Goal: Task Accomplishment & Management: Use online tool/utility

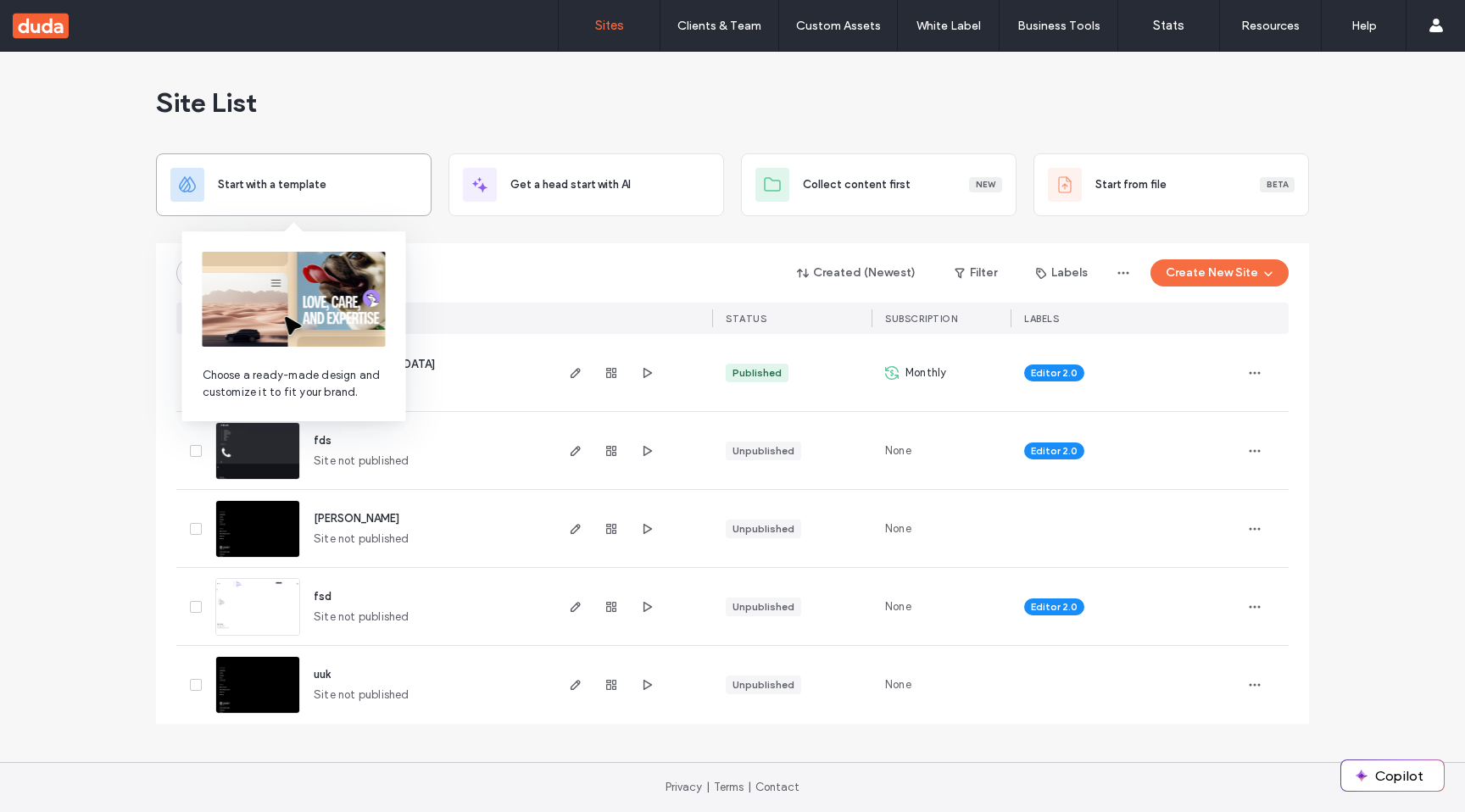
click at [241, 195] on div "Start with a template" at bounding box center [293, 185] width 246 height 34
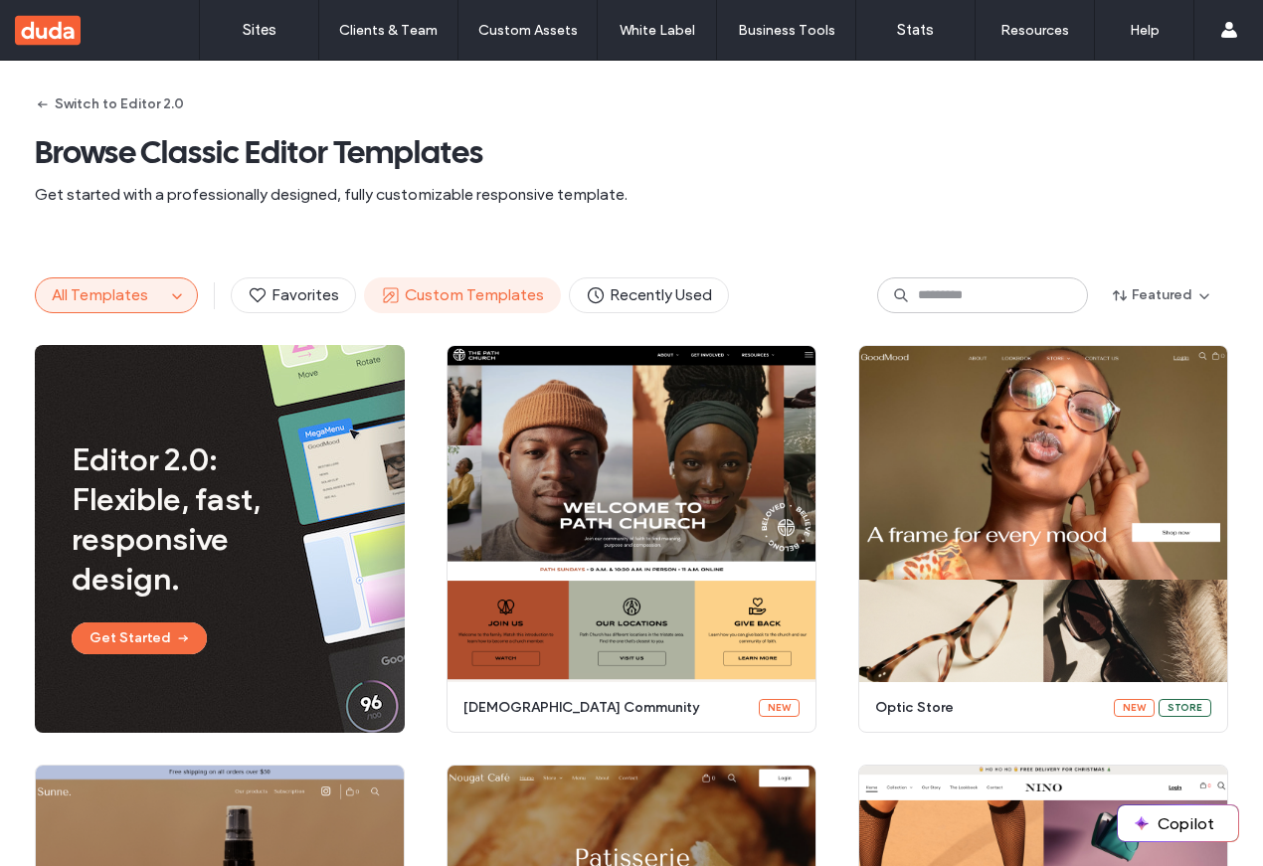
click at [479, 290] on span "Custom Templates" at bounding box center [462, 296] width 163 height 22
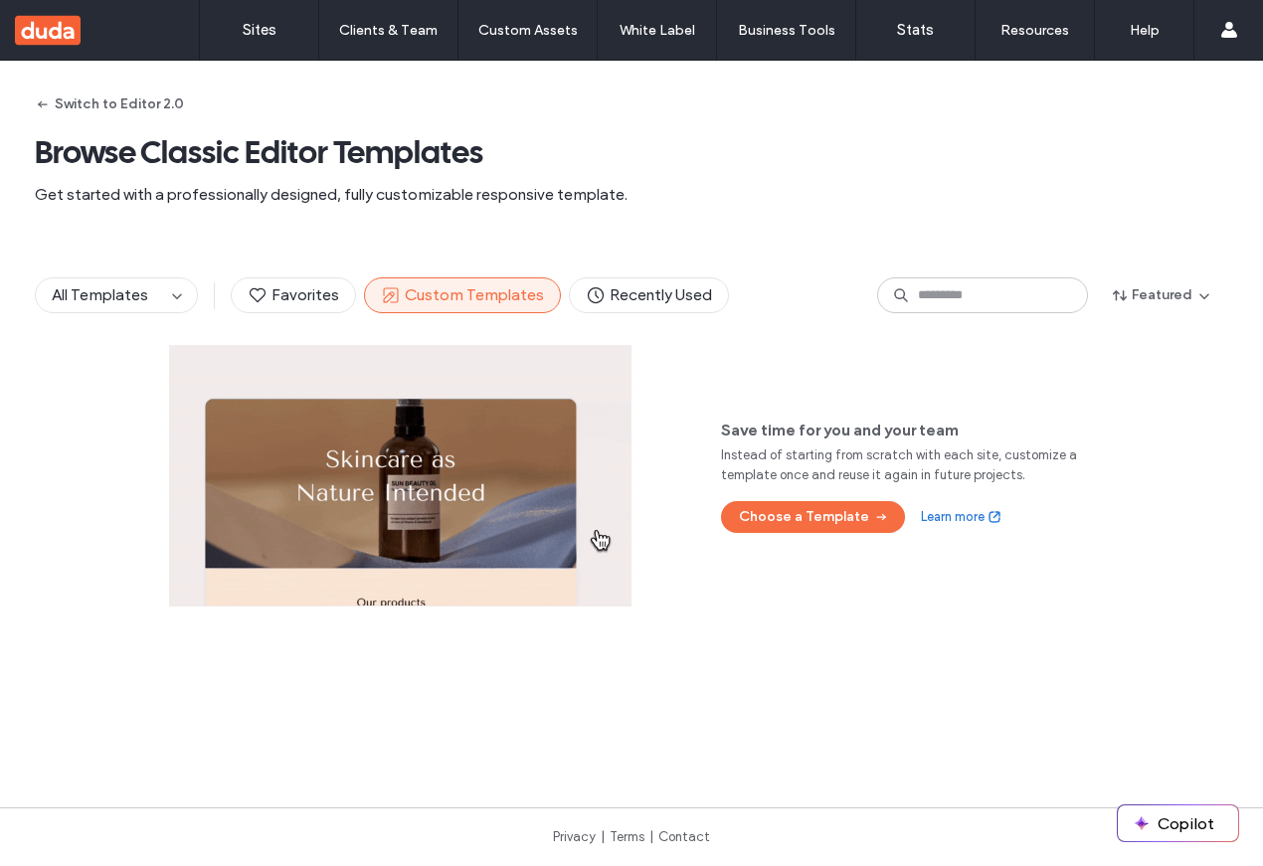
click at [327, 277] on div "All Templates Favorites Custom Templates Recently Used Featured" at bounding box center [632, 295] width 1194 height 99
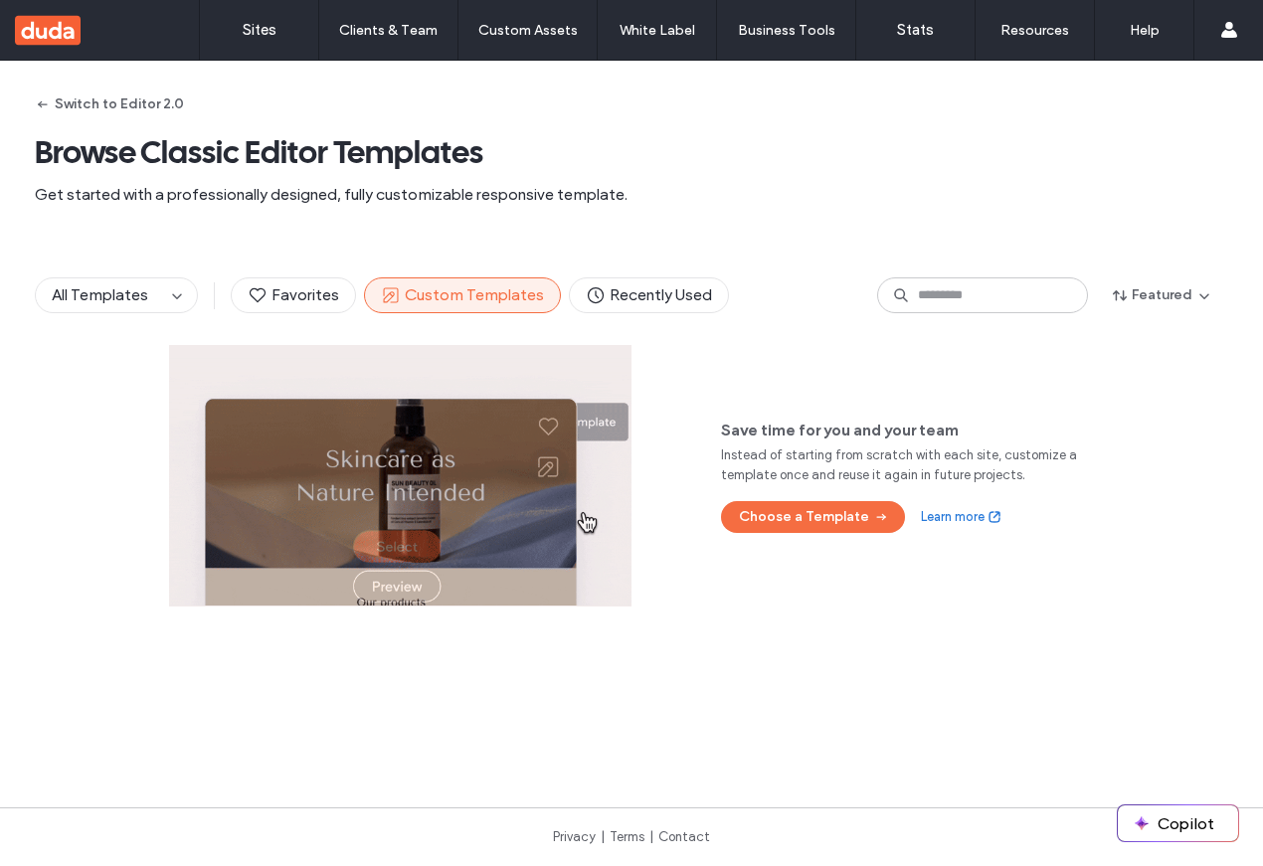
click at [123, 314] on div "All Templates Favorites Custom Templates Recently Used Featured" at bounding box center [632, 295] width 1194 height 99
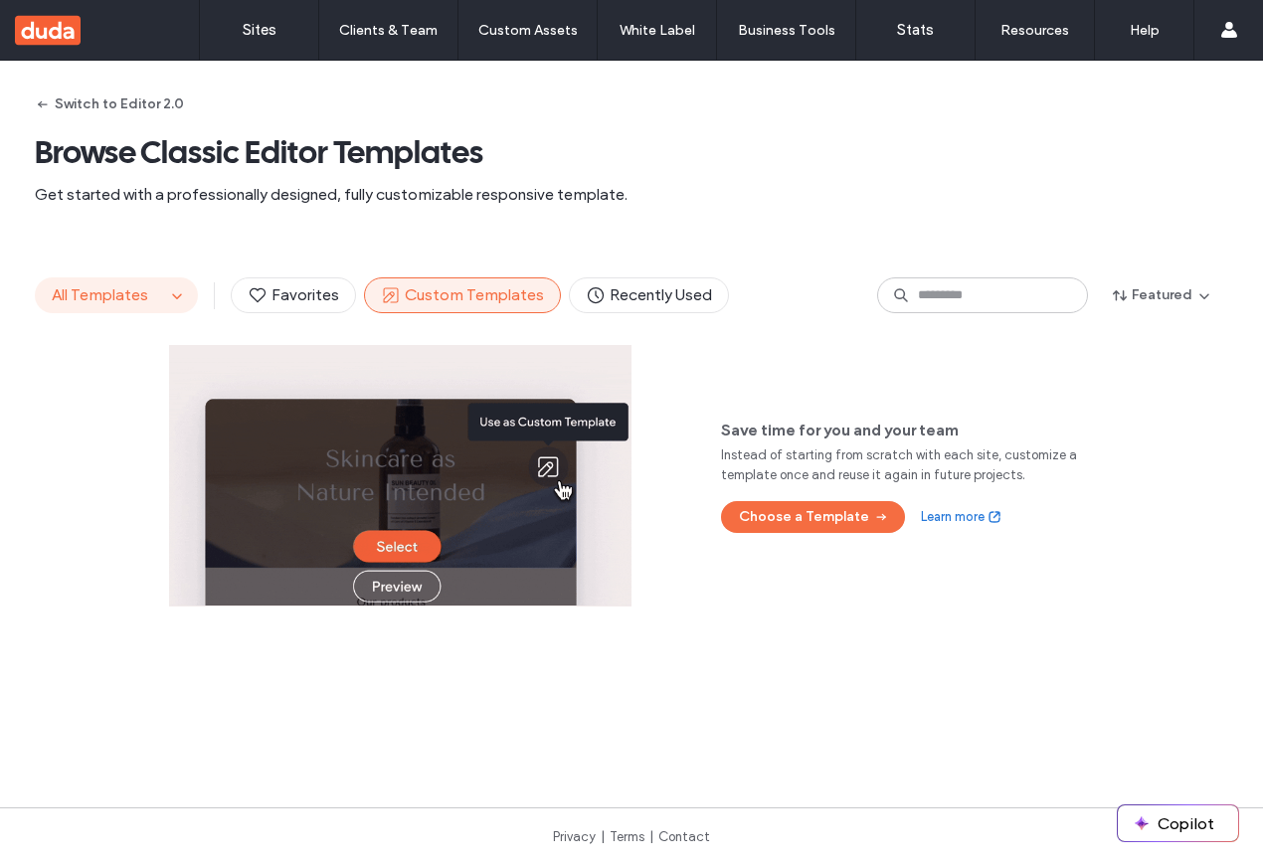
click at [117, 300] on span "All Templates" at bounding box center [100, 295] width 96 height 19
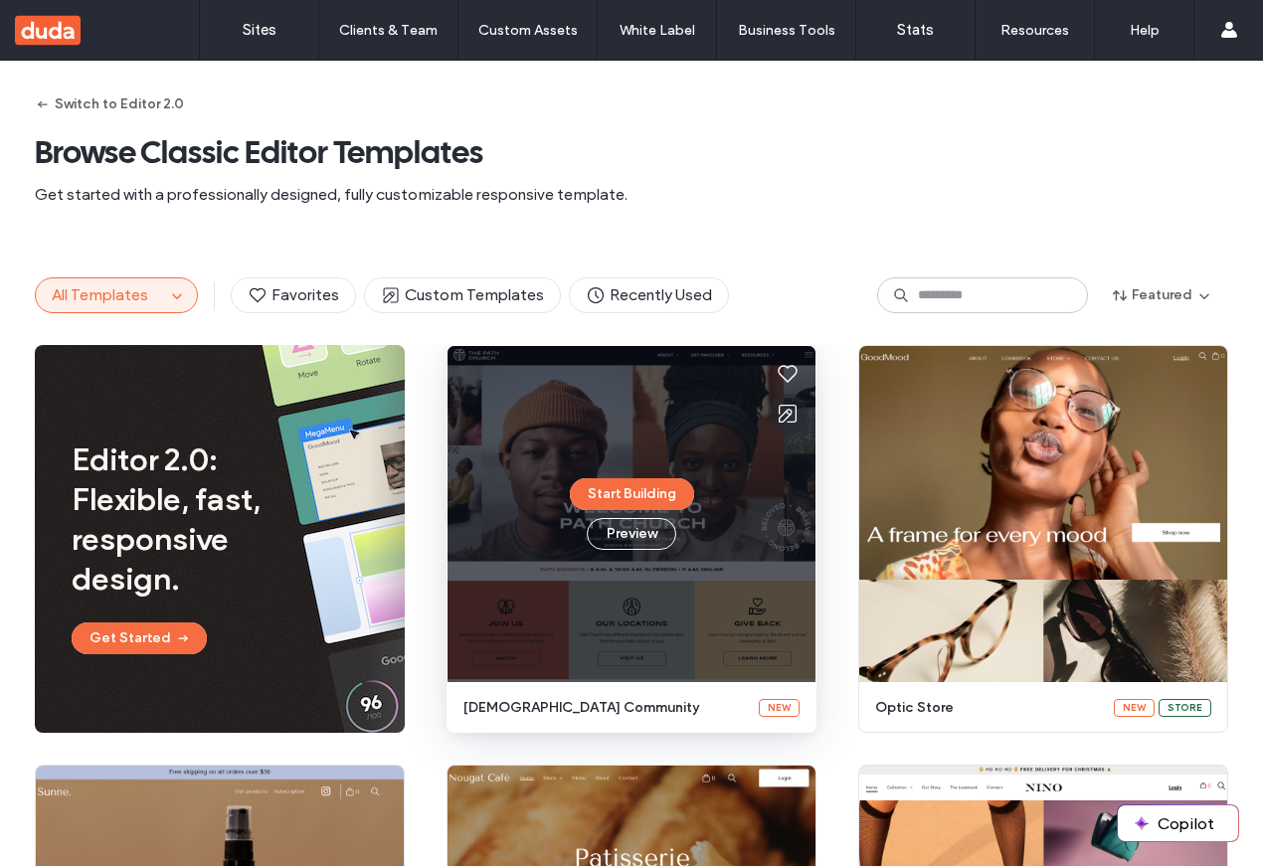
click at [776, 418] on icon at bounding box center [788, 414] width 24 height 24
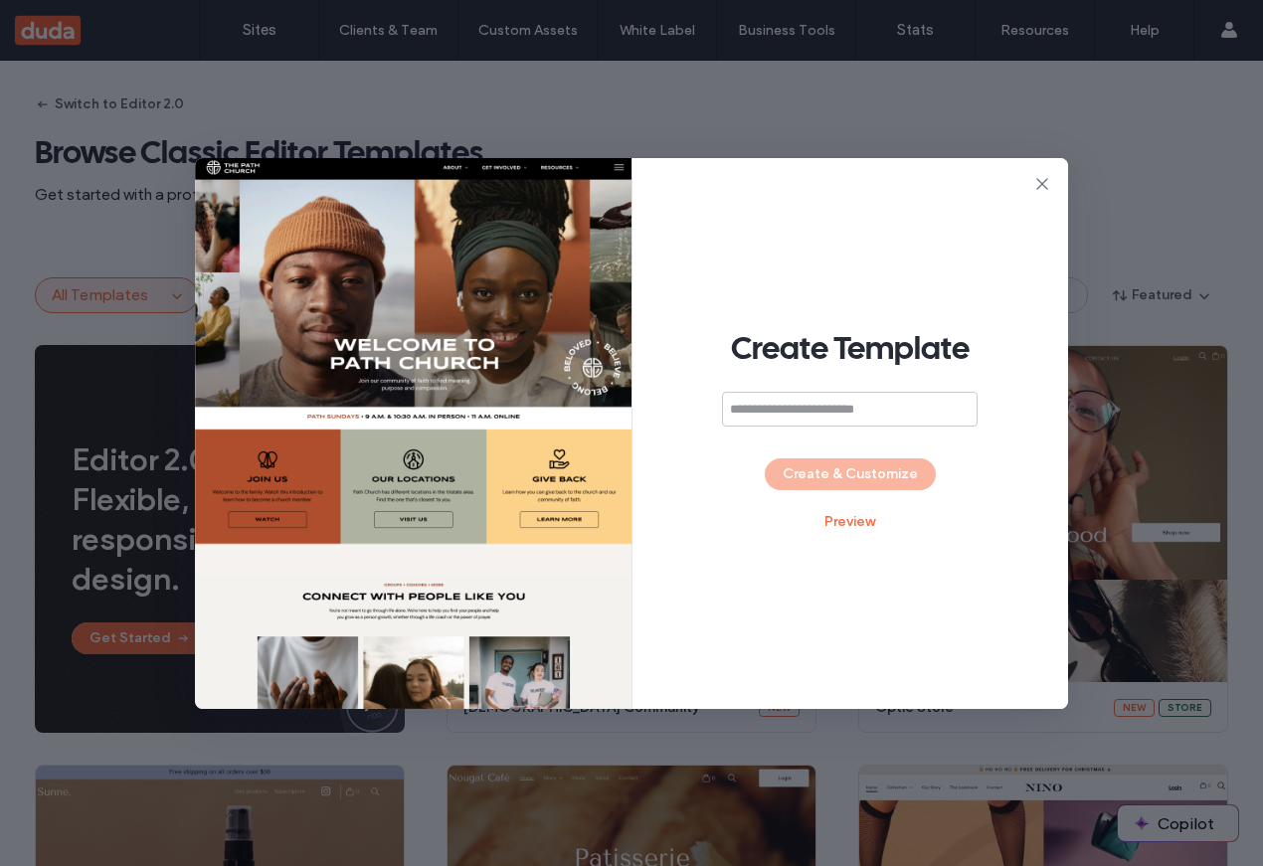
type input "*"
type input "**********"
click at [900, 487] on button "Create & Customize" at bounding box center [850, 475] width 171 height 32
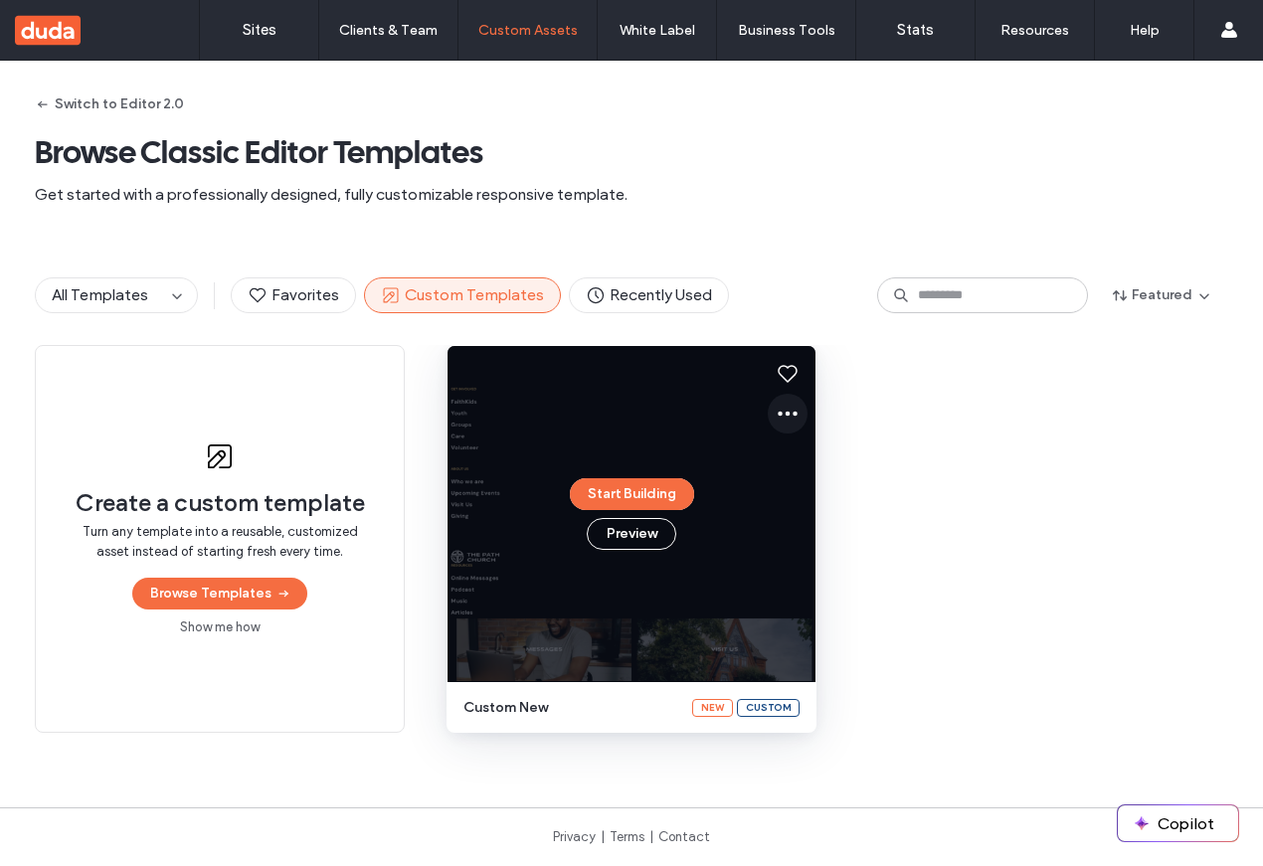
click at [783, 406] on icon at bounding box center [788, 414] width 24 height 24
click at [963, 465] on use at bounding box center [965, 469] width 4 height 8
click at [951, 472] on div "Status" at bounding box center [871, 469] width 219 height 36
click at [776, 410] on icon at bounding box center [788, 414] width 24 height 24
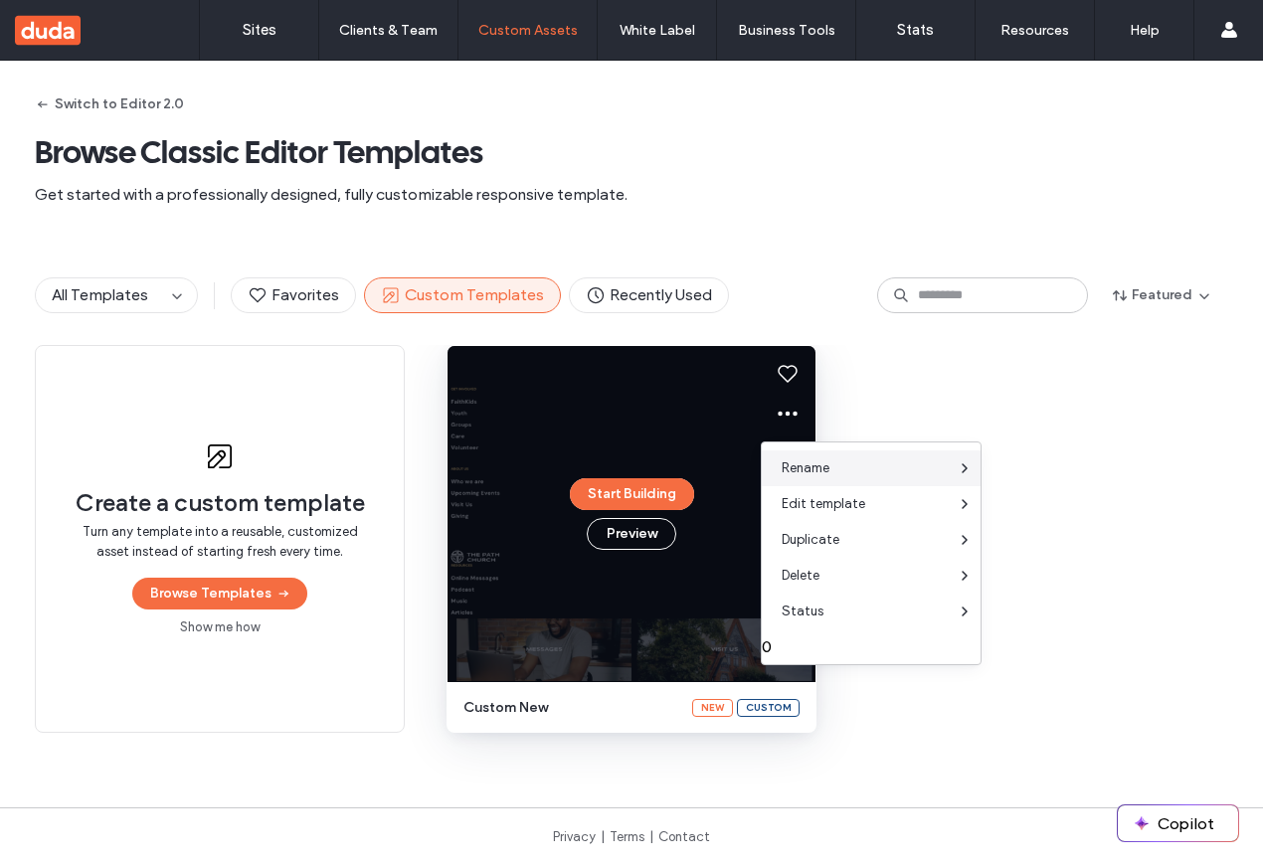
click at [864, 464] on div "Rename" at bounding box center [871, 469] width 219 height 36
click at [937, 462] on div "Rename" at bounding box center [871, 469] width 219 height 36
click at [965, 465] on icon at bounding box center [965, 469] width 16 height 16
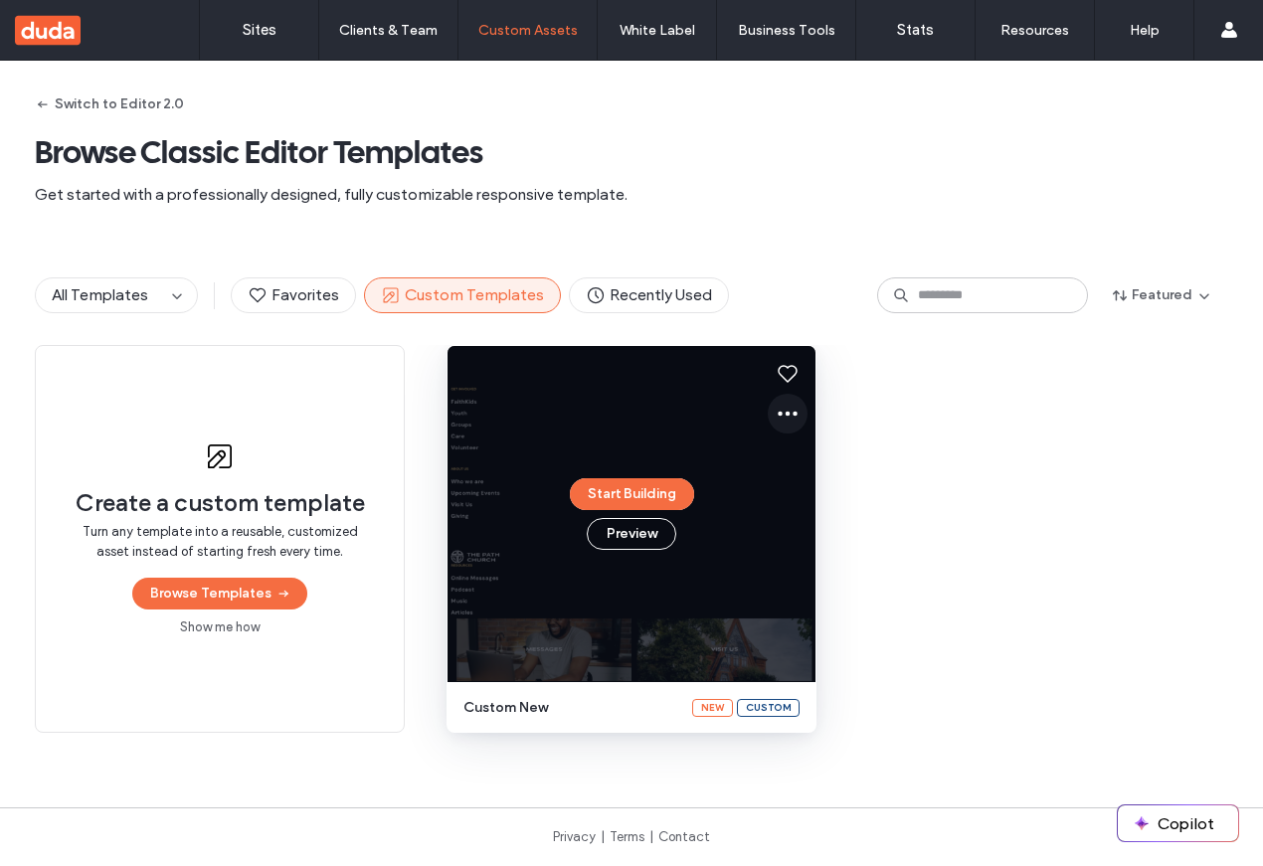
click at [777, 408] on icon at bounding box center [788, 414] width 24 height 24
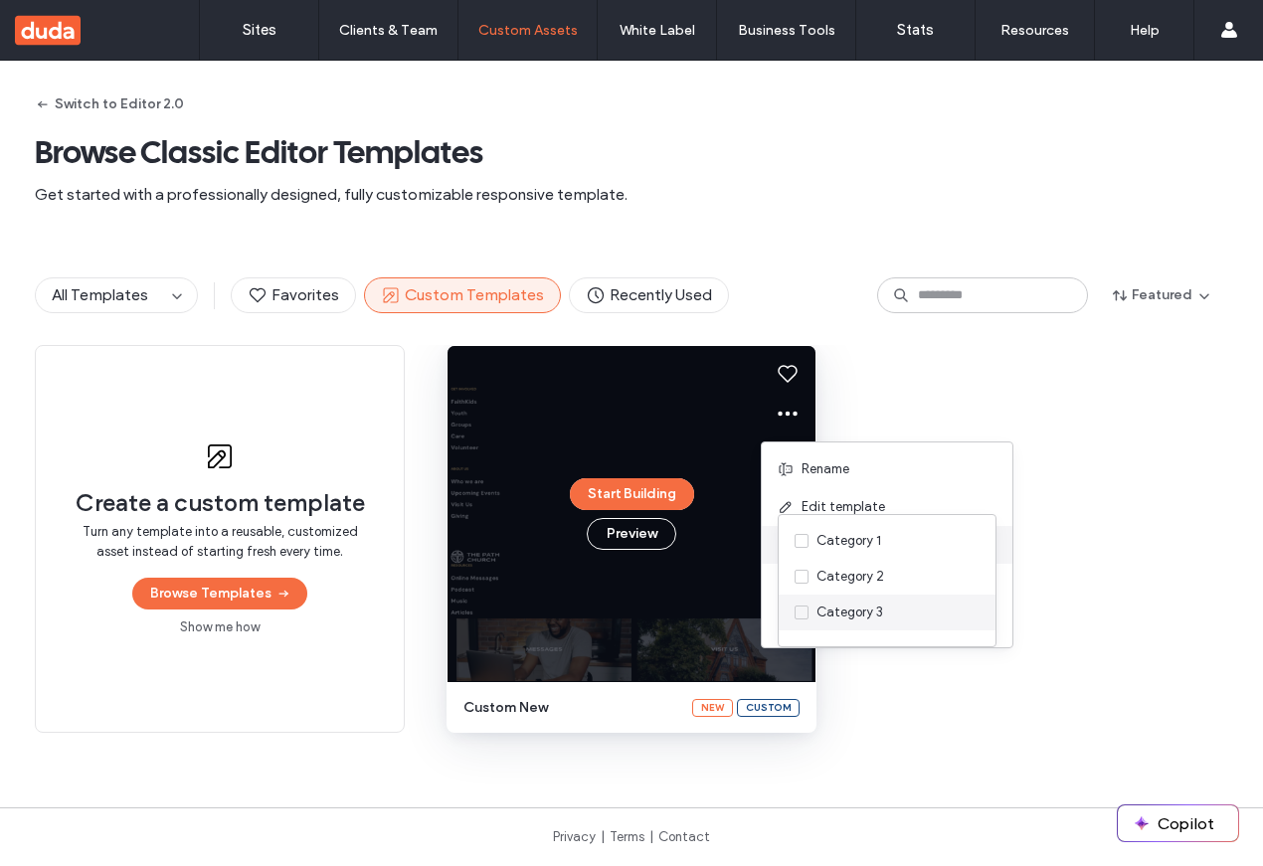
click at [892, 606] on label "Category 3" at bounding box center [883, 613] width 177 height 20
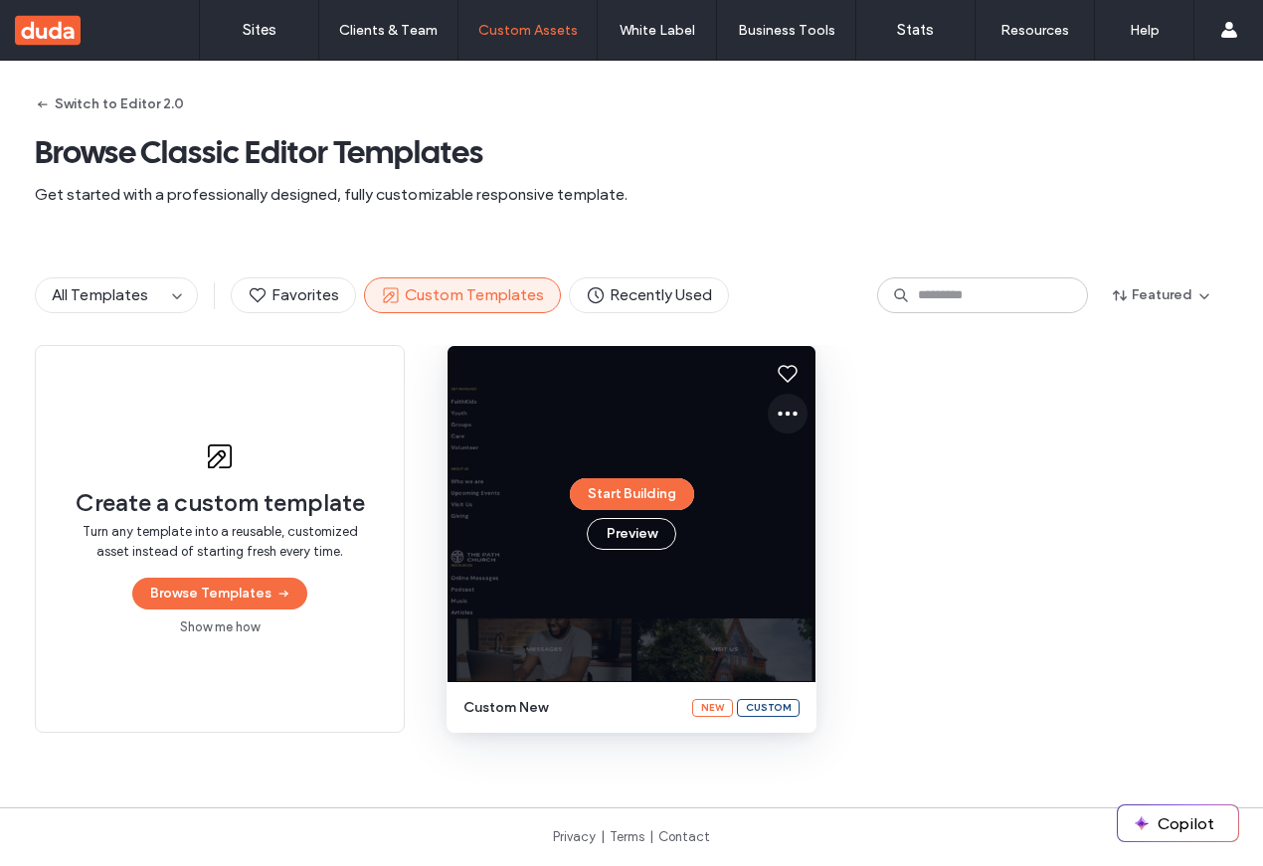
click at [782, 402] on icon at bounding box center [788, 414] width 24 height 24
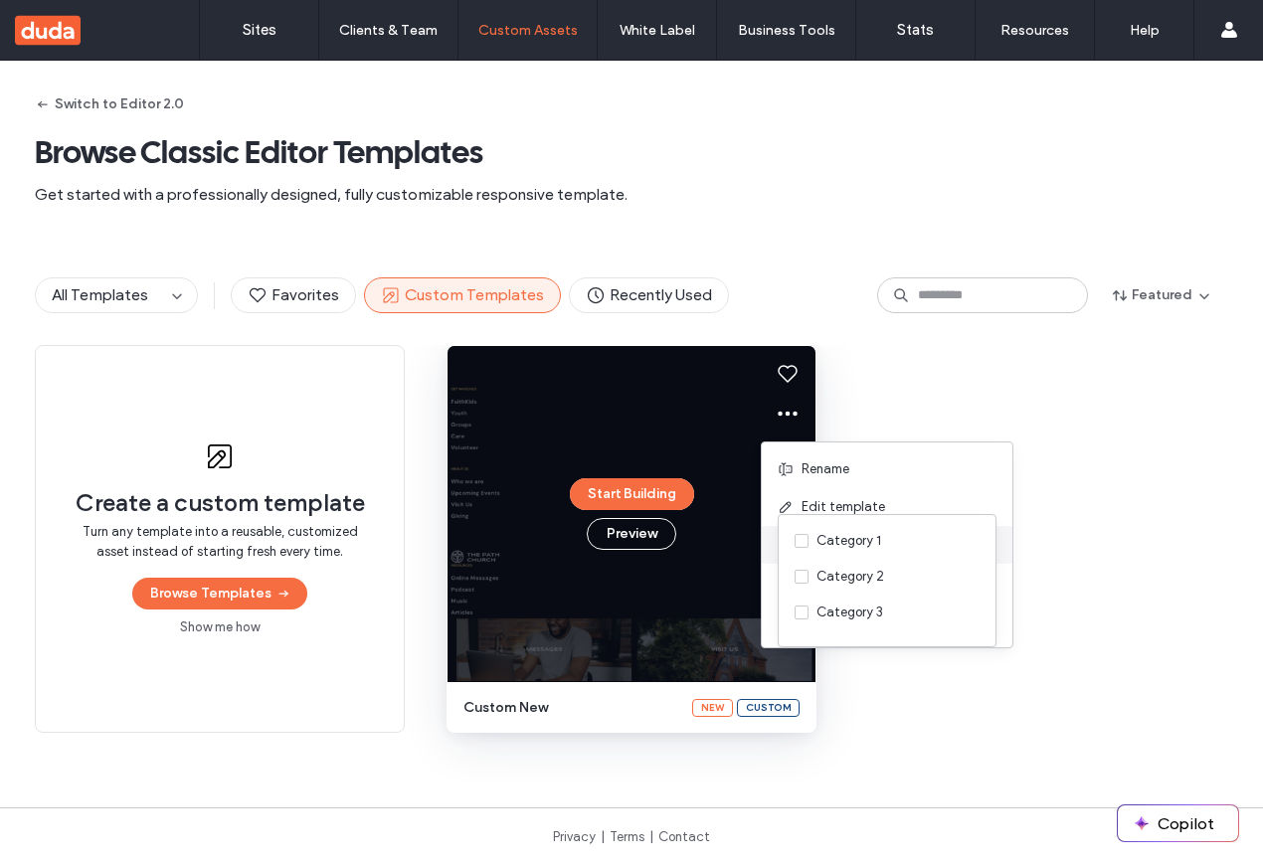
click at [802, 519] on div "Category 1 Category 2 Category 3" at bounding box center [887, 580] width 219 height 133
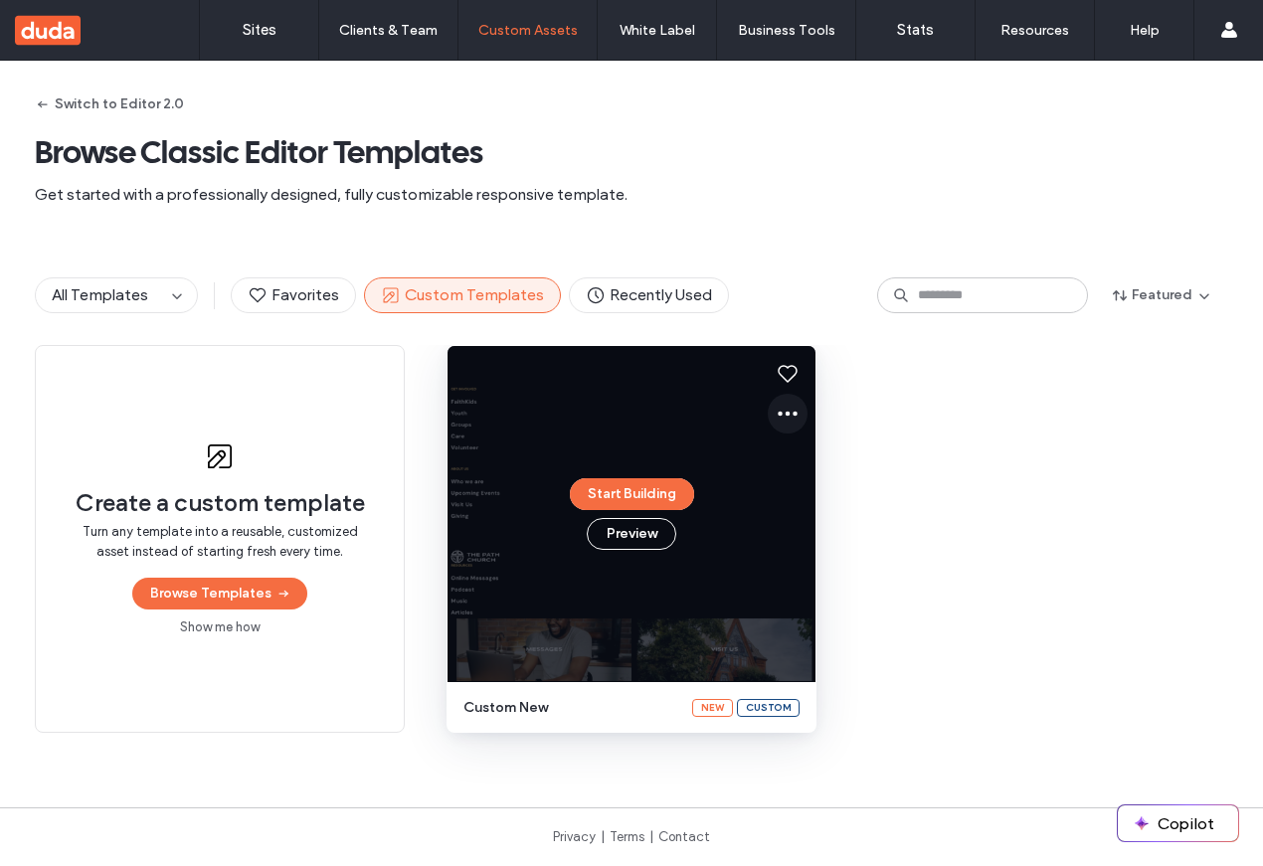
click at [793, 406] on button at bounding box center [788, 414] width 40 height 40
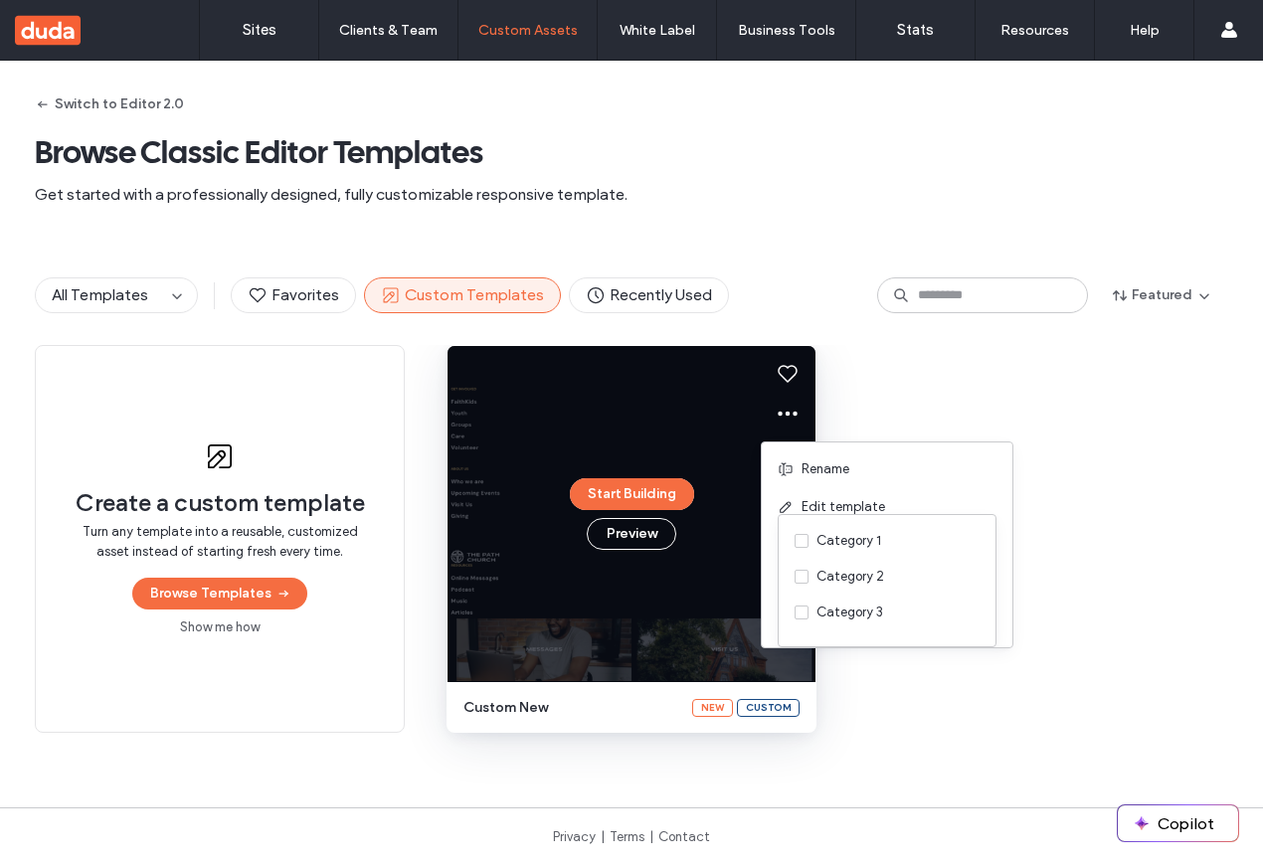
click at [894, 406] on div "Create a custom template Turn any template into a reusable, customized asset in…" at bounding box center [632, 539] width 1194 height 388
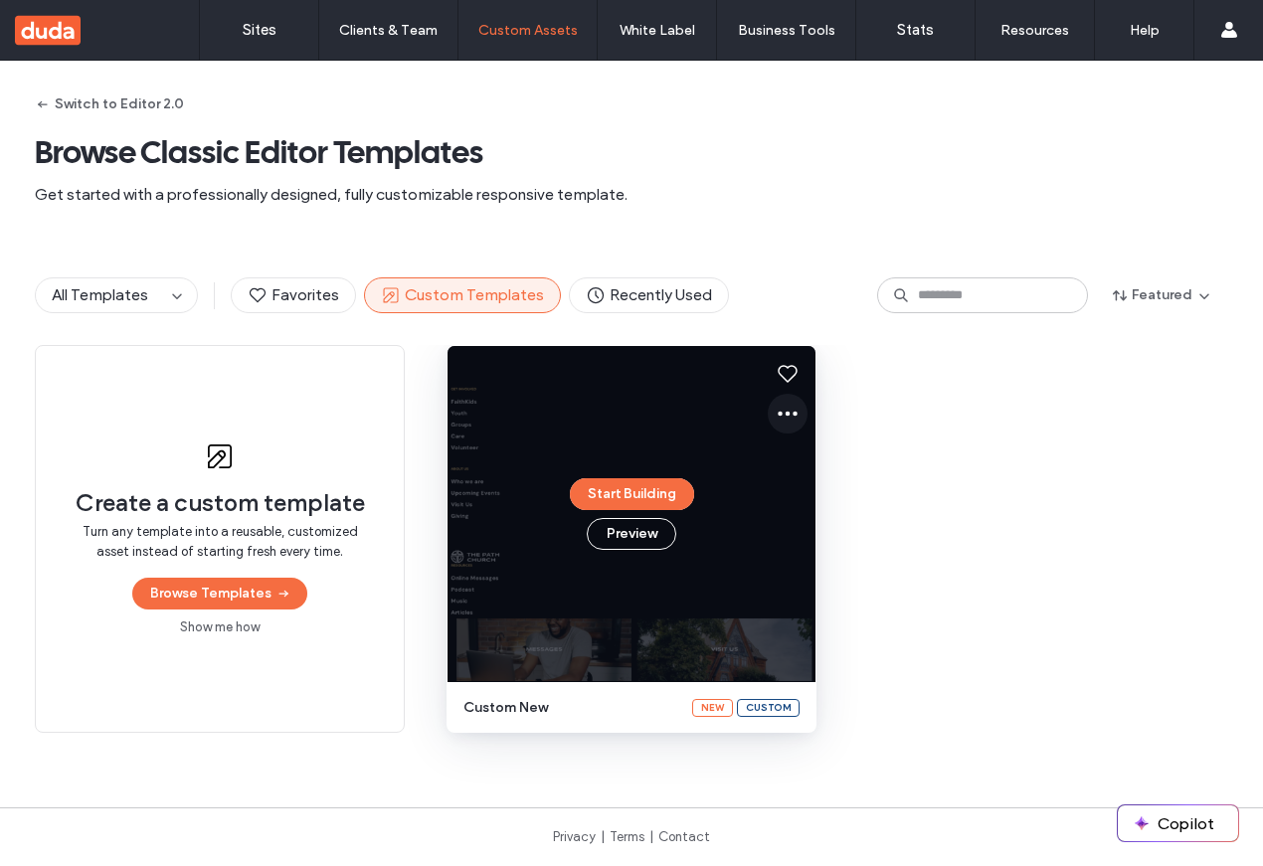
click at [776, 411] on icon at bounding box center [788, 414] width 24 height 24
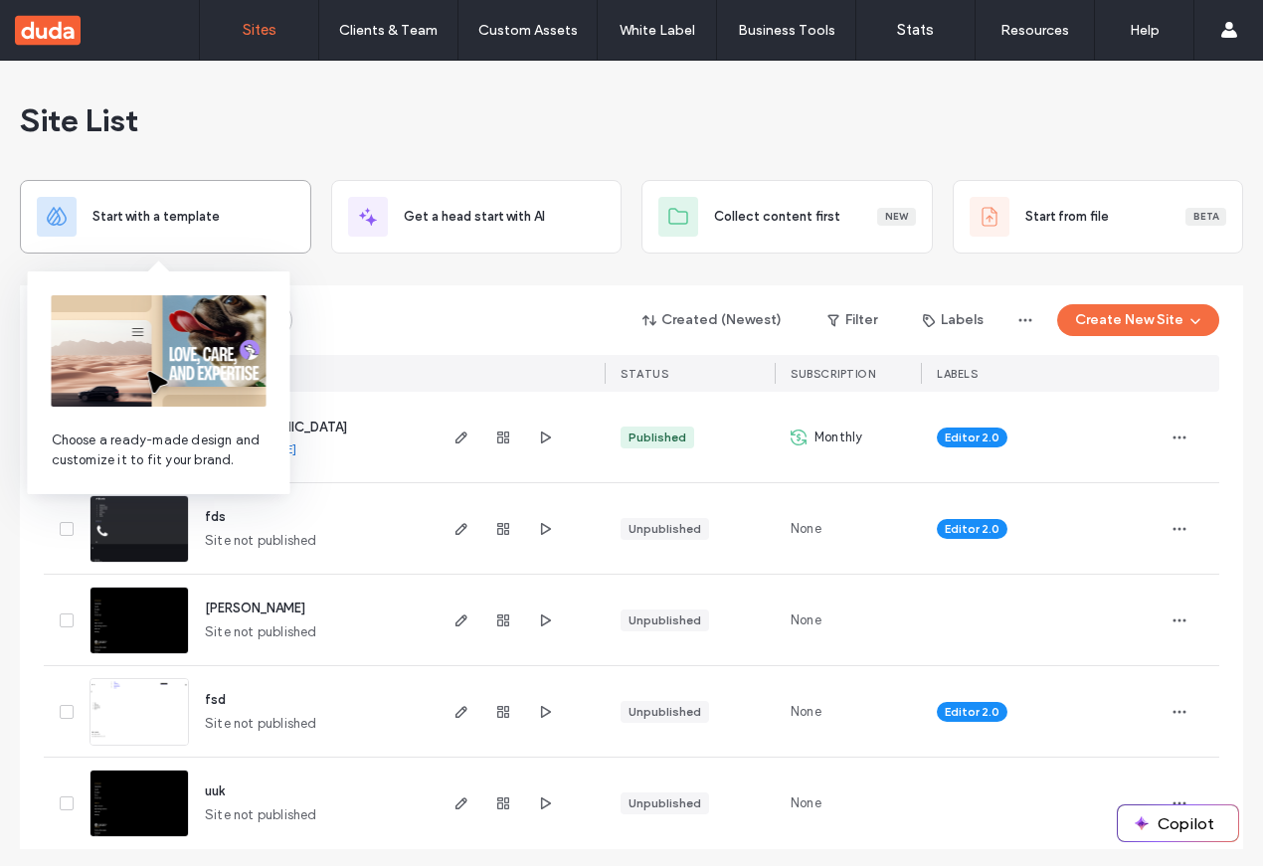
click at [164, 207] on span "Start with a template" at bounding box center [156, 217] width 127 height 20
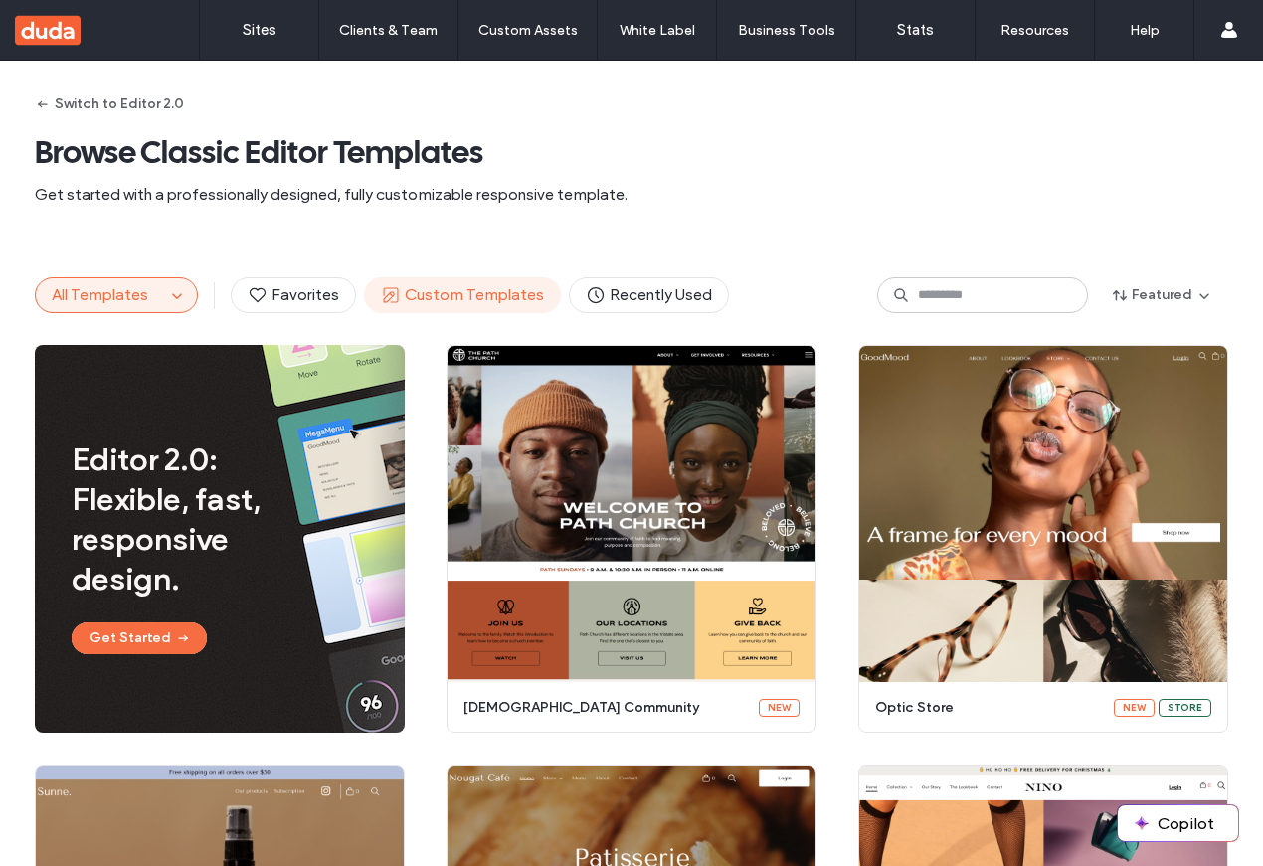
click at [501, 305] on span "Custom Templates" at bounding box center [462, 296] width 163 height 22
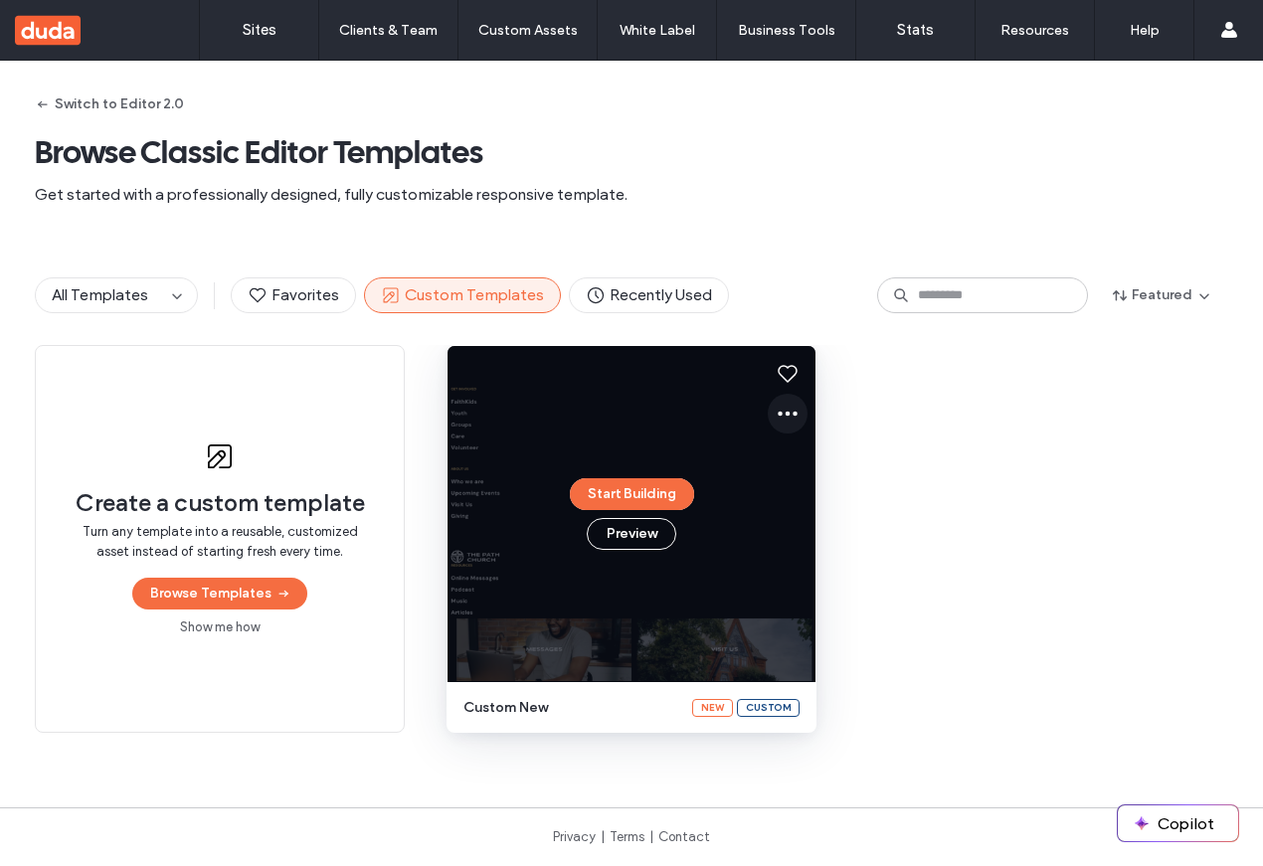
click at [778, 425] on icon at bounding box center [788, 414] width 24 height 24
click at [802, 434] on div "Start Building Preview" at bounding box center [632, 514] width 368 height 336
click at [789, 419] on icon at bounding box center [788, 414] width 24 height 24
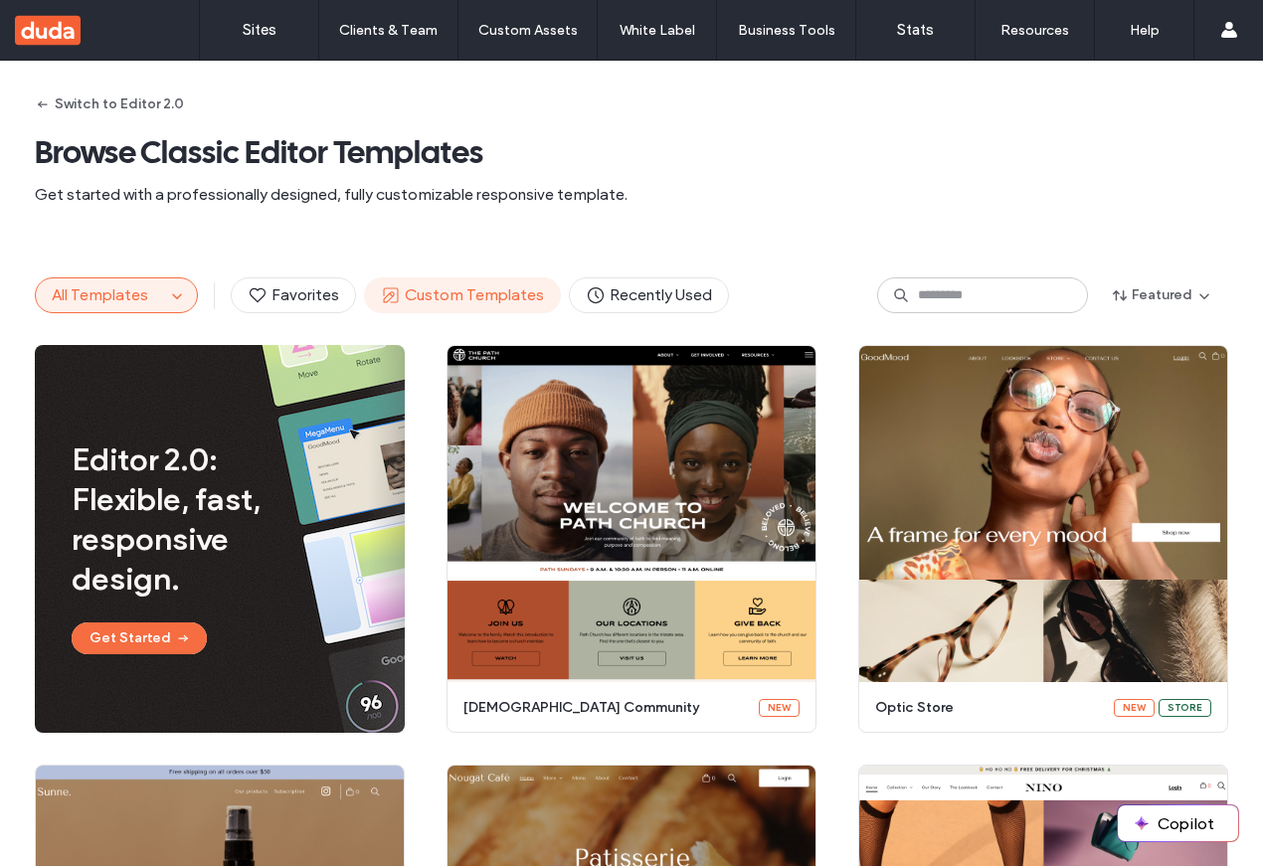
click at [458, 299] on span "Custom Templates" at bounding box center [462, 296] width 163 height 22
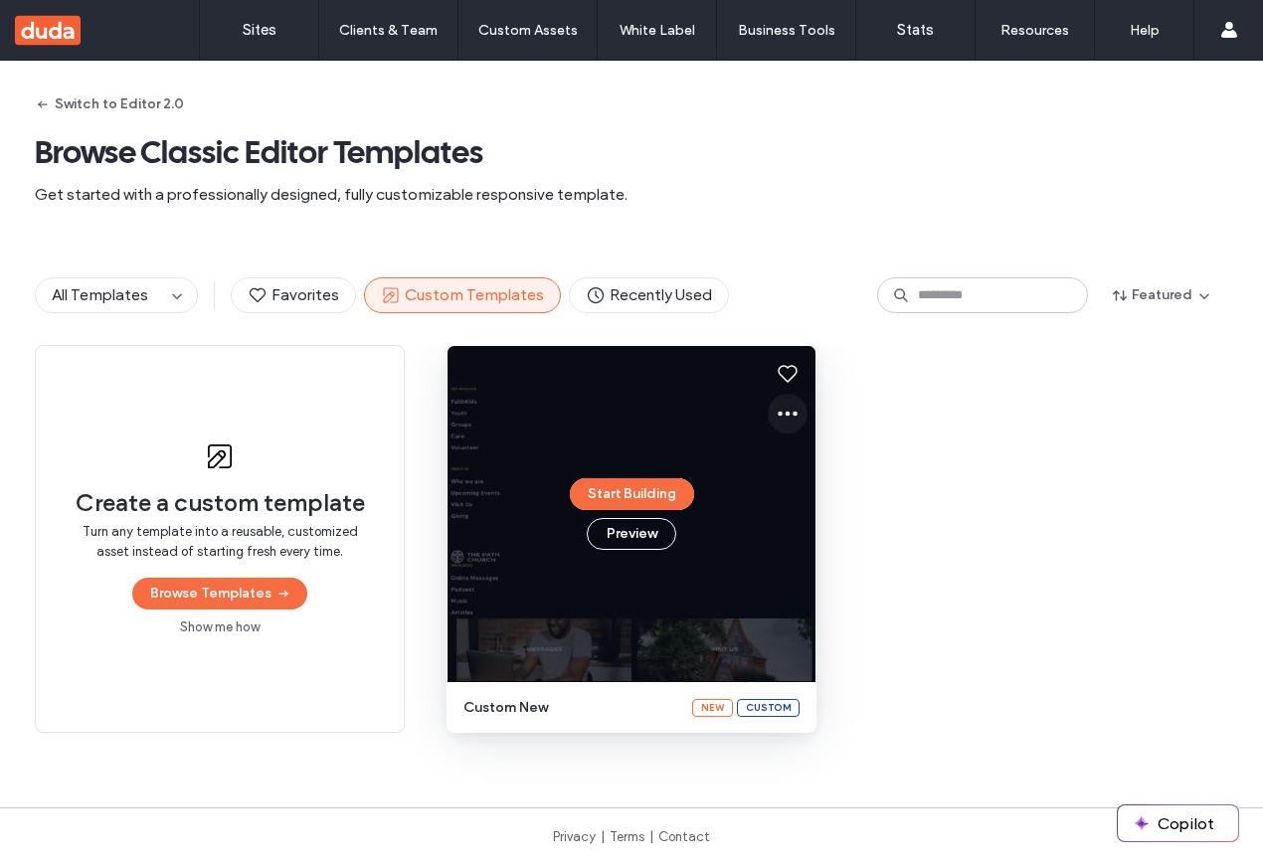
click at [784, 405] on icon at bounding box center [788, 414] width 24 height 24
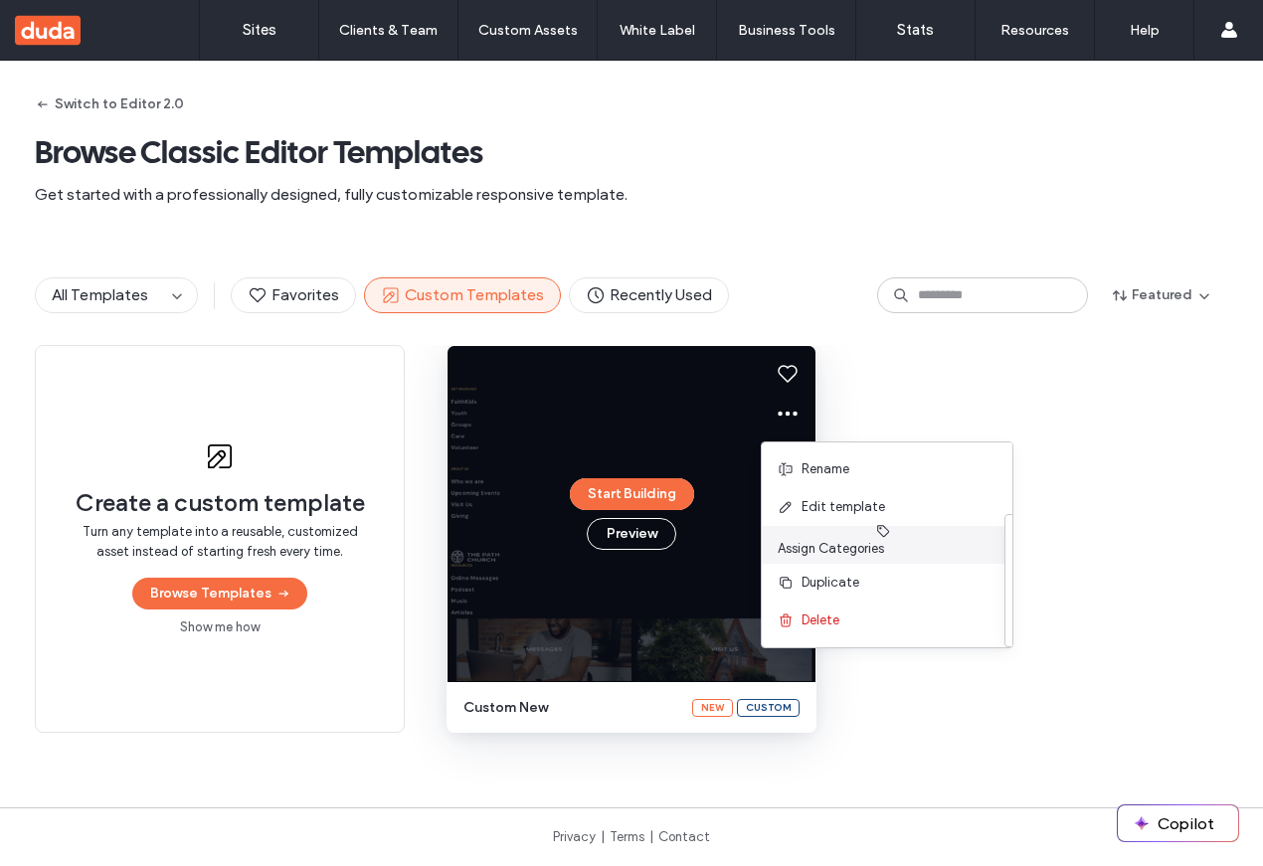
click at [802, 545] on span "Assign Categories" at bounding box center [887, 549] width 219 height 20
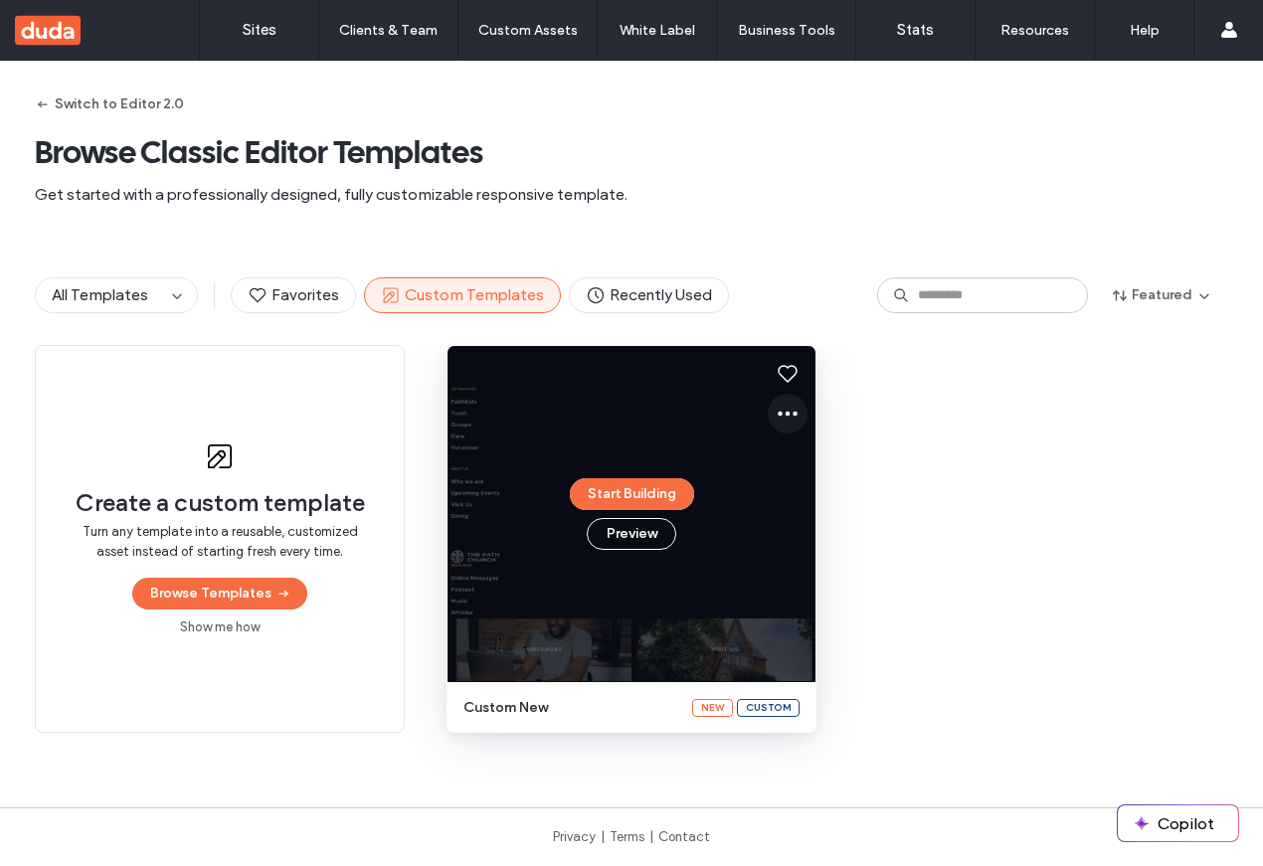
click at [789, 421] on icon at bounding box center [788, 414] width 24 height 24
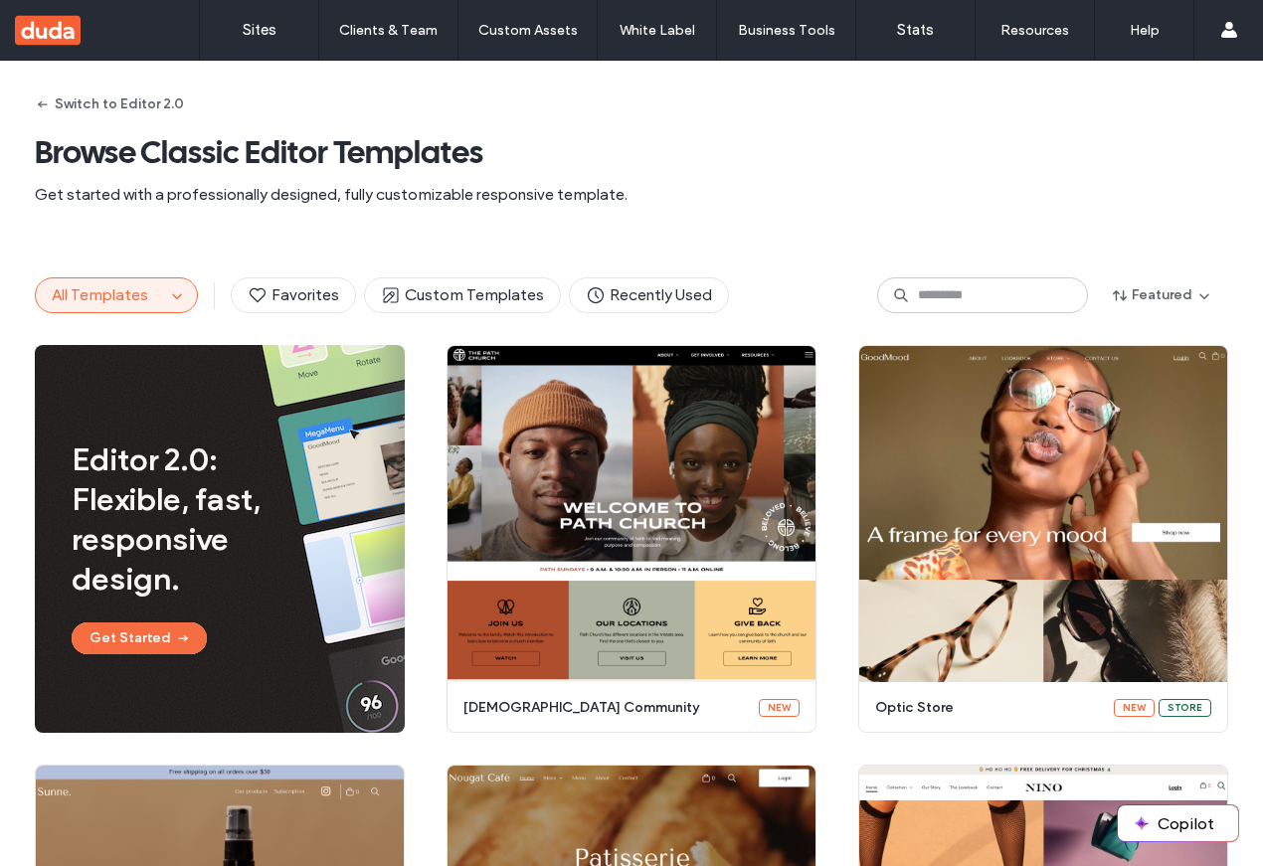
click at [516, 286] on span "Custom Templates" at bounding box center [462, 296] width 163 height 22
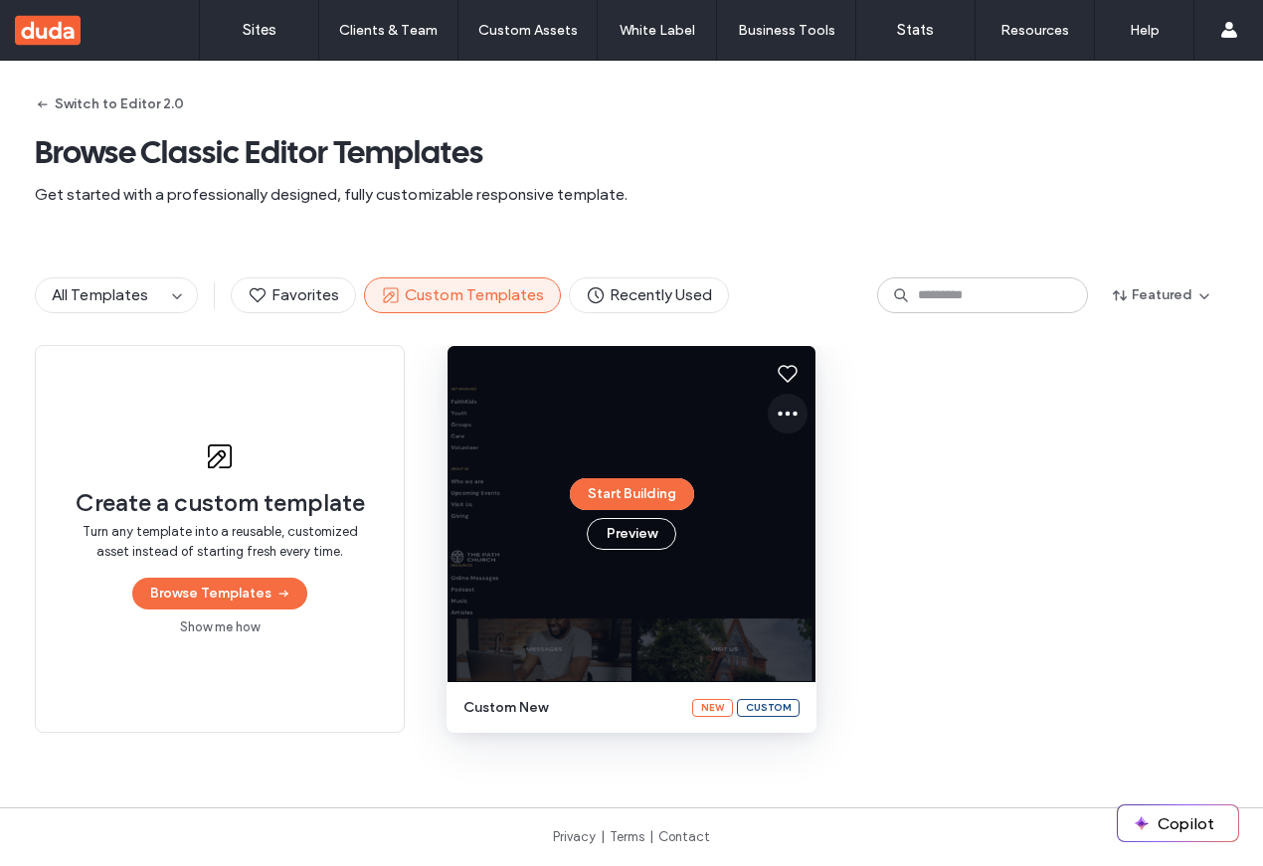
click at [792, 401] on button at bounding box center [788, 414] width 40 height 40
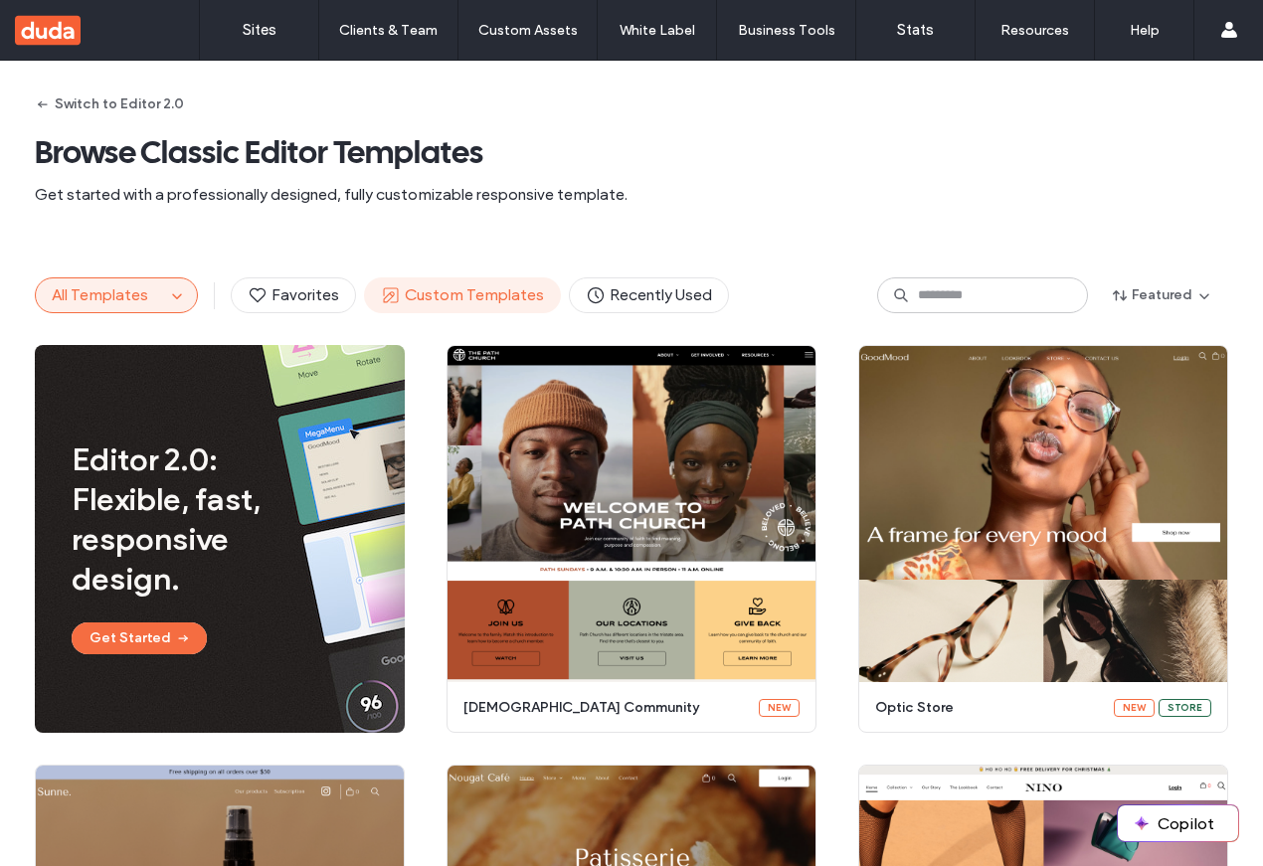
click at [446, 289] on span "Custom Templates" at bounding box center [462, 296] width 163 height 22
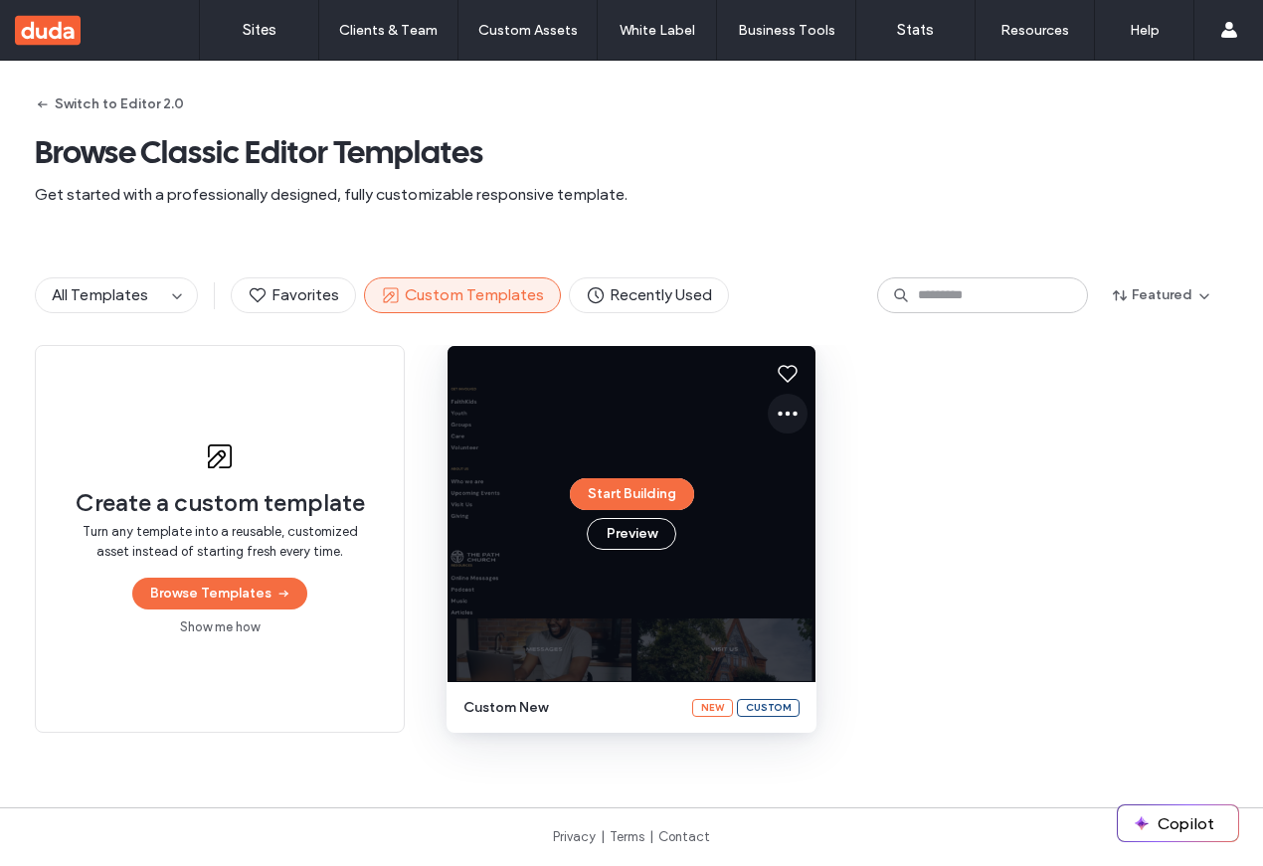
click at [776, 403] on icon at bounding box center [788, 414] width 24 height 24
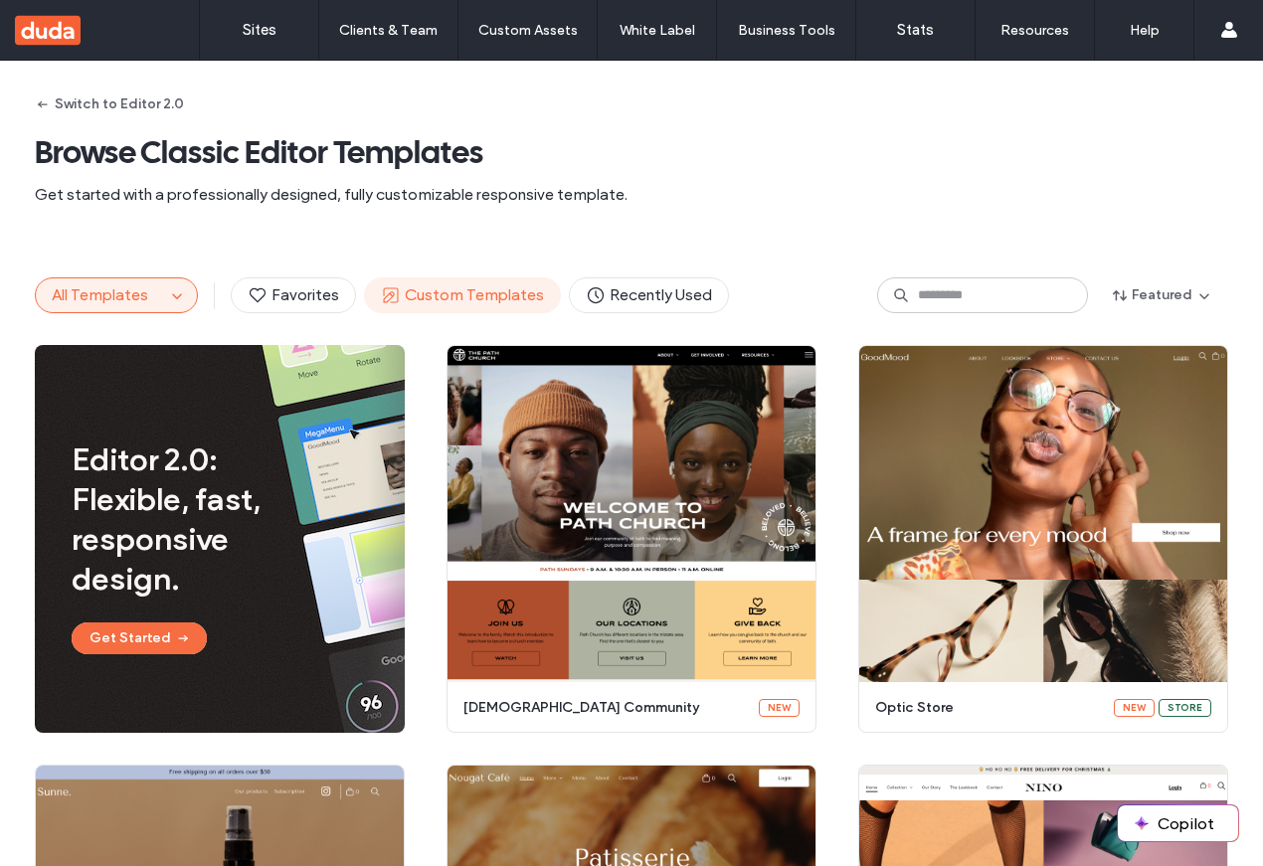
click at [424, 289] on span "Custom Templates" at bounding box center [462, 296] width 163 height 22
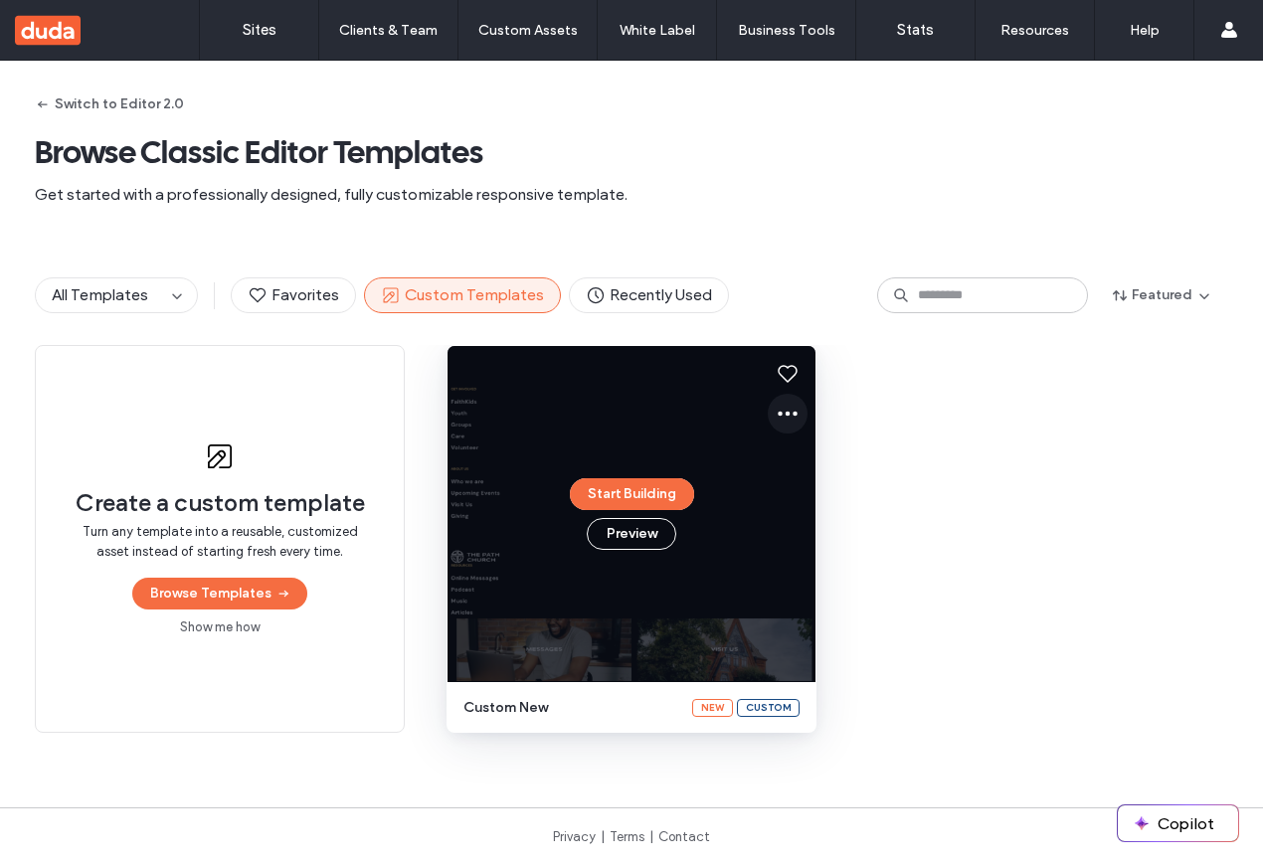
click at [785, 402] on icon at bounding box center [788, 414] width 24 height 24
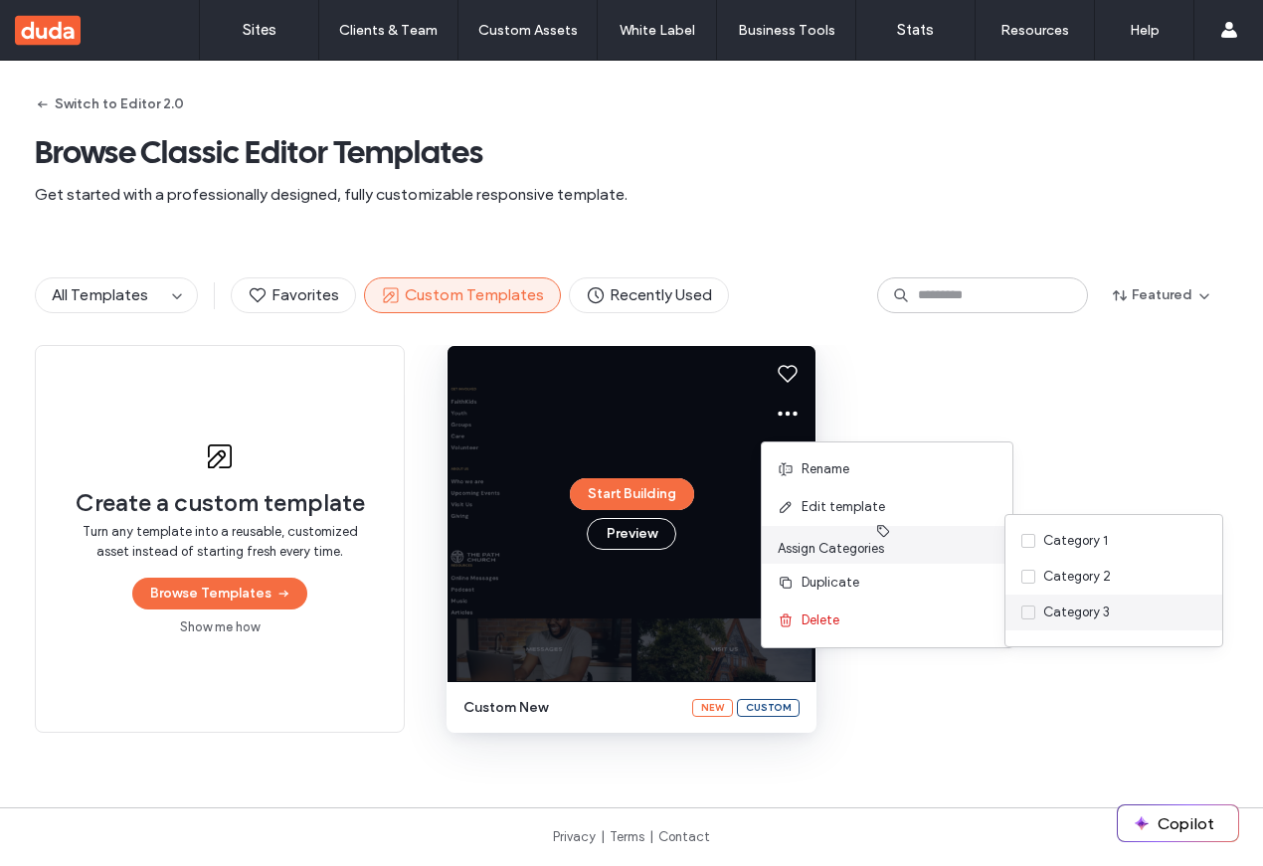
click at [1076, 610] on div "Category 3" at bounding box center [1077, 613] width 67 height 20
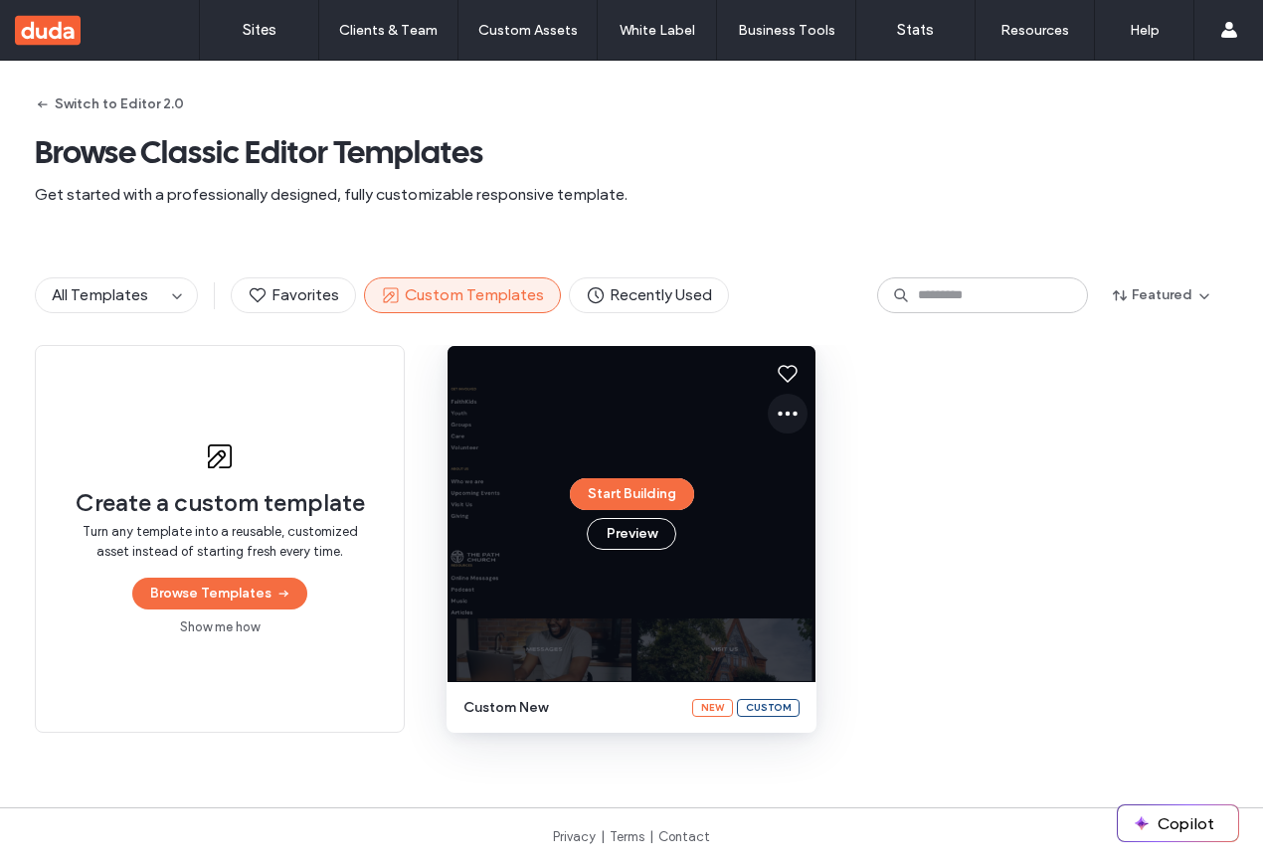
click at [777, 416] on icon at bounding box center [788, 414] width 24 height 24
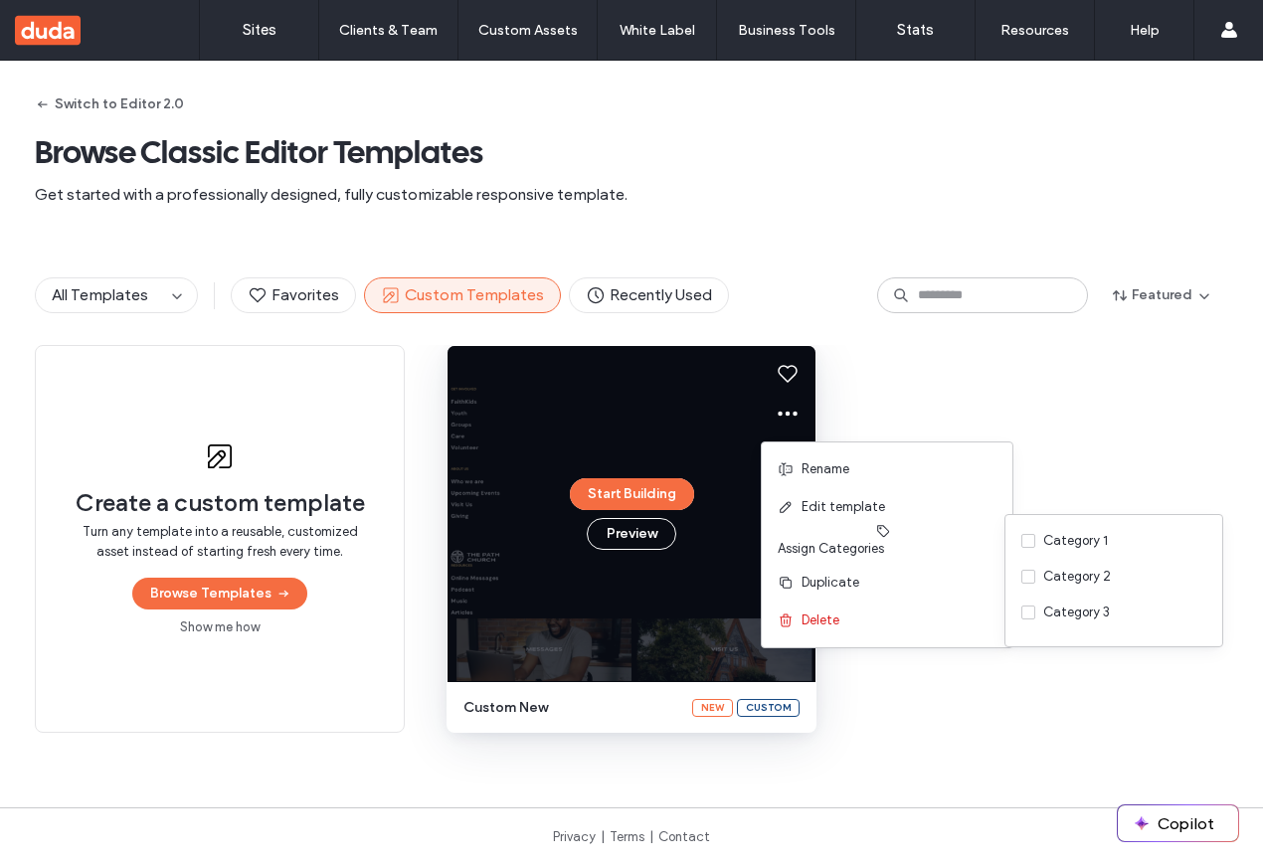
click at [716, 132] on span "Browse Classic Editor Templates" at bounding box center [632, 152] width 1194 height 40
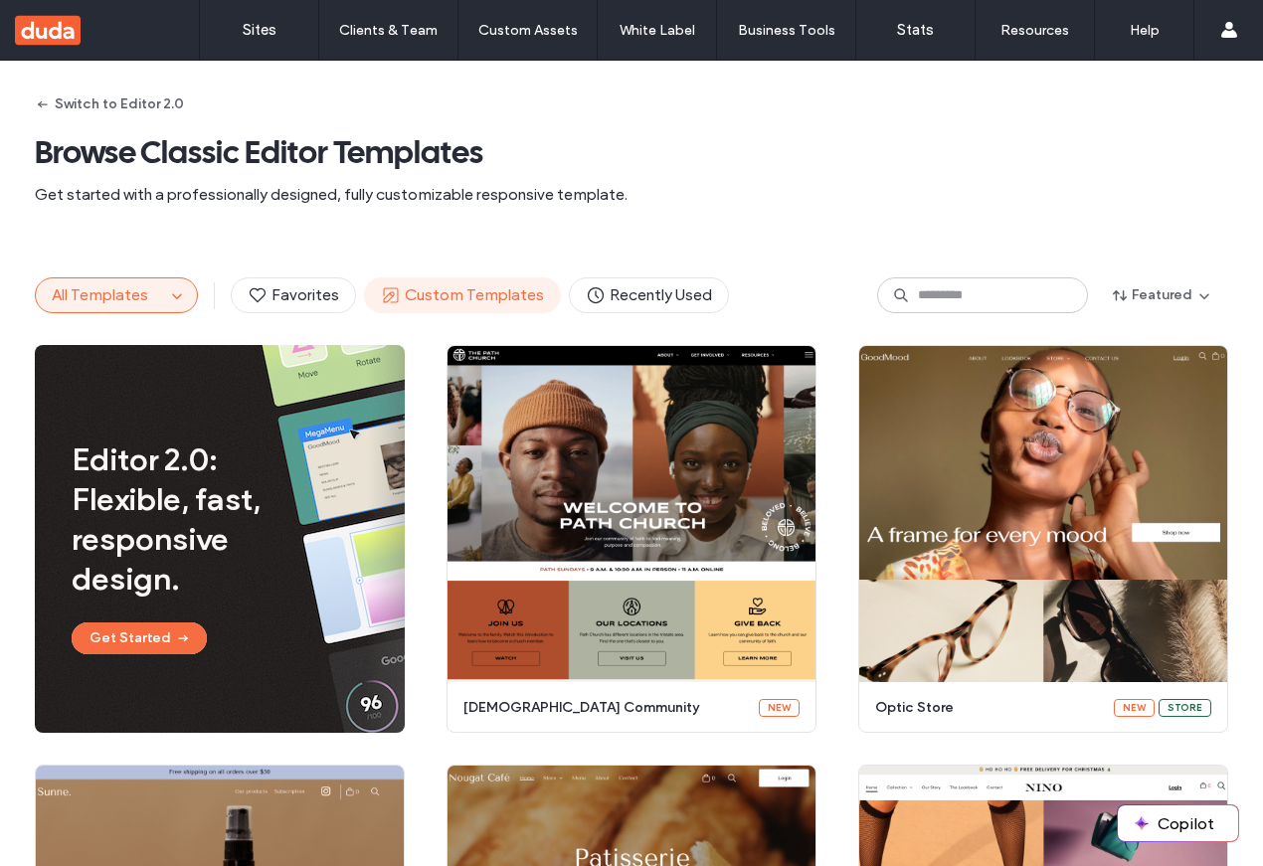
click at [431, 285] on span "Custom Templates" at bounding box center [462, 296] width 163 height 22
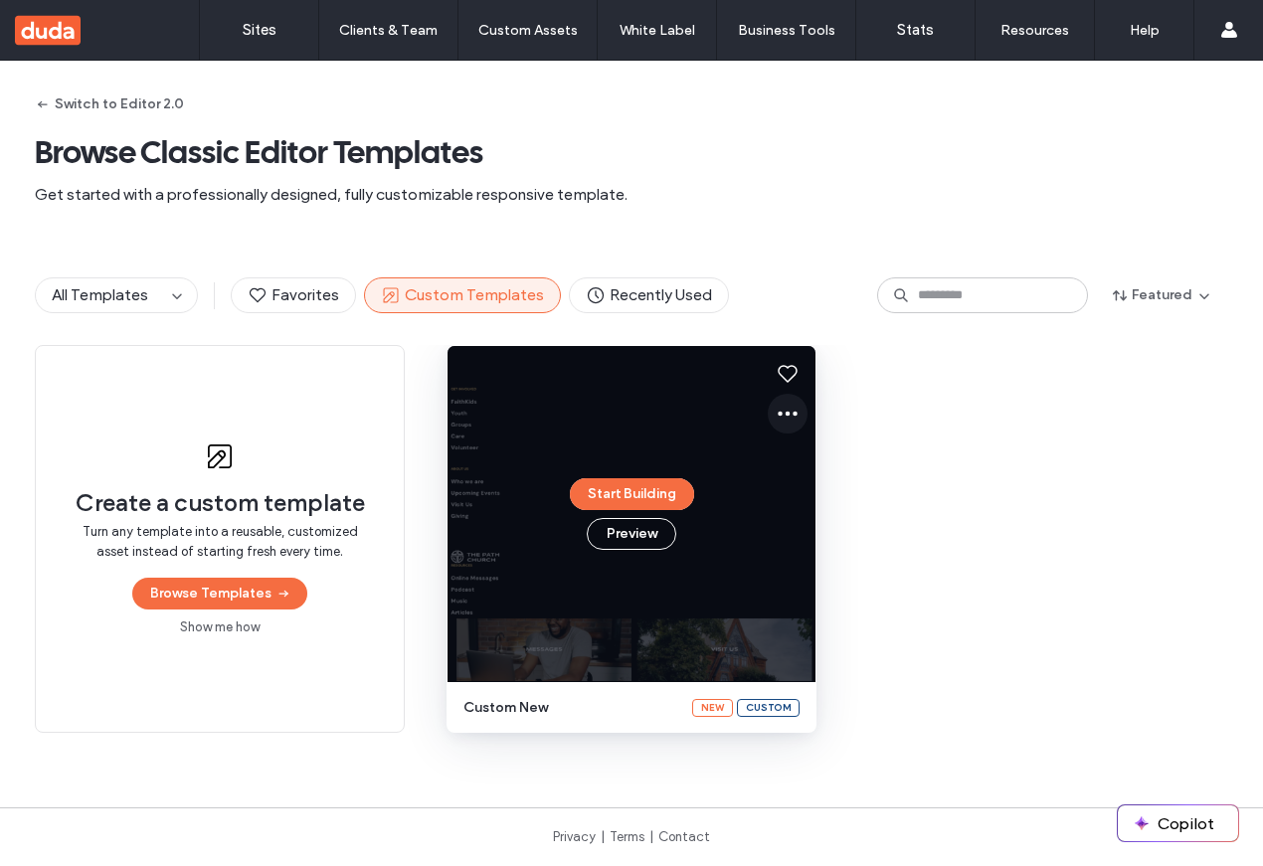
click at [787, 410] on icon at bounding box center [788, 414] width 24 height 24
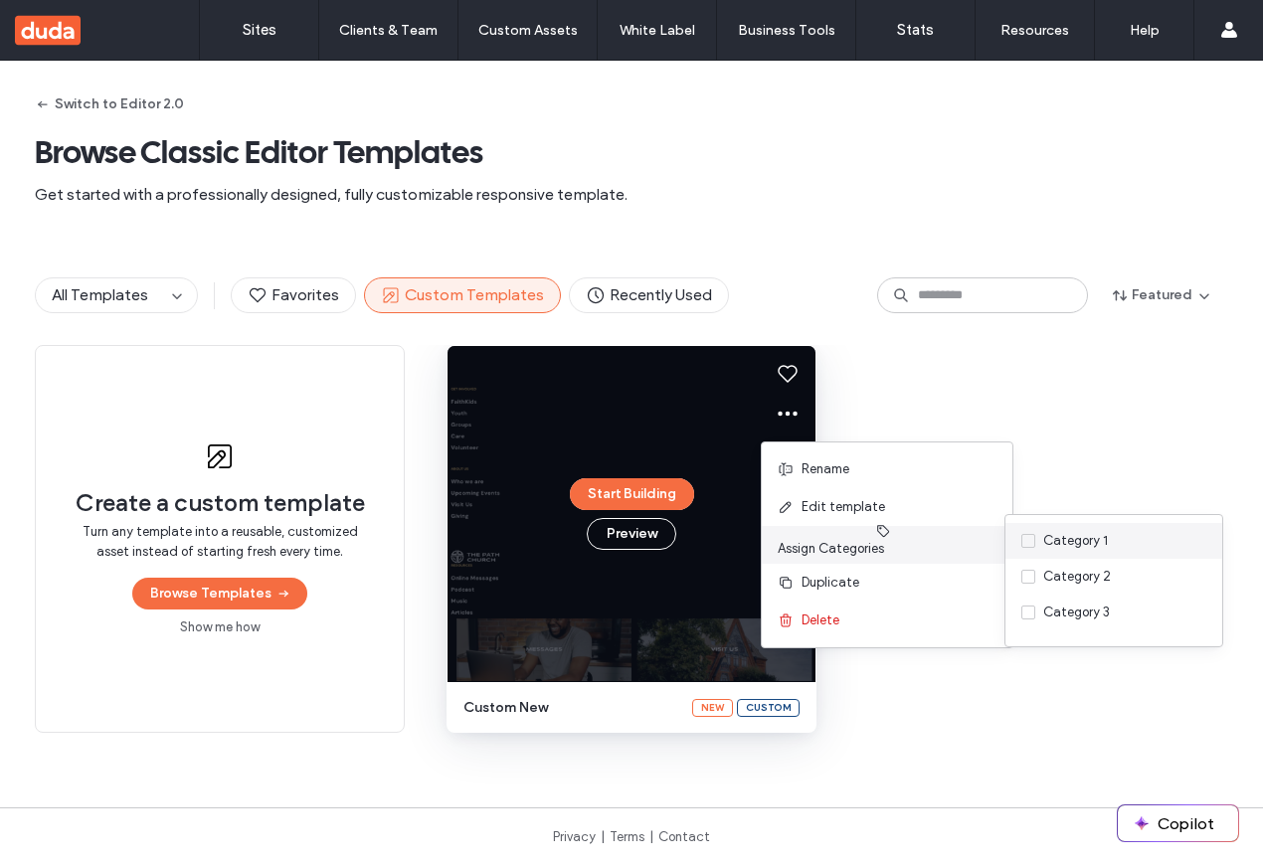
click at [1080, 549] on div "Category 1" at bounding box center [1076, 541] width 65 height 20
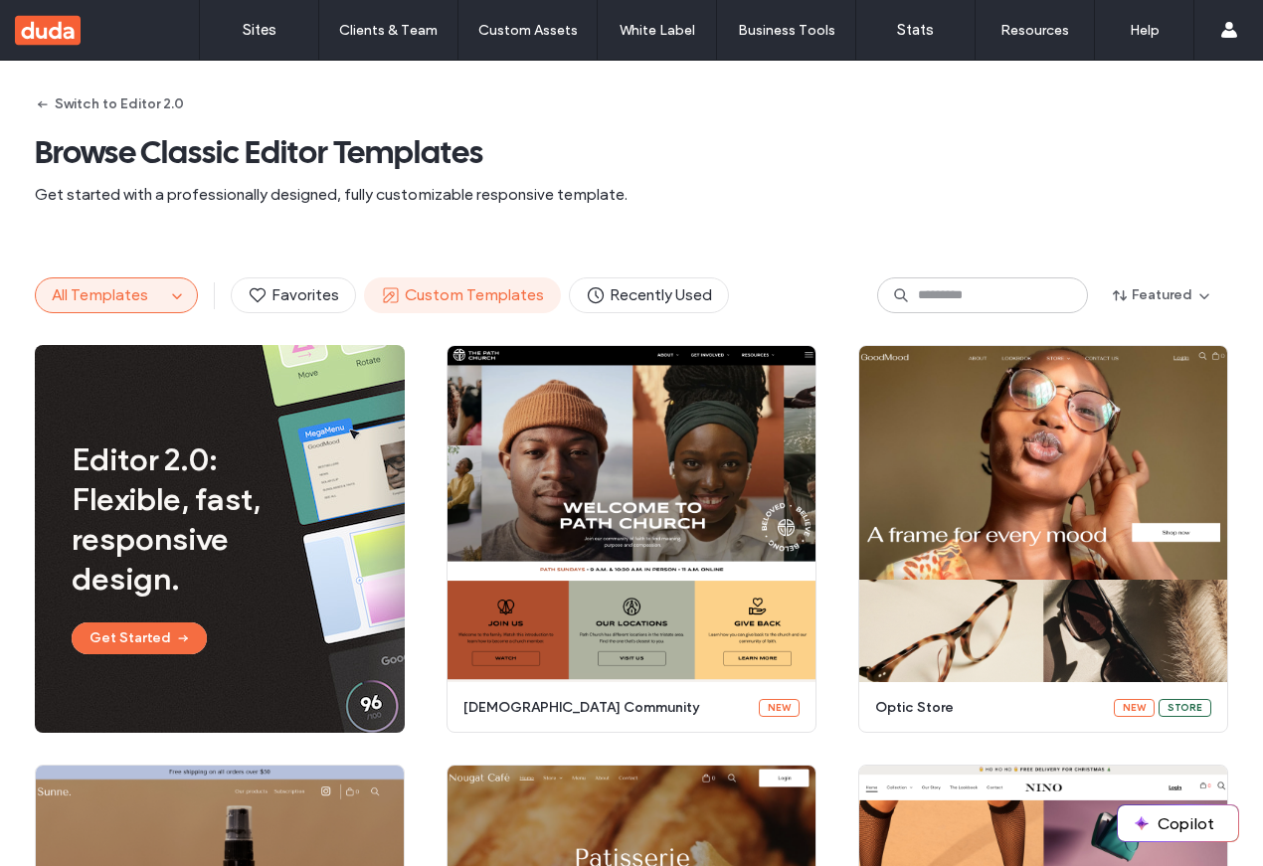
click at [459, 289] on span "Custom Templates" at bounding box center [462, 296] width 163 height 22
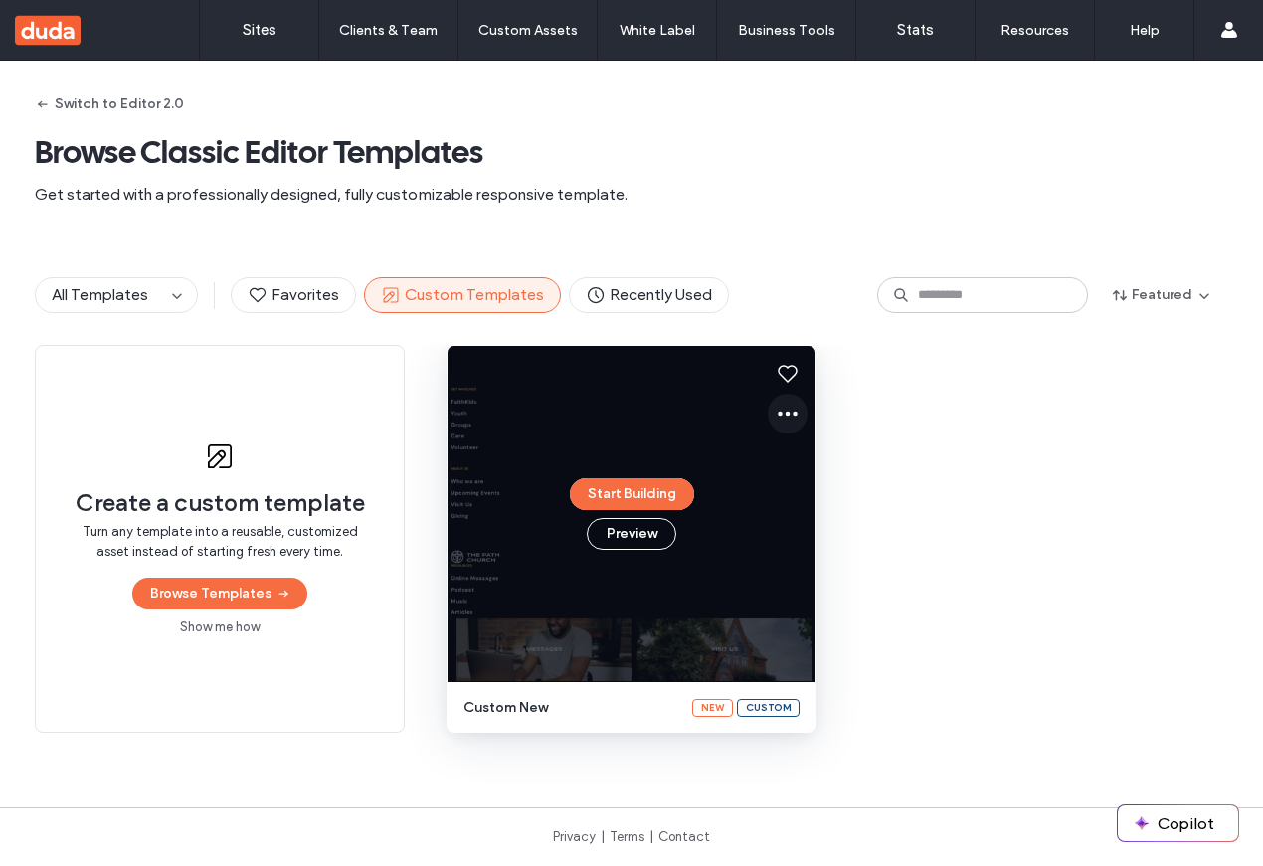
click at [790, 424] on icon at bounding box center [788, 414] width 24 height 24
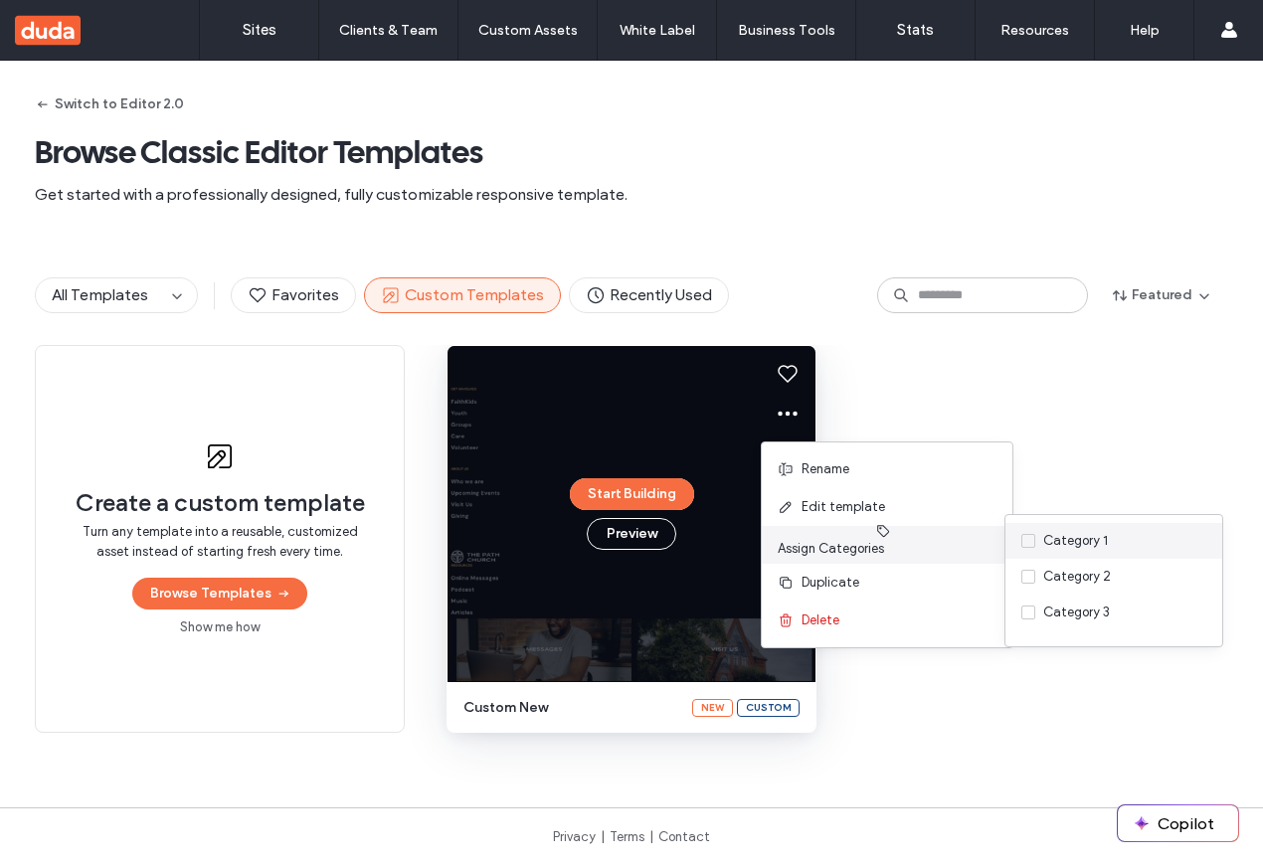
click at [1055, 543] on div "Category 1" at bounding box center [1076, 541] width 65 height 20
click at [1028, 579] on icon at bounding box center [1029, 577] width 8 height 6
click at [1029, 556] on div "Category 1" at bounding box center [1114, 541] width 217 height 36
click at [1028, 615] on icon at bounding box center [1029, 613] width 8 height 6
click at [907, 500] on div "Edit template" at bounding box center [887, 507] width 251 height 38
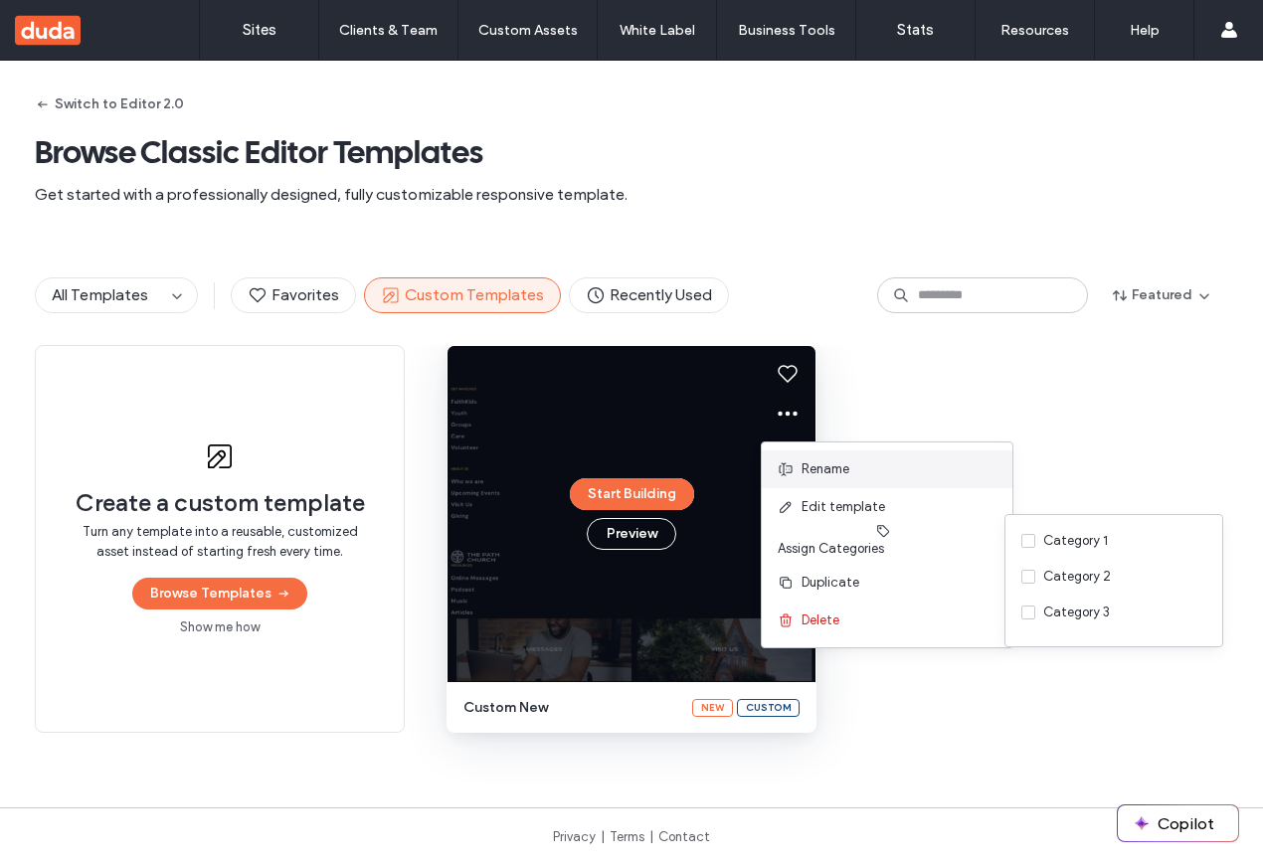
click at [845, 458] on div "Rename" at bounding box center [887, 470] width 251 height 38
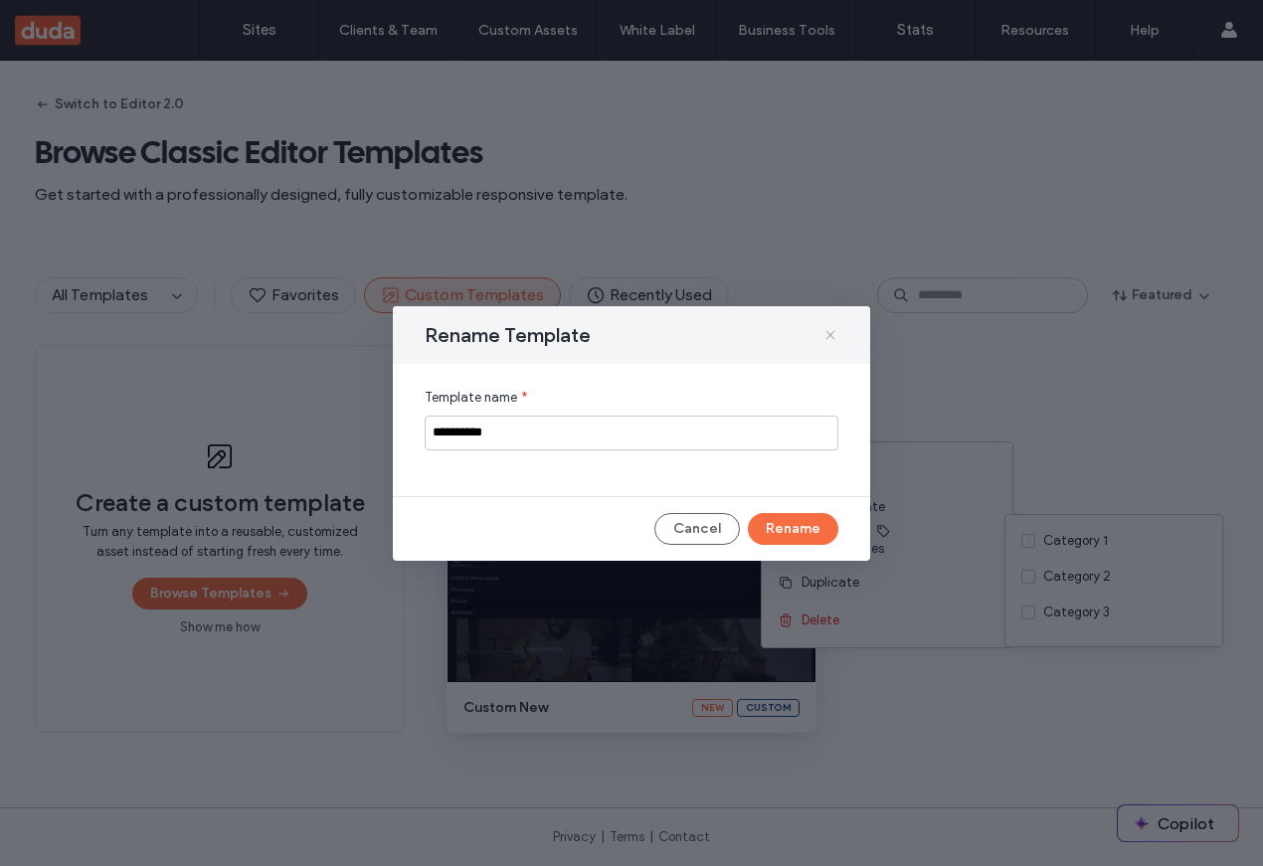
click at [830, 329] on icon at bounding box center [831, 335] width 16 height 16
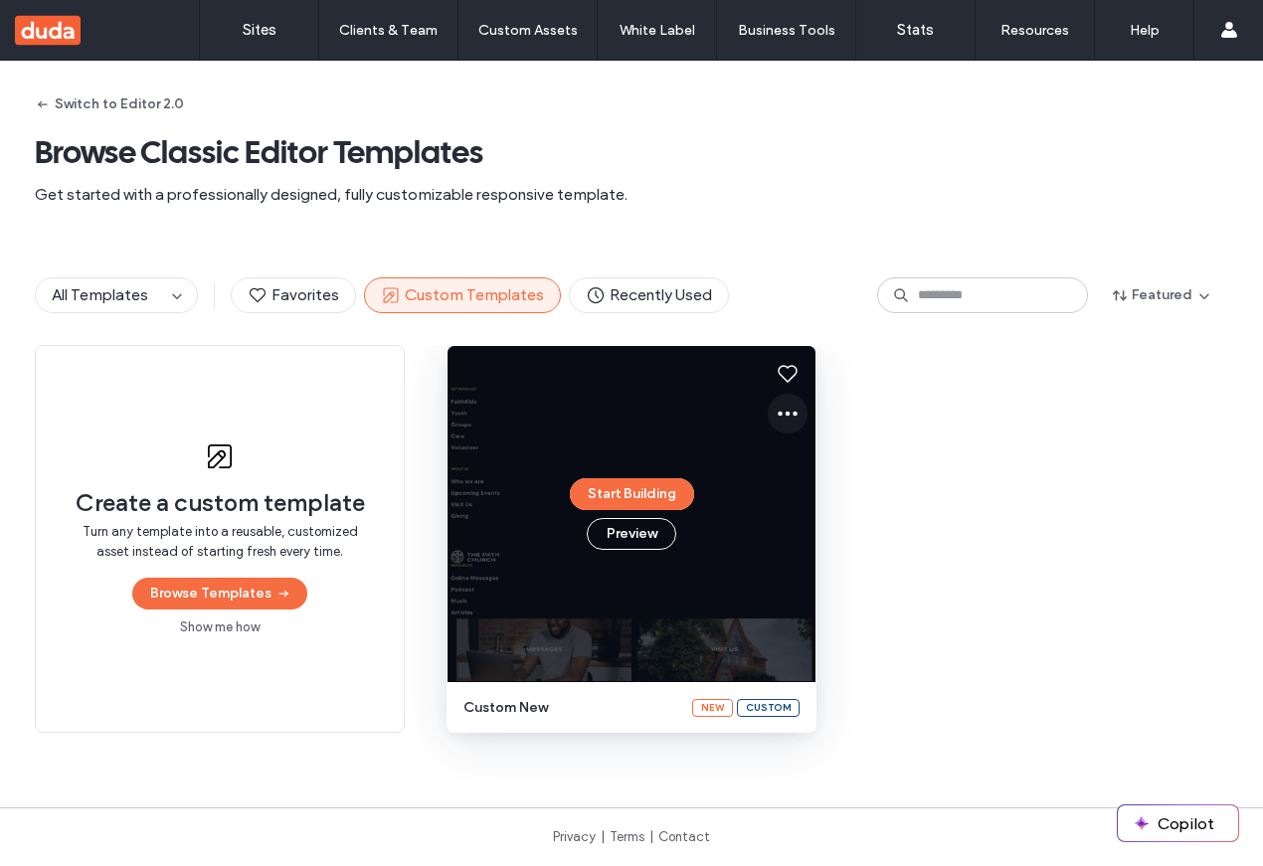
click at [779, 419] on icon at bounding box center [788, 414] width 24 height 24
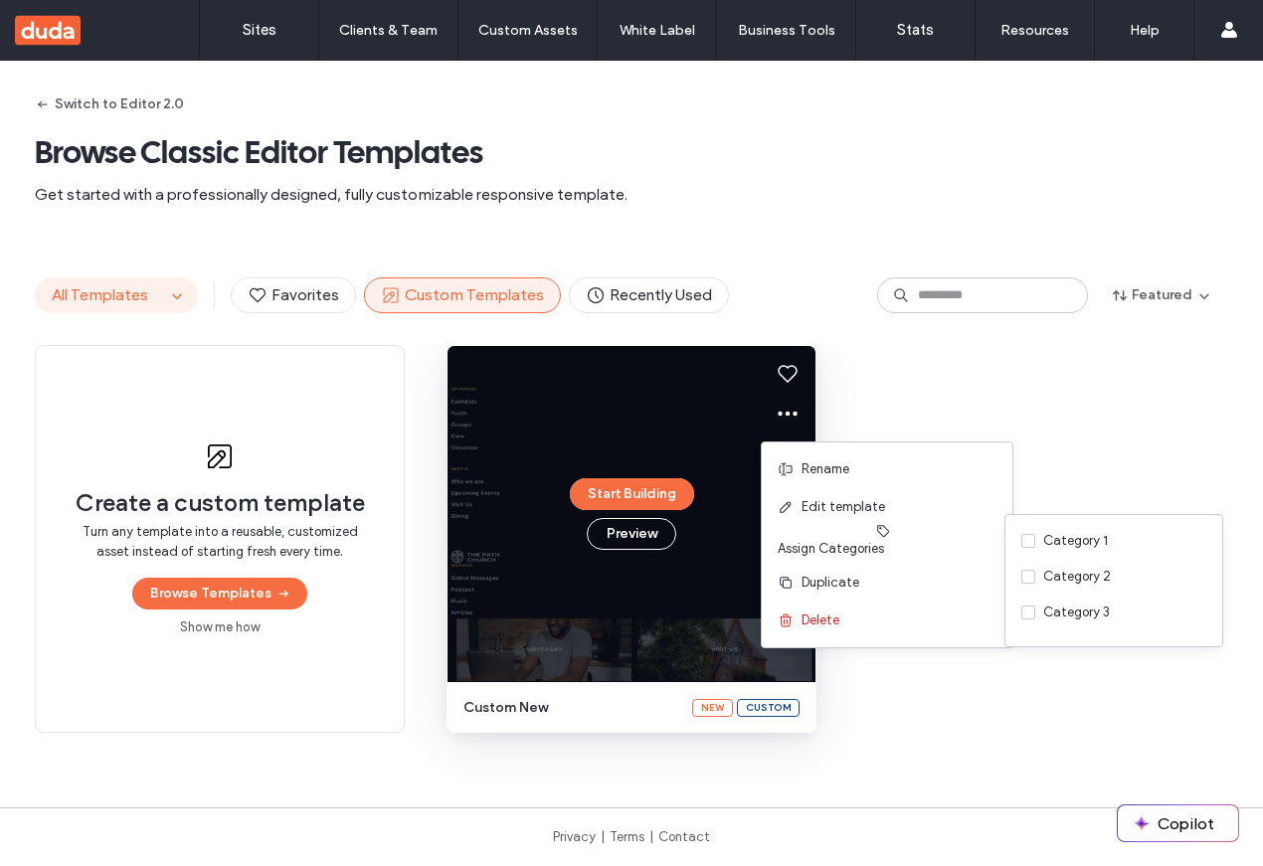
click at [87, 306] on button "All Templates" at bounding box center [100, 296] width 129 height 34
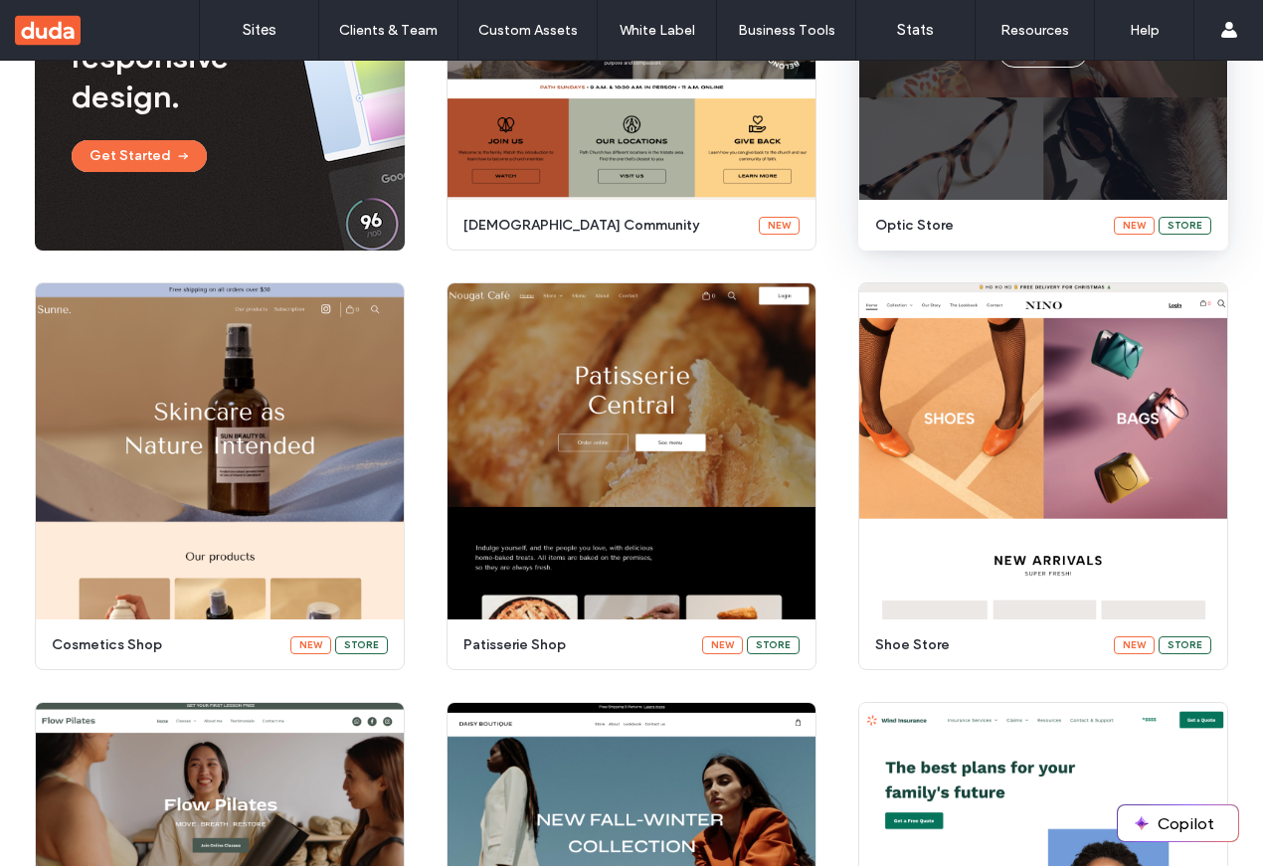
scroll to position [428, 0]
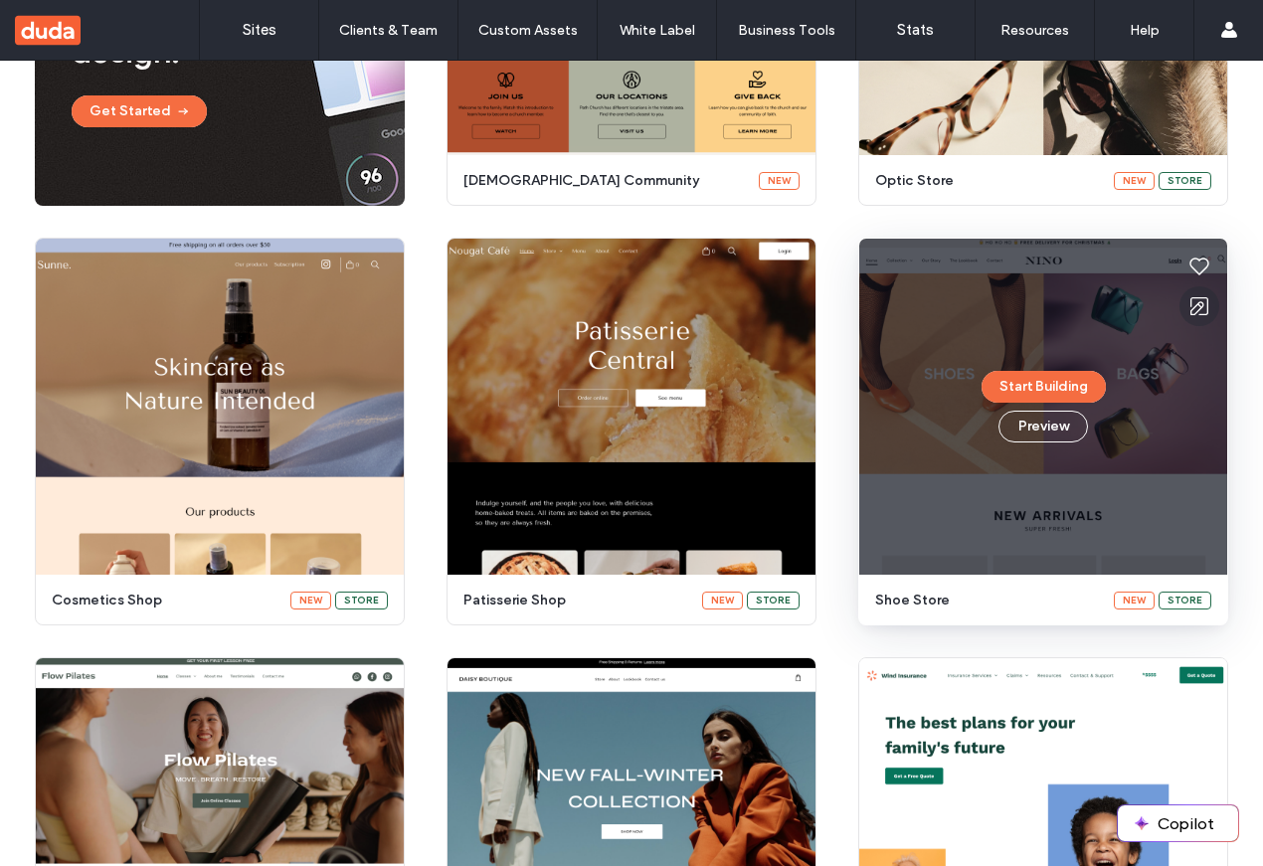
click at [1188, 306] on icon at bounding box center [1200, 306] width 24 height 24
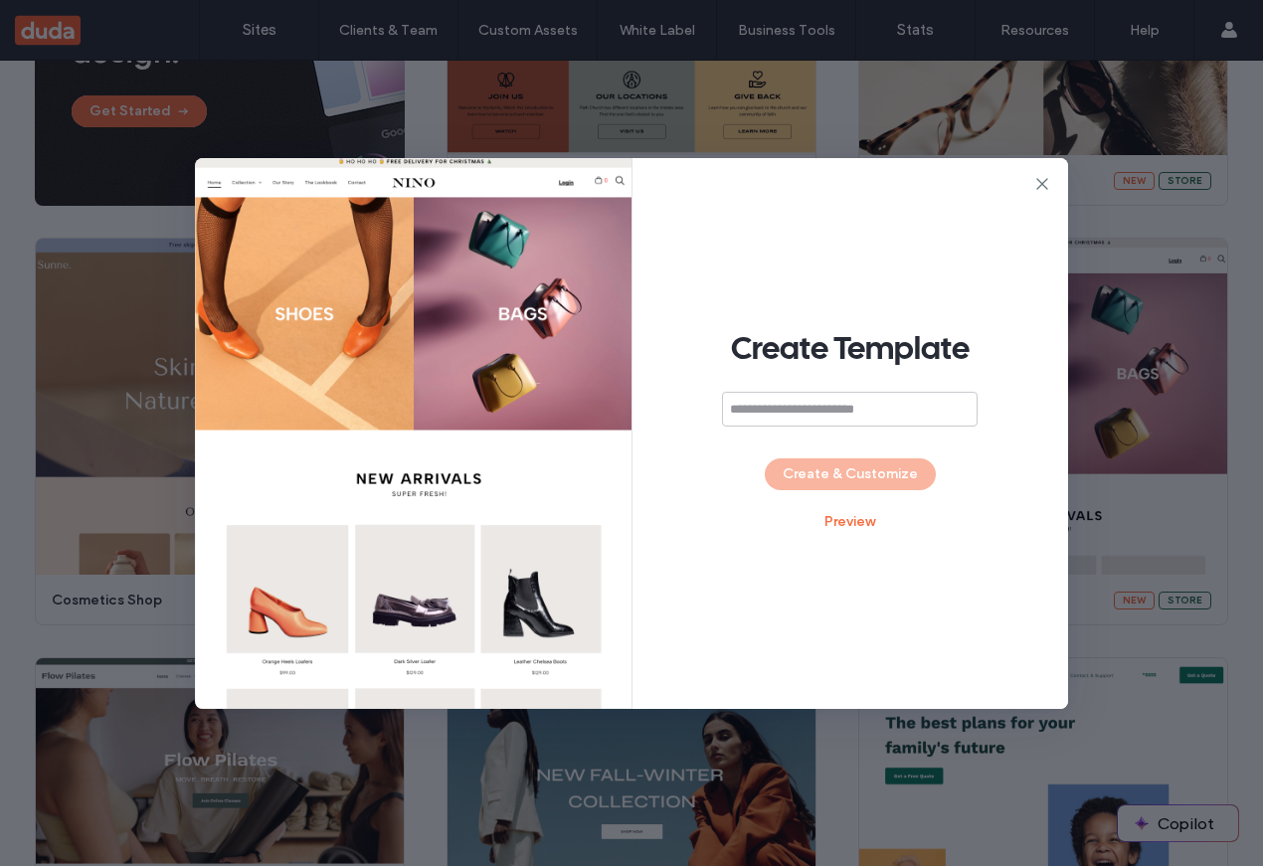
click at [811, 411] on input at bounding box center [850, 409] width 256 height 35
type input "***"
click at [877, 469] on button "Create & Customize" at bounding box center [850, 475] width 171 height 32
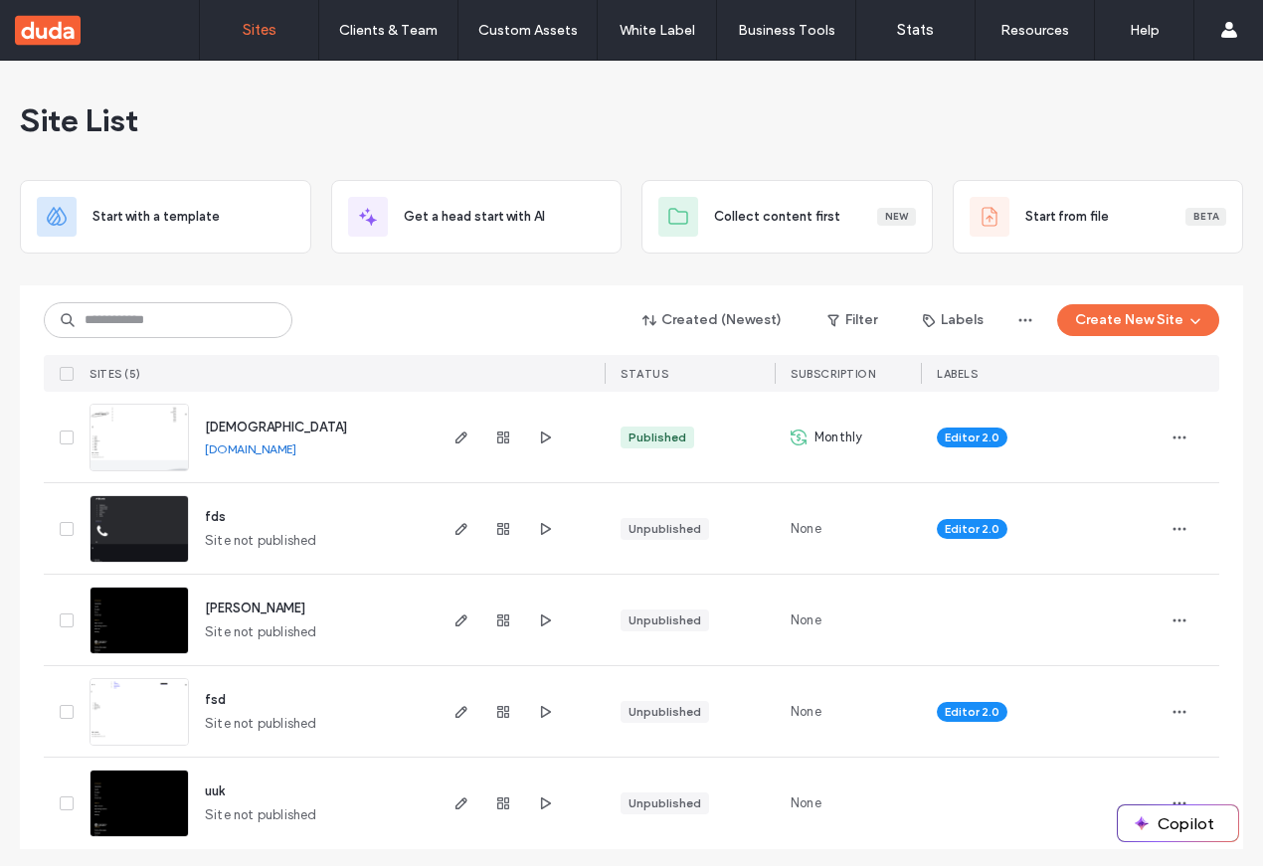
click at [584, 142] on div "Site List" at bounding box center [632, 120] width 1224 height 119
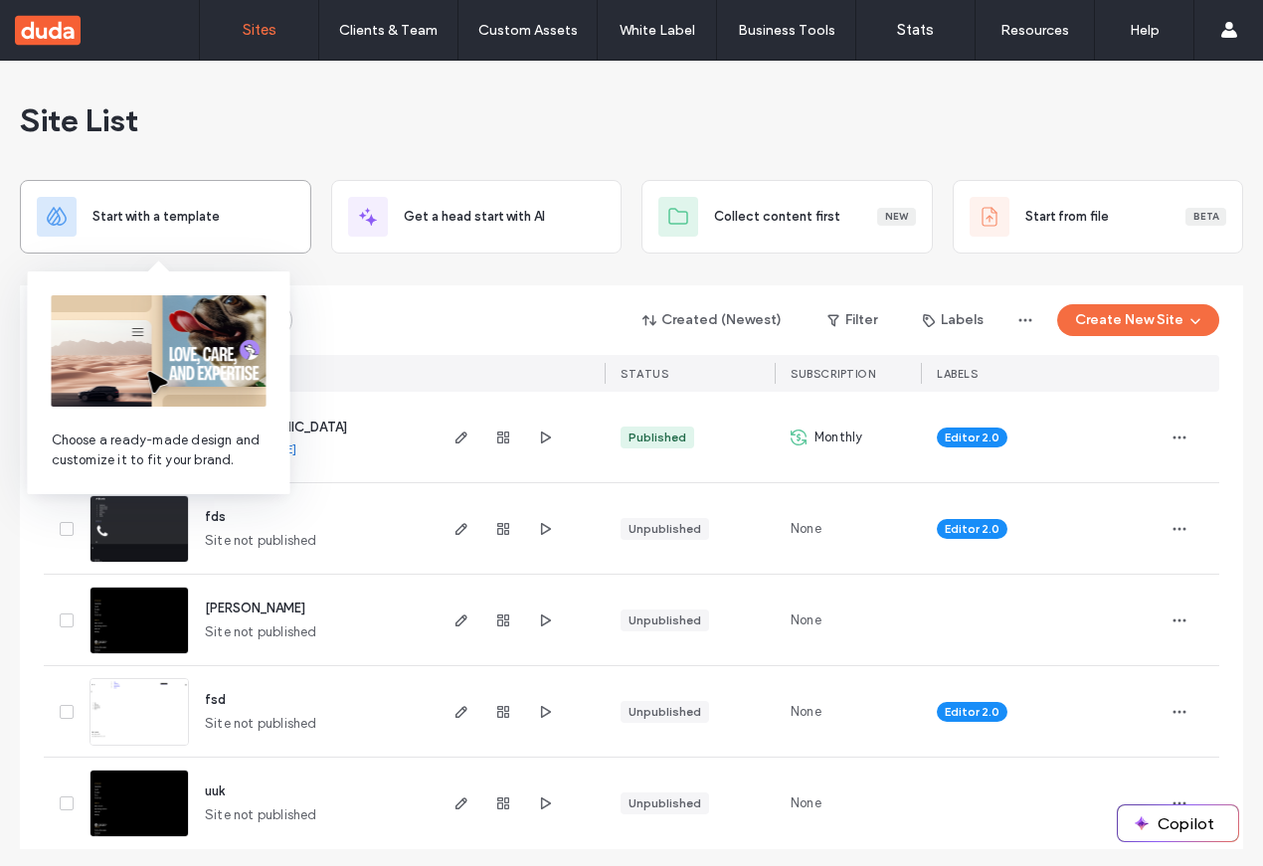
click at [132, 240] on div "Start with a template" at bounding box center [165, 217] width 291 height 74
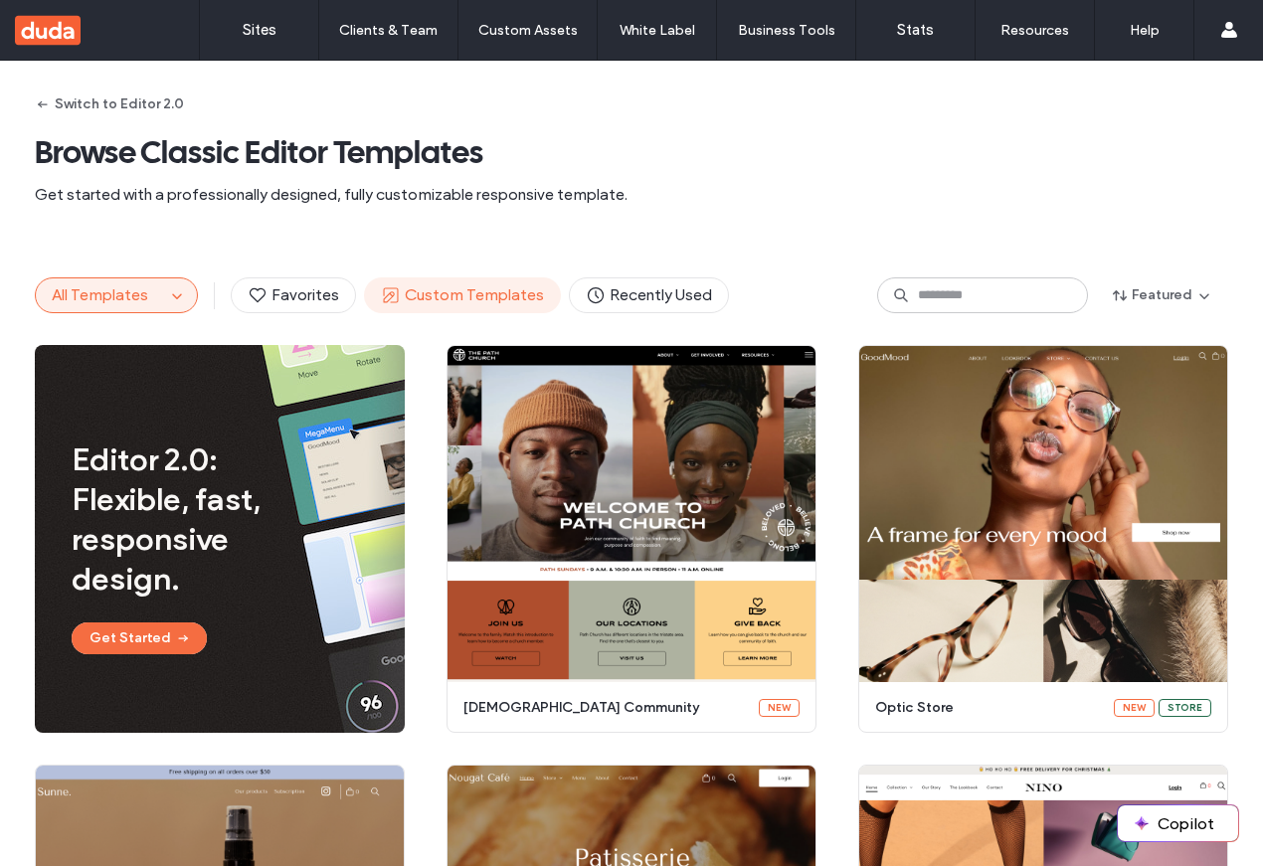
click at [511, 294] on span "Custom Templates" at bounding box center [462, 296] width 163 height 22
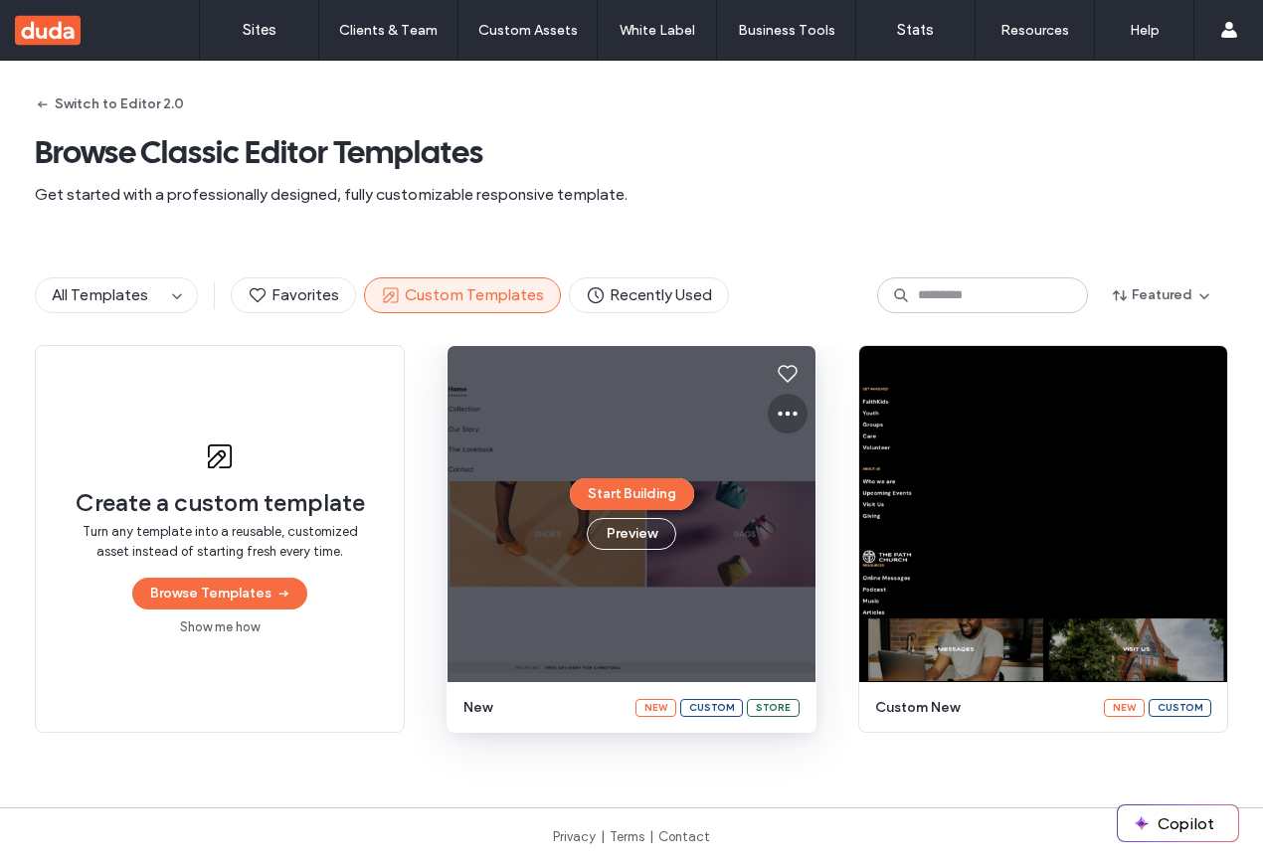
click at [777, 409] on icon at bounding box center [788, 414] width 24 height 24
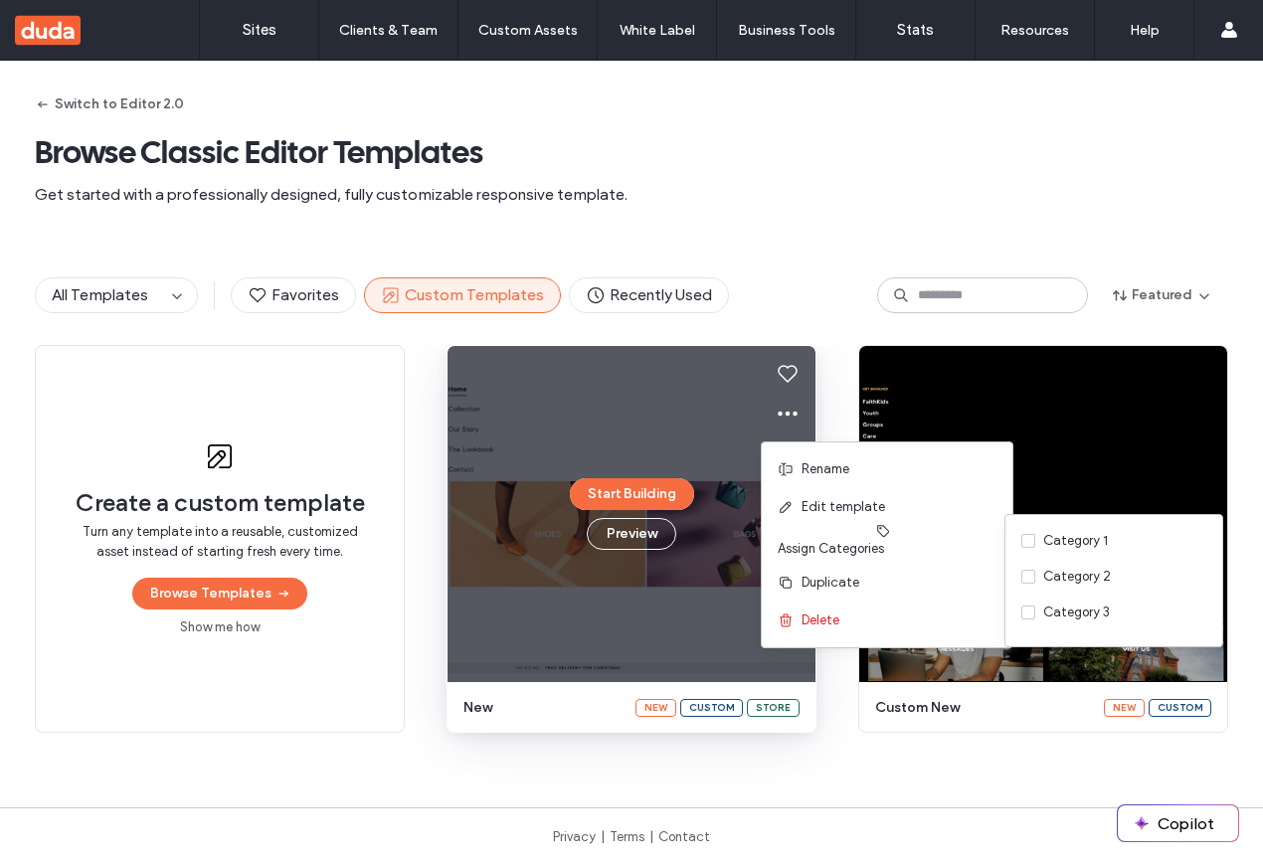
click at [750, 250] on div "All Templates Favorites Custom Templates Recently Used Featured" at bounding box center [632, 295] width 1194 height 99
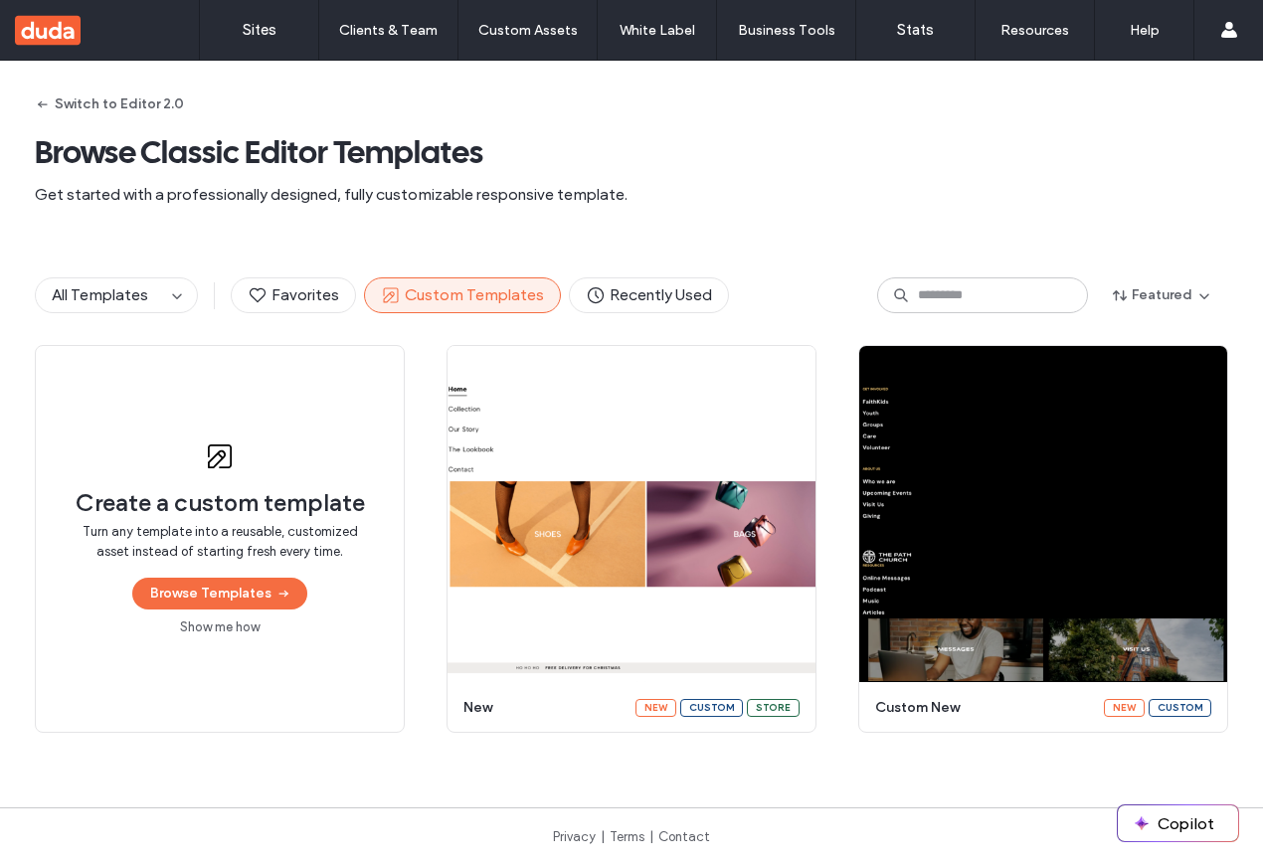
drag, startPoint x: 542, startPoint y: 282, endPoint x: 951, endPoint y: 89, distance: 452.1
click at [556, 275] on div "All Templates Favorites Custom Templates Recently Used Featured" at bounding box center [632, 295] width 1194 height 99
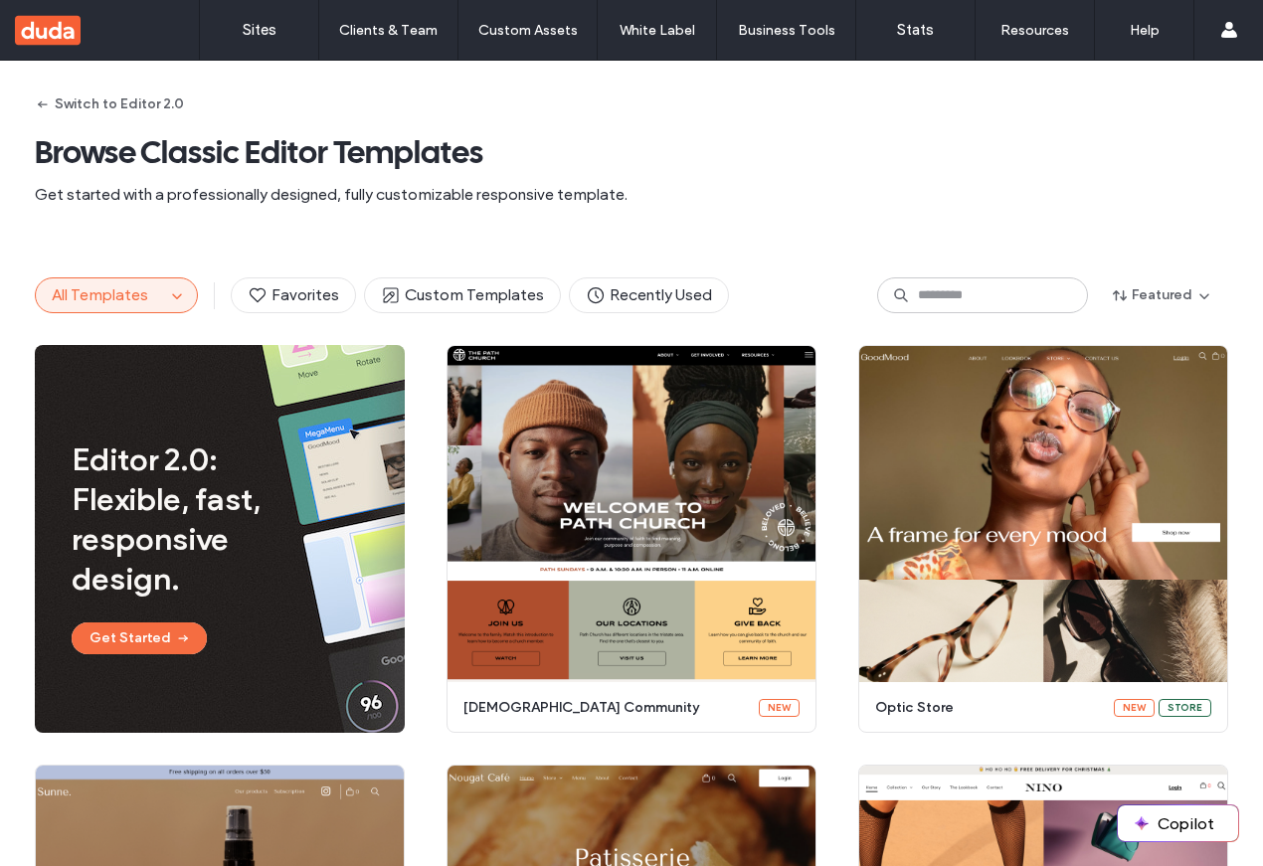
click at [815, 268] on div "All Templates Favorites Custom Templates Recently Used Featured" at bounding box center [632, 295] width 1194 height 99
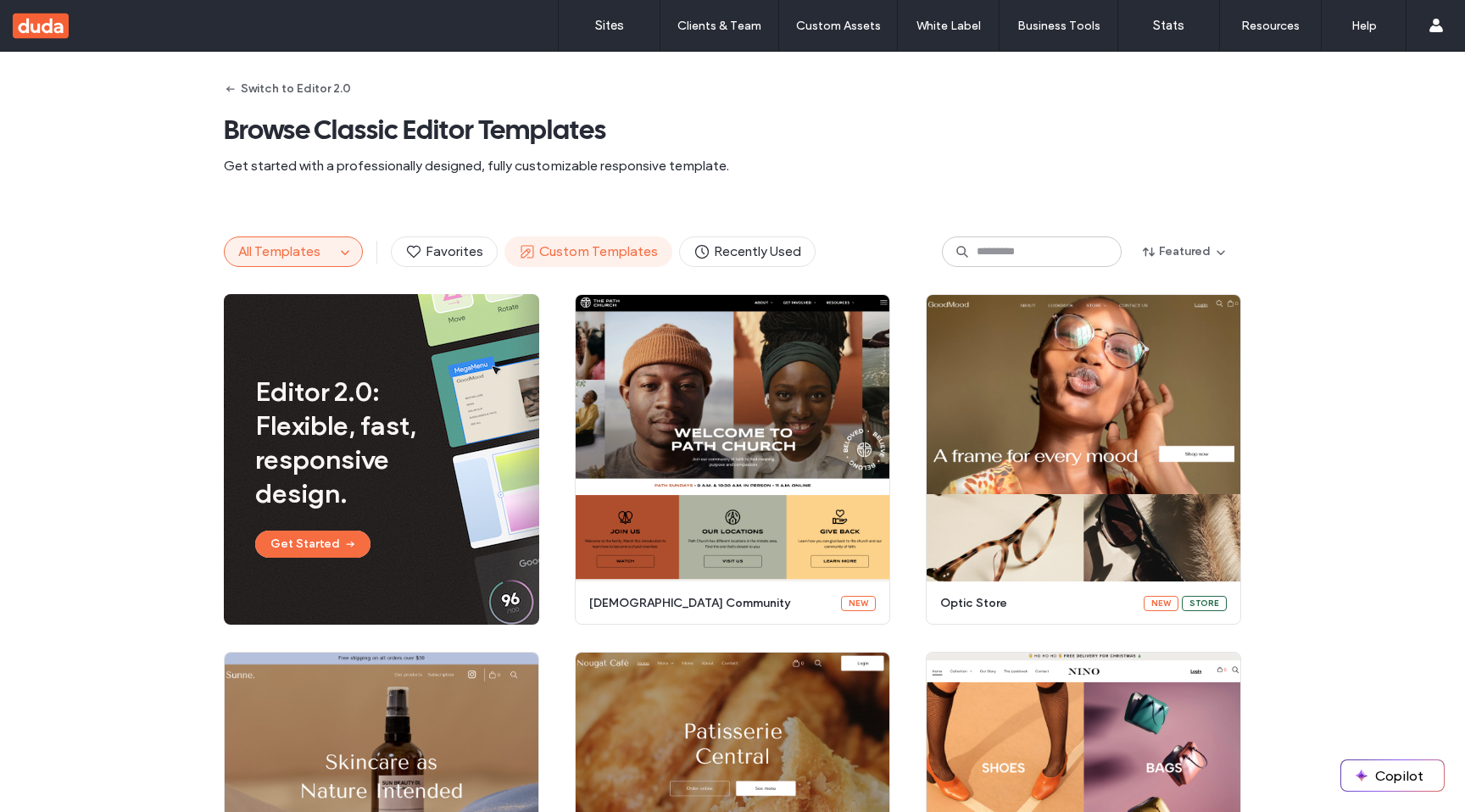
click at [597, 258] on span "Custom Templates" at bounding box center [588, 252] width 139 height 19
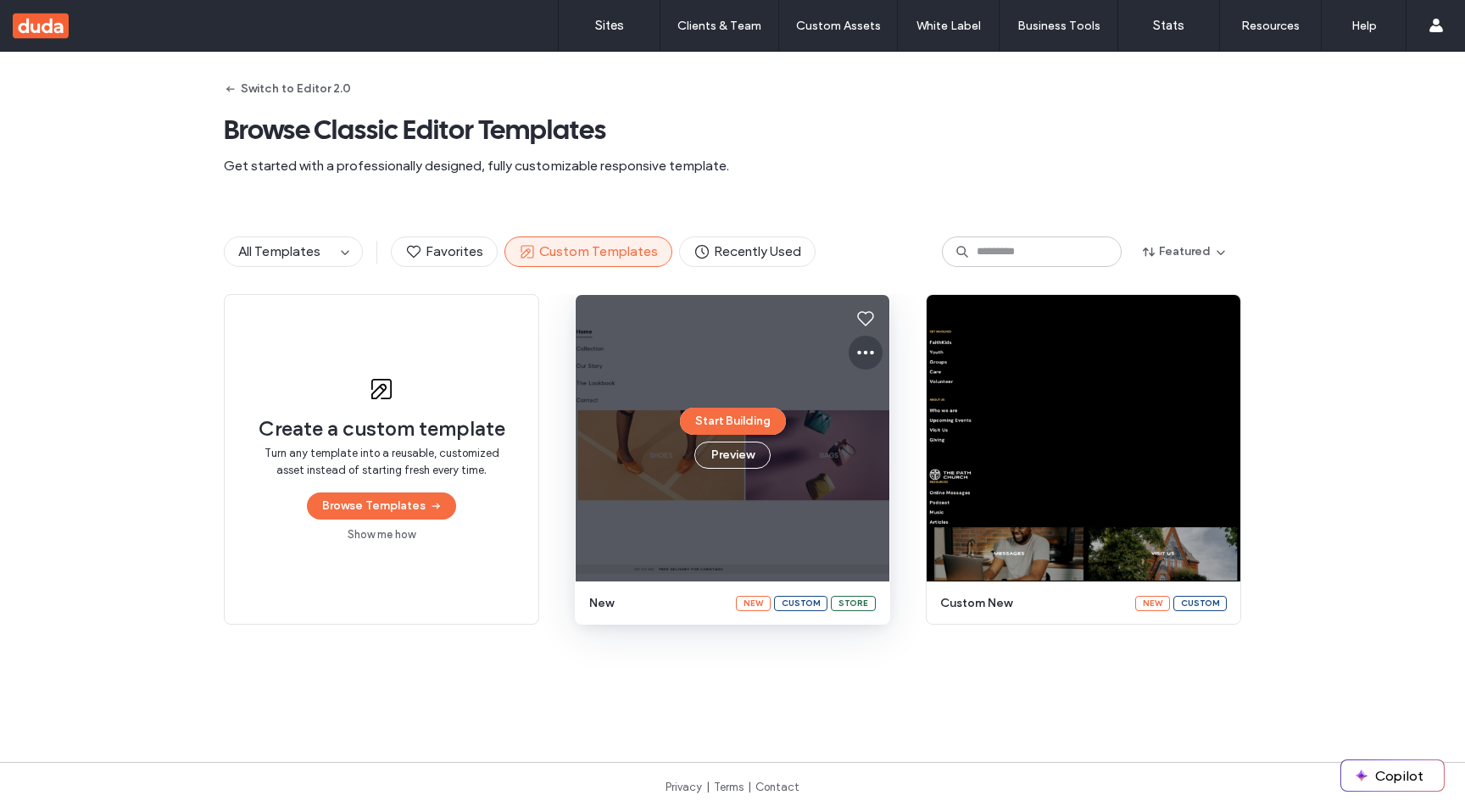
click at [863, 344] on icon at bounding box center [866, 353] width 20 height 20
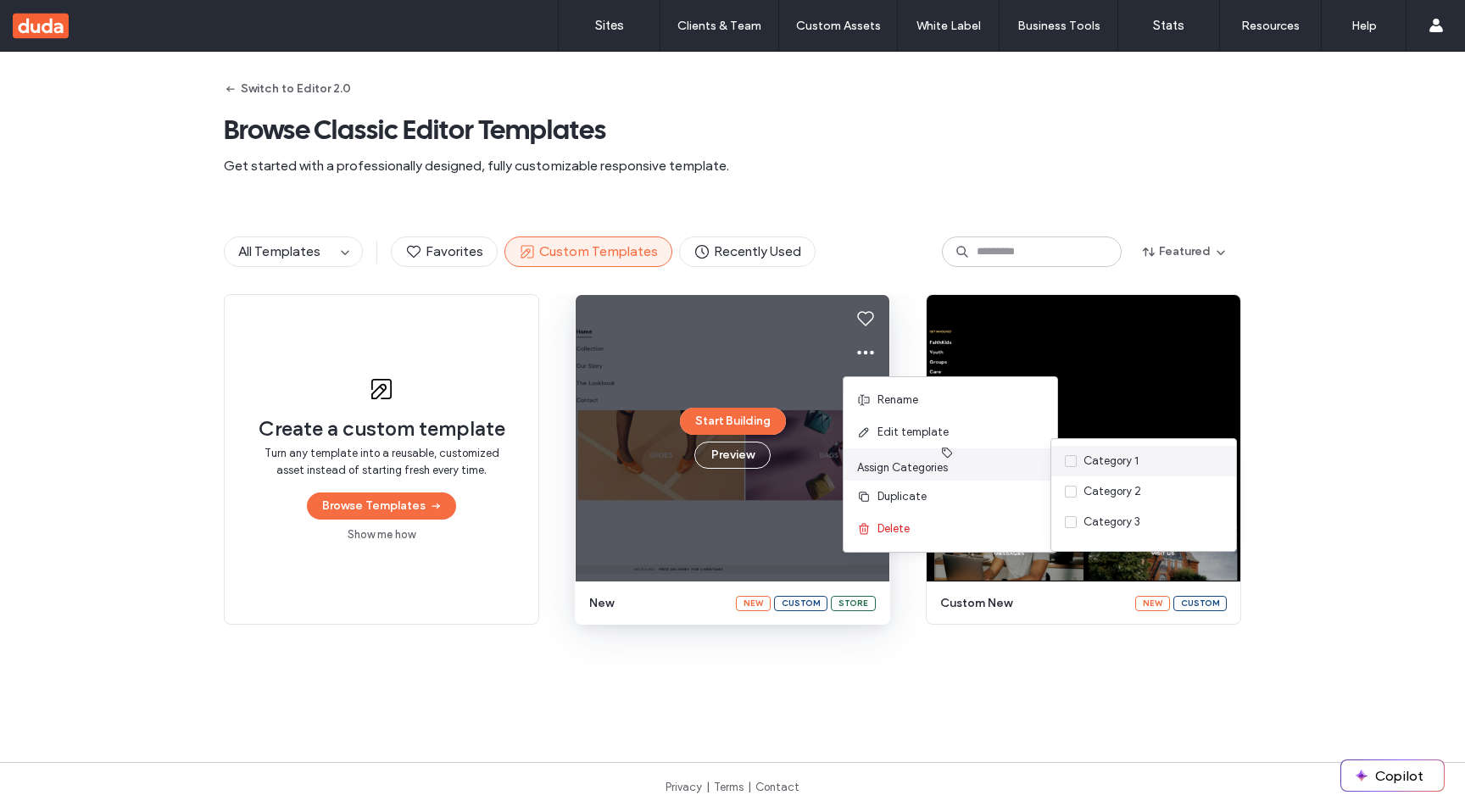
click at [1076, 470] on div "Category 1" at bounding box center [1144, 461] width 185 height 31
click at [1065, 464] on span at bounding box center [1070, 461] width 12 height 12
click at [1069, 488] on span at bounding box center [1070, 492] width 12 height 12
click at [1072, 527] on span at bounding box center [1070, 522] width 12 height 12
click at [1076, 521] on div "Category 3" at bounding box center [1111, 522] width 57 height 17
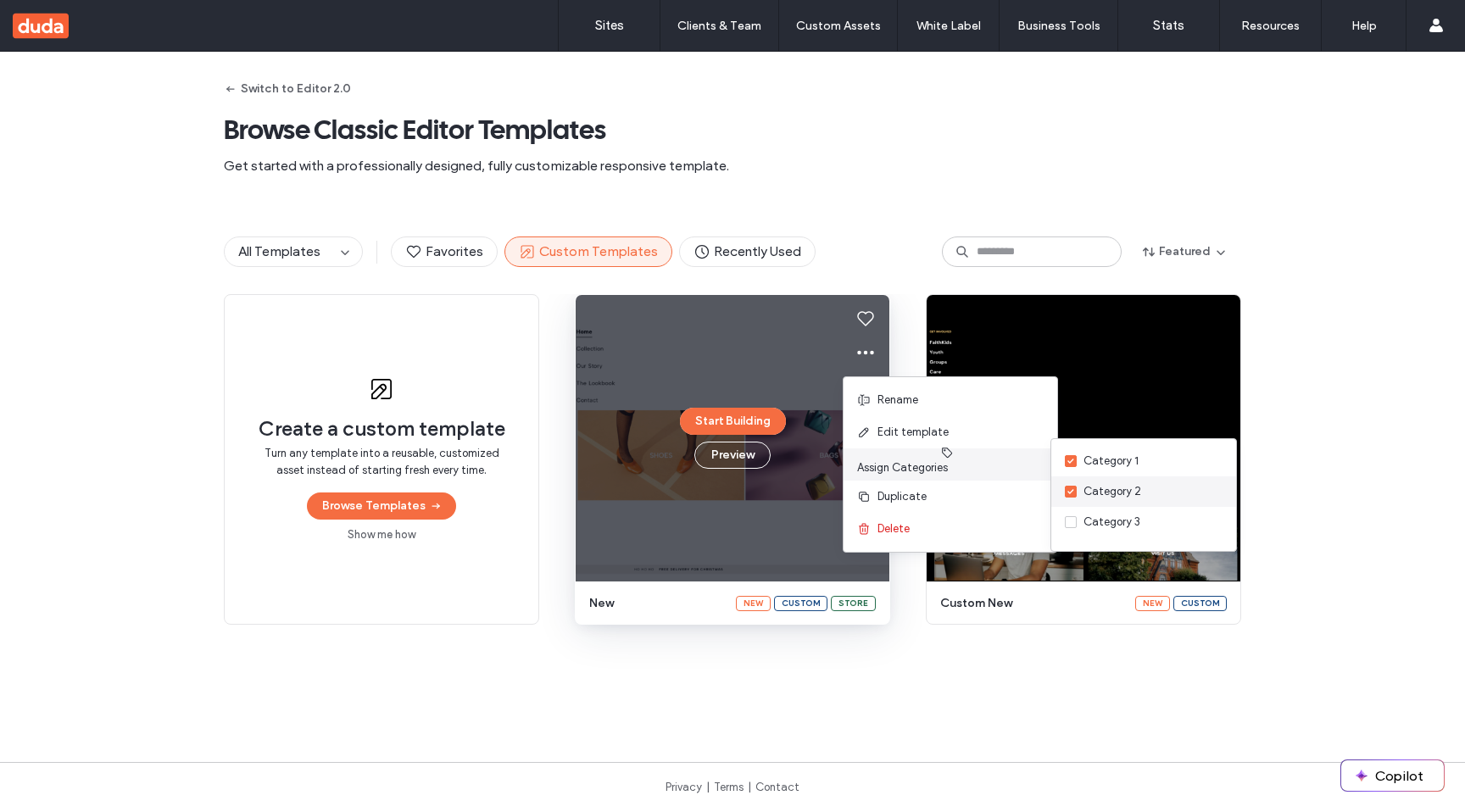
click at [1076, 478] on div "Category 2" at bounding box center [1144, 492] width 185 height 31
click at [1076, 504] on div "Category 2" at bounding box center [1144, 492] width 185 height 31
click at [1076, 485] on div "Category 2" at bounding box center [1112, 492] width 58 height 17
click at [1076, 466] on div "Category 1" at bounding box center [1110, 461] width 55 height 17
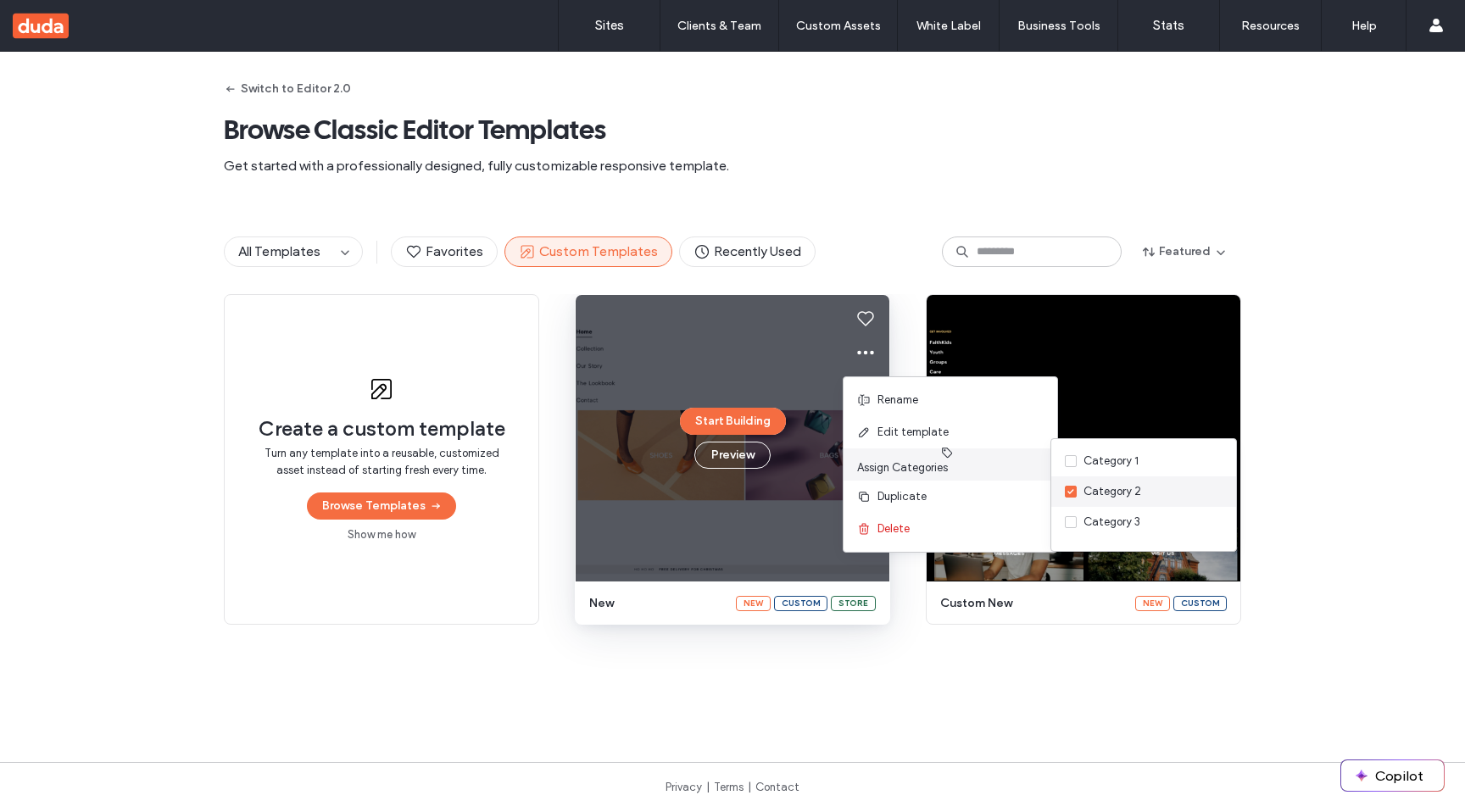
click at [1076, 495] on div "Category 2" at bounding box center [1112, 492] width 58 height 17
click at [1076, 522] on div "Category 3" at bounding box center [1111, 522] width 57 height 17
click at [1076, 460] on div "Category 1" at bounding box center [1110, 461] width 55 height 17
click at [1076, 480] on div "Category 2" at bounding box center [1144, 492] width 185 height 31
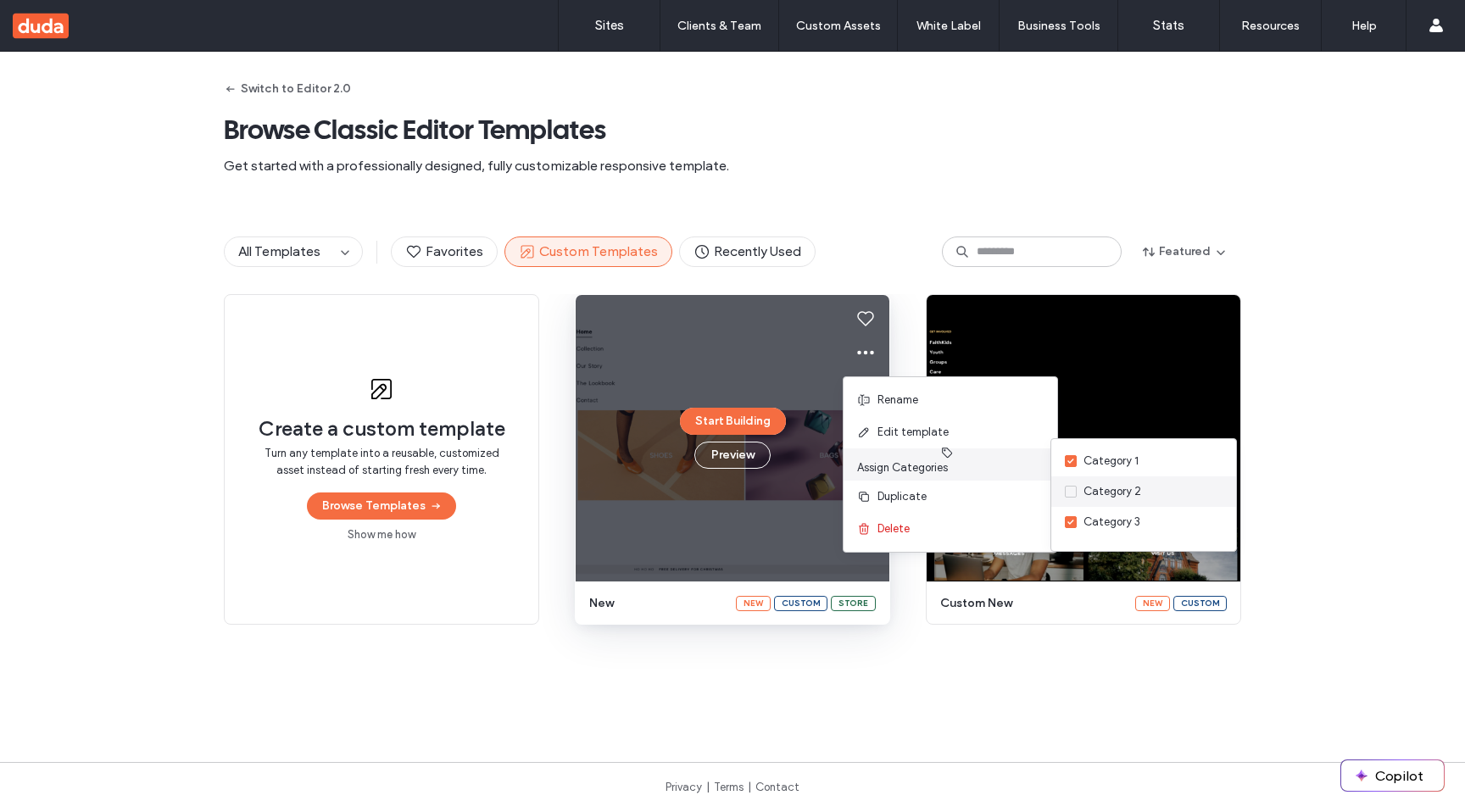
click at [1076, 480] on div "Category 2" at bounding box center [1144, 492] width 185 height 31
click at [1076, 490] on div "Category 2" at bounding box center [1112, 492] width 58 height 17
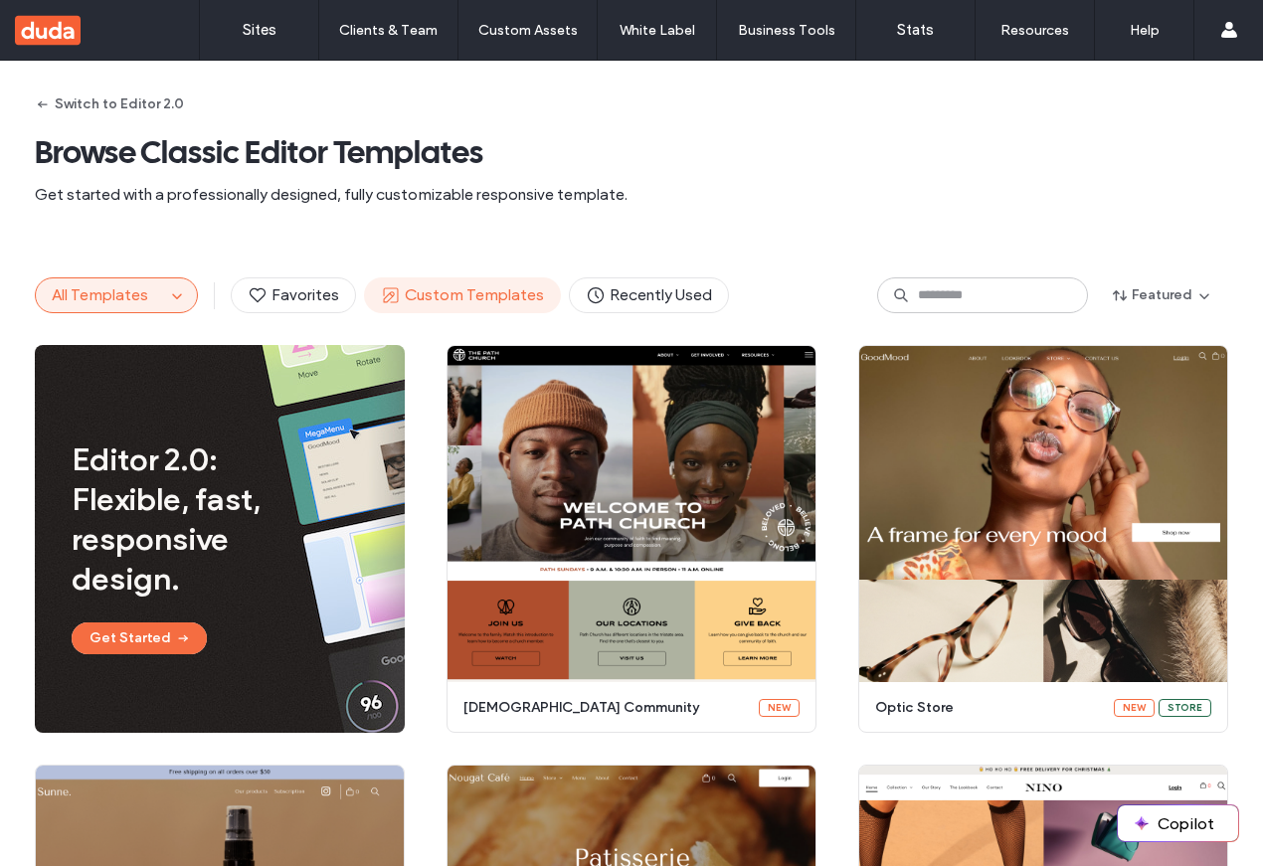
click at [484, 296] on span "Custom Templates" at bounding box center [462, 296] width 163 height 22
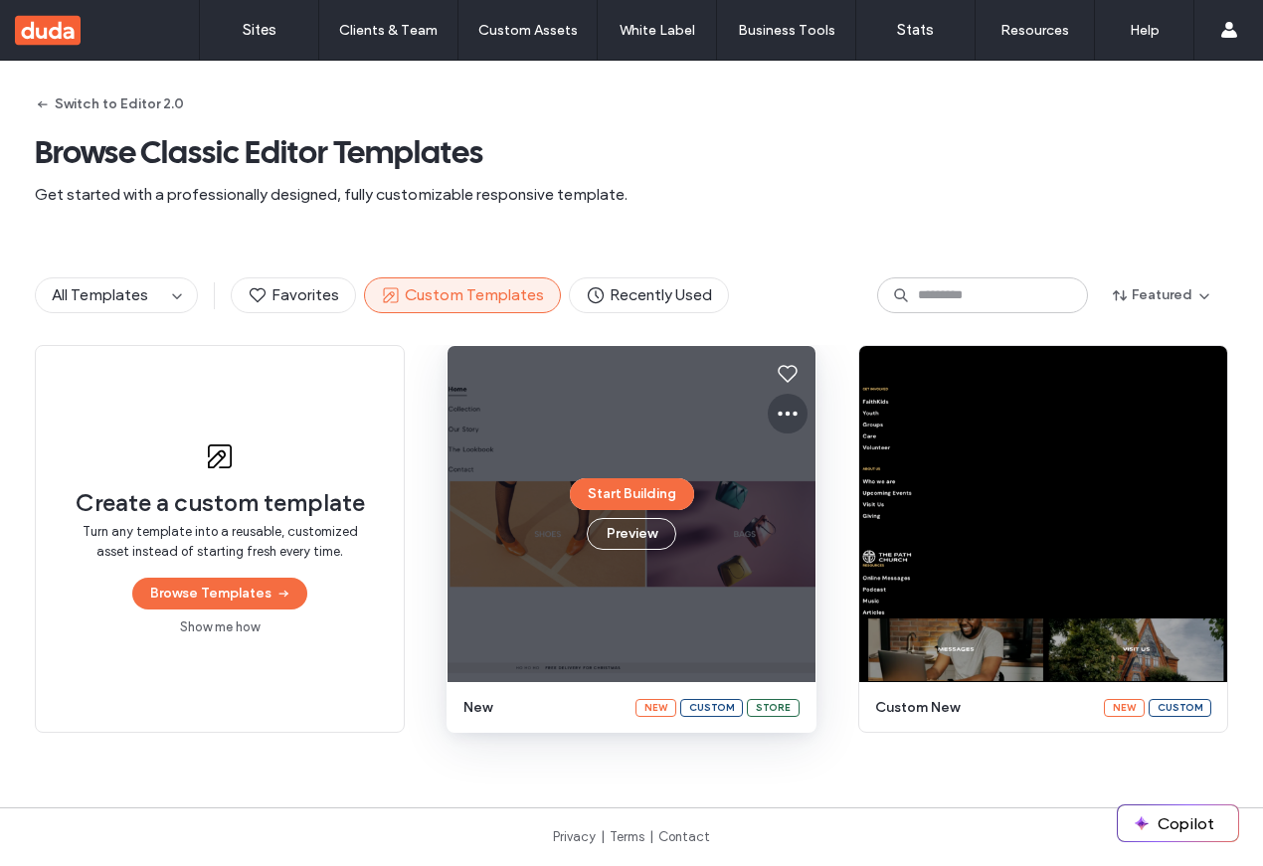
click at [787, 420] on icon at bounding box center [788, 414] width 24 height 24
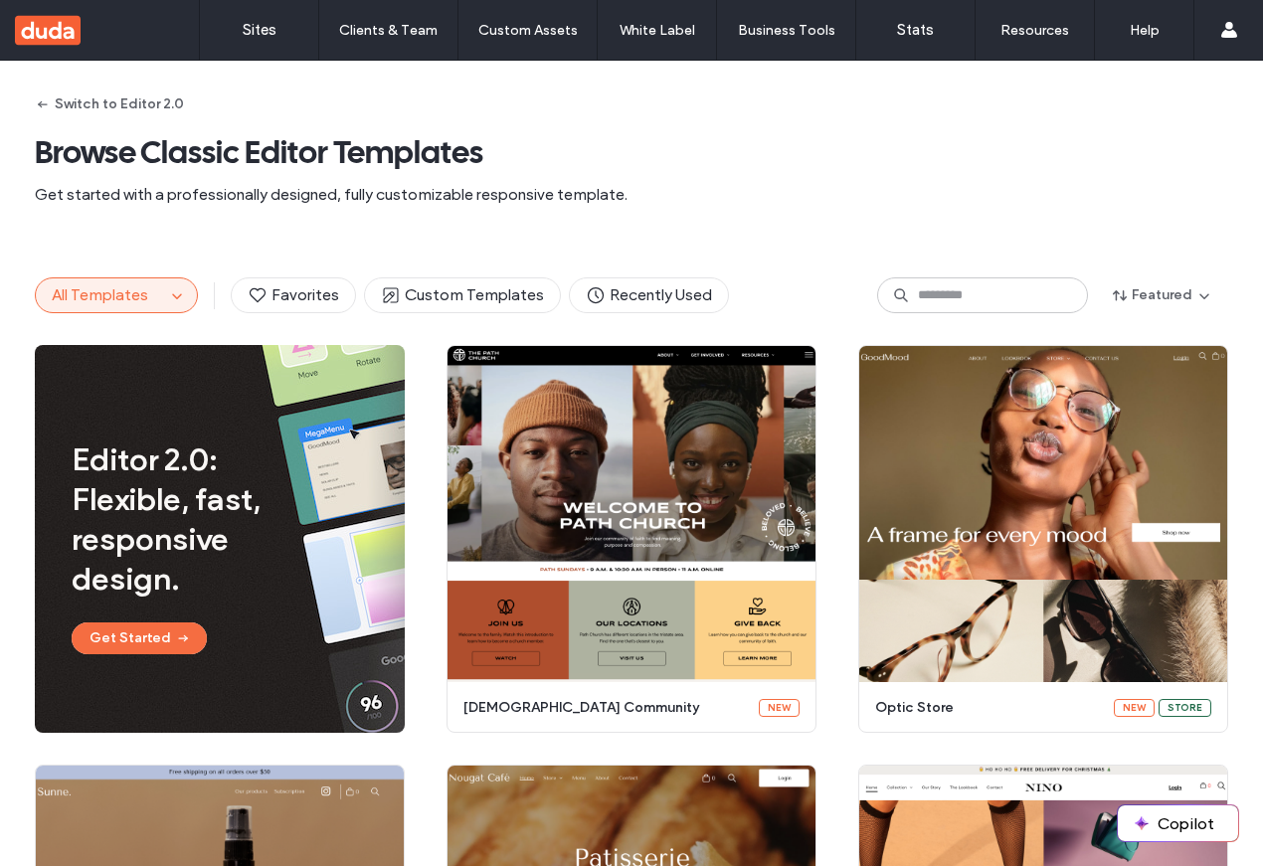
click at [464, 272] on div "All Templates Favorites Custom Templates Recently Used Featured" at bounding box center [632, 295] width 1194 height 99
click at [467, 275] on div "All Templates Favorites Custom Templates Recently Used Featured" at bounding box center [632, 295] width 1194 height 99
click at [519, 289] on span "Custom Templates" at bounding box center [462, 296] width 163 height 22
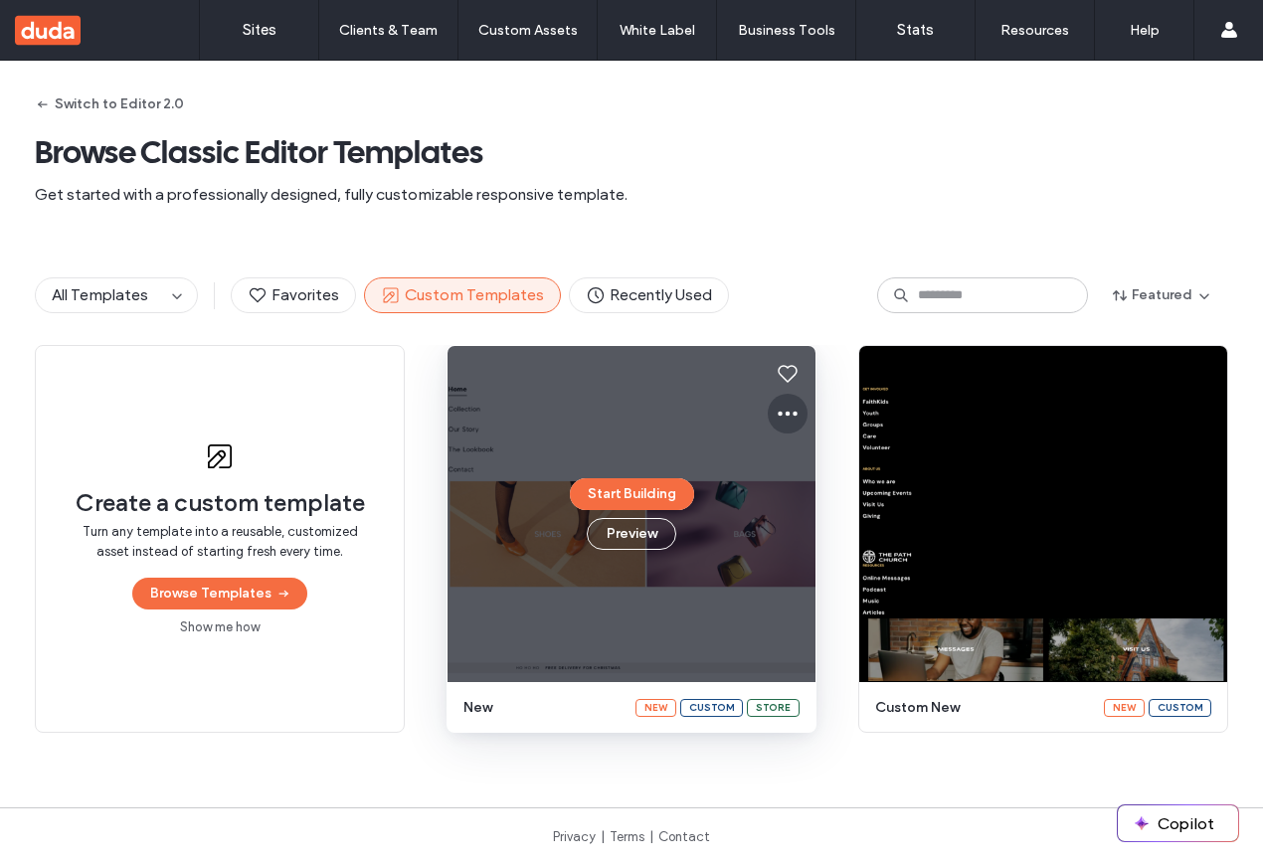
click at [784, 403] on icon at bounding box center [788, 414] width 24 height 24
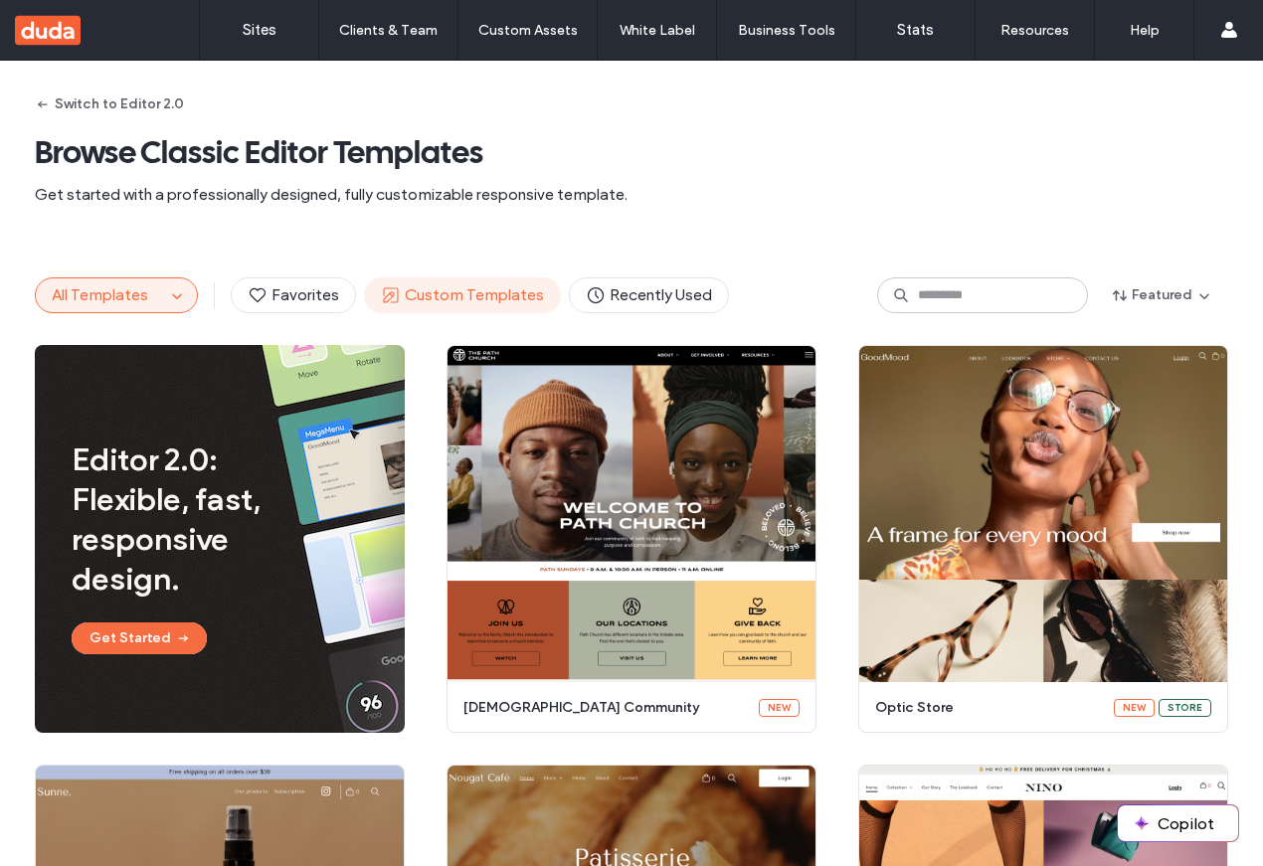
click at [471, 287] on span "Custom Templates" at bounding box center [462, 296] width 163 height 22
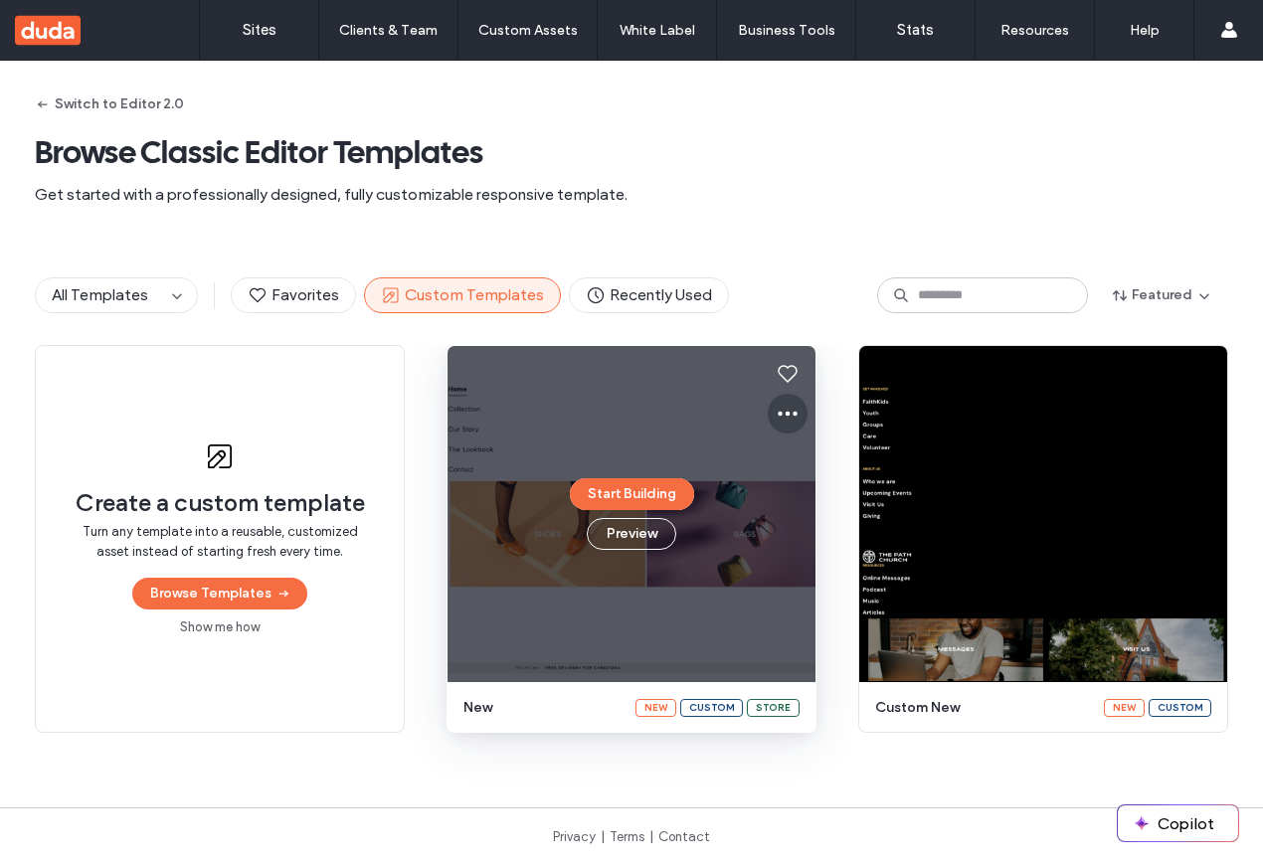
click at [788, 412] on use at bounding box center [788, 414] width 20 height 5
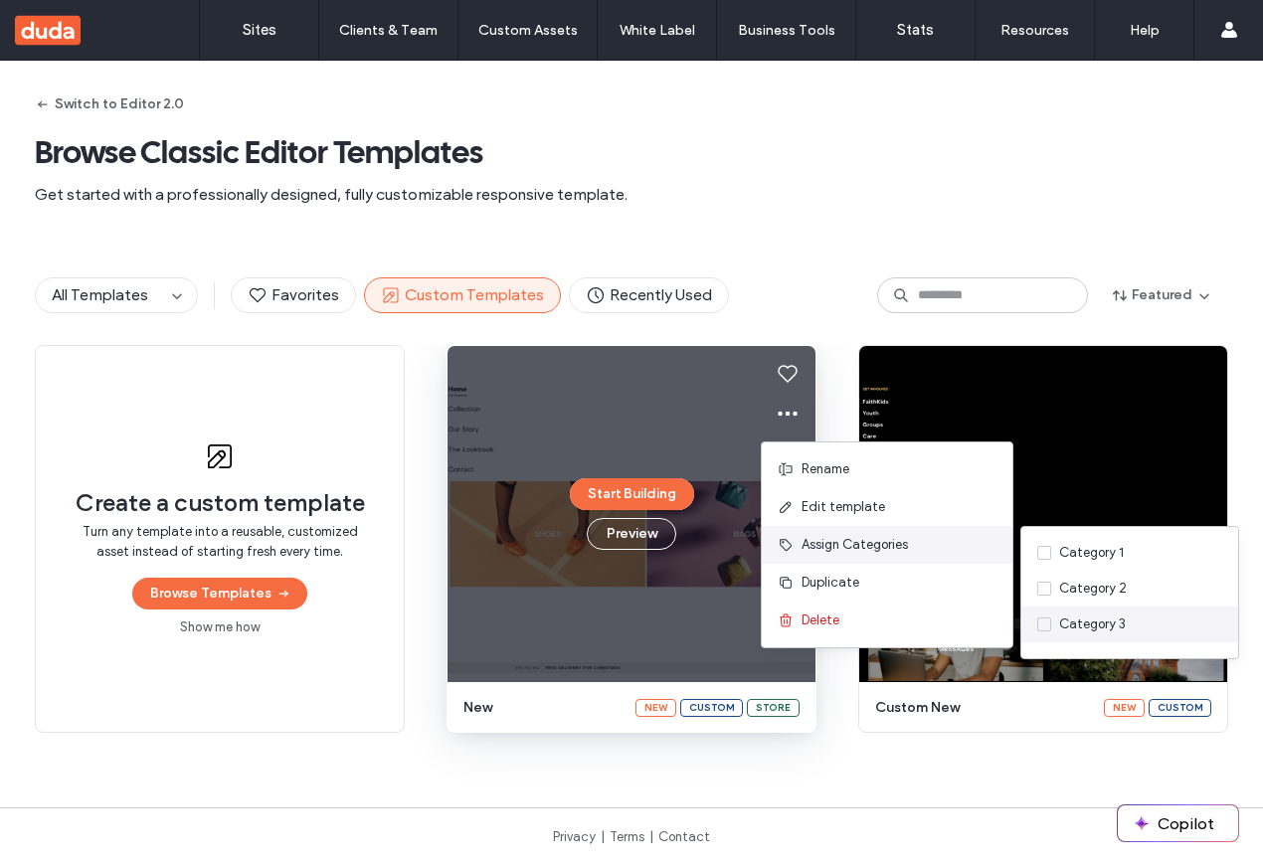
click at [1135, 627] on label "Category 3" at bounding box center [1126, 625] width 177 height 20
click at [1203, 585] on label "Category 2" at bounding box center [1126, 589] width 177 height 20
click at [1202, 554] on label "Category 1" at bounding box center [1126, 553] width 177 height 20
click at [1202, 561] on label "Category 1" at bounding box center [1126, 553] width 177 height 20
click at [1202, 596] on label "Category 2" at bounding box center [1126, 589] width 177 height 20
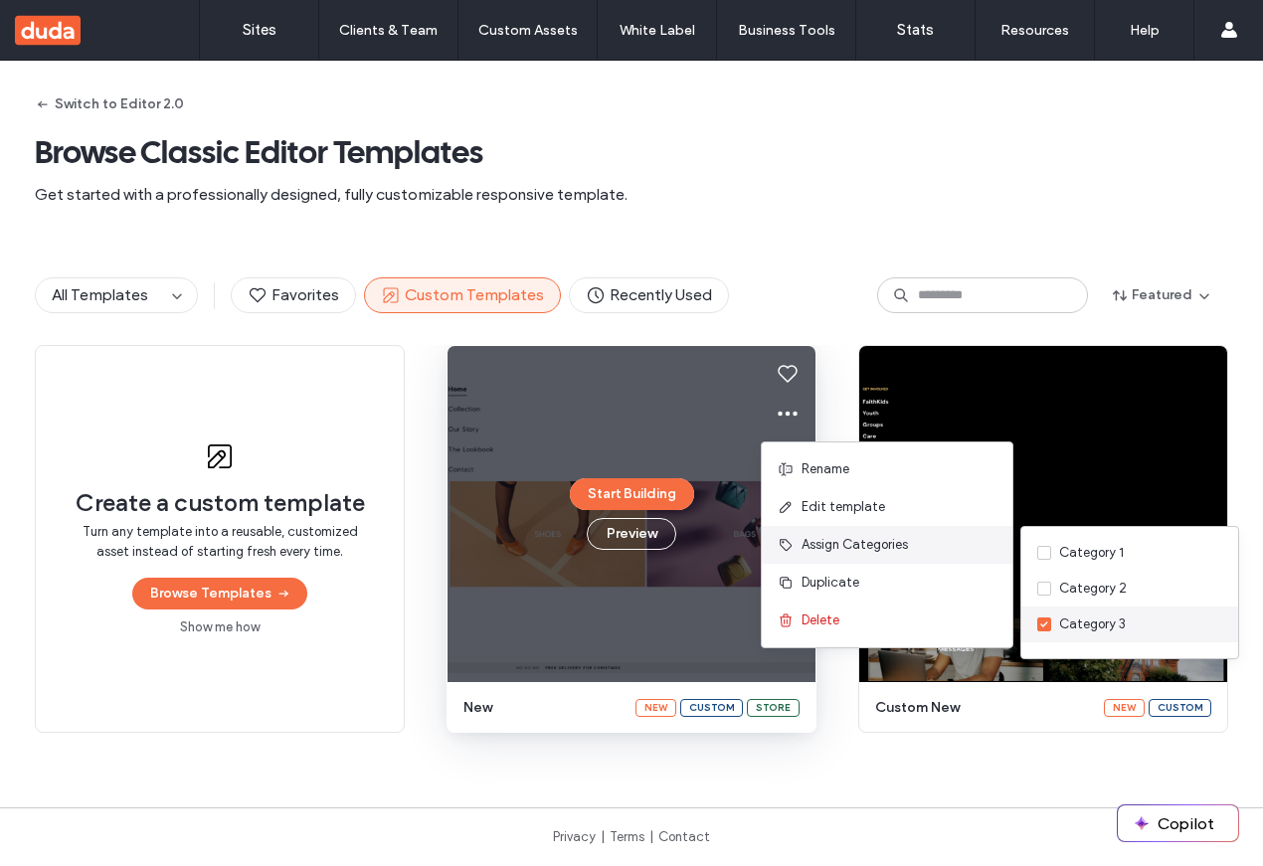
click at [1202, 611] on div "Category 3" at bounding box center [1130, 625] width 217 height 36
click at [1190, 624] on label "Category 3" at bounding box center [1126, 625] width 177 height 20
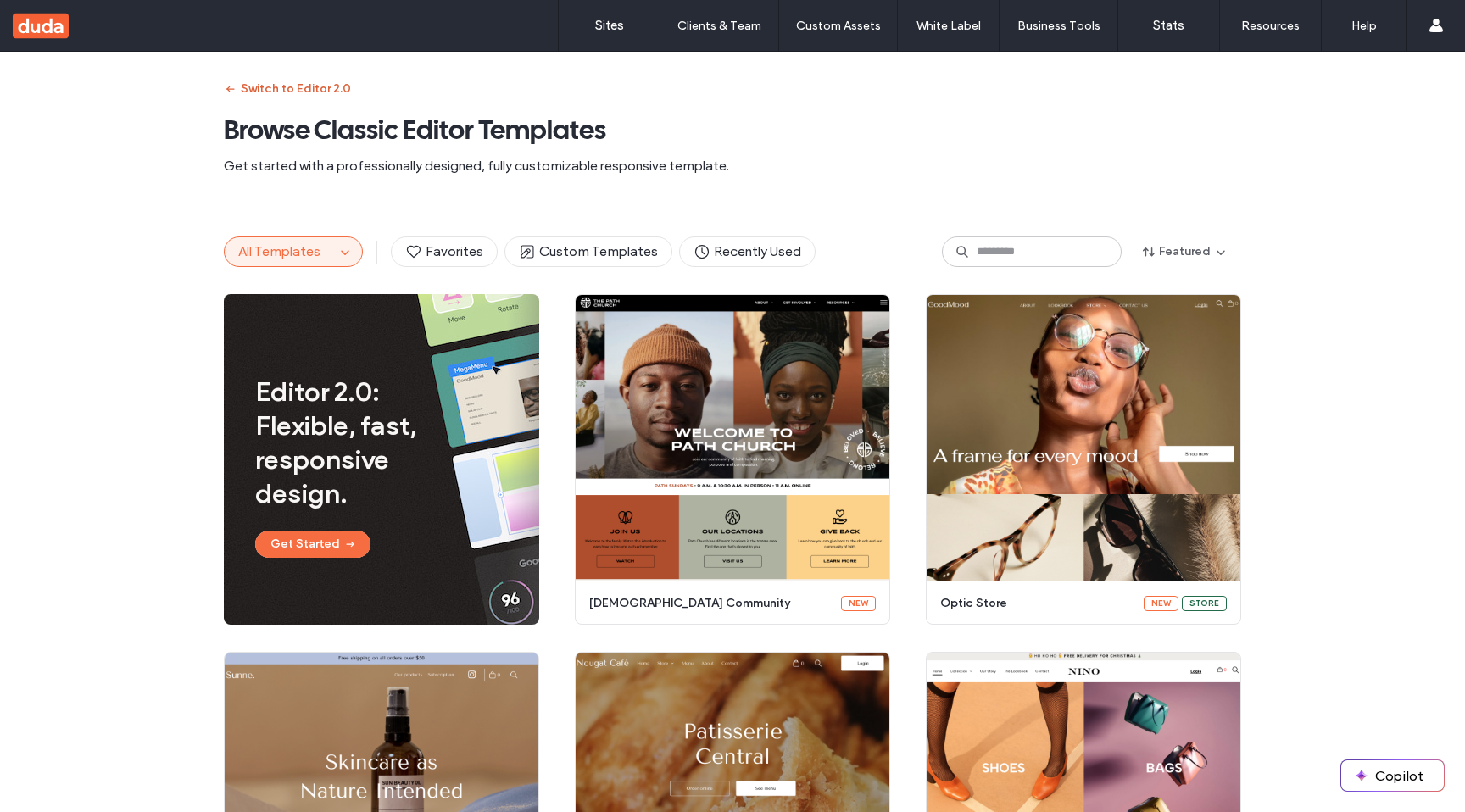
click at [289, 82] on button "Switch to Editor 2.0" at bounding box center [287, 89] width 127 height 27
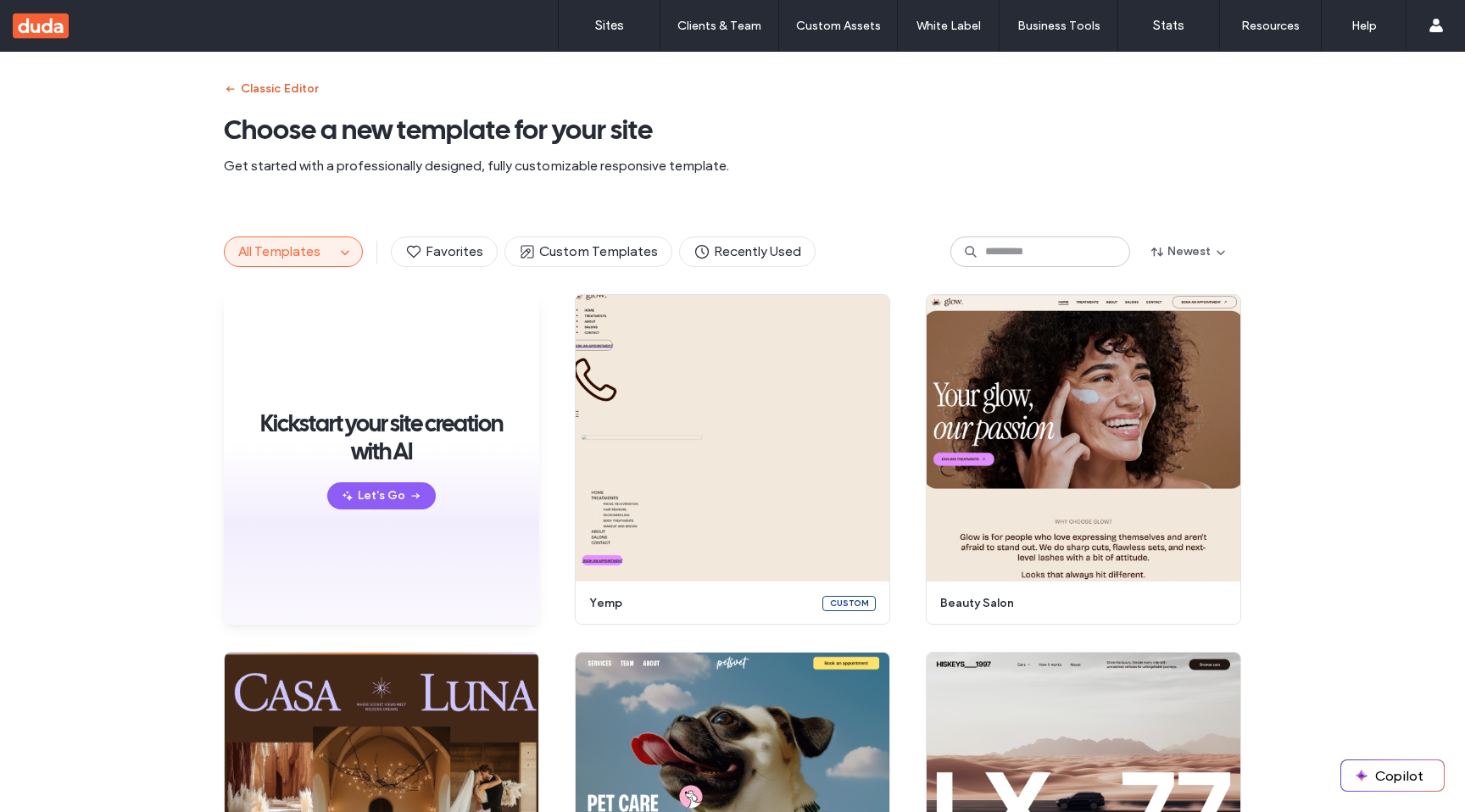
click at [289, 82] on button "Classic Editor" at bounding box center [271, 89] width 94 height 27
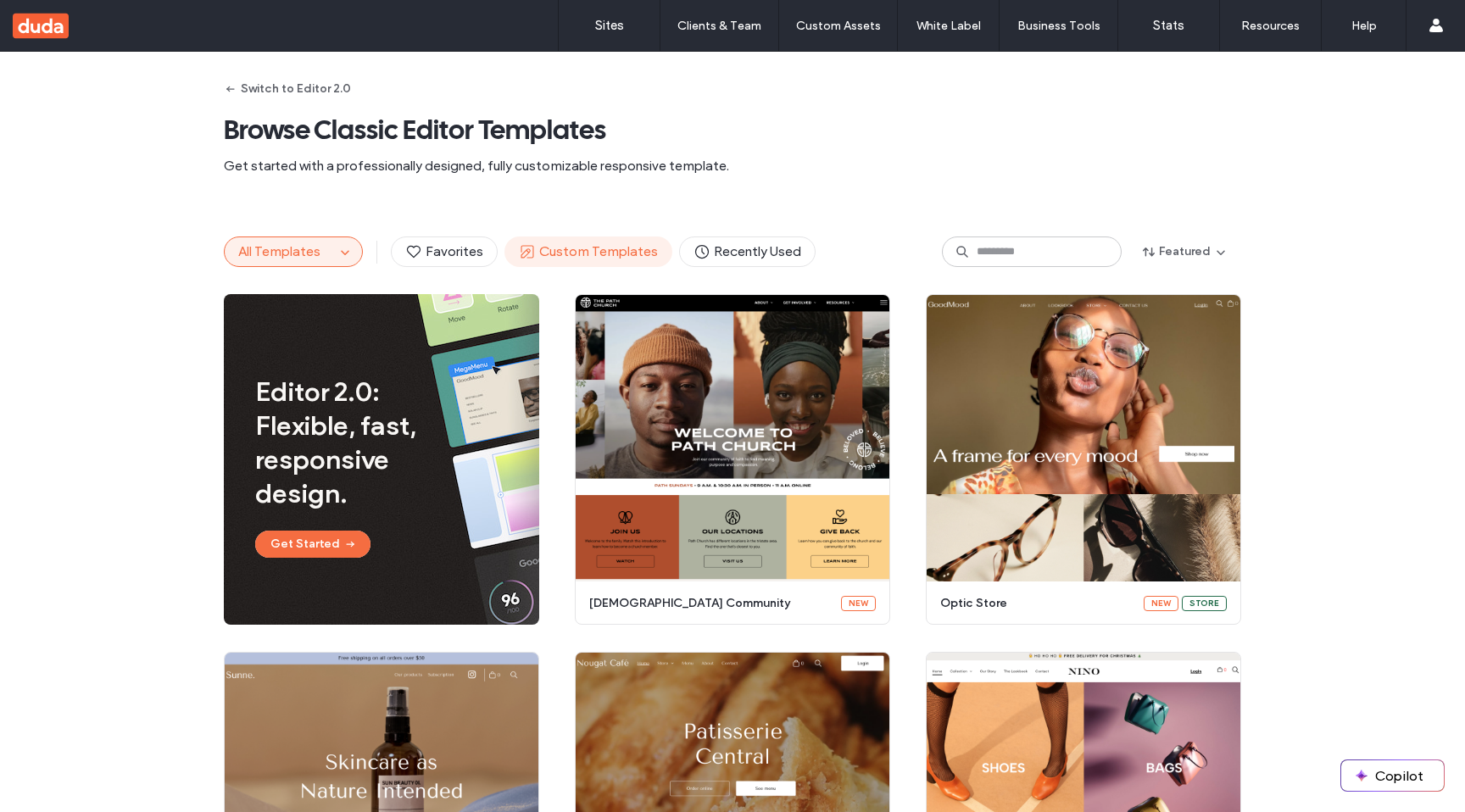
click at [579, 246] on span "Custom Templates" at bounding box center [588, 252] width 139 height 19
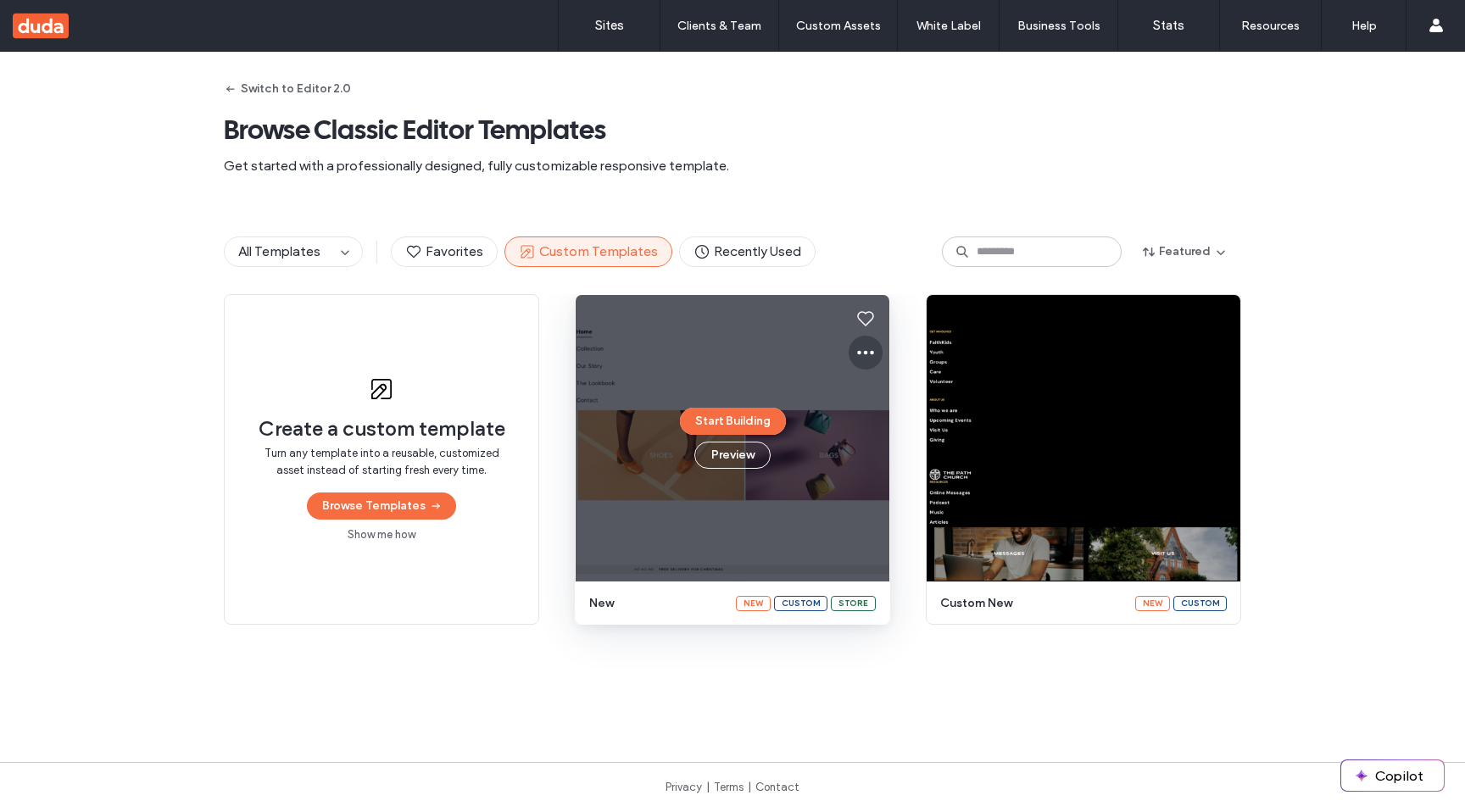
click at [860, 351] on use at bounding box center [866, 353] width 17 height 4
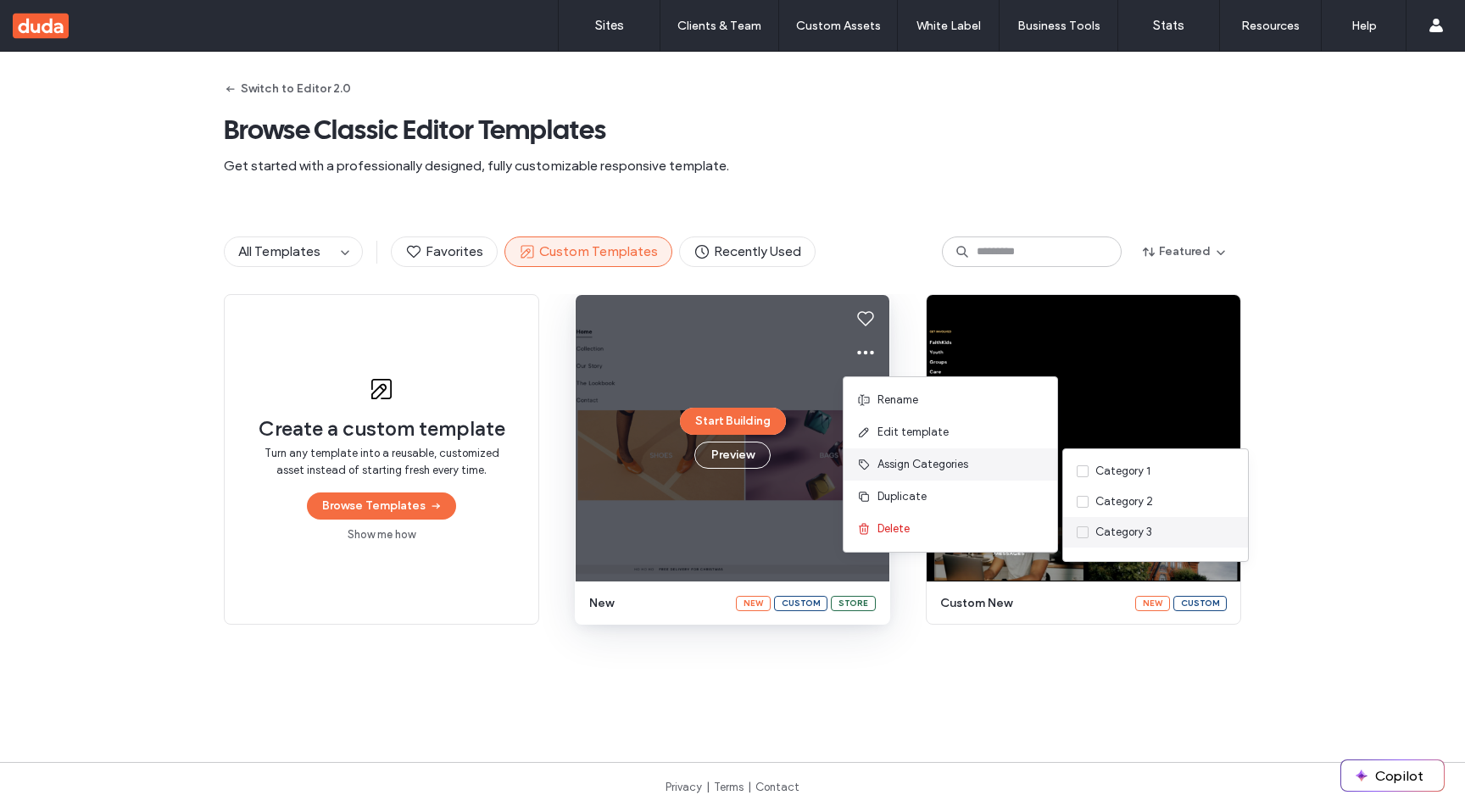
click at [1076, 534] on div "Category 3" at bounding box center [1123, 533] width 57 height 17
click at [1076, 499] on div "Category 2" at bounding box center [1124, 502] width 58 height 17
click at [1076, 474] on div "Category 1" at bounding box center [1122, 471] width 55 height 17
click at [1076, 503] on div "Category 2" at bounding box center [1124, 502] width 58 height 17
click at [1076, 529] on div "Category 3" at bounding box center [1123, 533] width 57 height 17
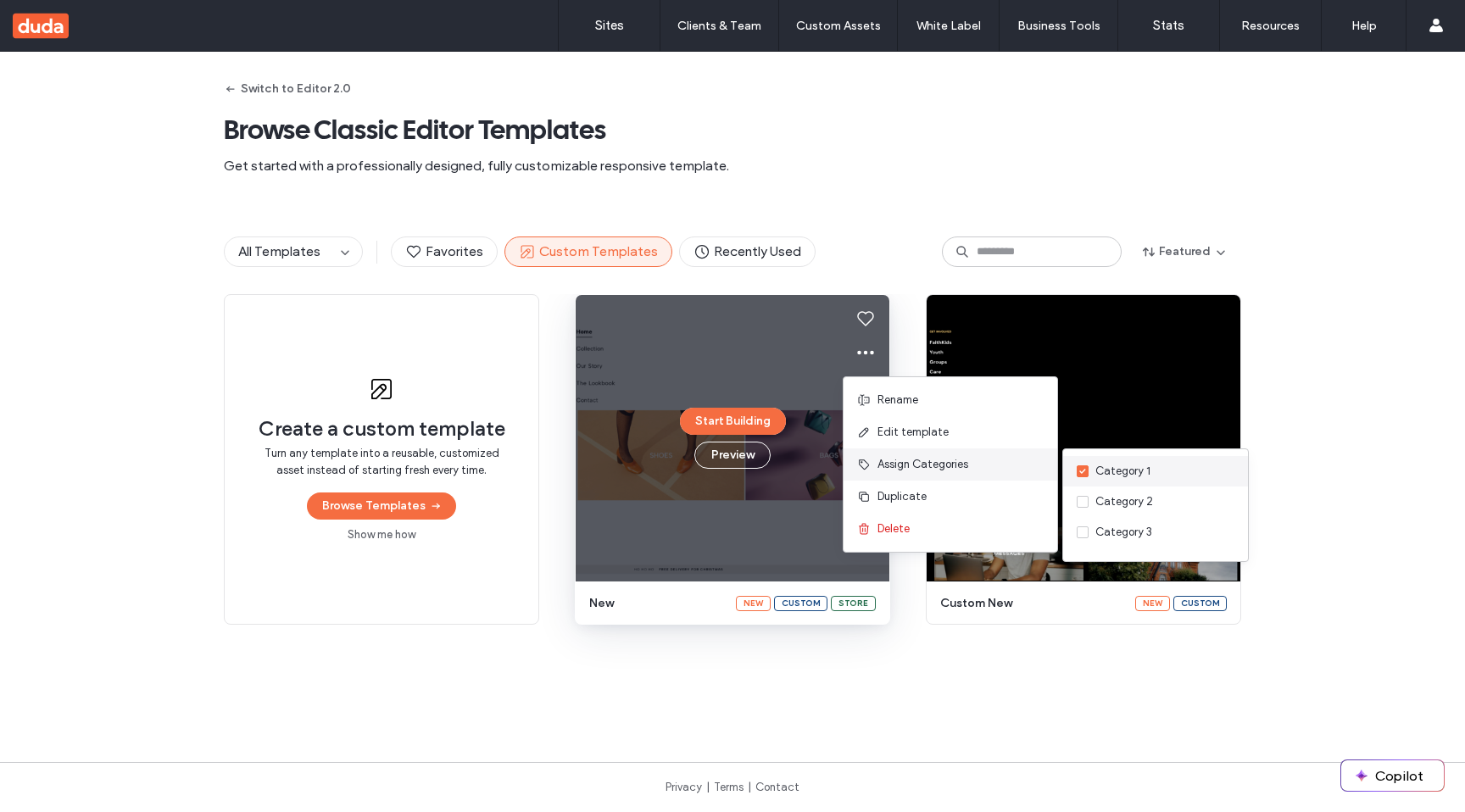
click at [1076, 468] on div "Category 1" at bounding box center [1122, 471] width 55 height 17
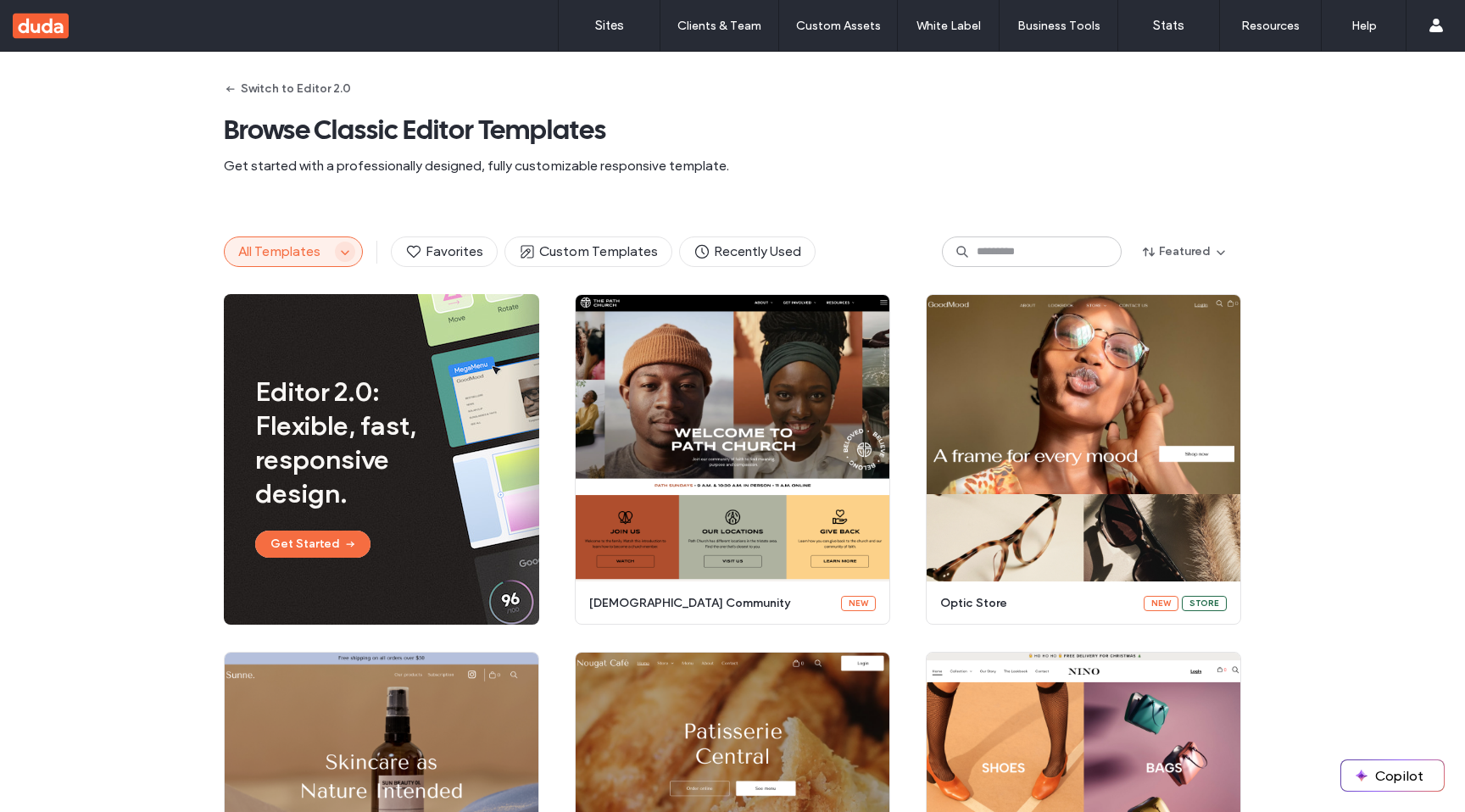
click at [341, 251] on use "button" at bounding box center [344, 252] width 8 height 4
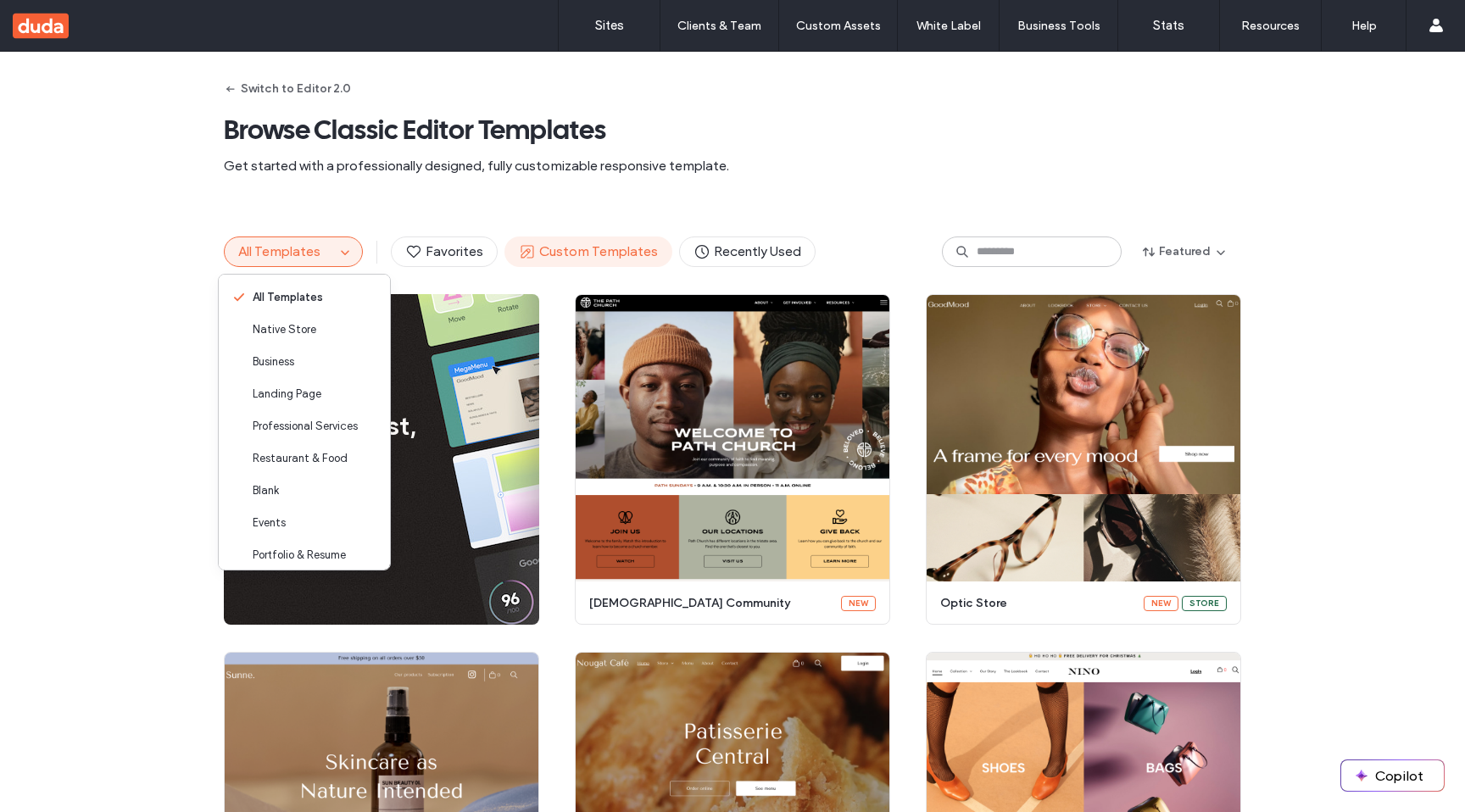
click at [603, 254] on span "Custom Templates" at bounding box center [588, 252] width 139 height 19
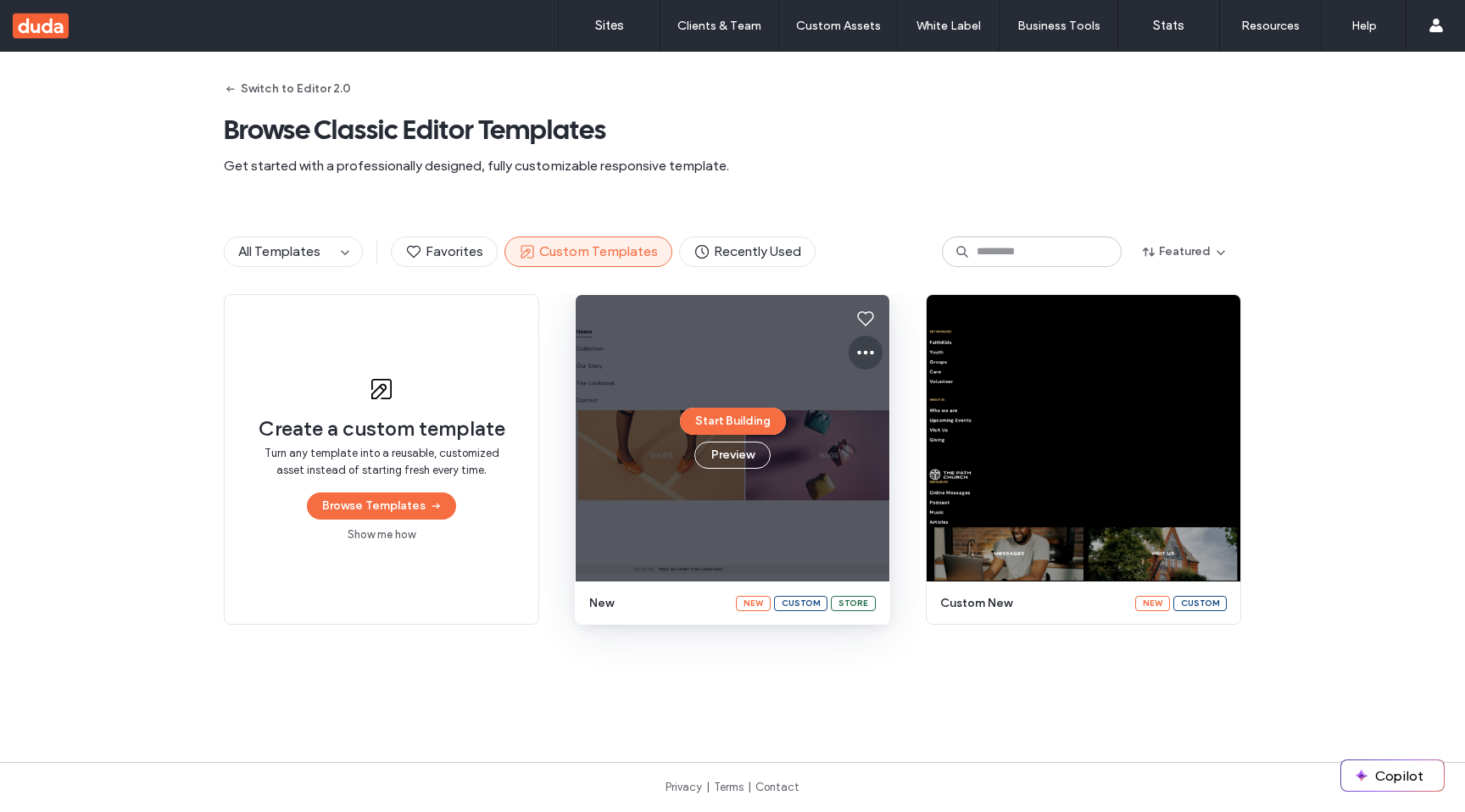
click at [857, 356] on icon at bounding box center [866, 353] width 20 height 20
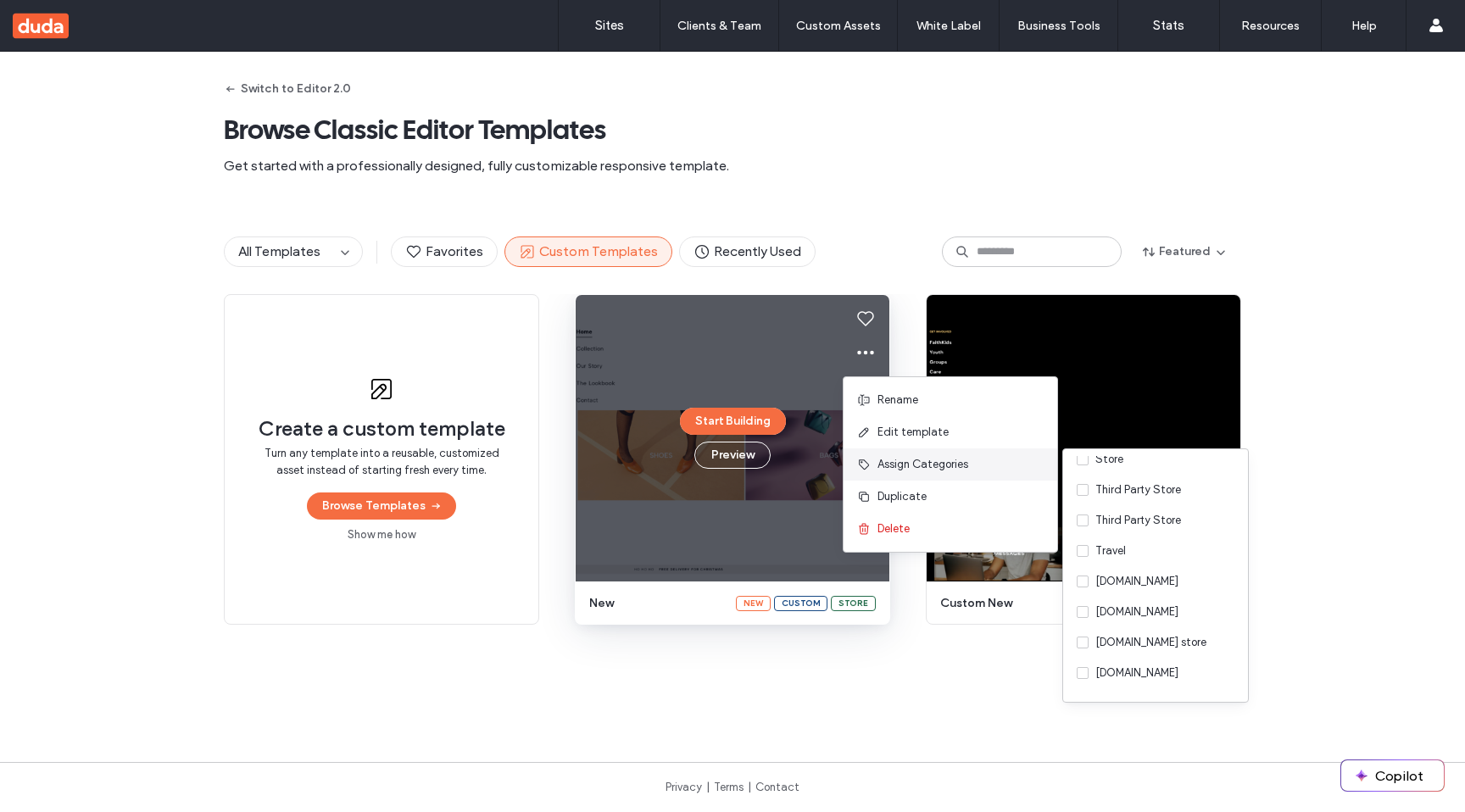
scroll to position [356, 0]
click at [338, 247] on icon "button" at bounding box center [345, 251] width 14 height 14
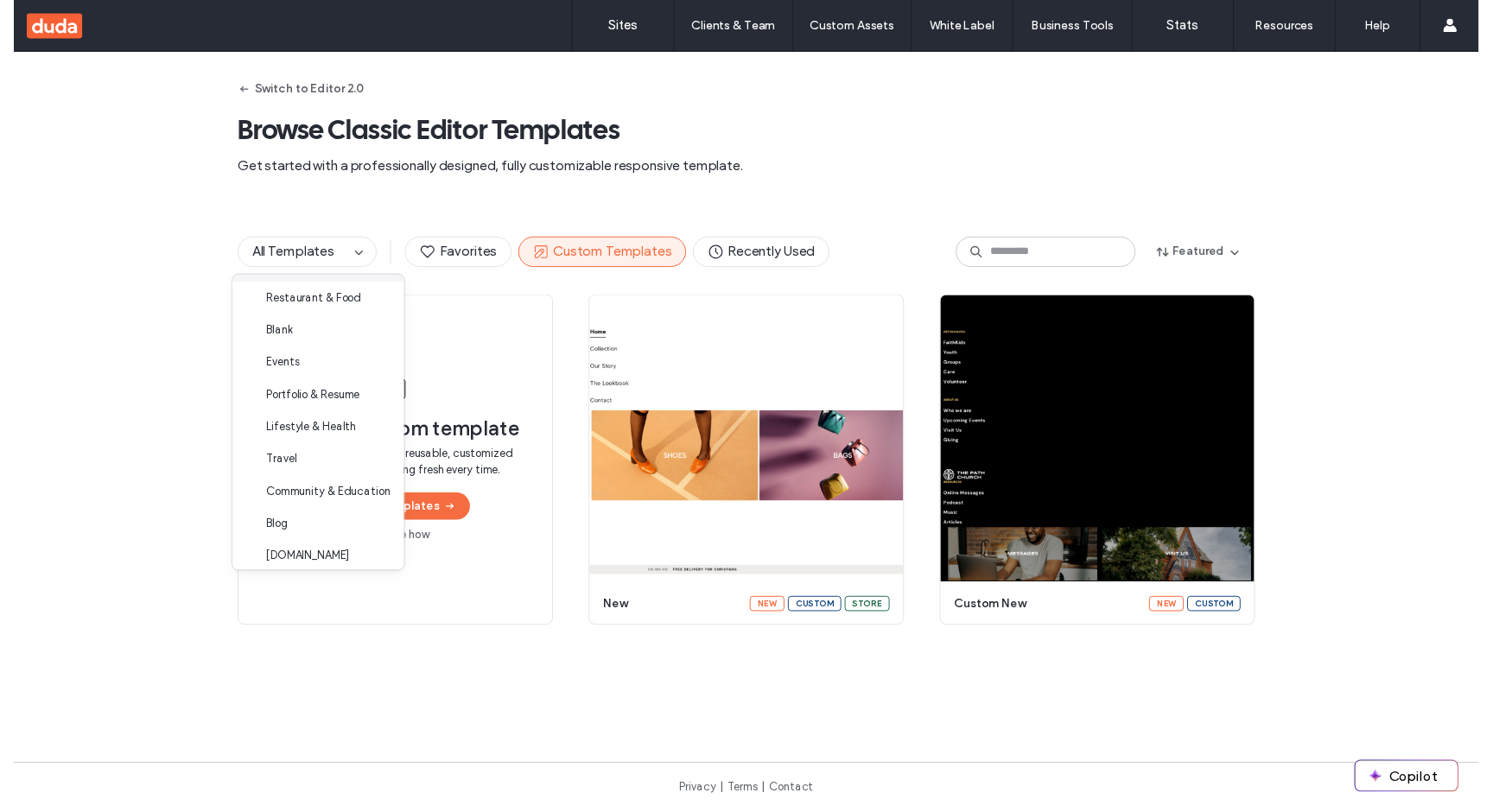
scroll to position [0, 0]
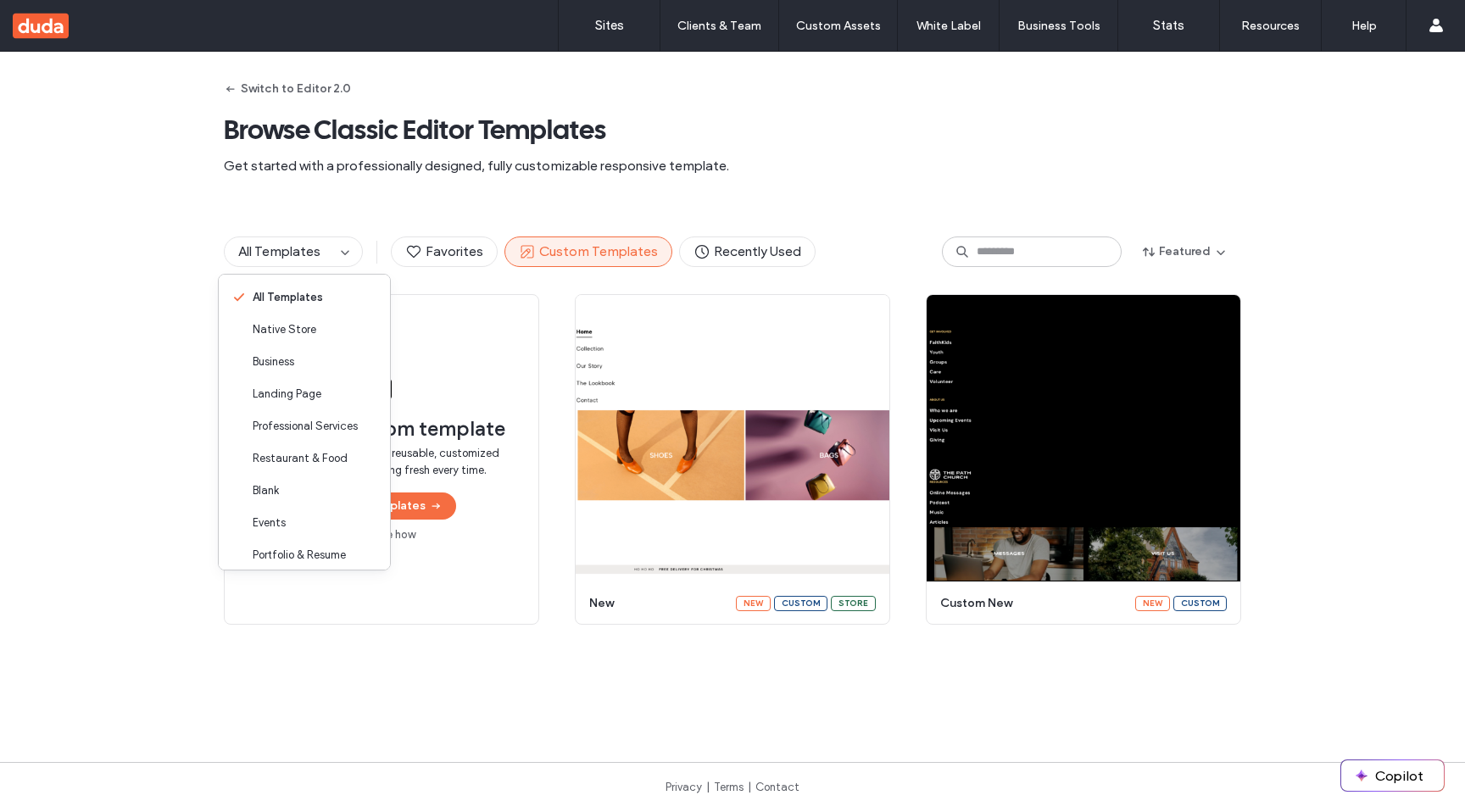
click at [1187, 224] on div "All Templates Favorites Custom Templates Recently Used Featured" at bounding box center [733, 251] width 1018 height 84
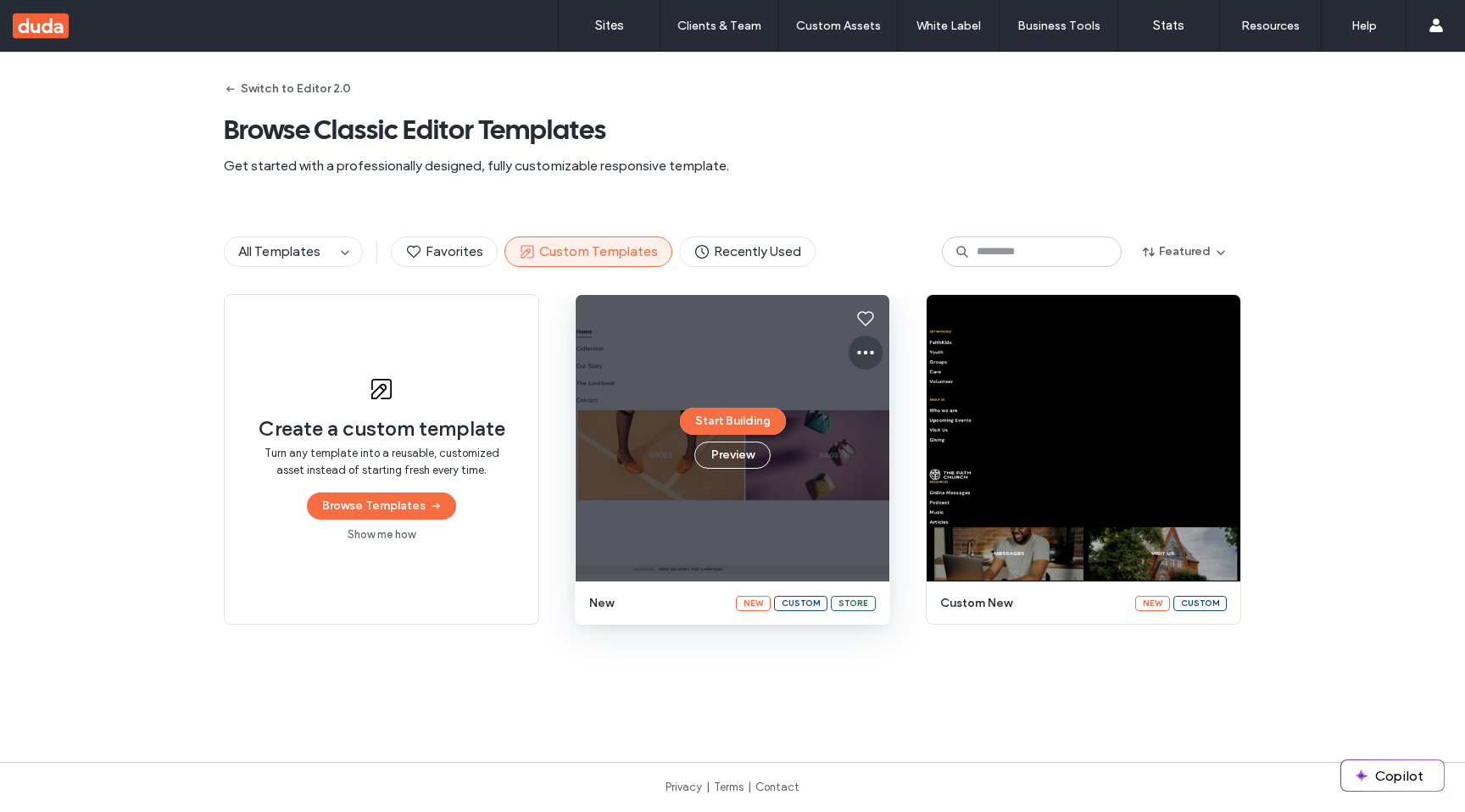
click at [857, 358] on icon at bounding box center [866, 353] width 20 height 20
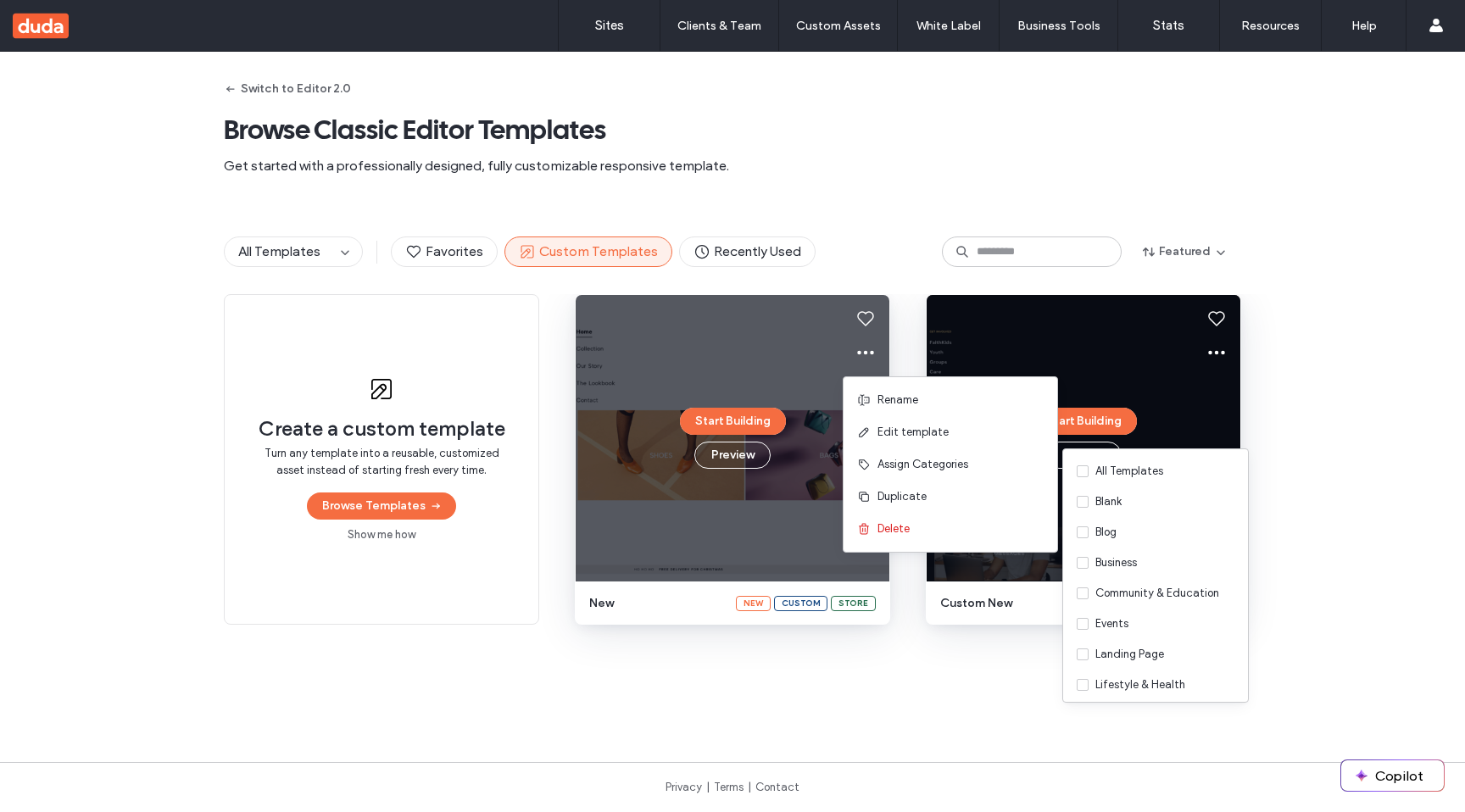
click at [1202, 402] on div "Start Building Preview" at bounding box center [1083, 438] width 314 height 286
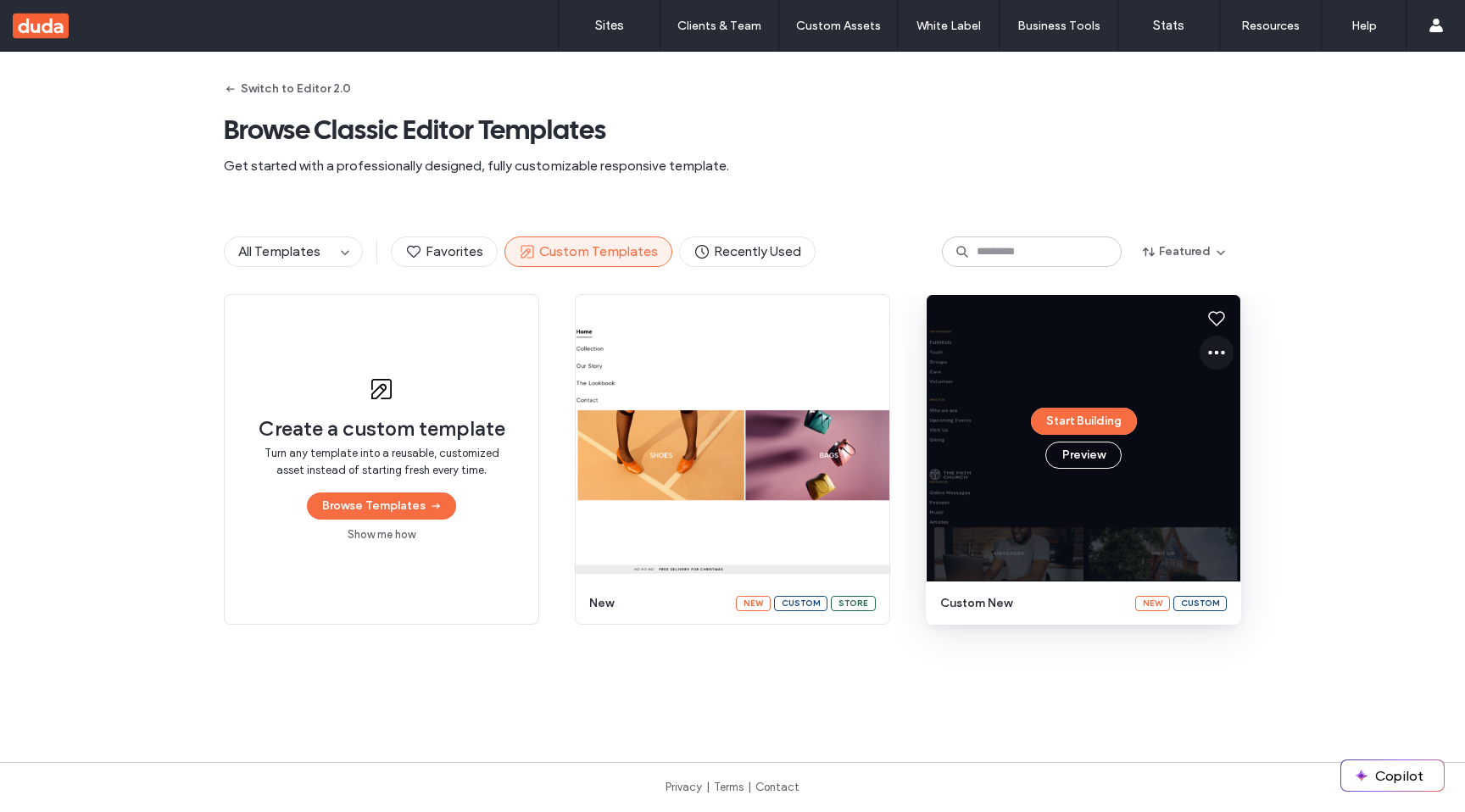
click at [1209, 357] on icon at bounding box center [1217, 353] width 20 height 20
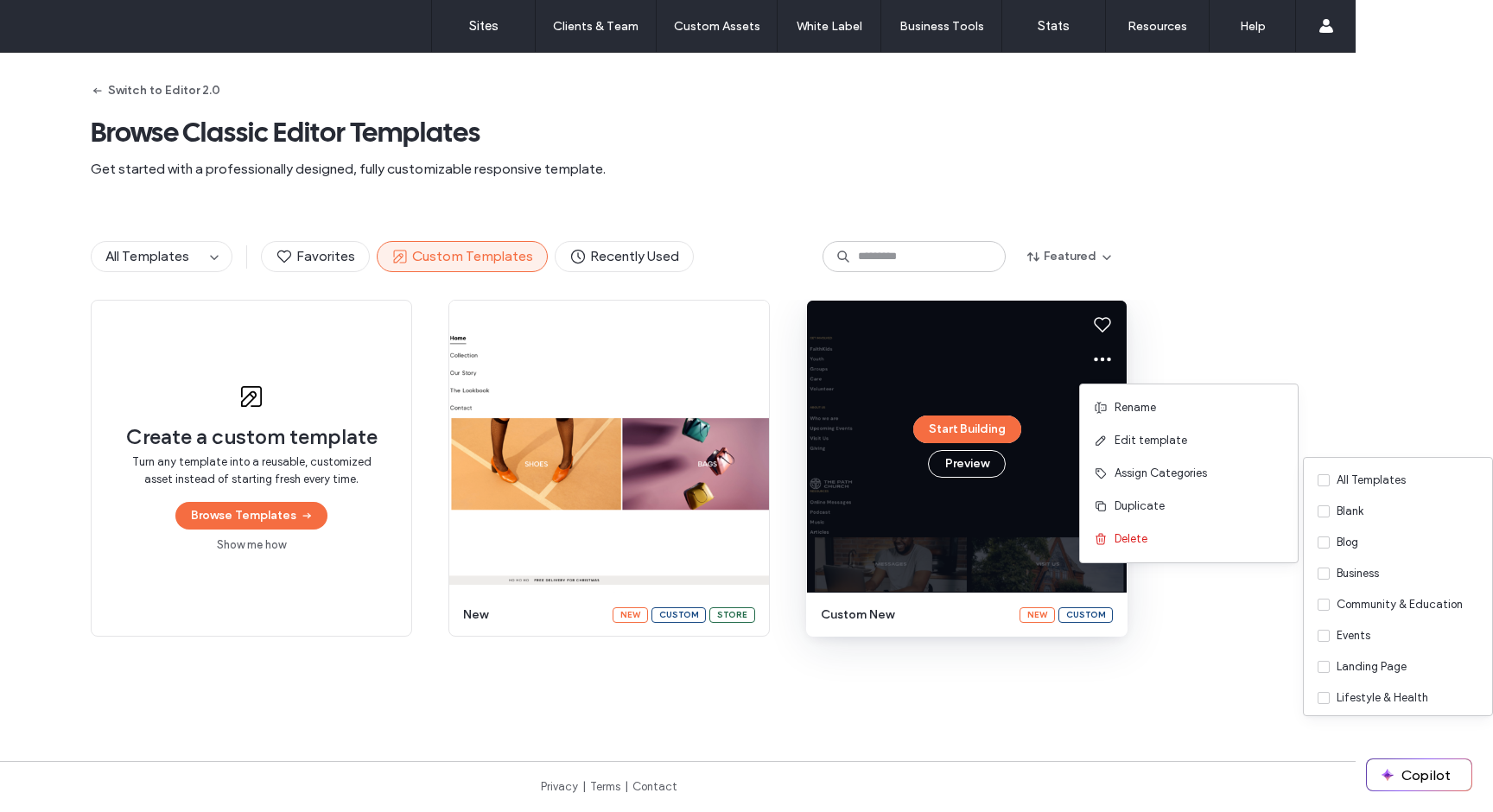
click at [1269, 320] on div "Create a custom template Turn any template into a reusable, customized asset in…" at bounding box center [609, 499] width 1493 height 399
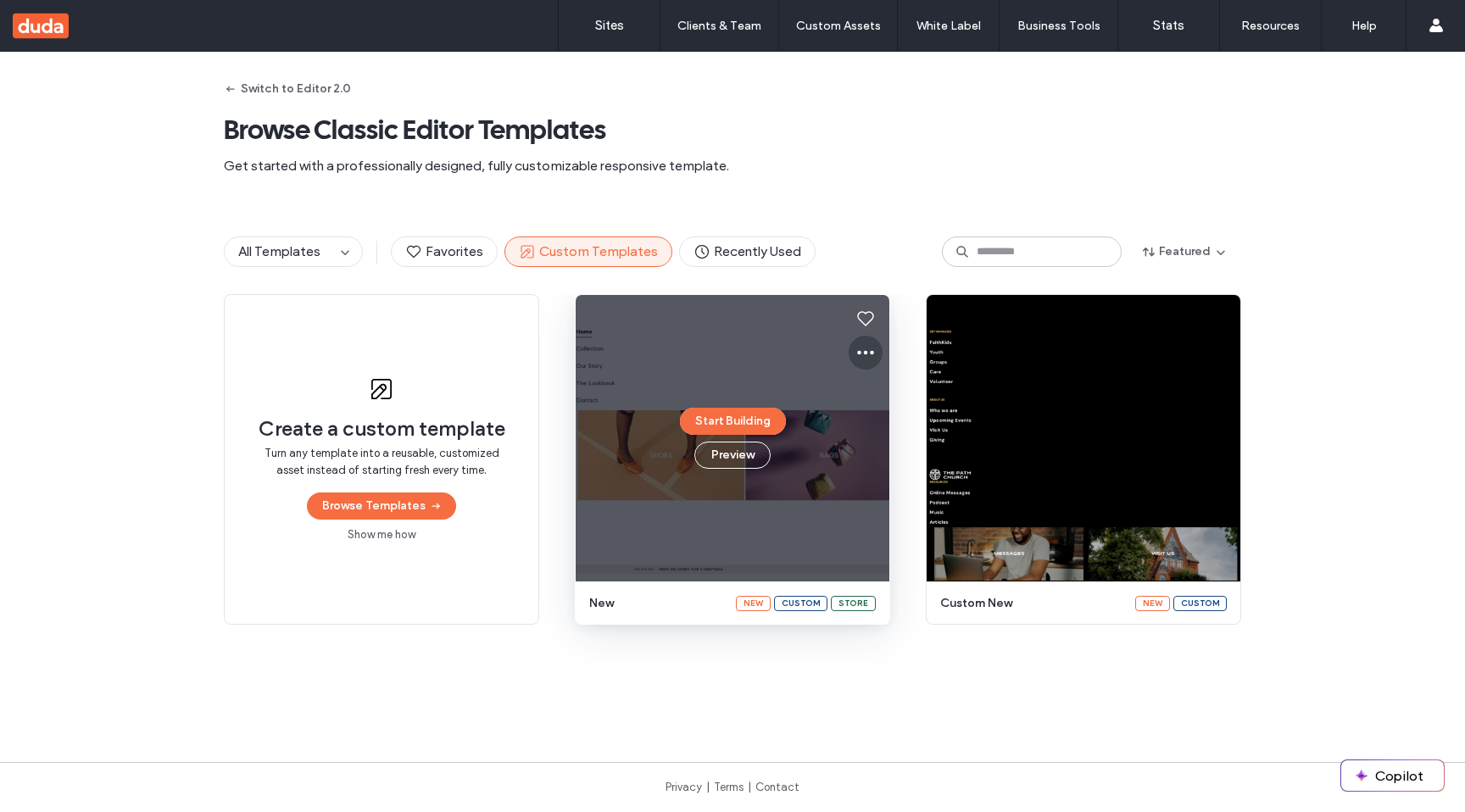
click at [862, 348] on icon at bounding box center [866, 353] width 20 height 20
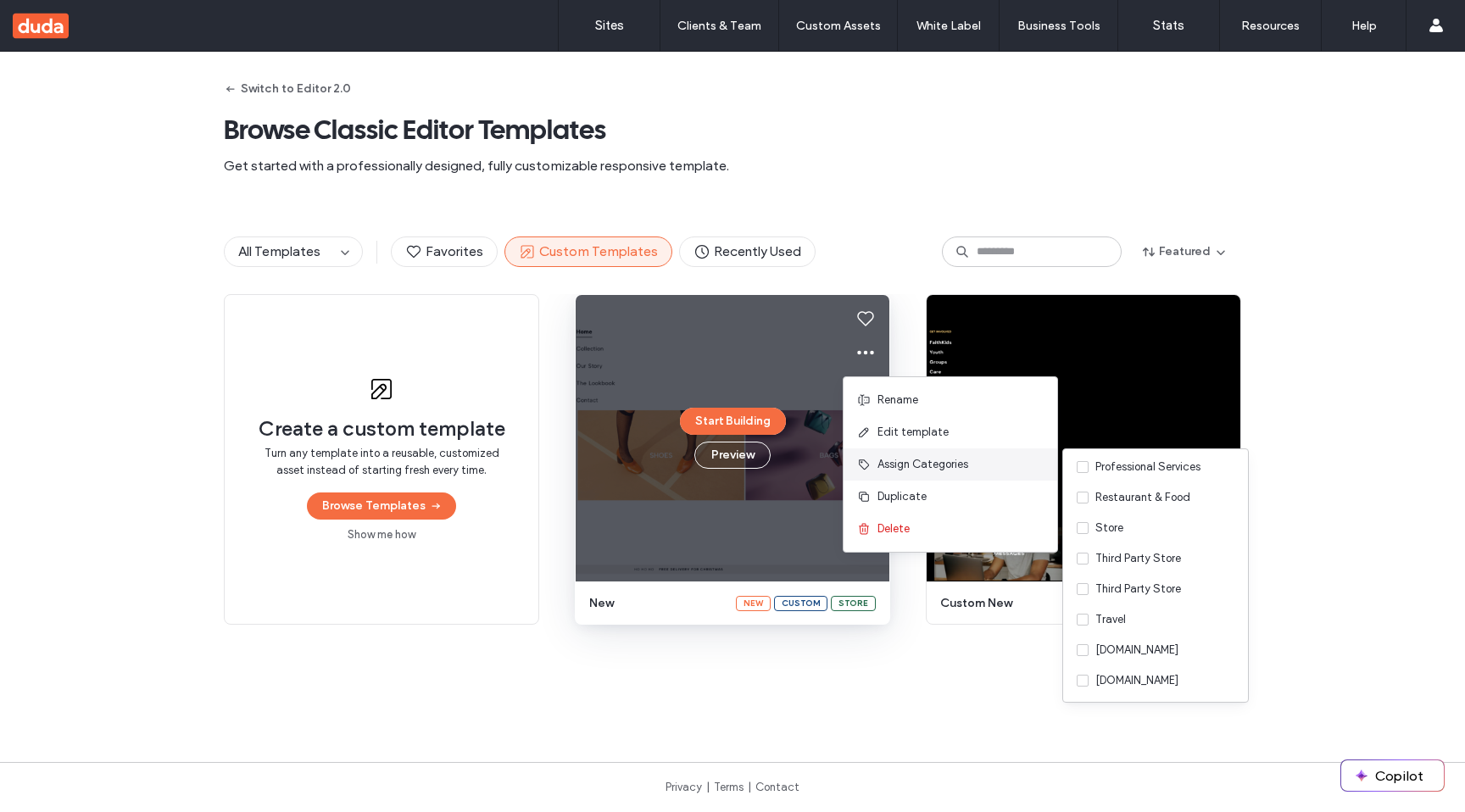
scroll to position [427, 1]
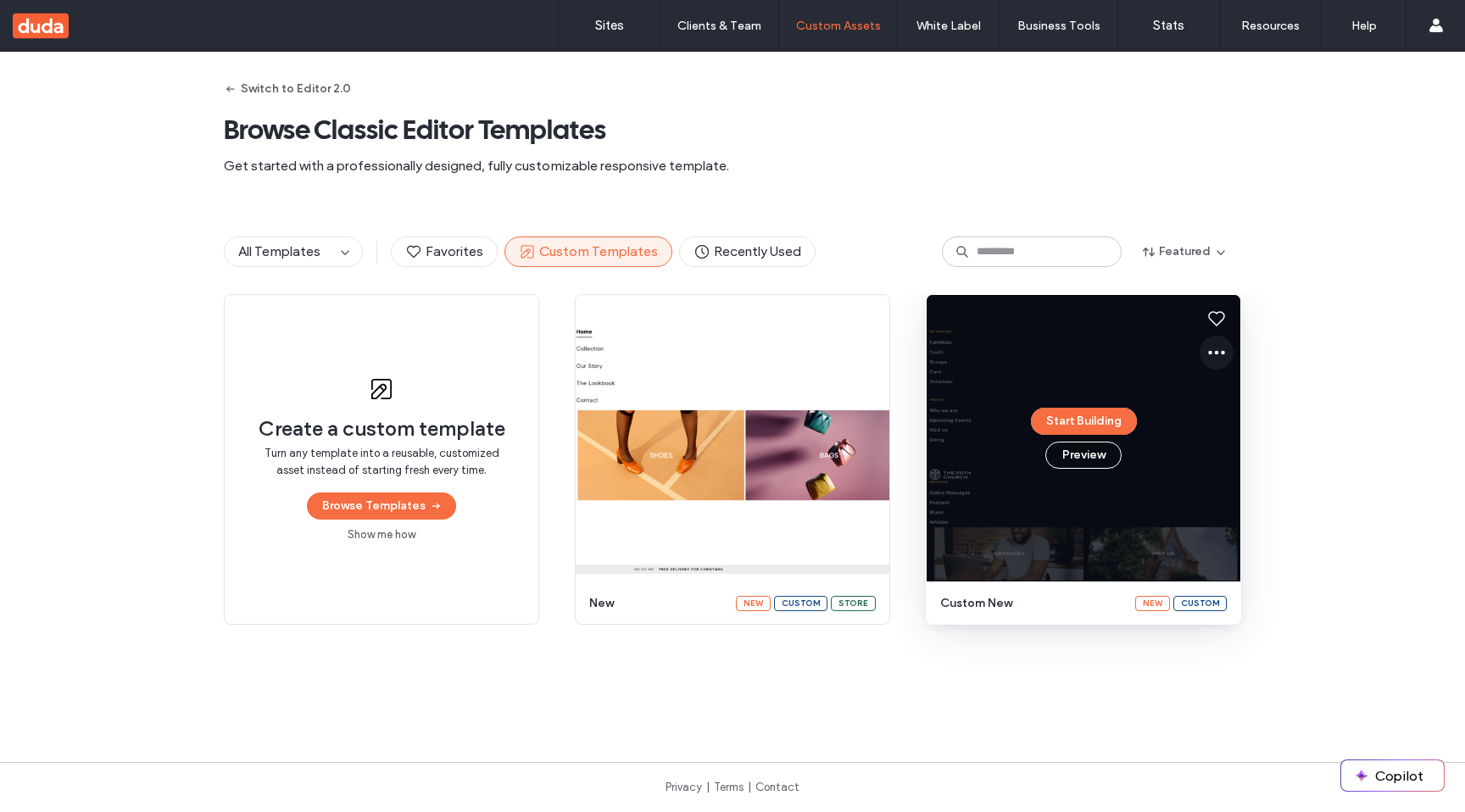
click at [1214, 344] on icon at bounding box center [1217, 353] width 20 height 20
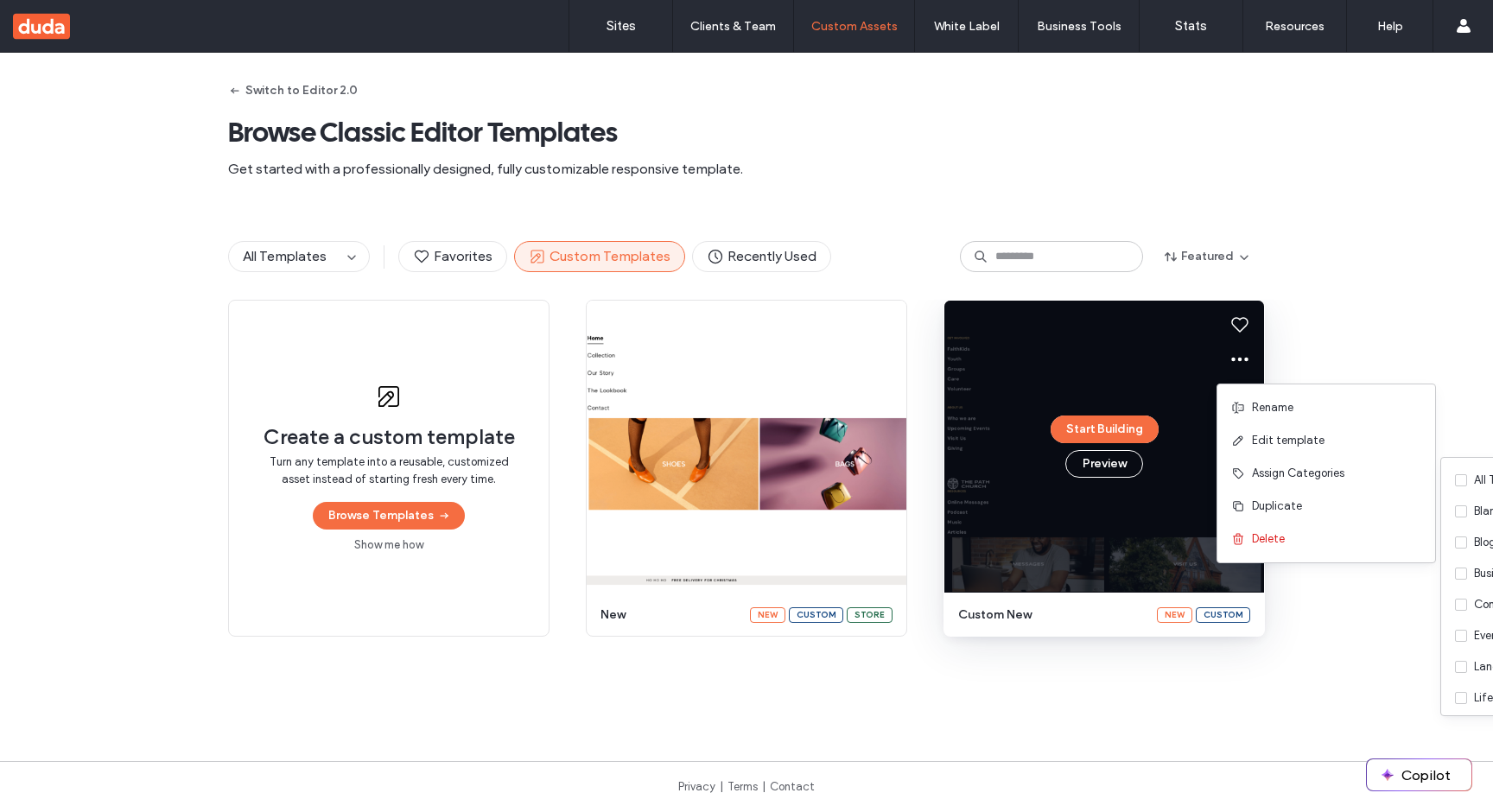
click at [1290, 260] on div "All Templates Favorites Custom Templates Recently Used Featured" at bounding box center [746, 256] width 1493 height 86
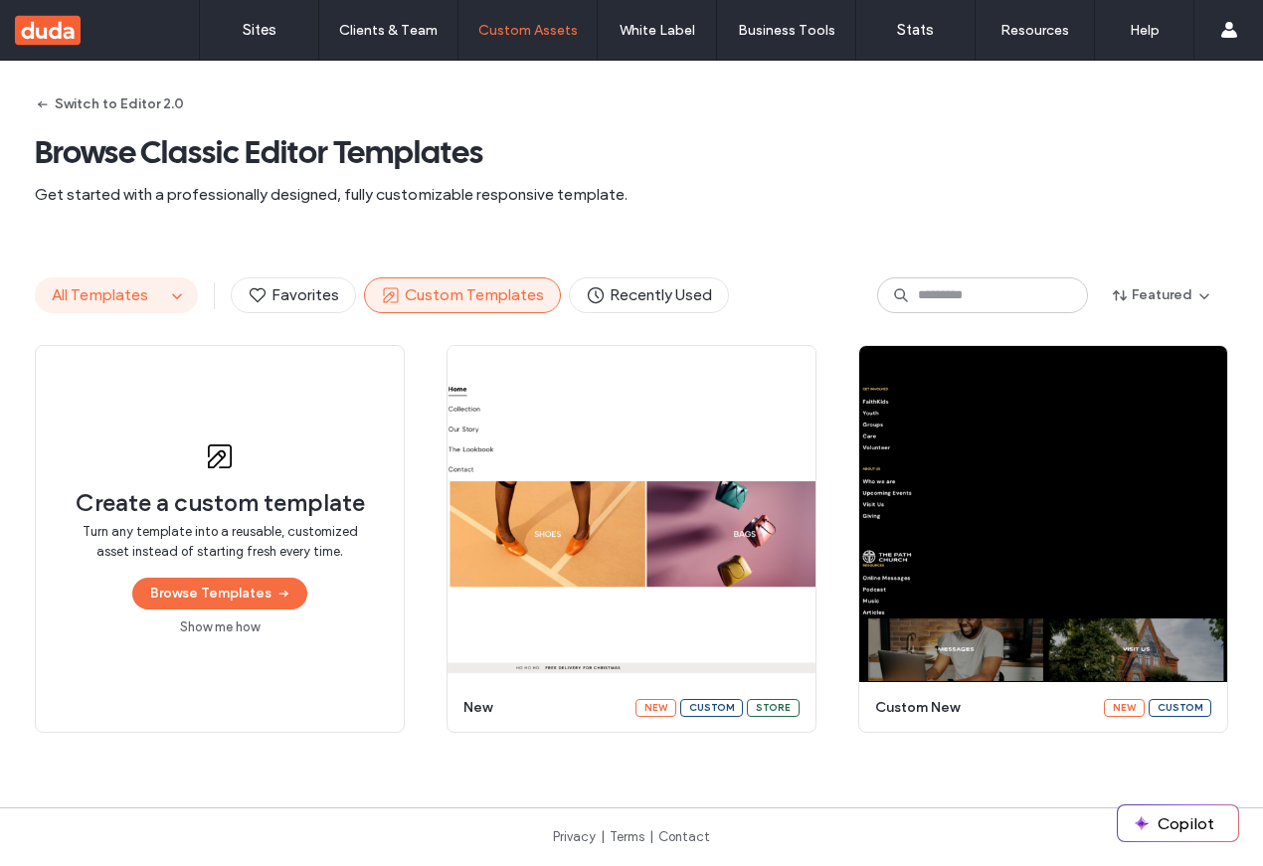
click at [117, 299] on span "All Templates" at bounding box center [100, 295] width 96 height 19
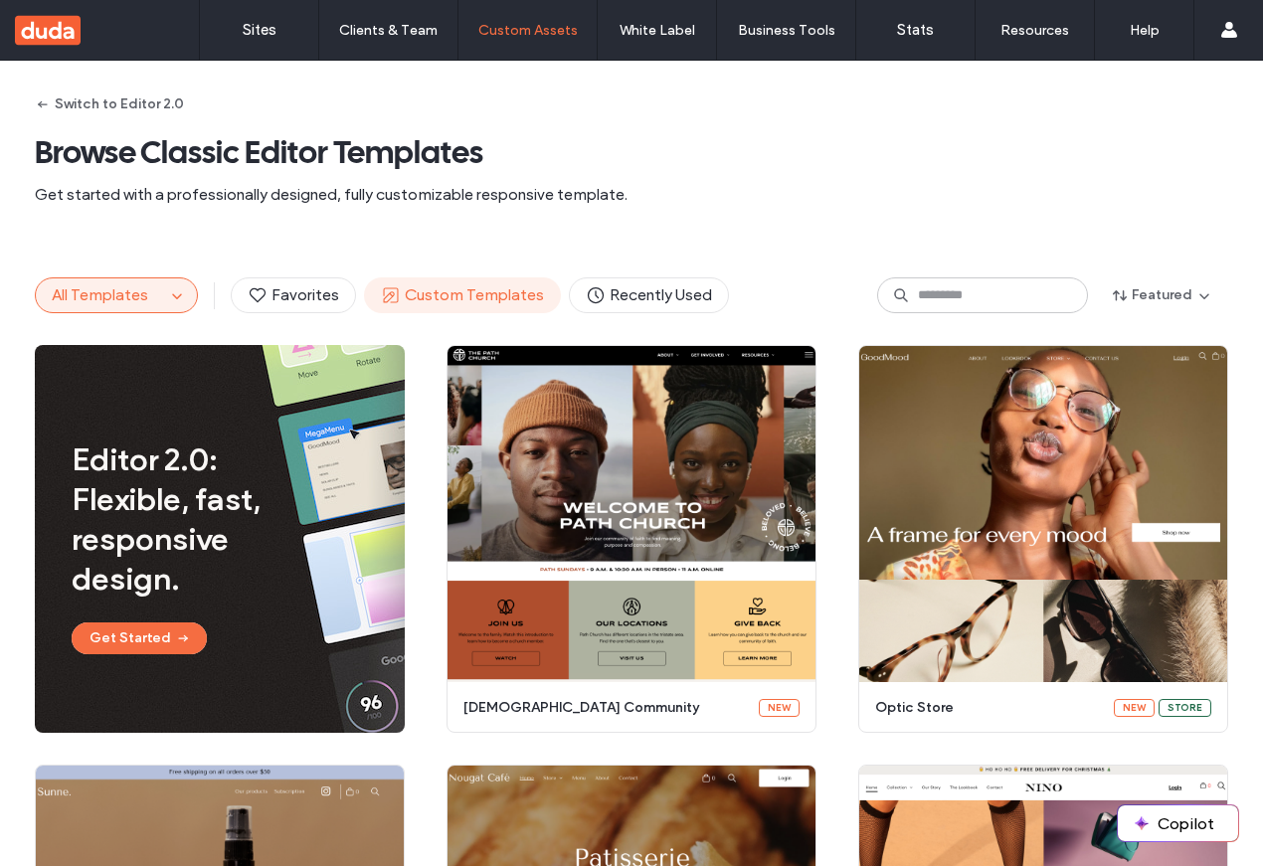
click at [420, 290] on span "Custom Templates" at bounding box center [462, 296] width 163 height 22
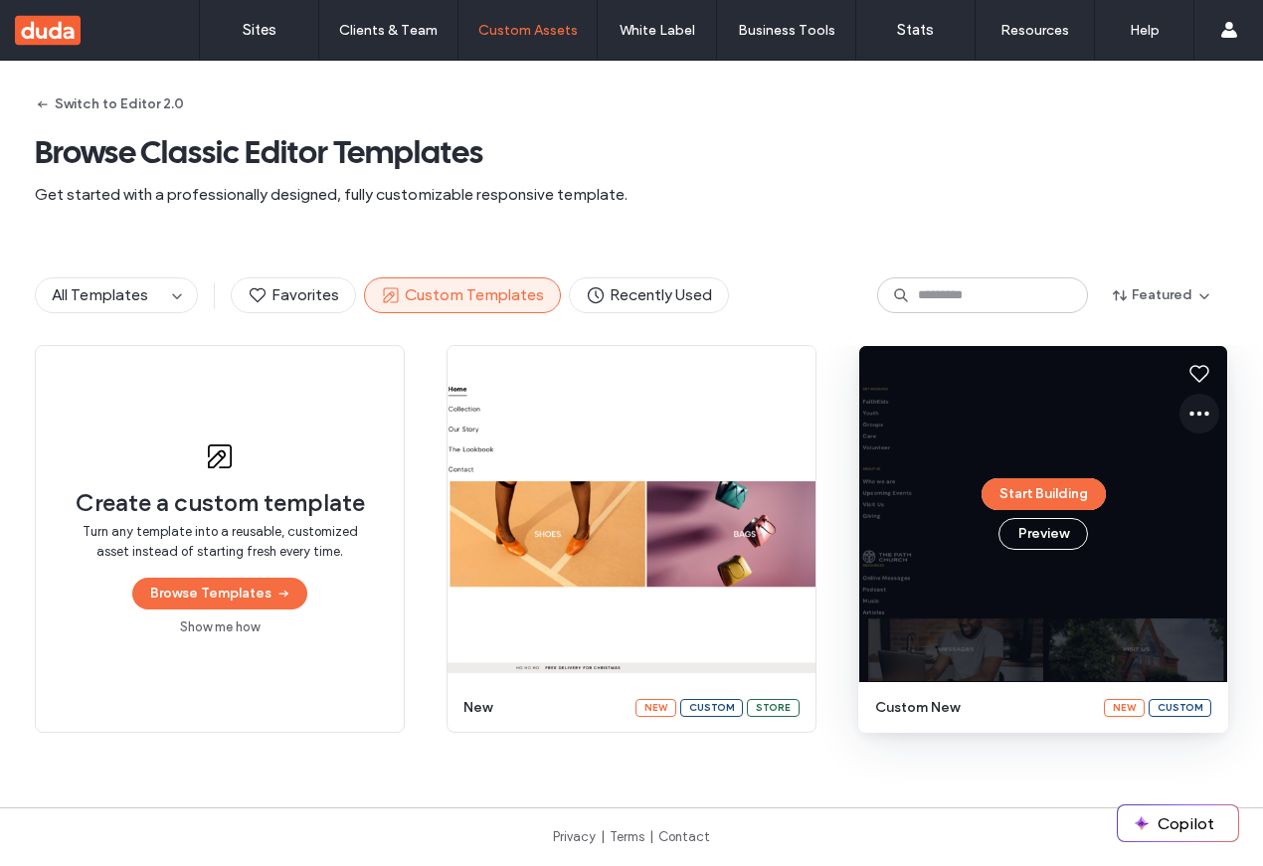
click at [1197, 408] on icon at bounding box center [1200, 414] width 24 height 24
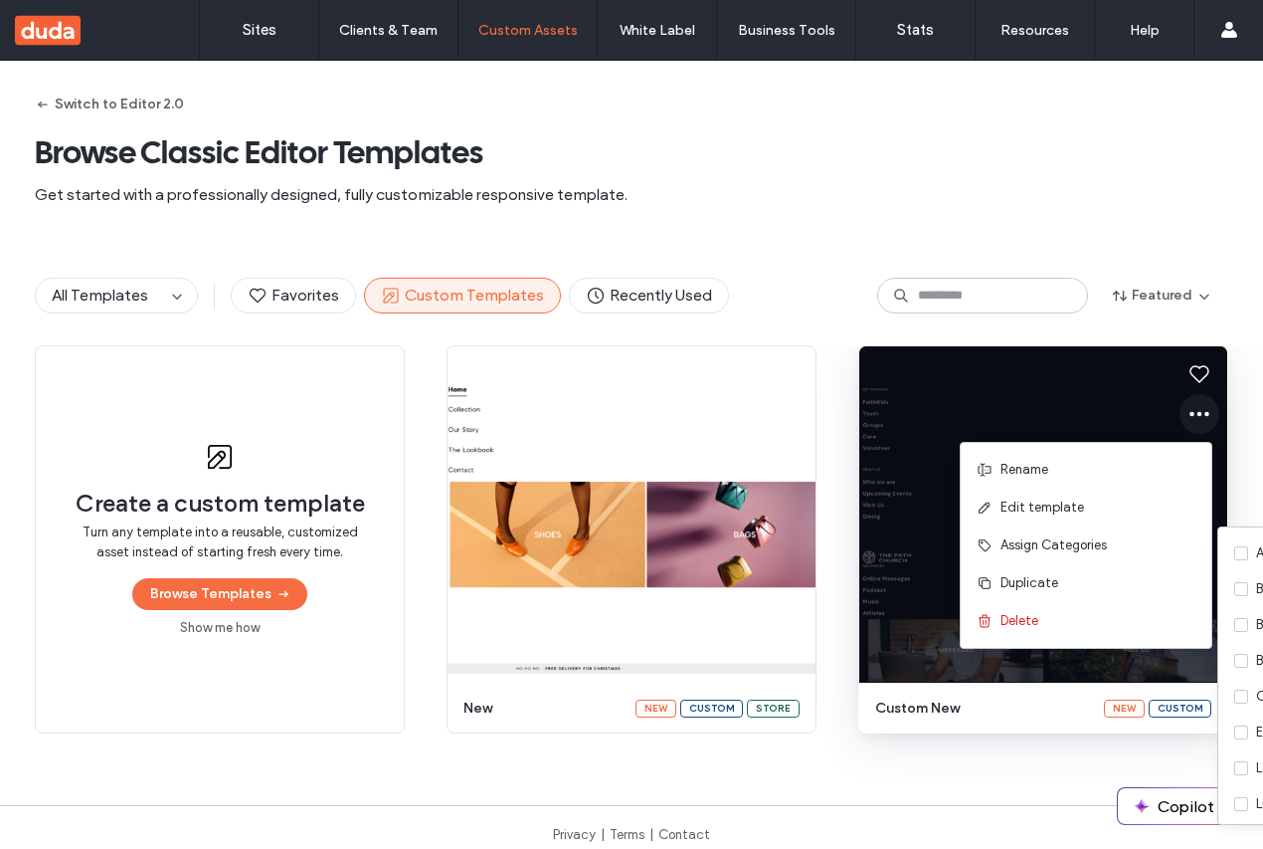
click at [1193, 419] on icon at bounding box center [1200, 414] width 24 height 24
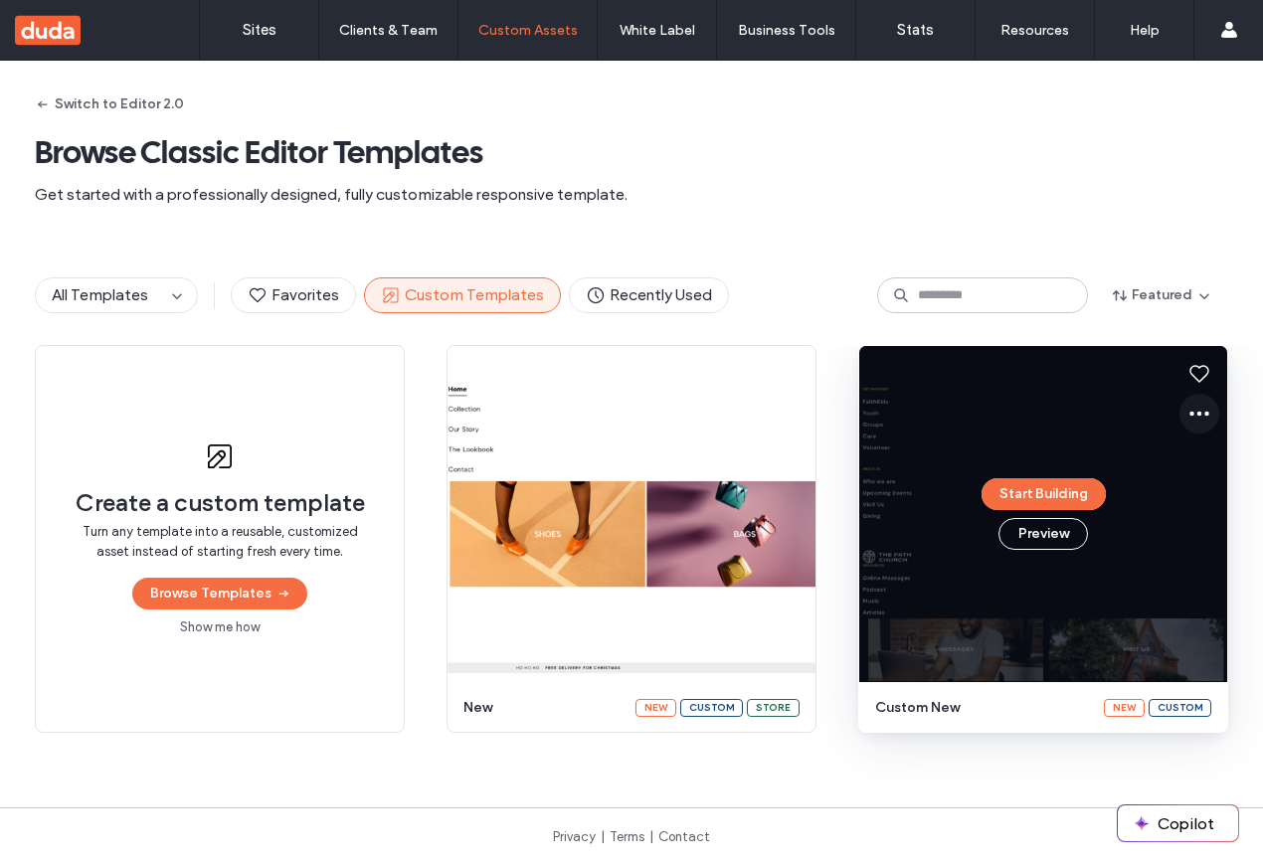
click at [1188, 406] on icon at bounding box center [1200, 414] width 24 height 24
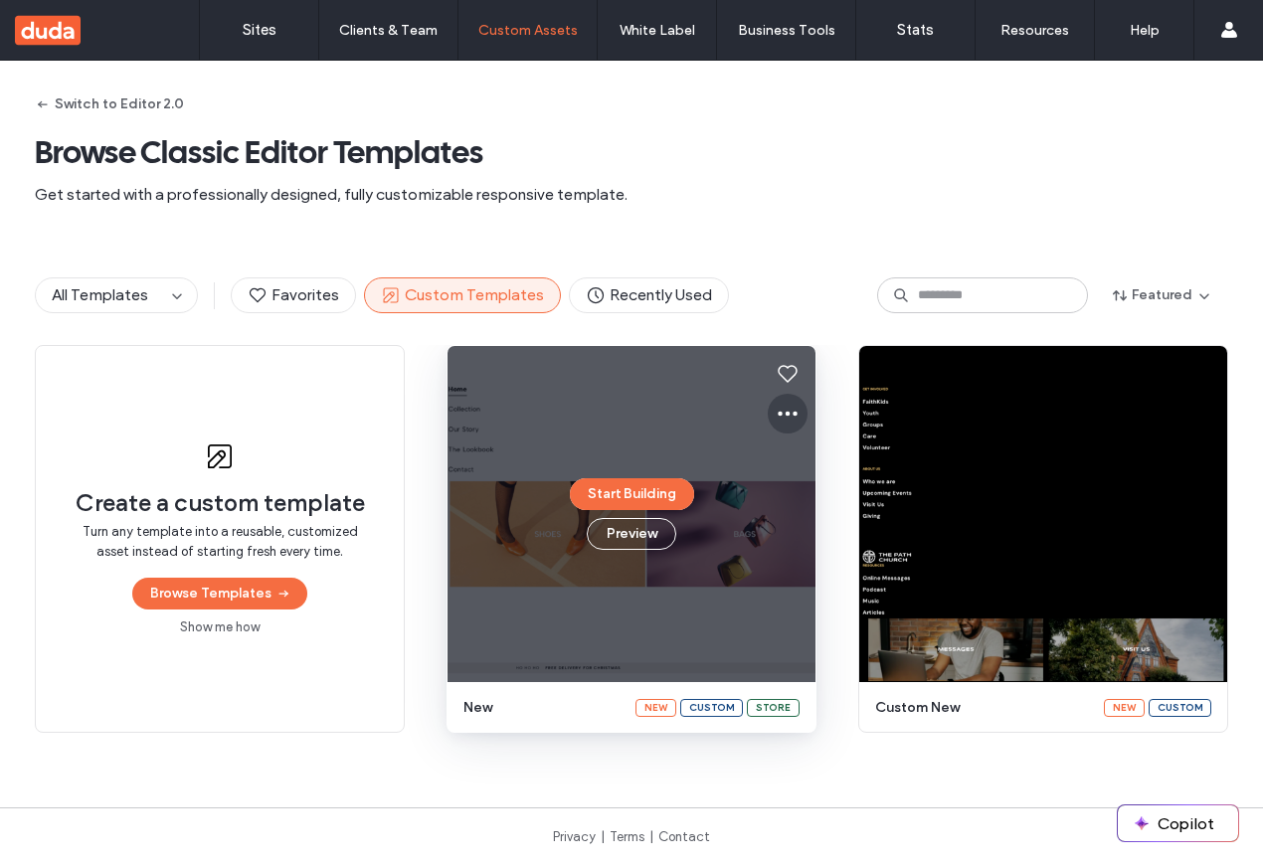
click at [778, 412] on use at bounding box center [788, 414] width 20 height 5
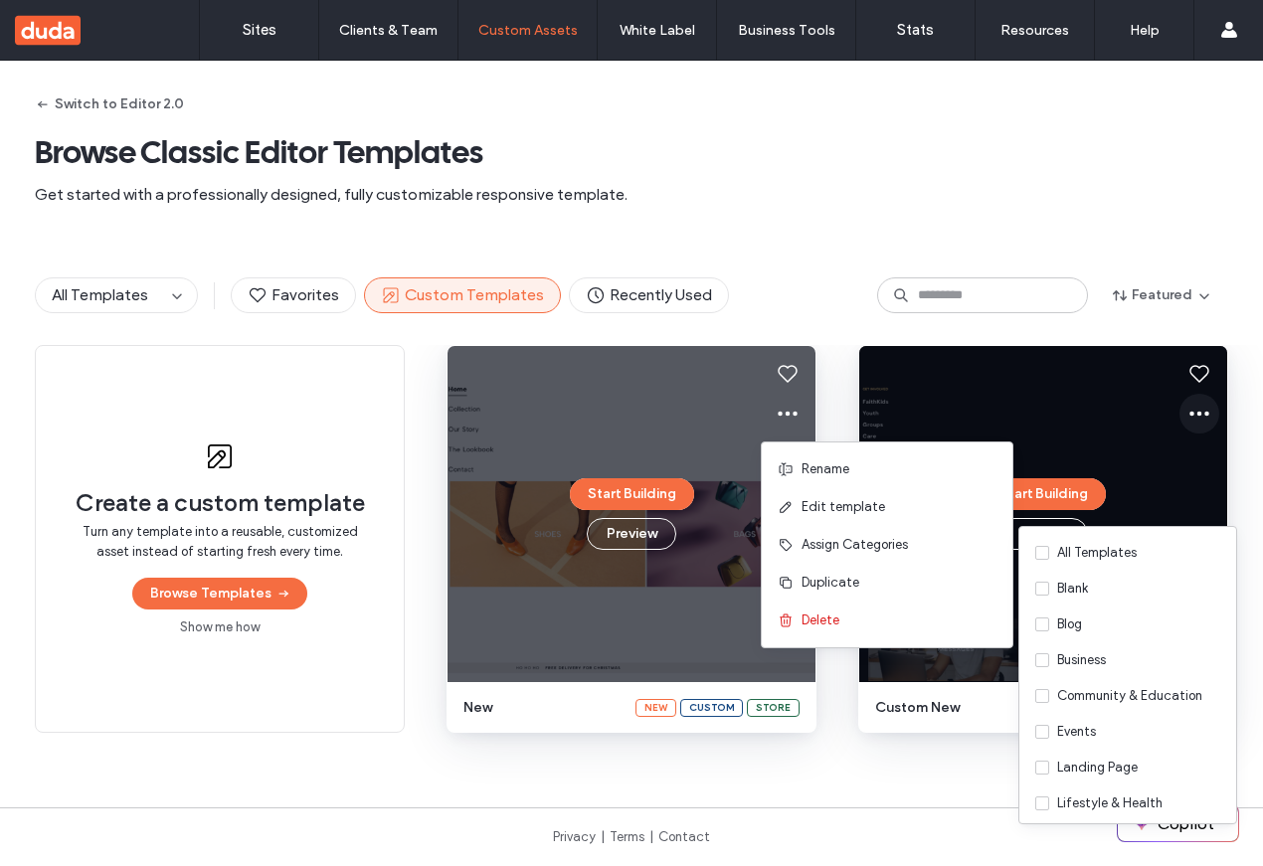
click at [1192, 418] on icon at bounding box center [1200, 414] width 24 height 24
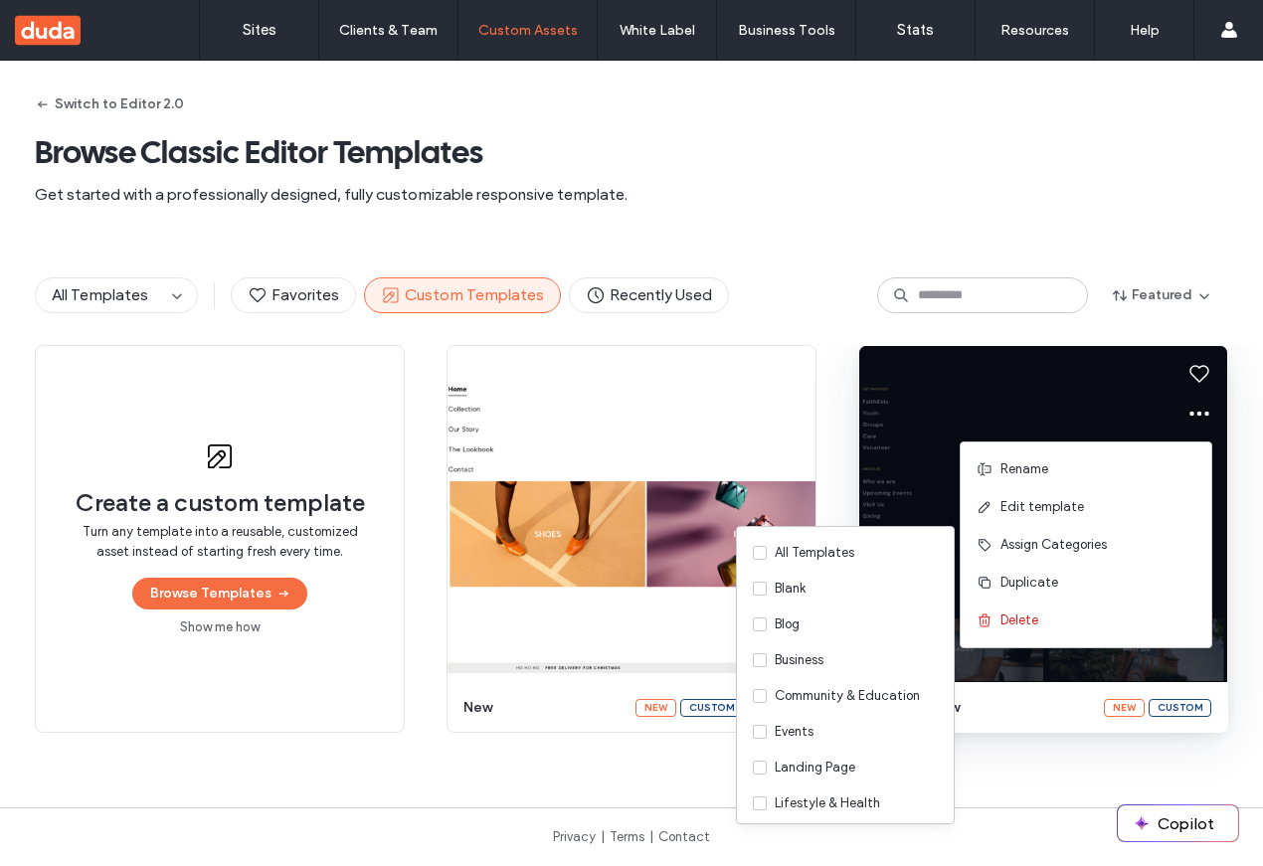
click at [662, 120] on div "Switch to Editor 2.0 Browse Classic Editor Templates Get started with a profess…" at bounding box center [632, 153] width 1194 height 185
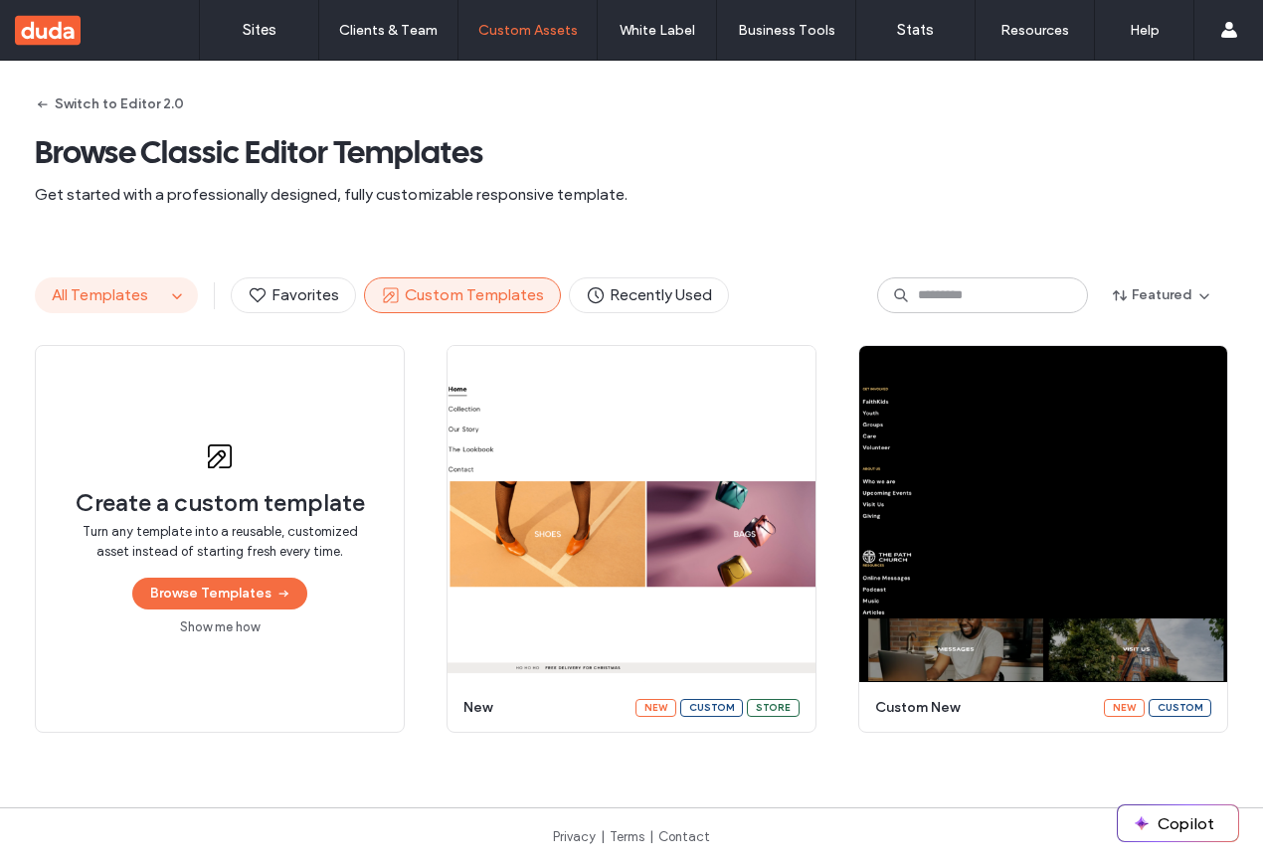
click at [119, 289] on span "All Templates" at bounding box center [100, 295] width 96 height 19
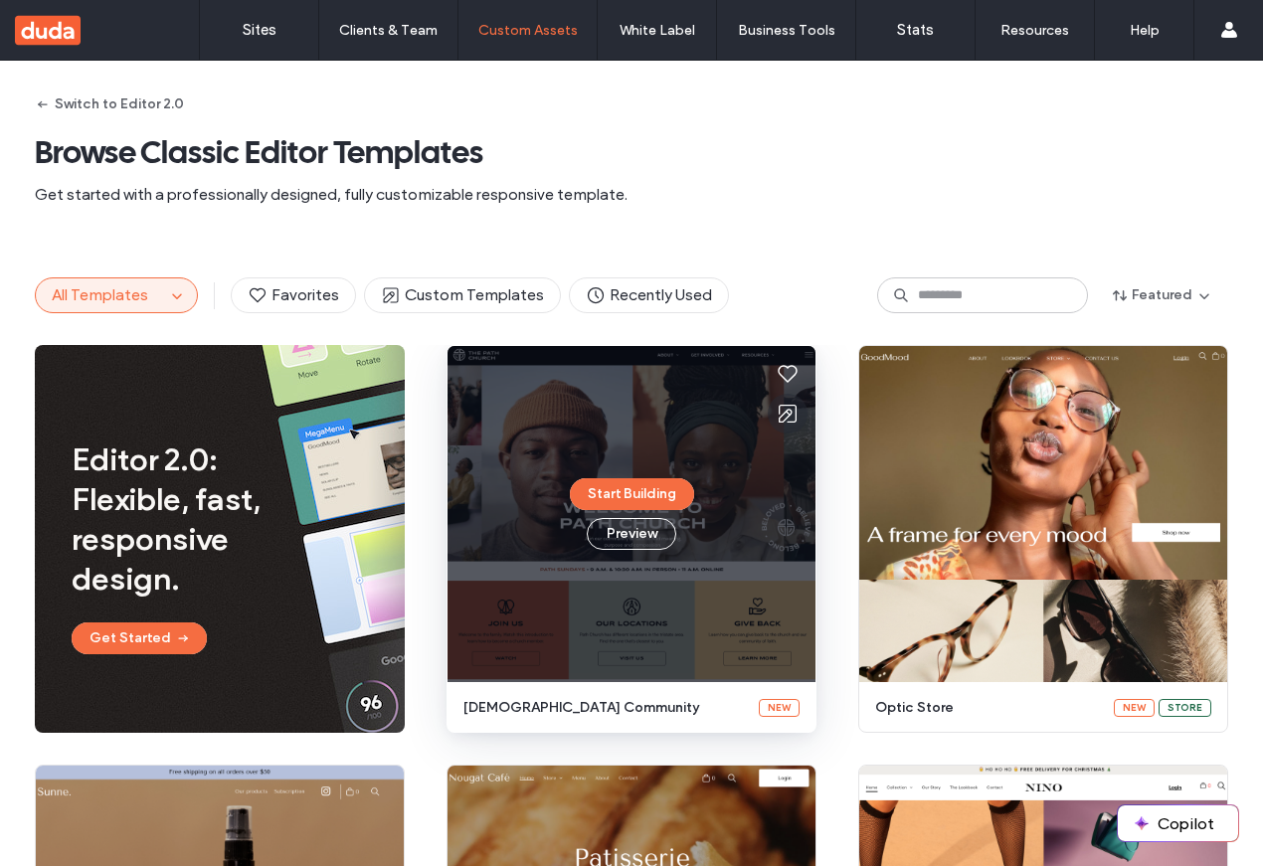
click at [779, 413] on use at bounding box center [788, 414] width 18 height 18
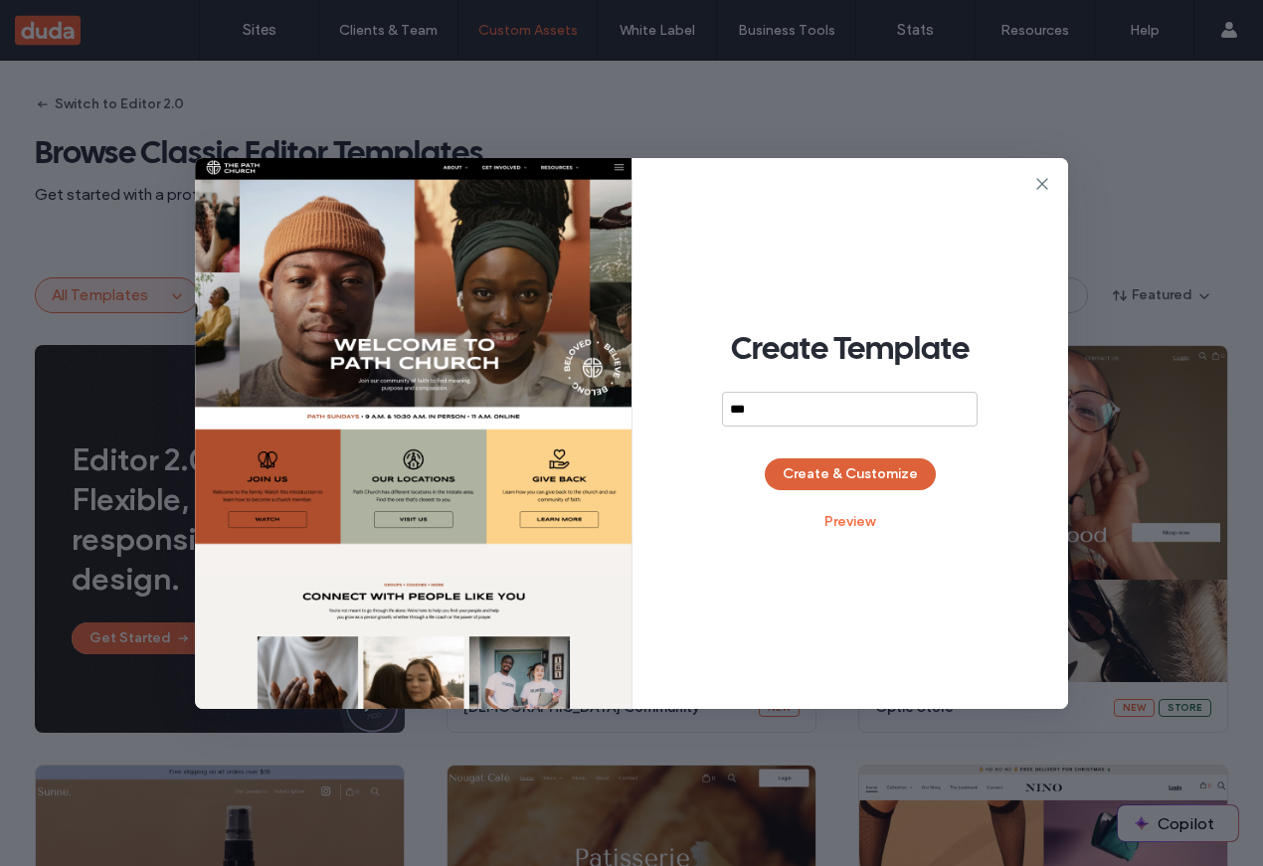
type input "***"
click at [829, 469] on button "Create & Customize" at bounding box center [850, 475] width 171 height 32
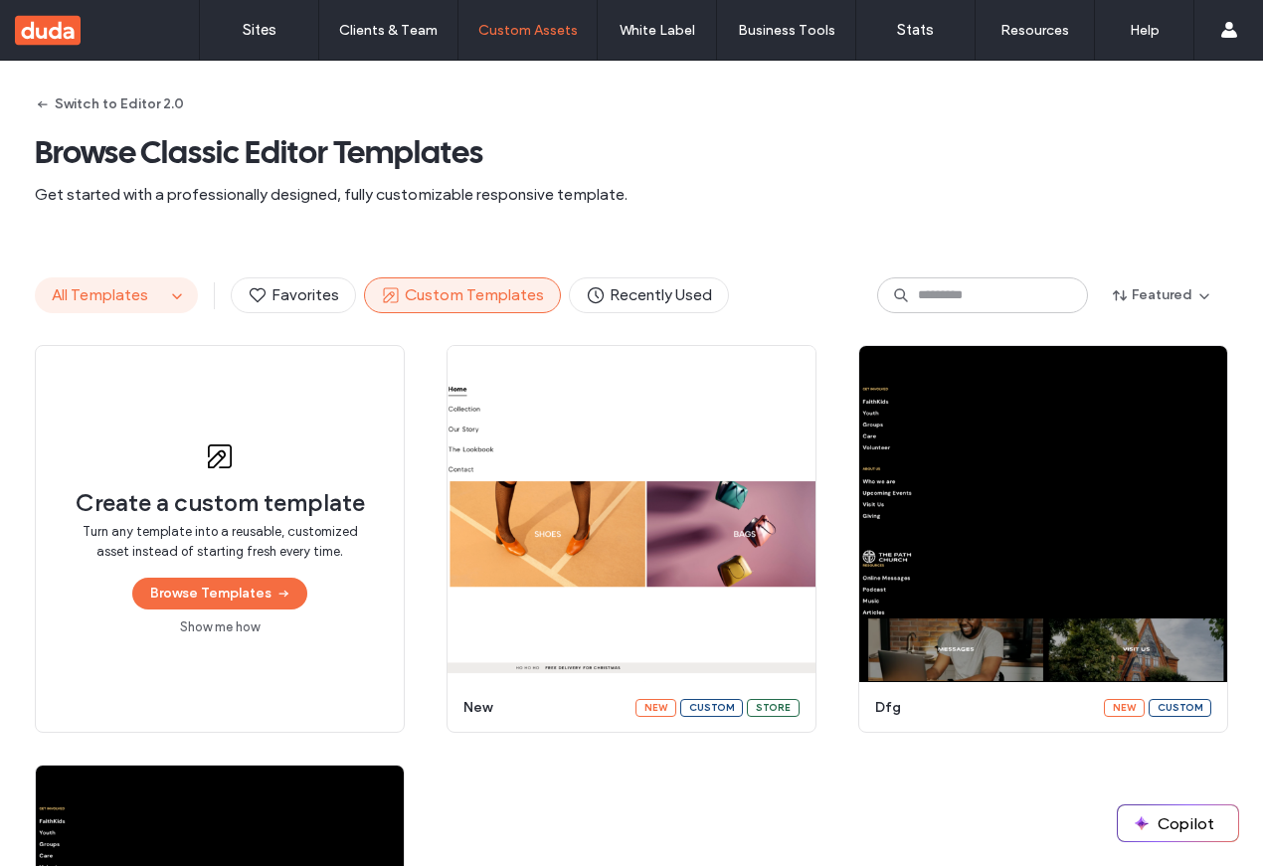
click at [123, 294] on span "All Templates" at bounding box center [100, 295] width 96 height 19
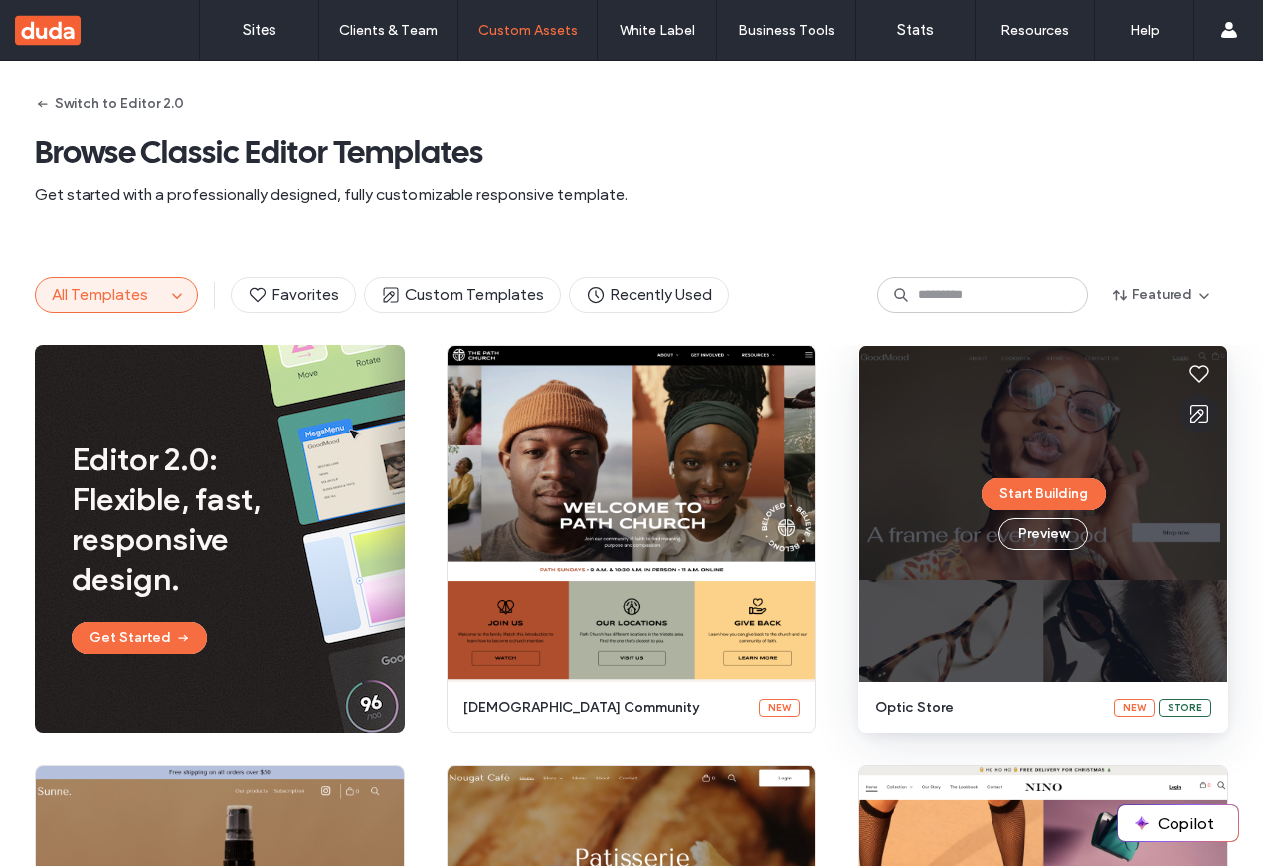
click at [1195, 419] on icon at bounding box center [1200, 414] width 24 height 24
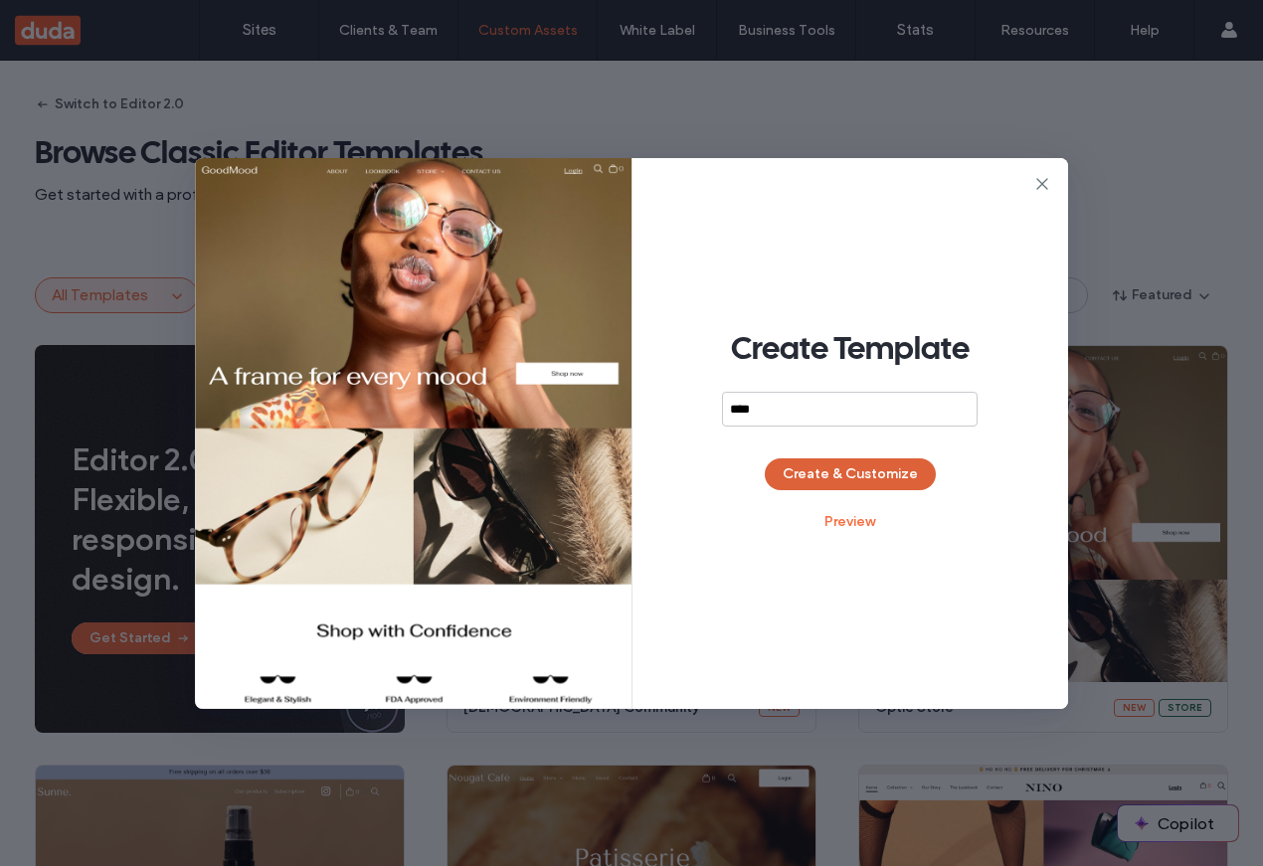
type input "****"
click at [895, 477] on button "Create & Customize" at bounding box center [850, 475] width 171 height 32
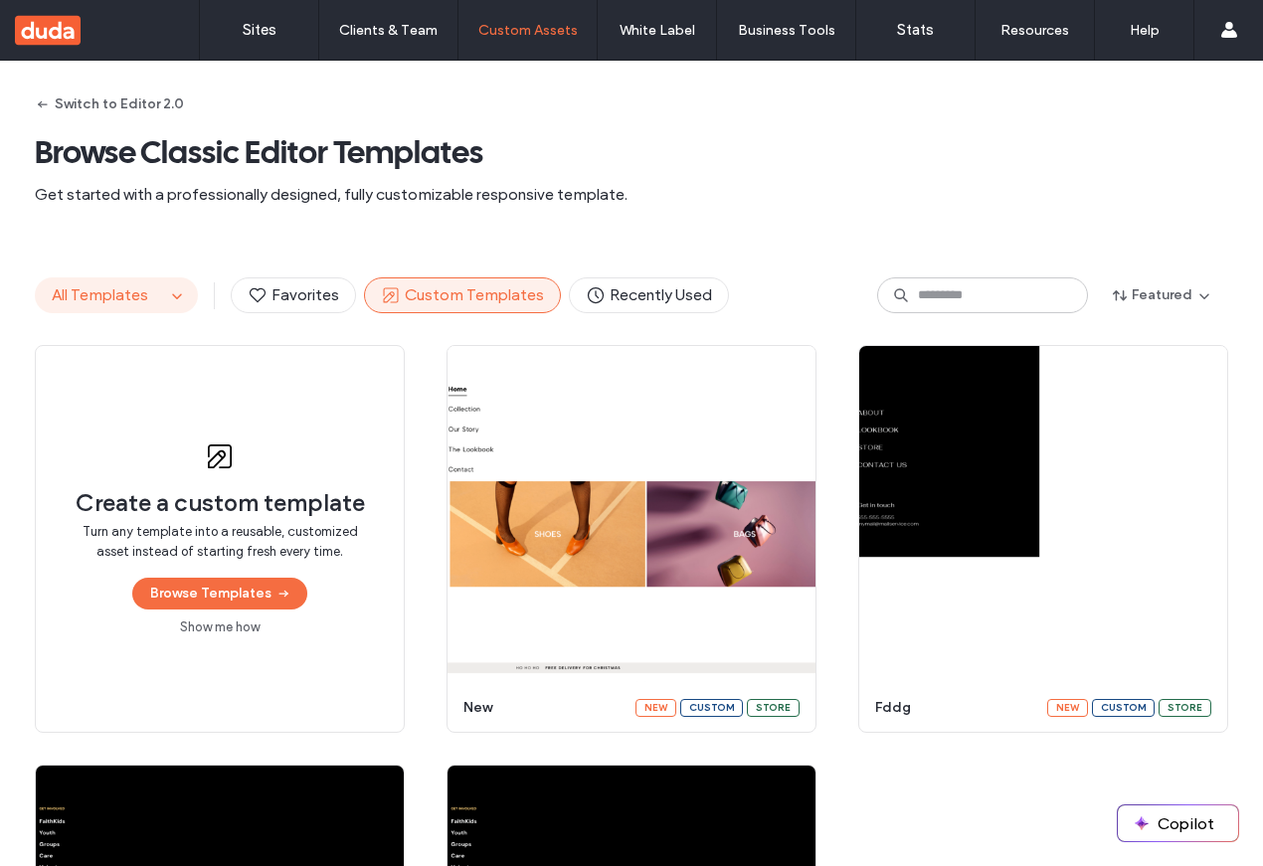
click at [138, 289] on span "All Templates" at bounding box center [100, 295] width 96 height 19
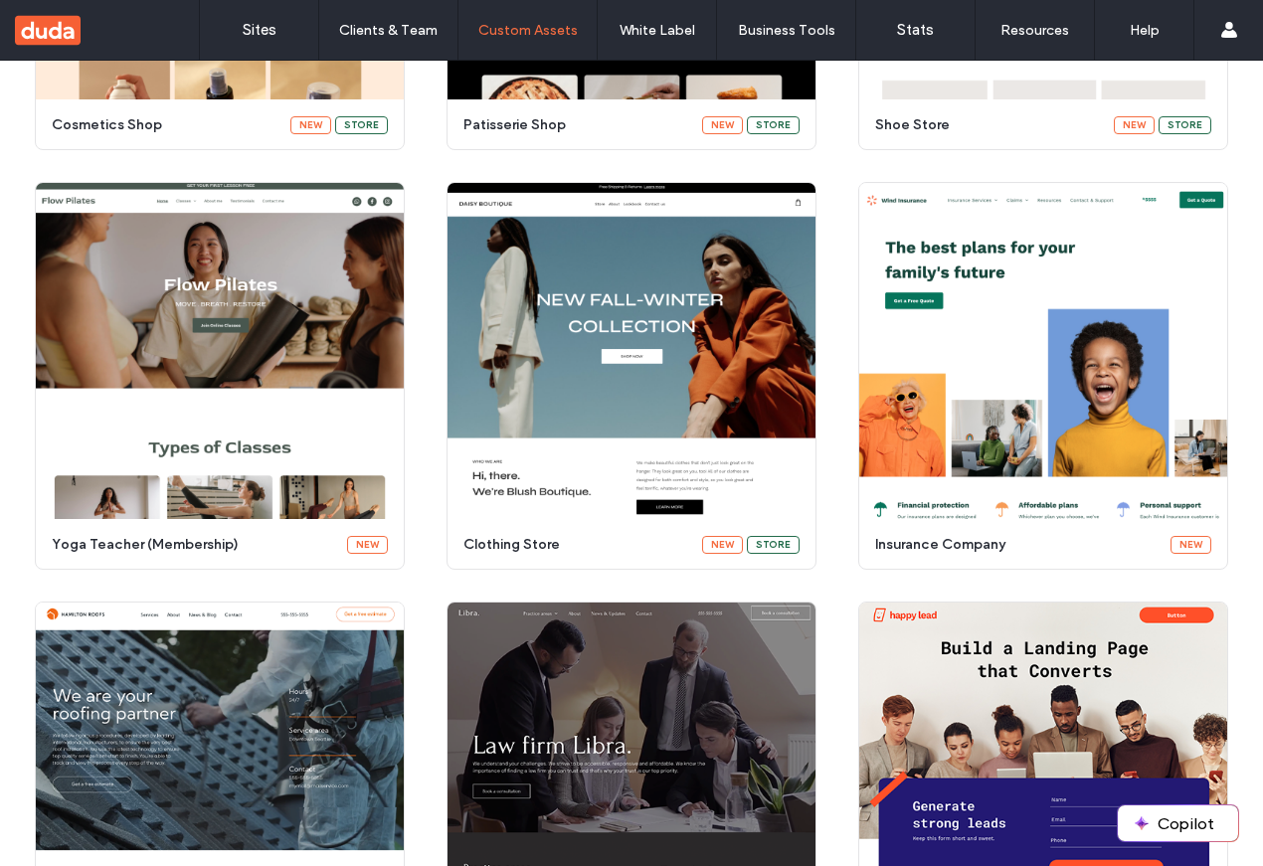
scroll to position [931, 0]
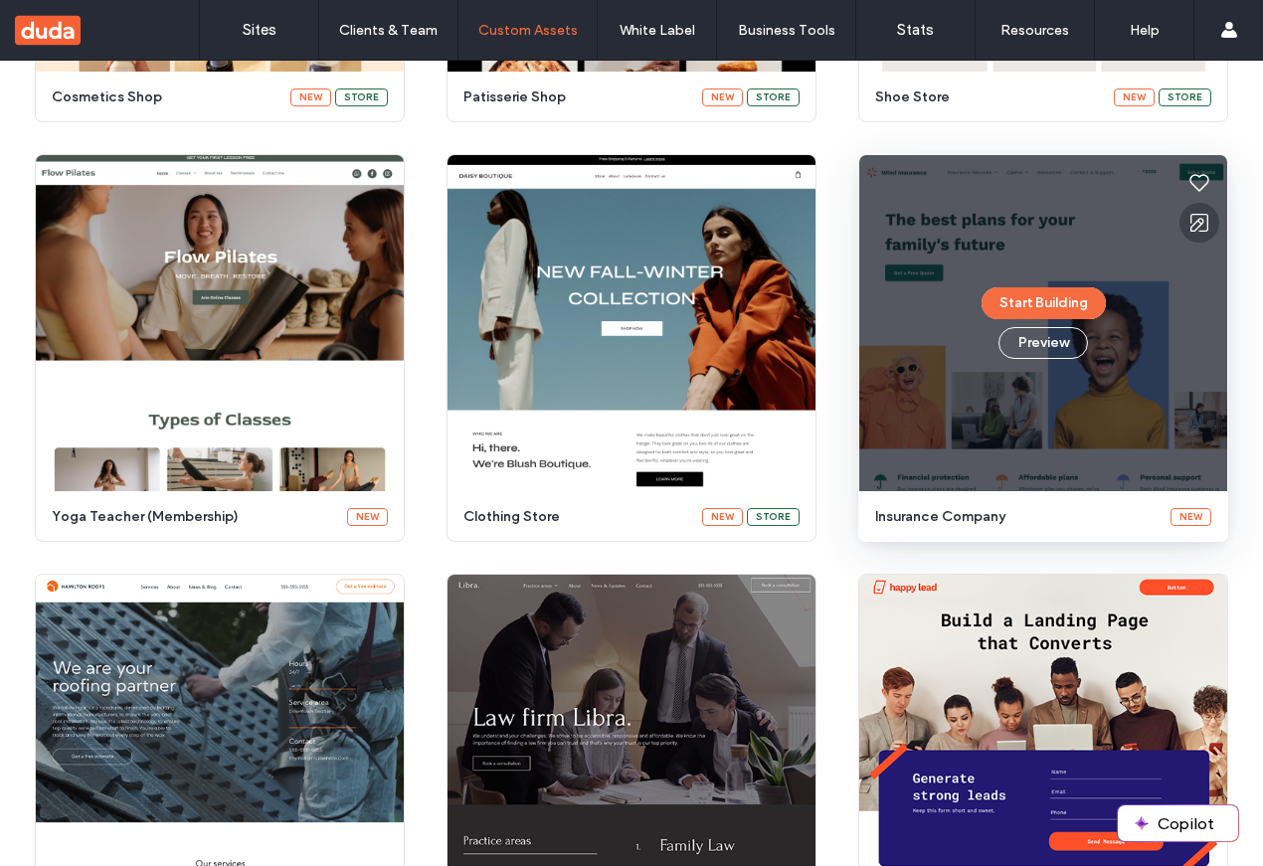
click at [1206, 228] on button at bounding box center [1200, 223] width 40 height 40
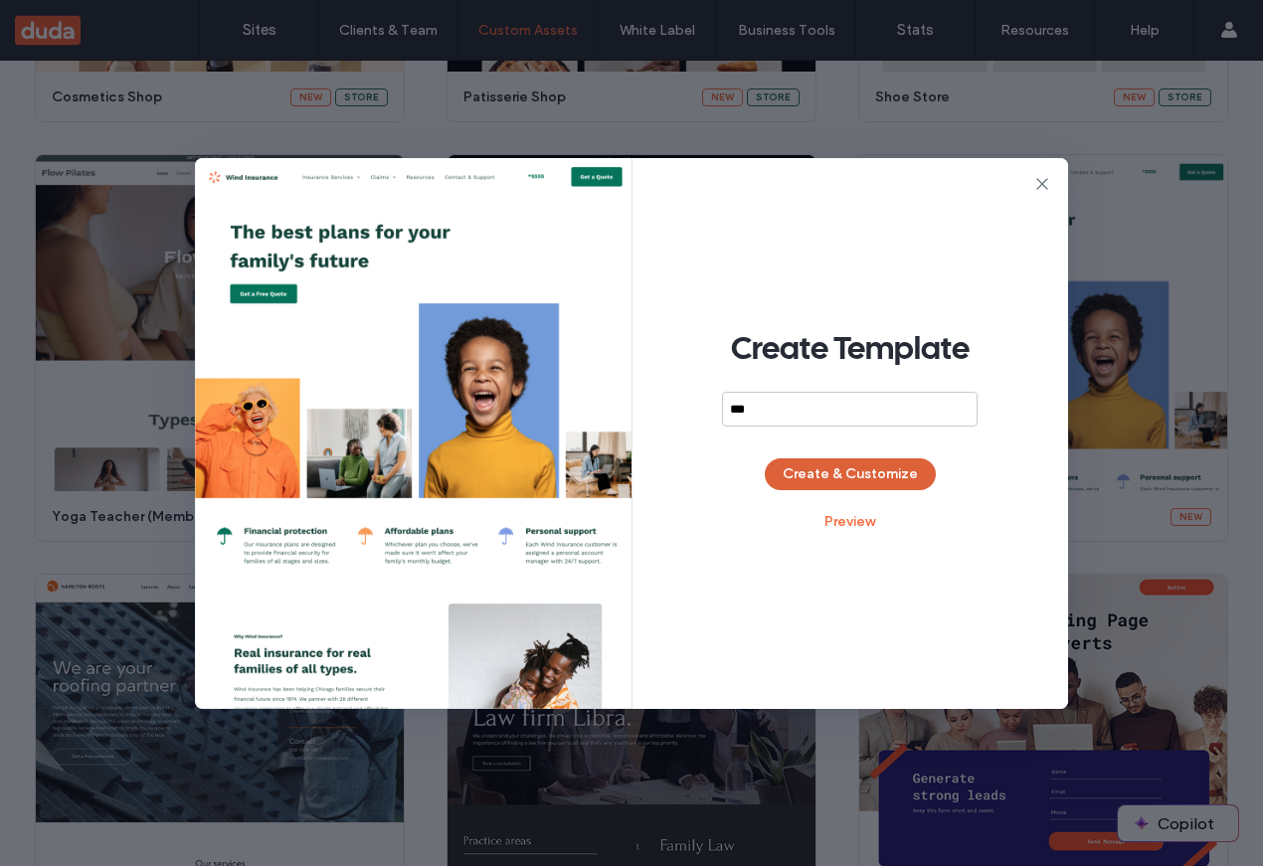
type input "***"
click at [872, 460] on button "Create & Customize" at bounding box center [850, 475] width 171 height 32
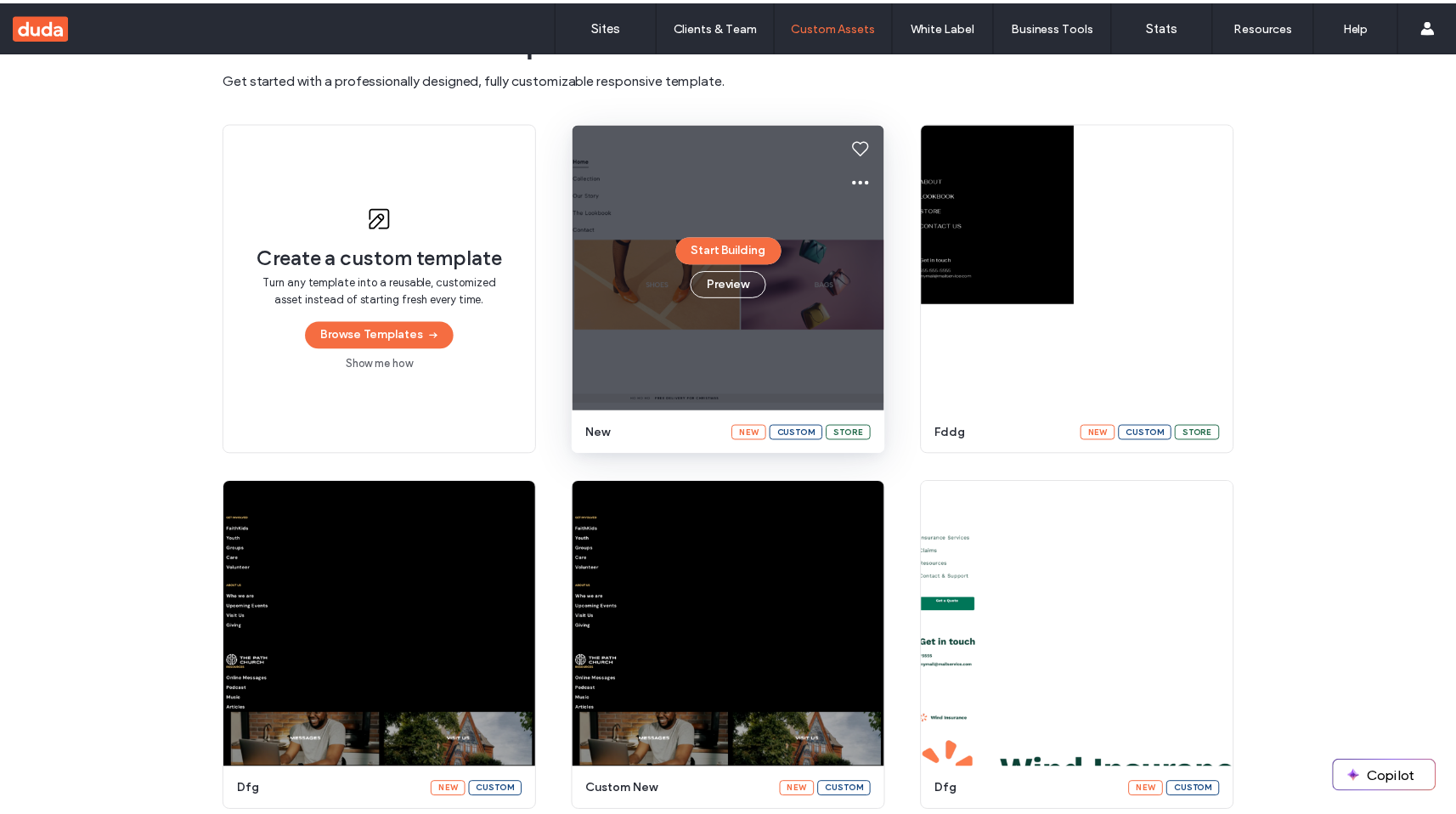
scroll to position [131, 0]
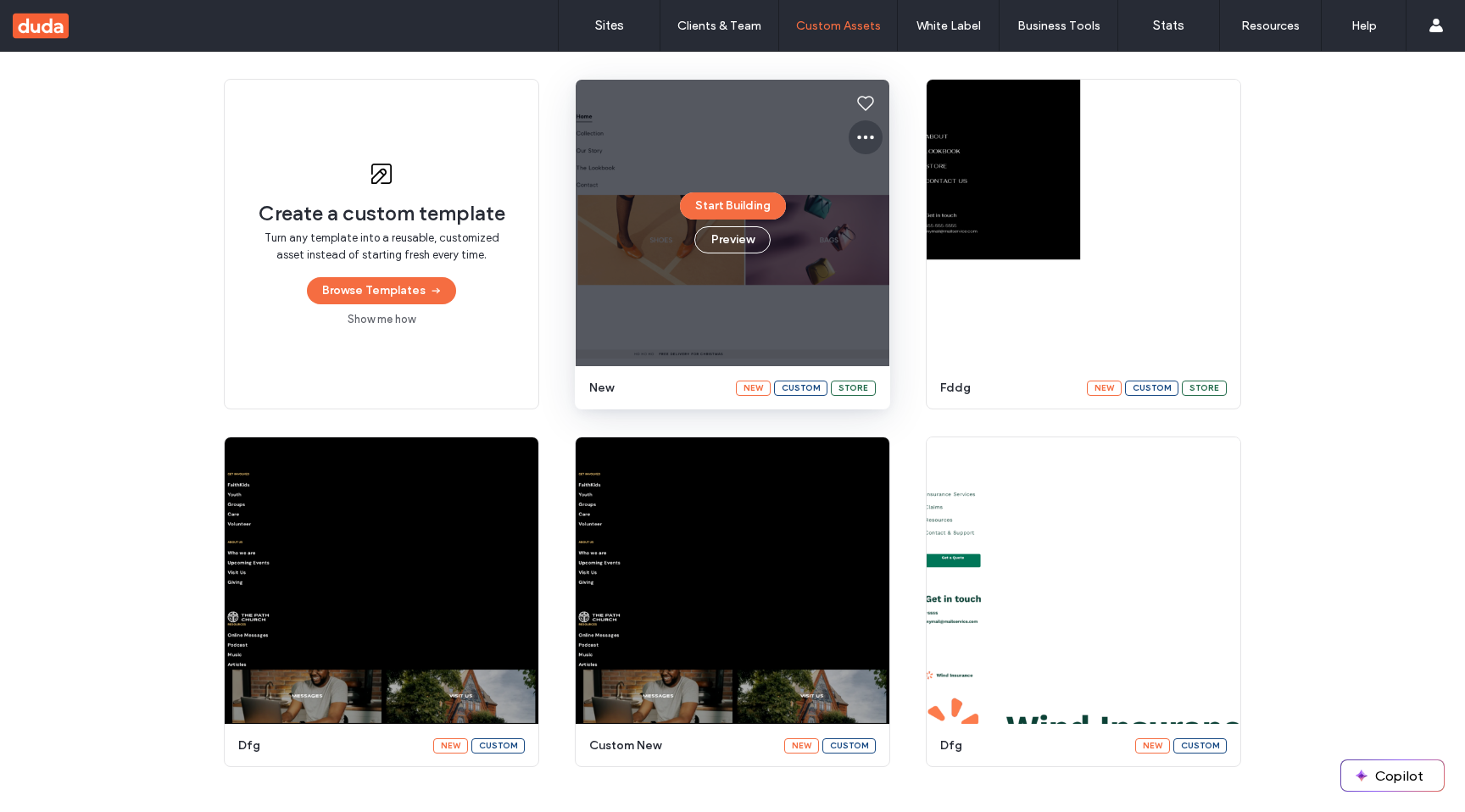
click at [859, 130] on icon at bounding box center [866, 137] width 20 height 20
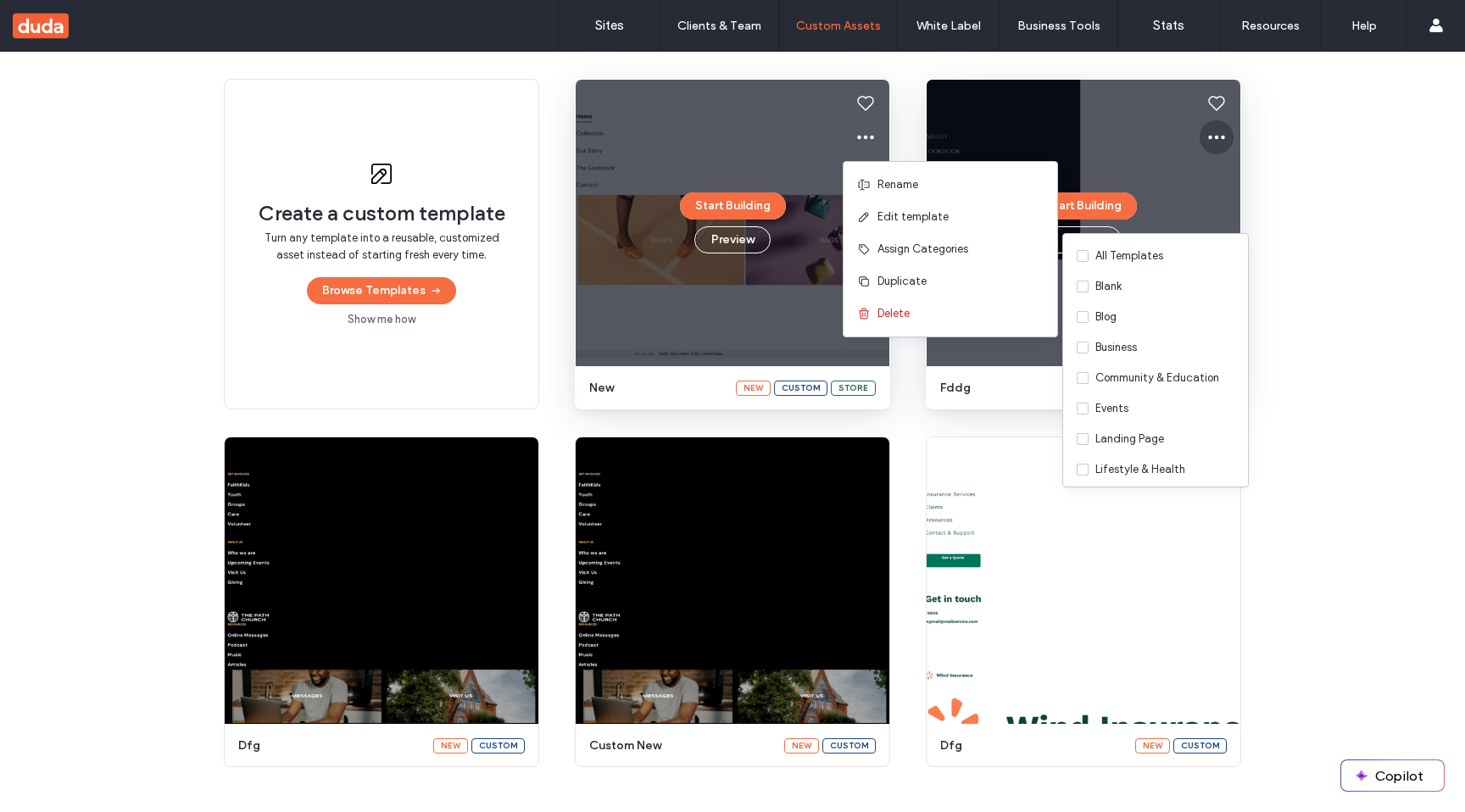
click at [1217, 142] on icon at bounding box center [1217, 137] width 20 height 20
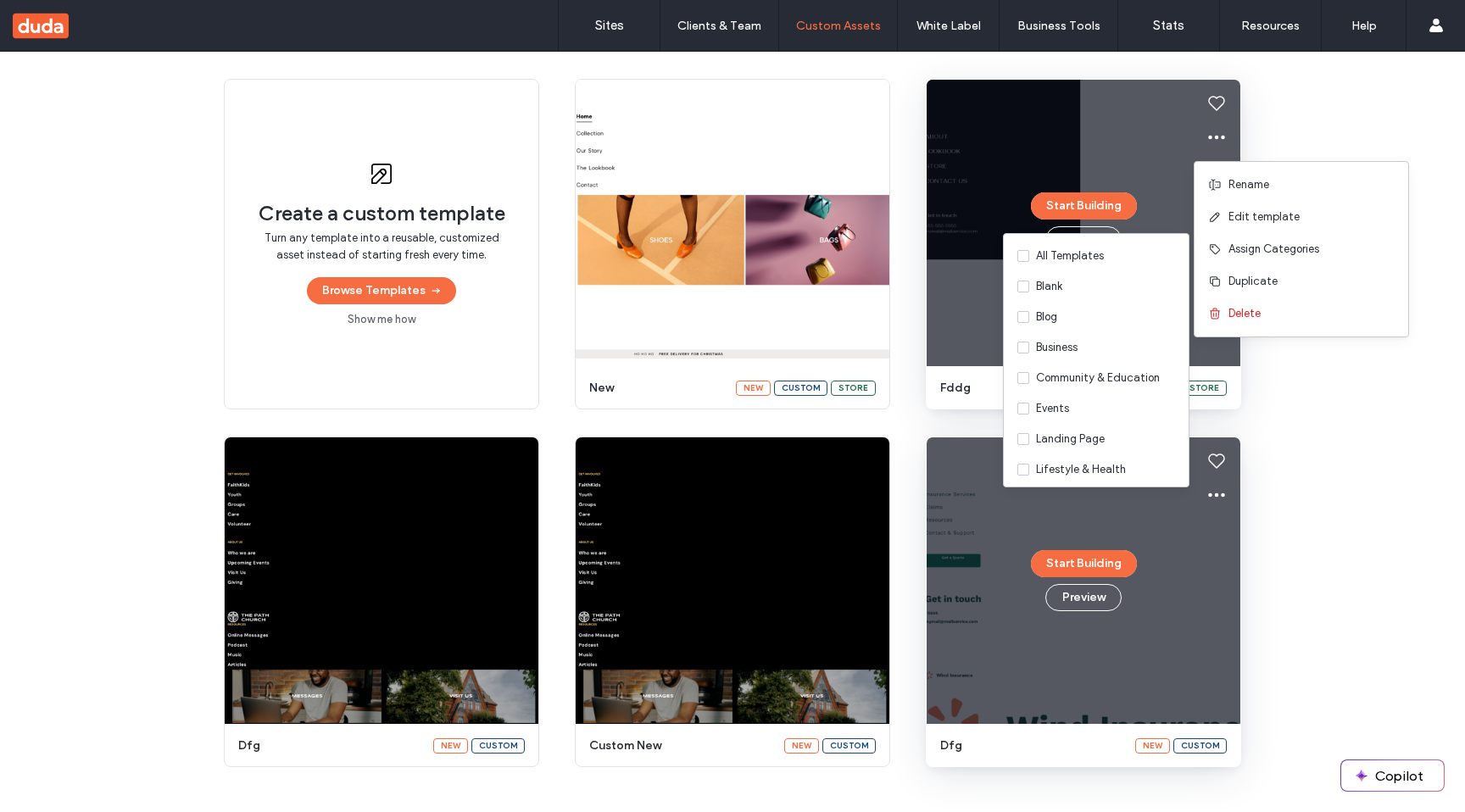
click at [1231, 484] on div "Start Building Preview" at bounding box center [1083, 580] width 314 height 286
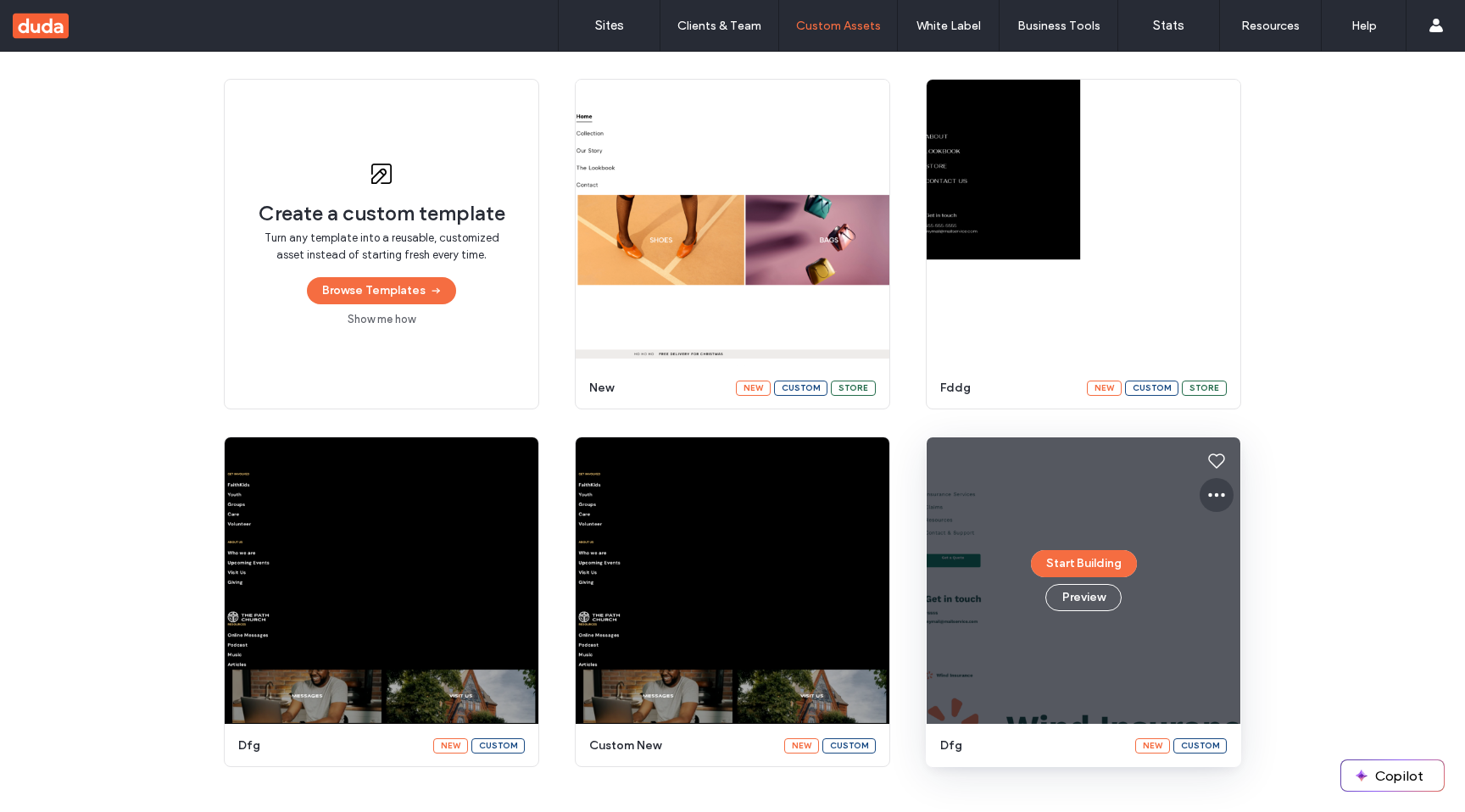
click at [1220, 491] on icon at bounding box center [1217, 495] width 20 height 20
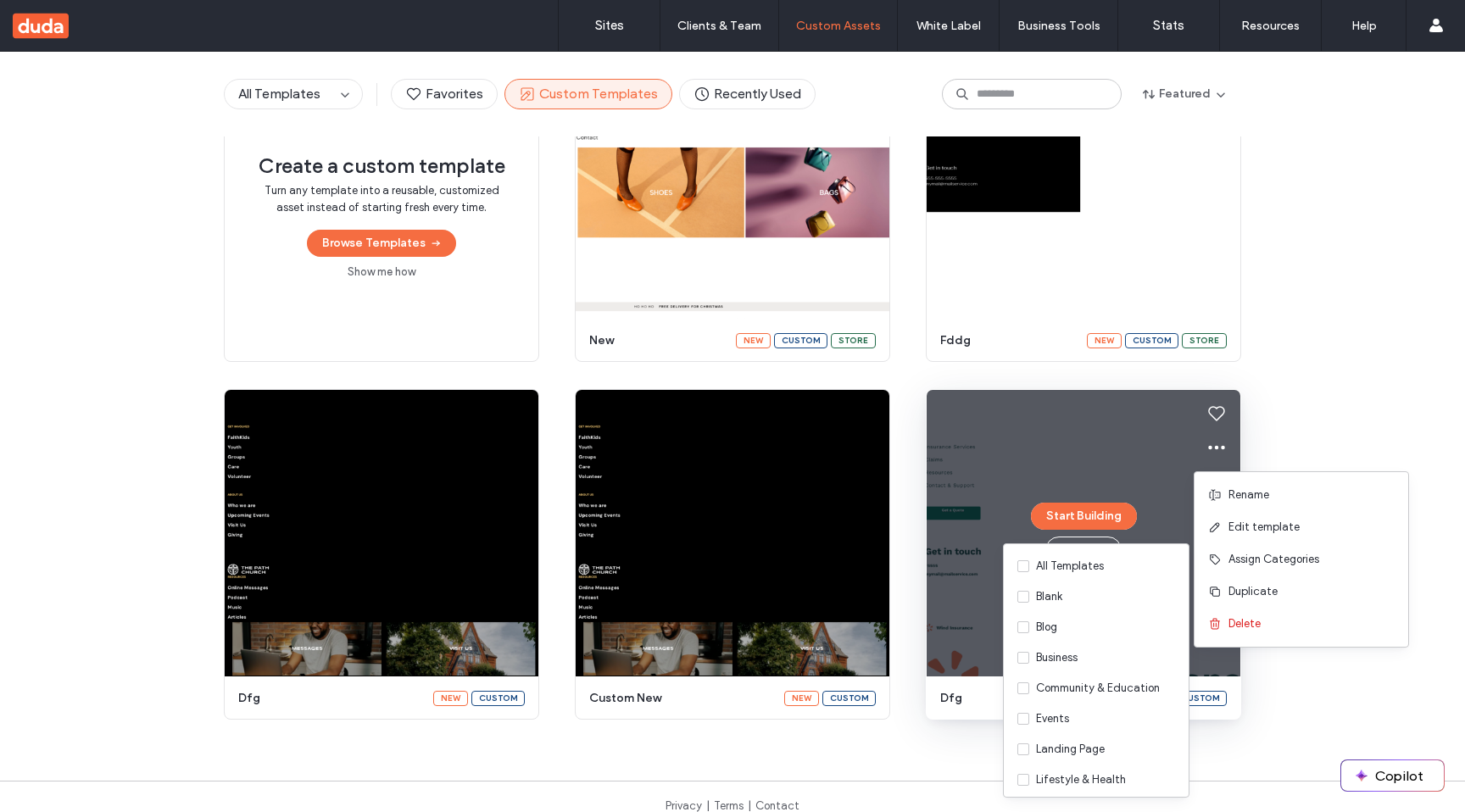
scroll to position [281, 0]
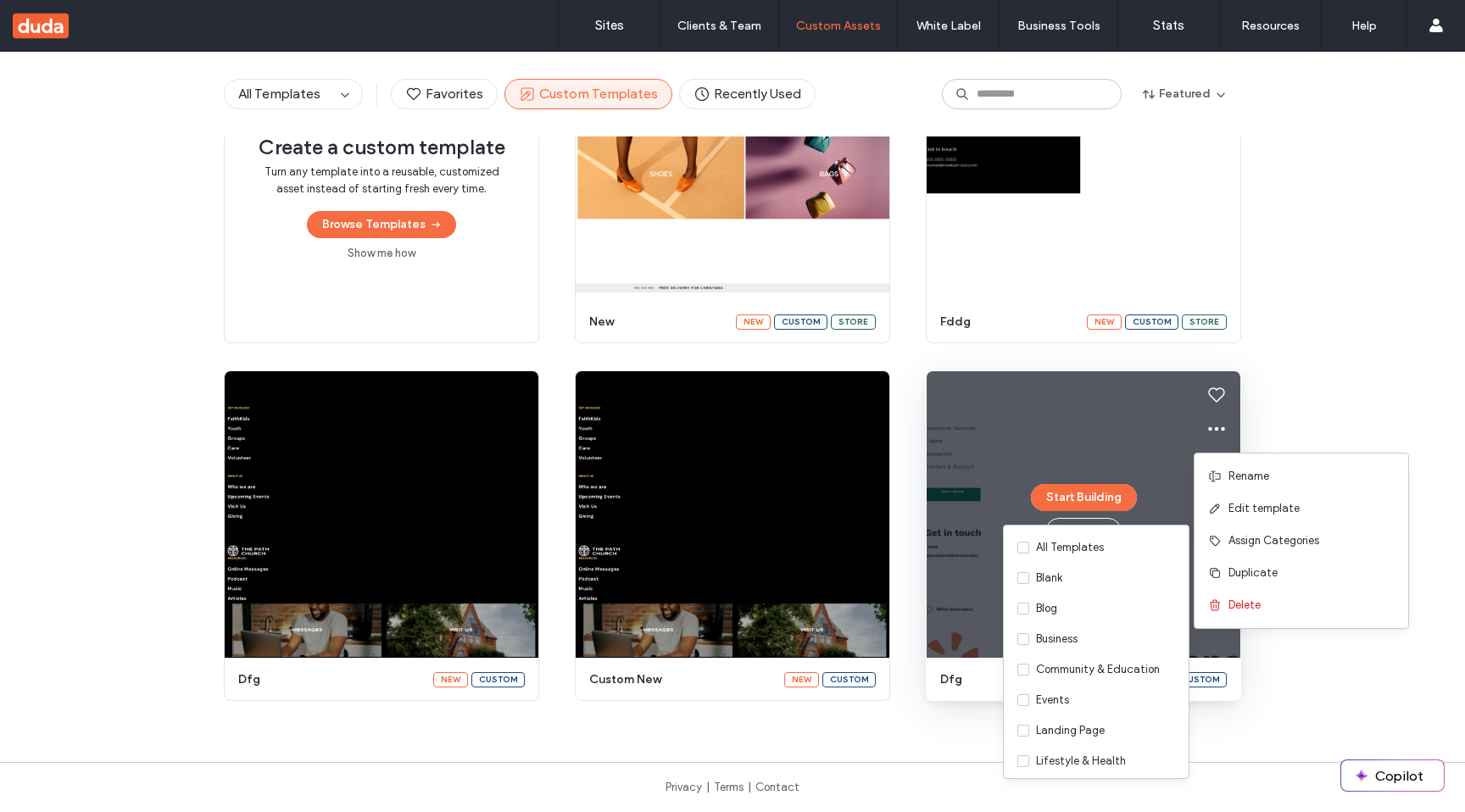
click at [1305, 371] on div "Create a custom template Turn any template into a reusable, customized asset in…" at bounding box center [732, 357] width 1465 height 688
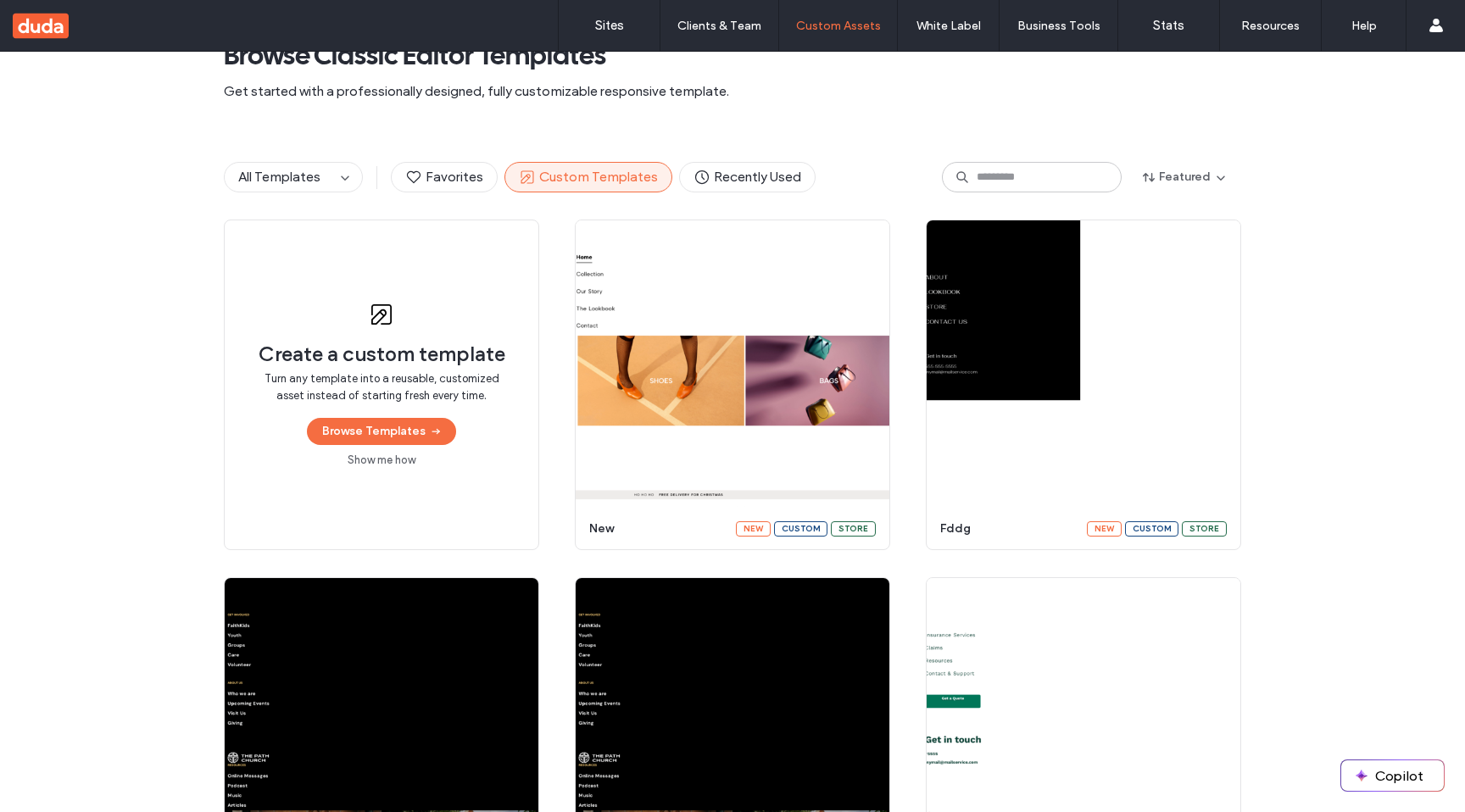
scroll to position [36, 0]
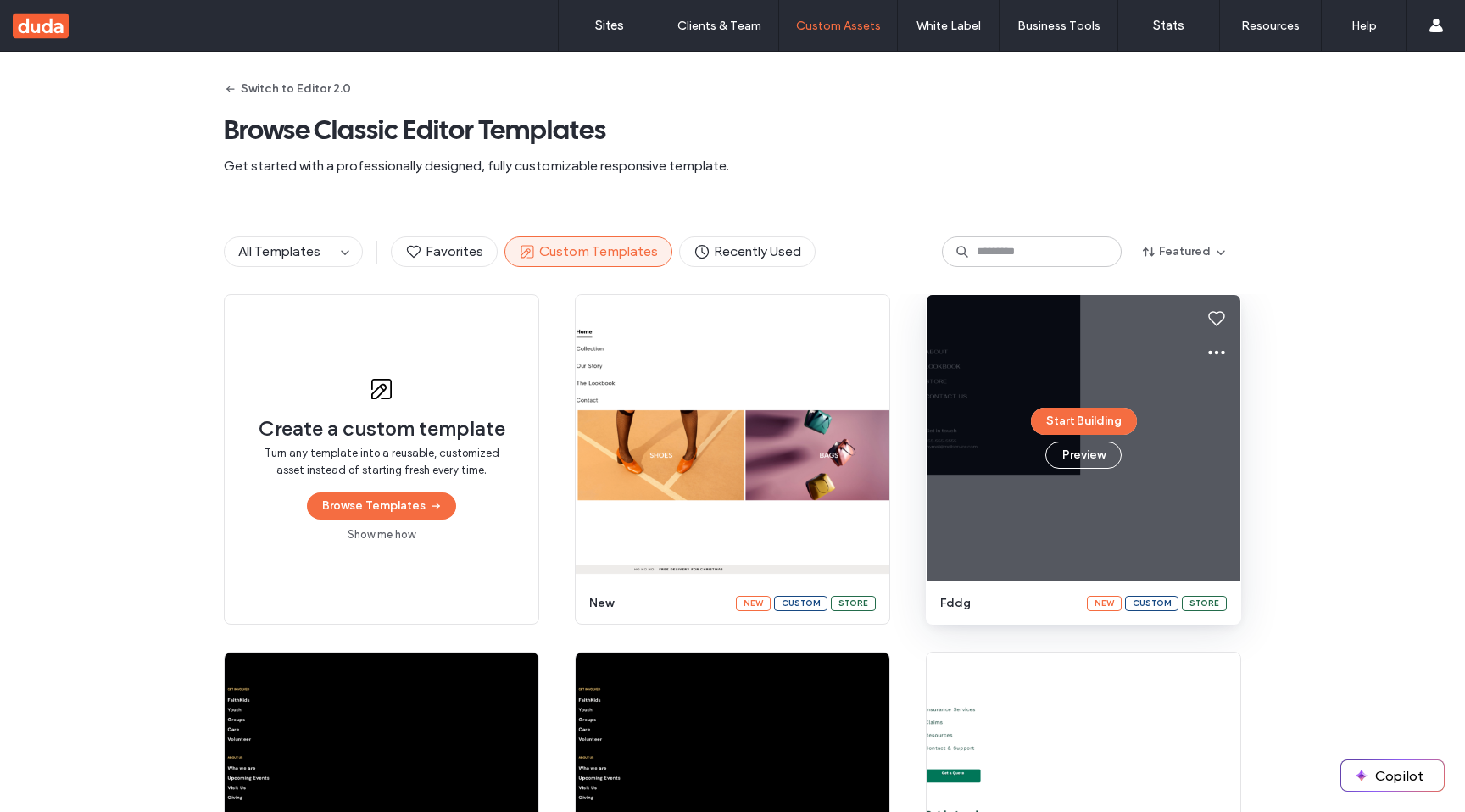
click at [1193, 356] on div "Start Building Preview" at bounding box center [1083, 438] width 314 height 286
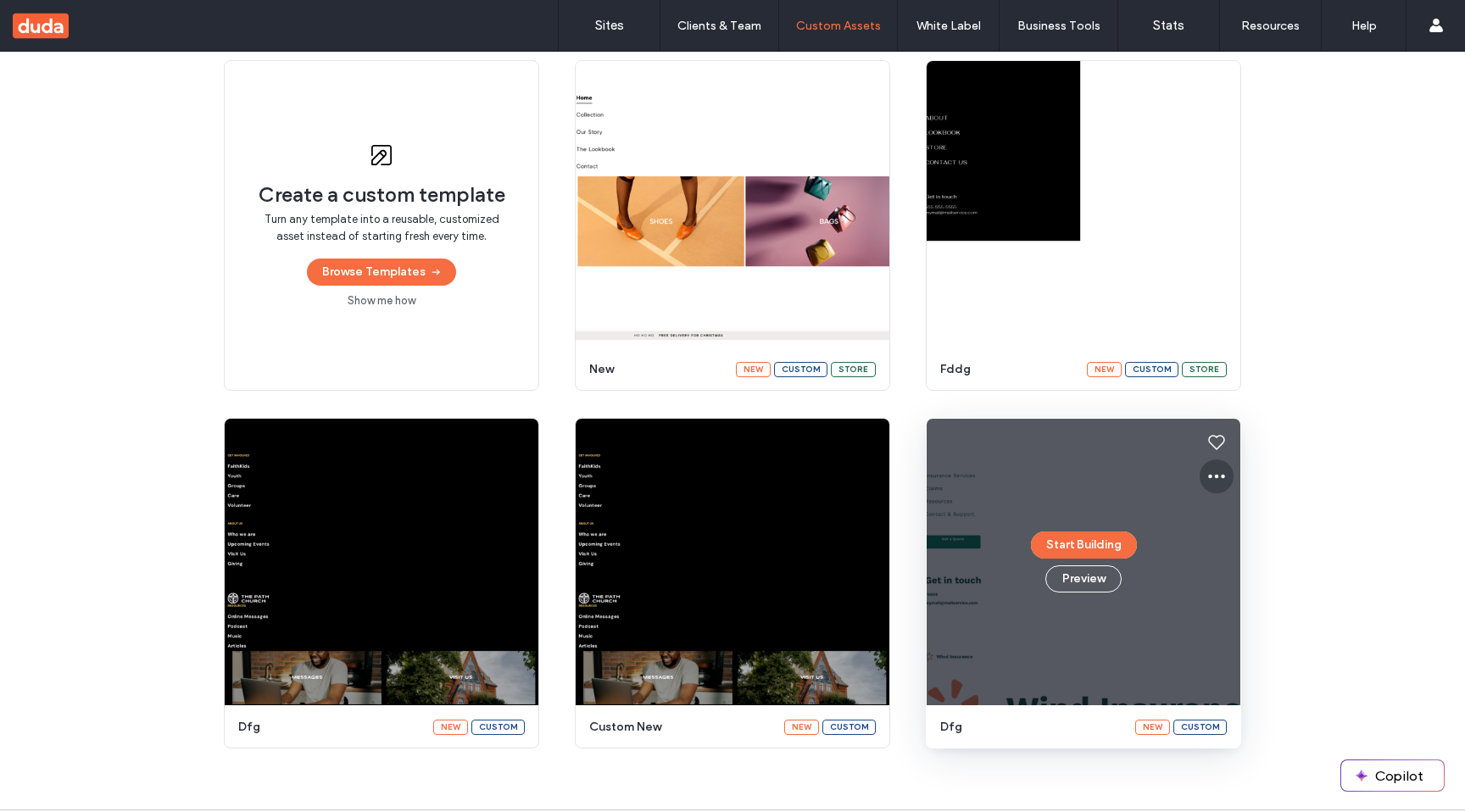
click at [1217, 480] on icon at bounding box center [1217, 476] width 20 height 20
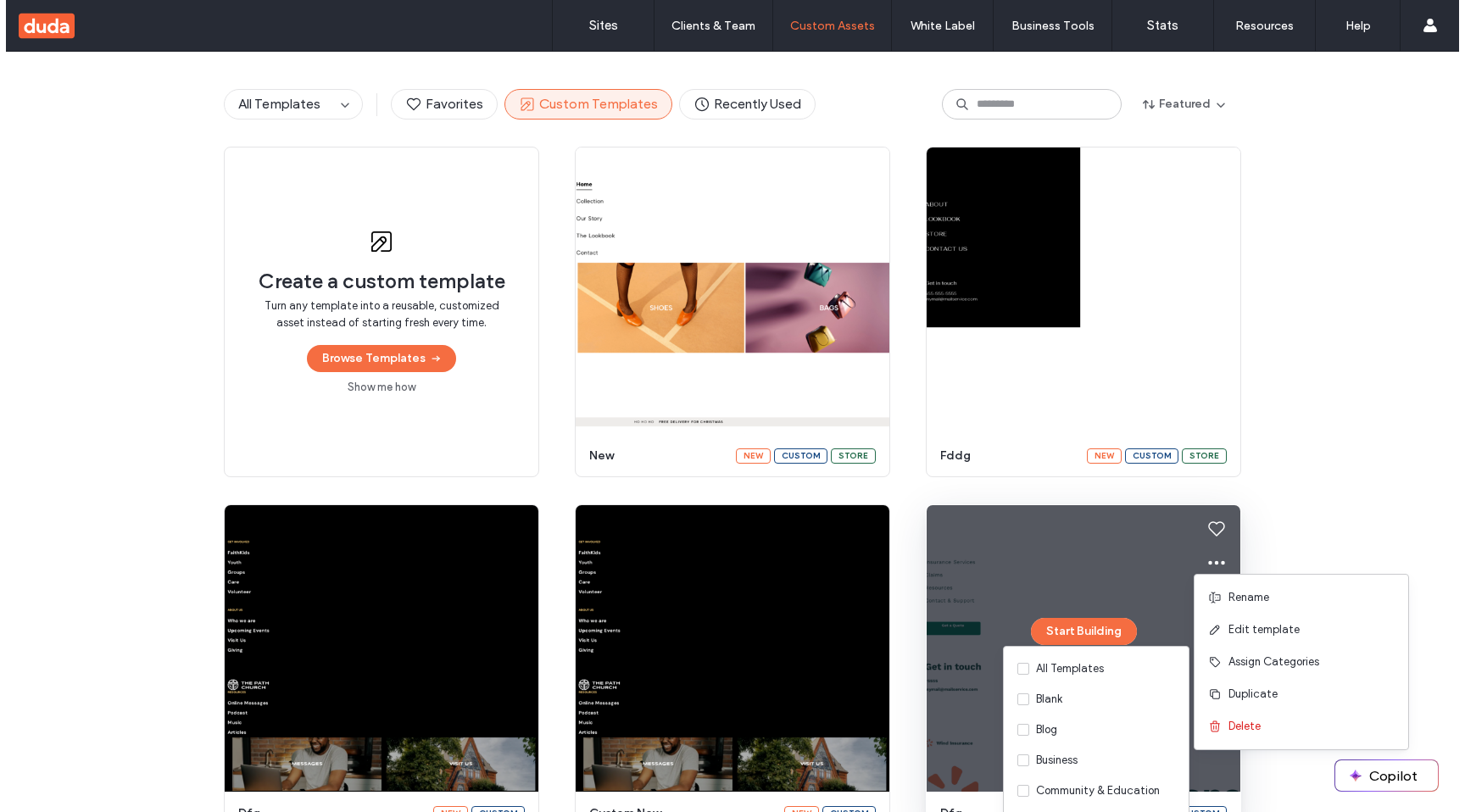
scroll to position [128, 0]
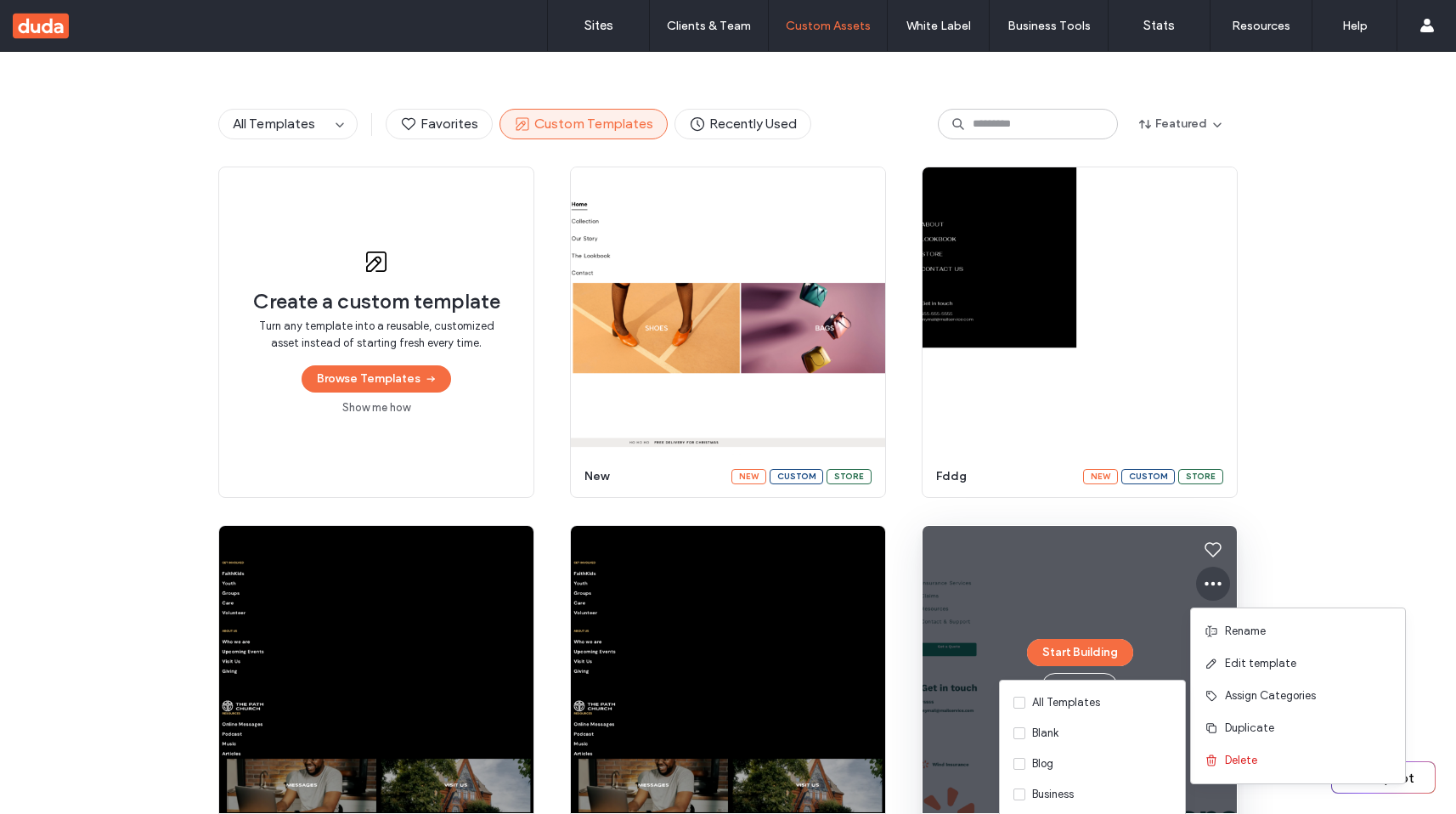
click at [1203, 579] on icon at bounding box center [1213, 583] width 20 height 20
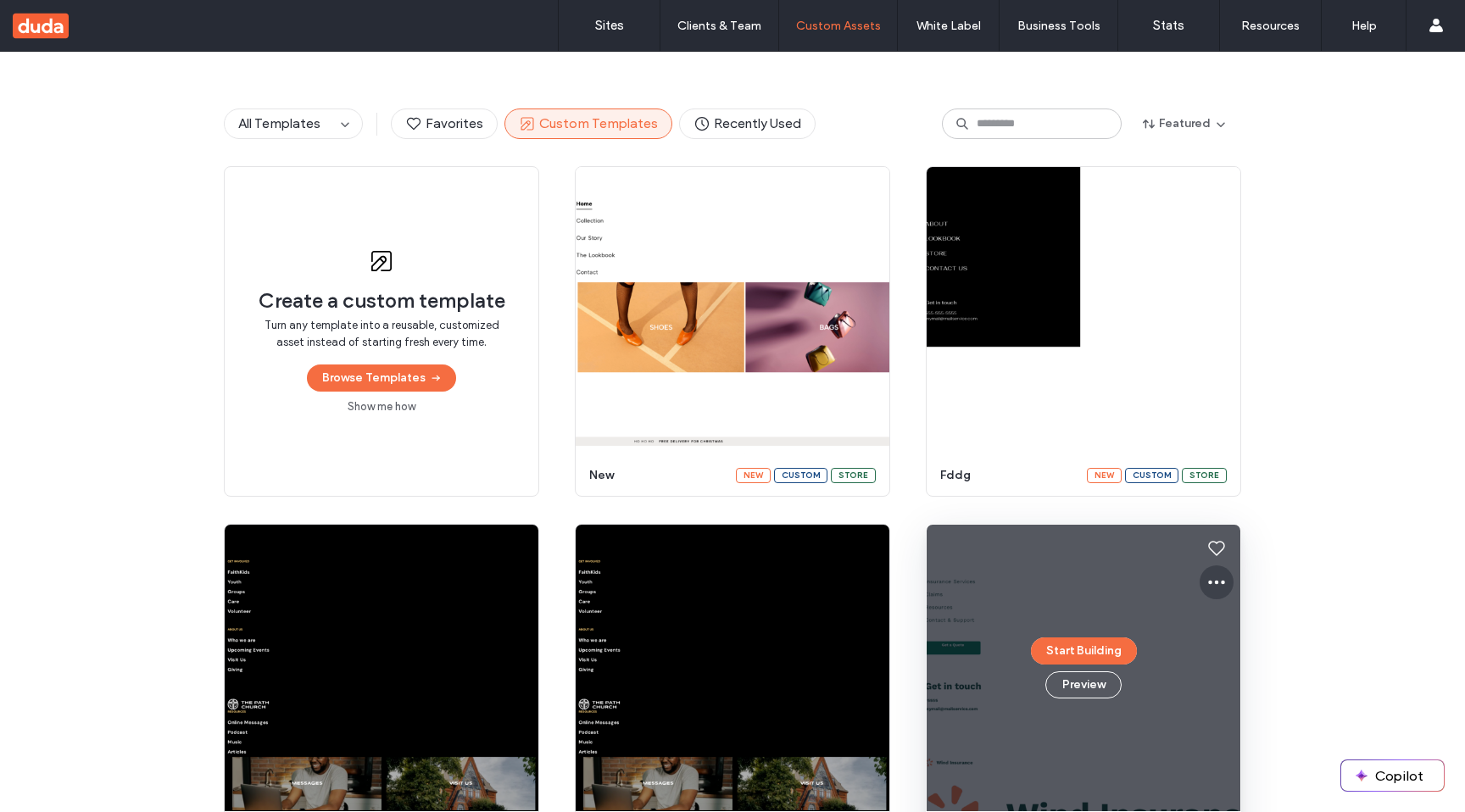
click at [1207, 581] on icon at bounding box center [1217, 582] width 20 height 20
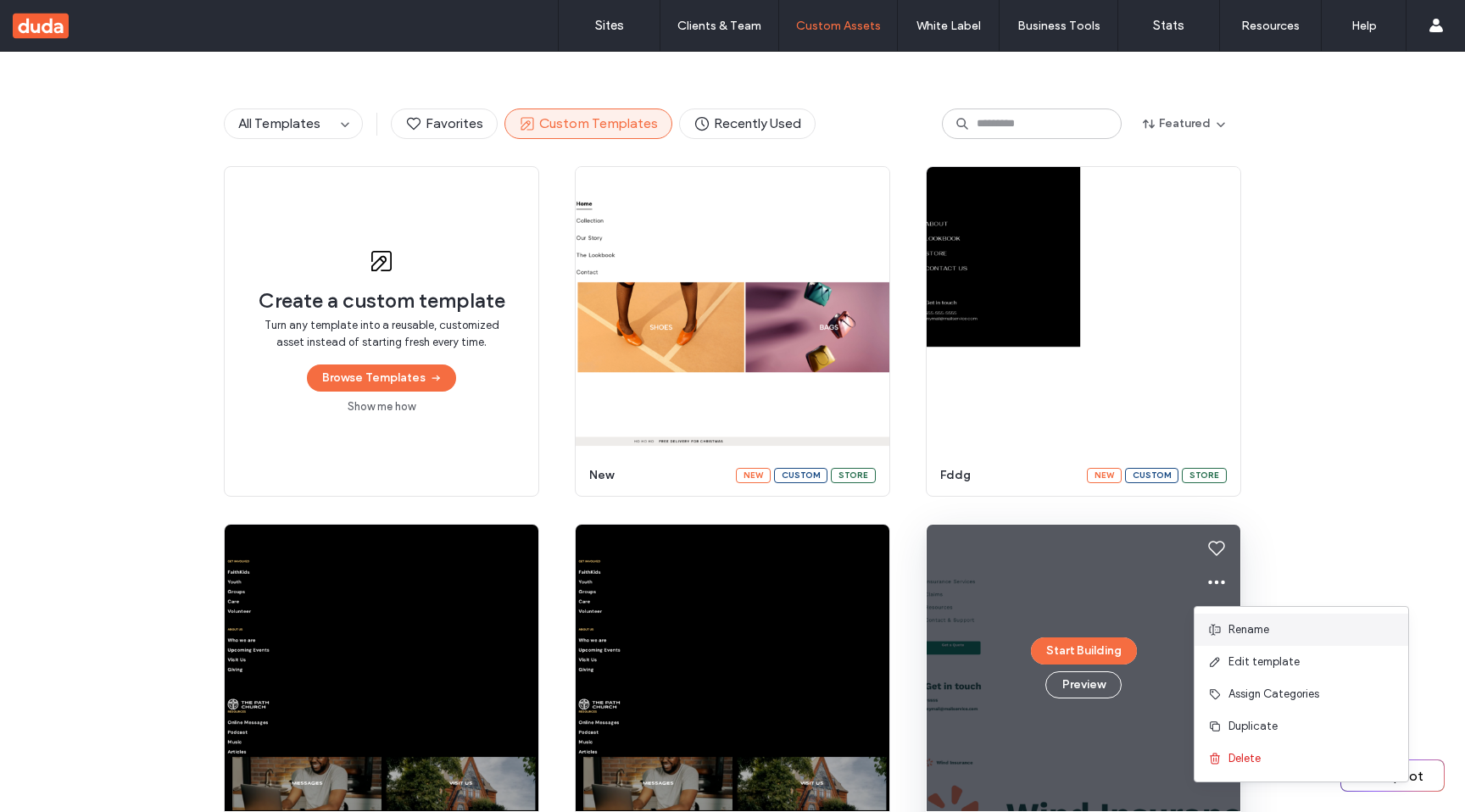
click at [1232, 636] on span "Rename" at bounding box center [1249, 630] width 41 height 17
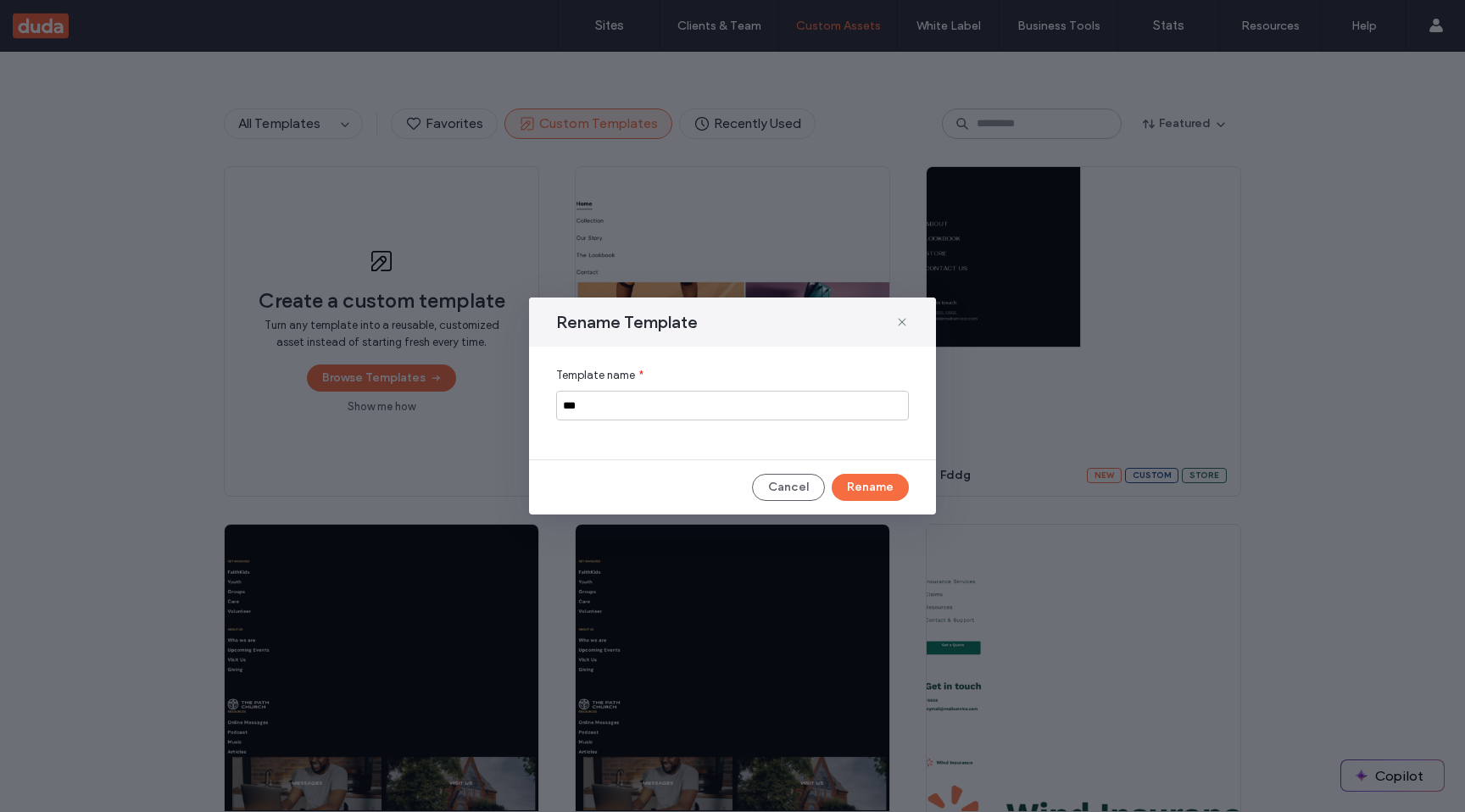
click at [799, 470] on div "Rename Template Template name * *** Cancel Rename" at bounding box center [733, 406] width 407 height 217
click at [799, 485] on button "Cancel" at bounding box center [788, 487] width 73 height 27
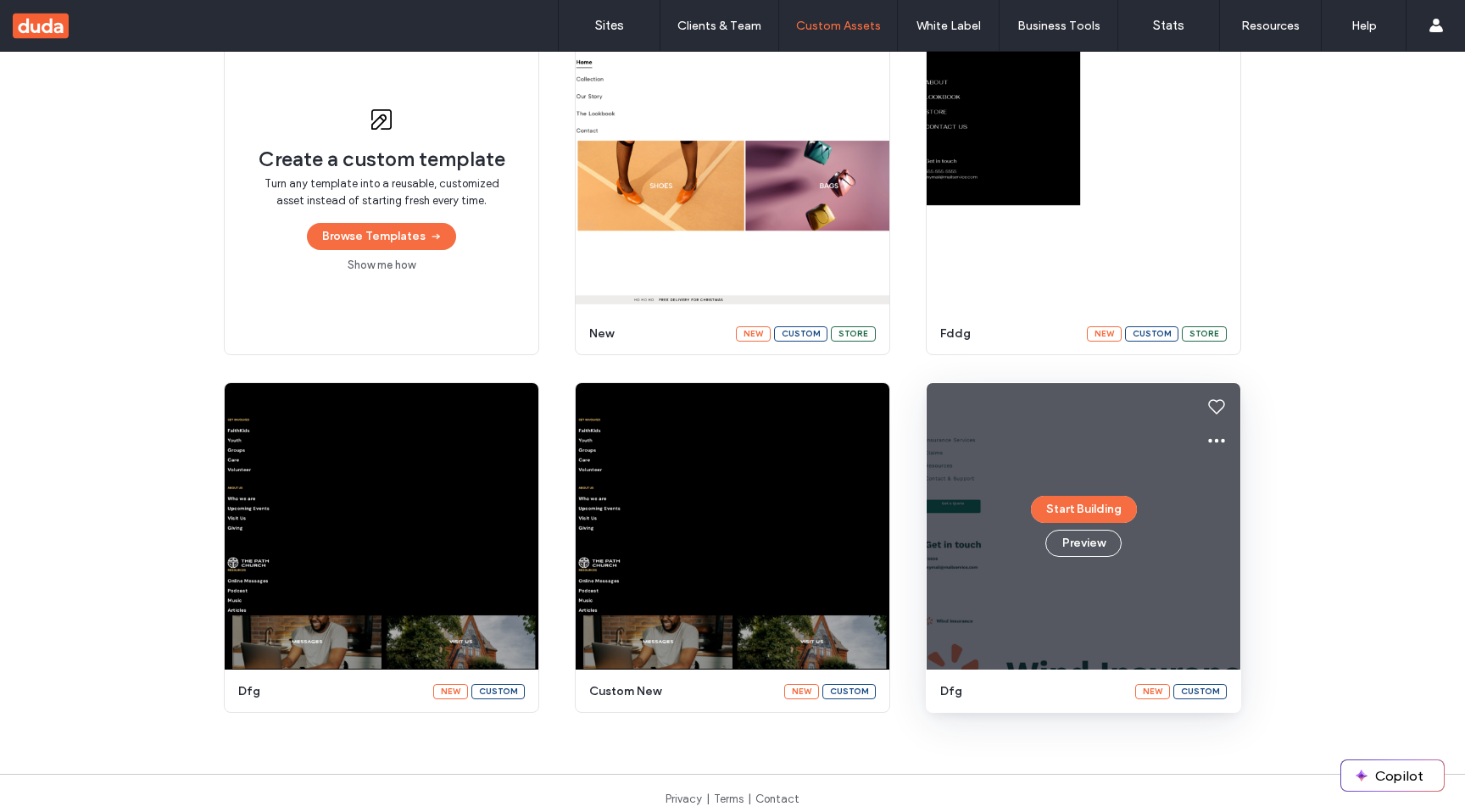
scroll to position [197, 0]
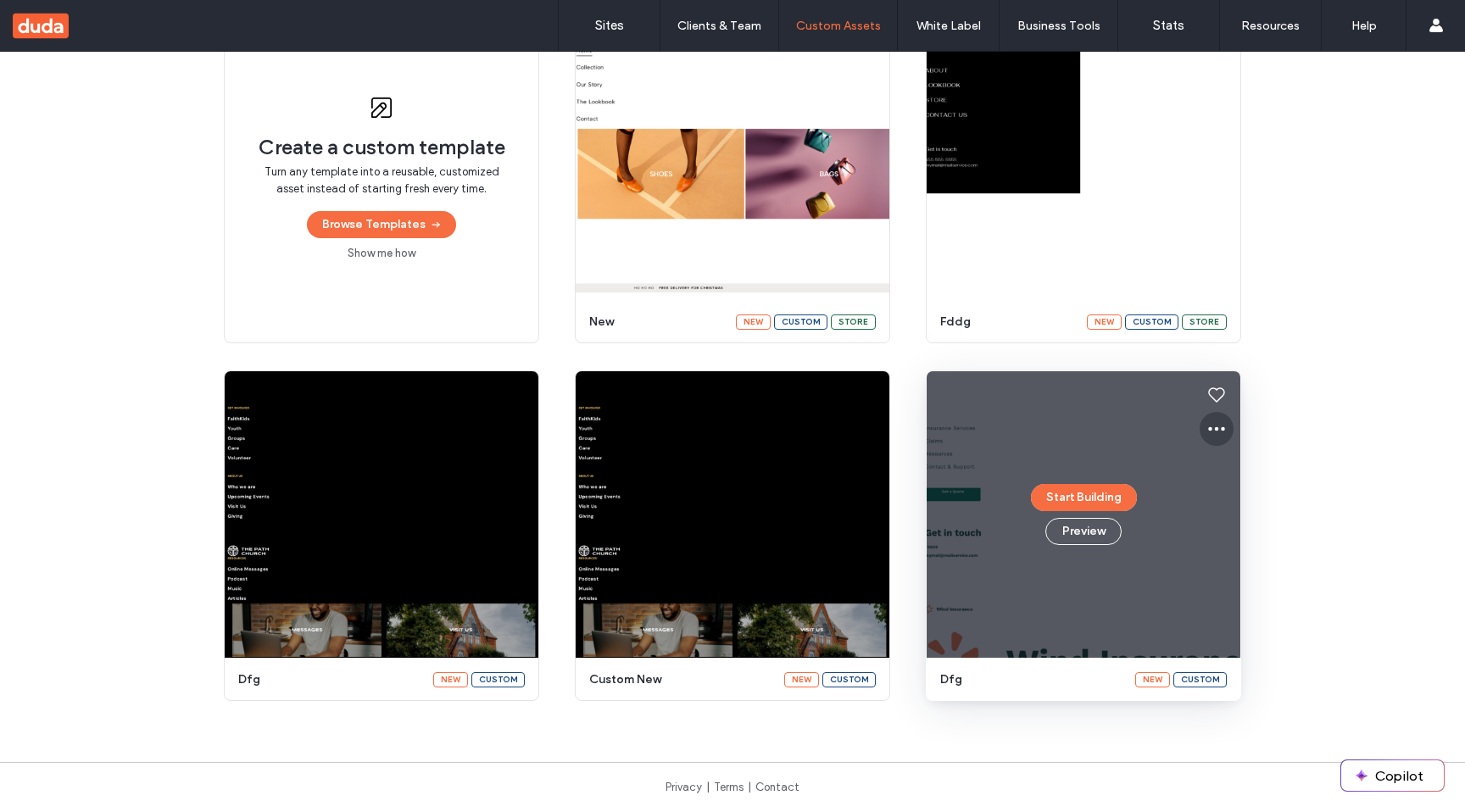
click at [1207, 436] on icon at bounding box center [1217, 429] width 20 height 20
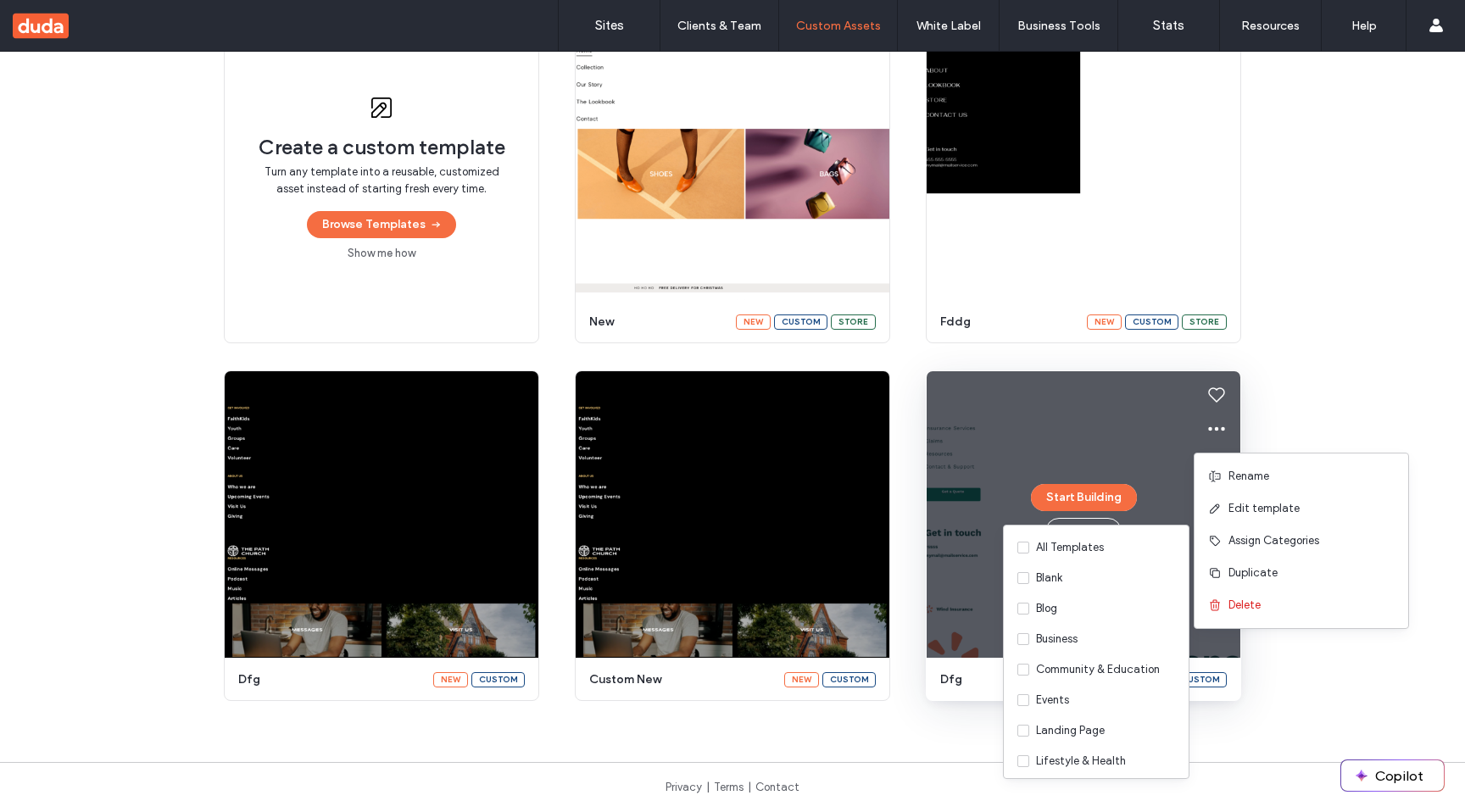
click at [897, 383] on div "Create a custom template Turn any template into a reusable, customized asset in…" at bounding box center [733, 357] width 1018 height 688
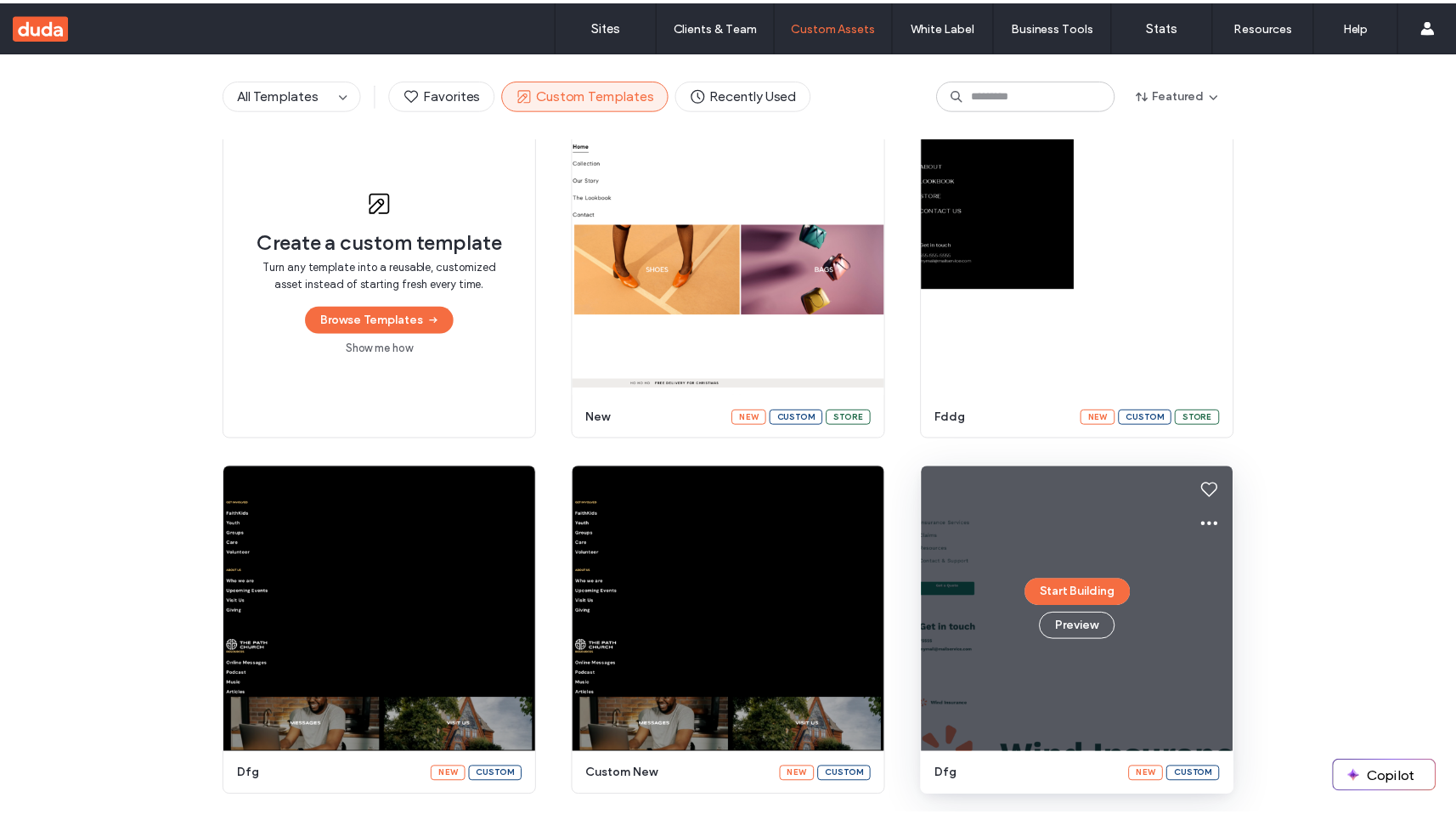
scroll to position [186, 0]
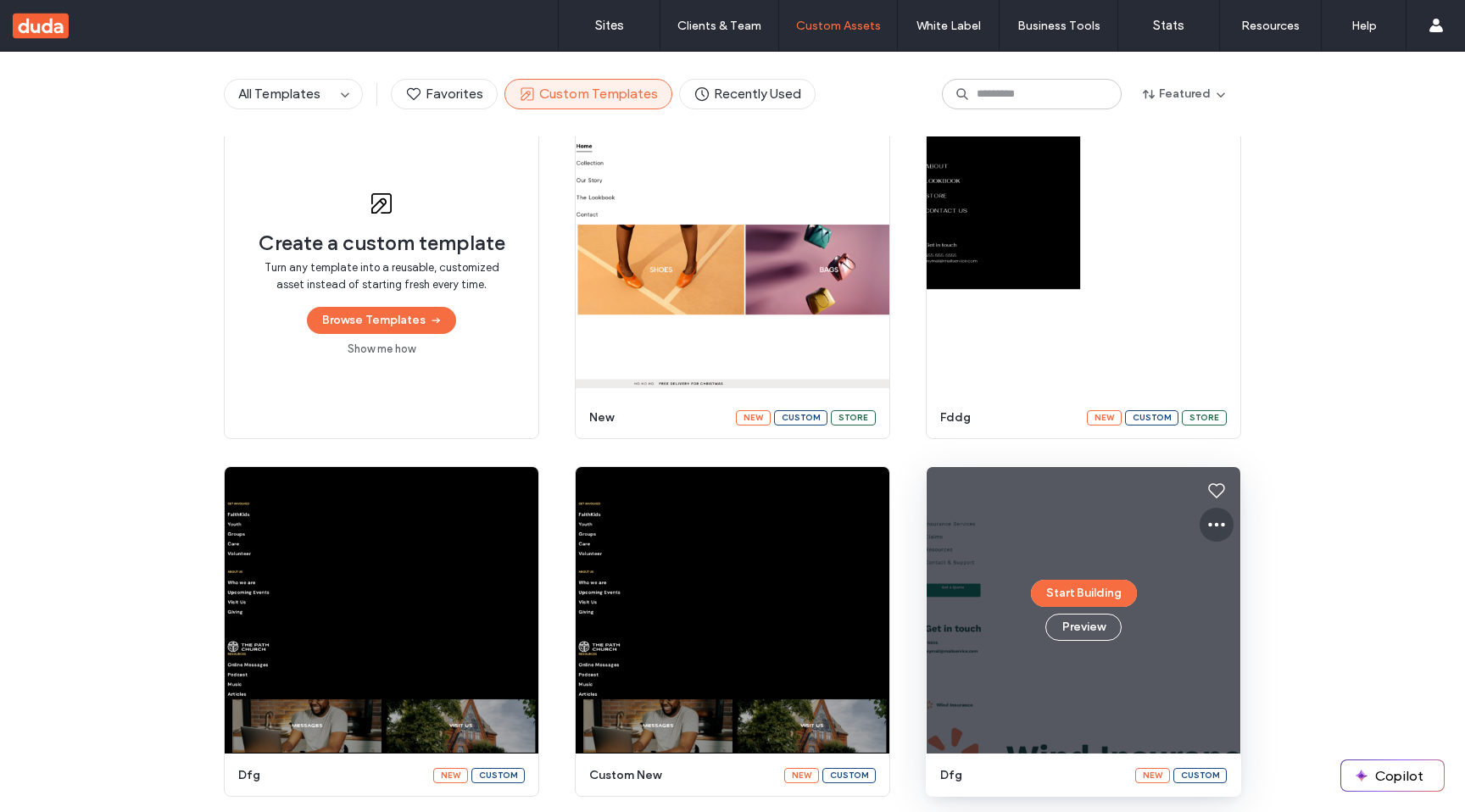
click at [1207, 530] on icon at bounding box center [1217, 525] width 20 height 20
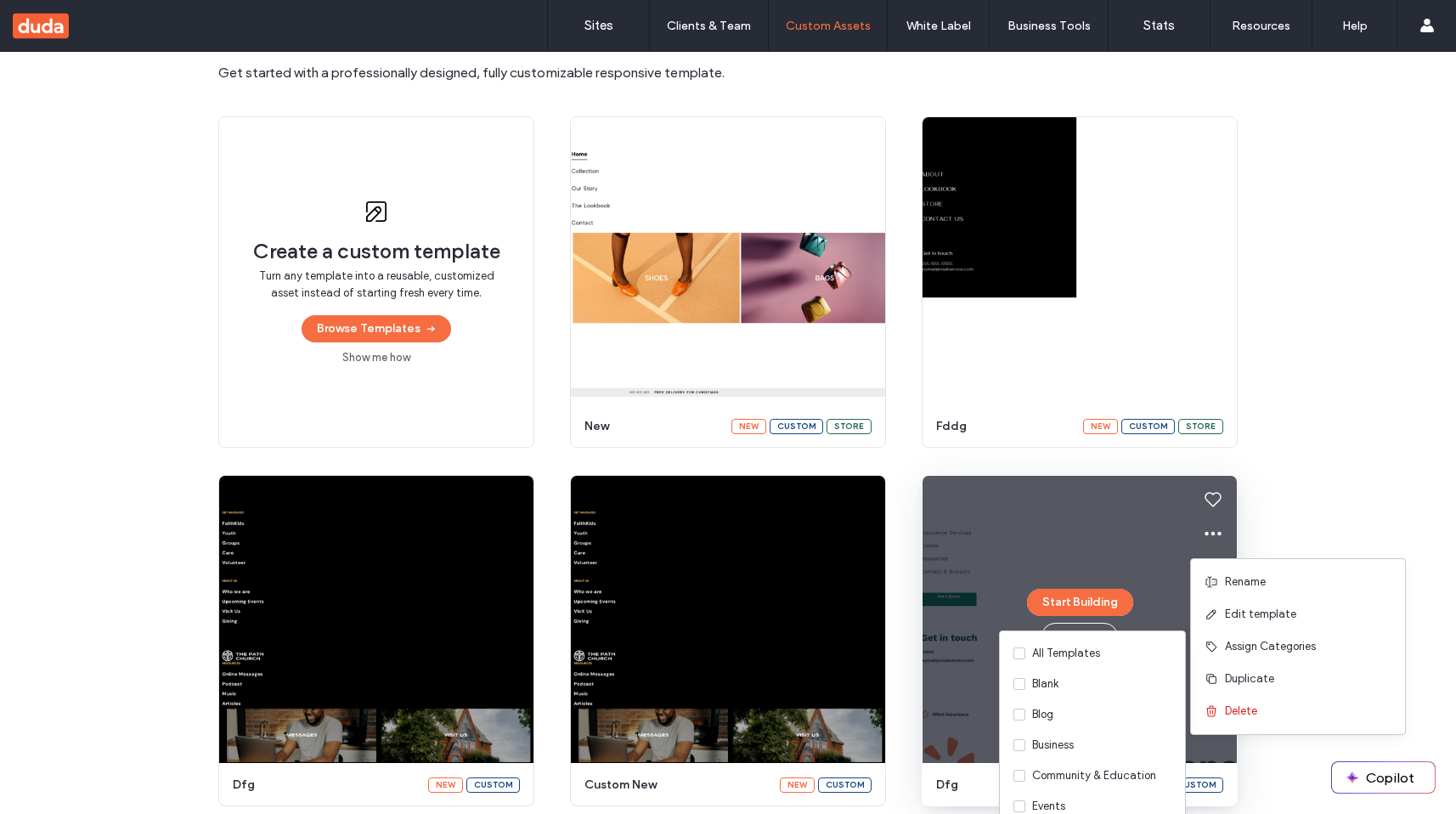
scroll to position [92, 0]
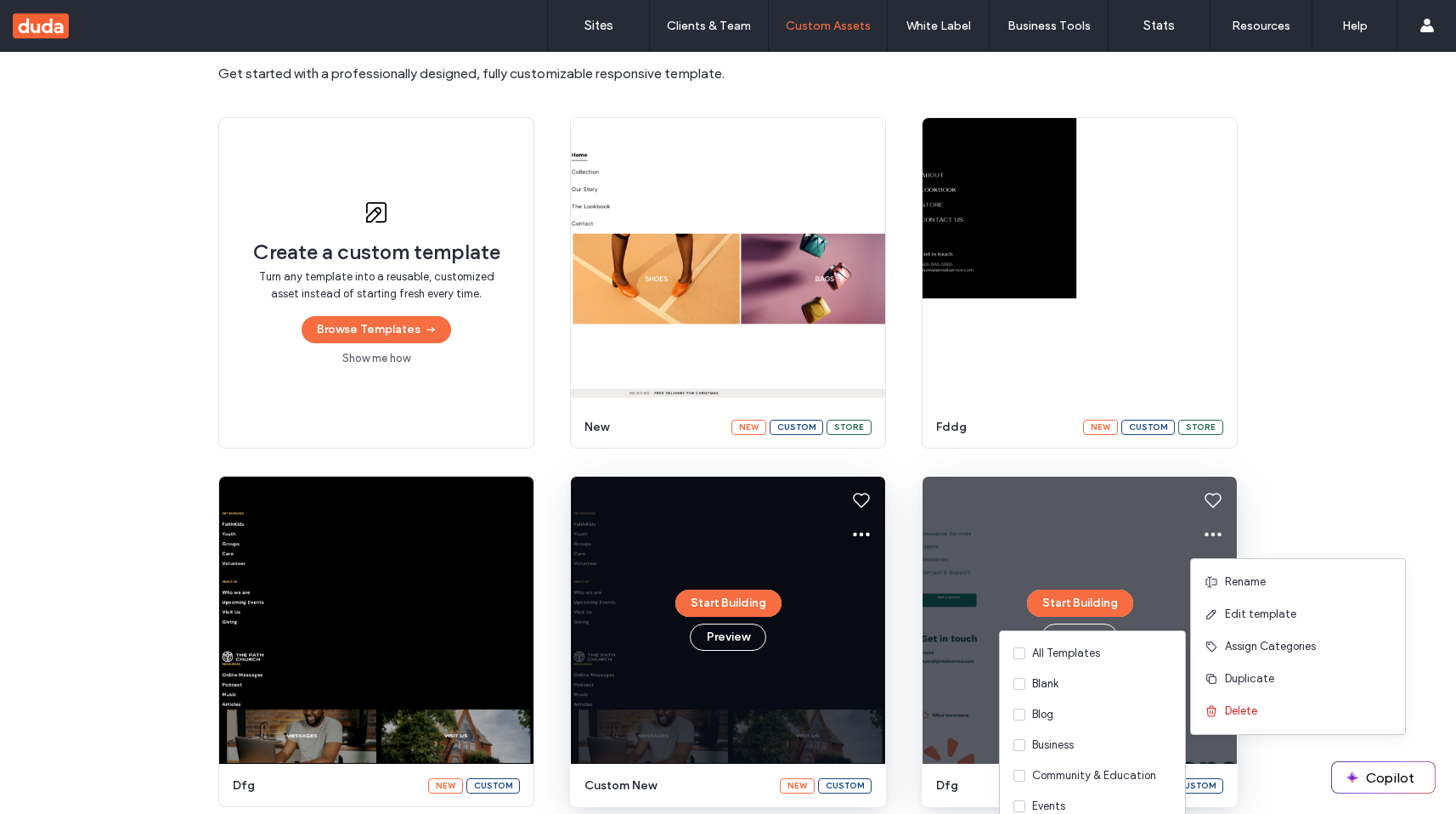
click at [859, 572] on div "Start Building Preview" at bounding box center [728, 620] width 314 height 287
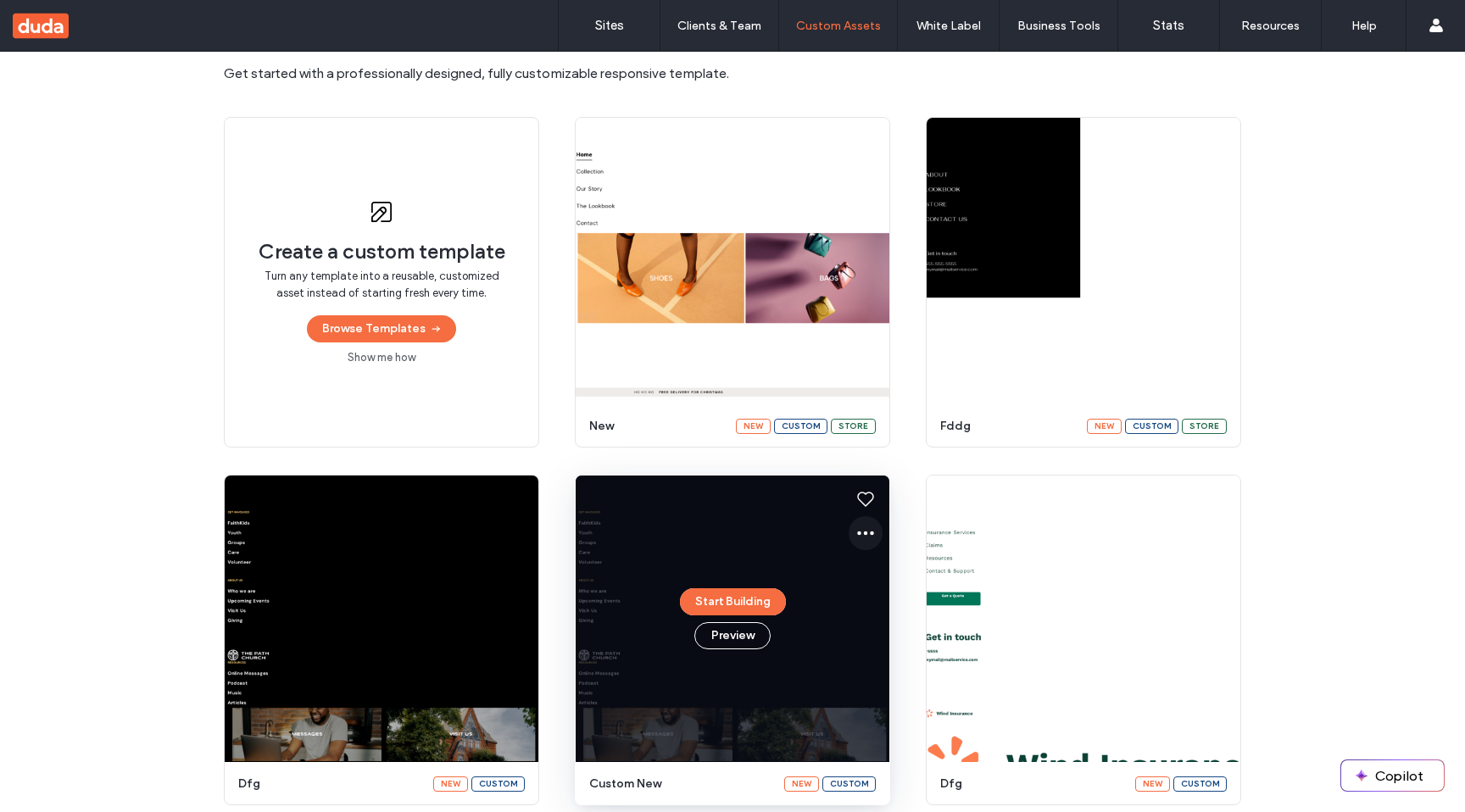
click at [859, 540] on icon at bounding box center [866, 533] width 20 height 20
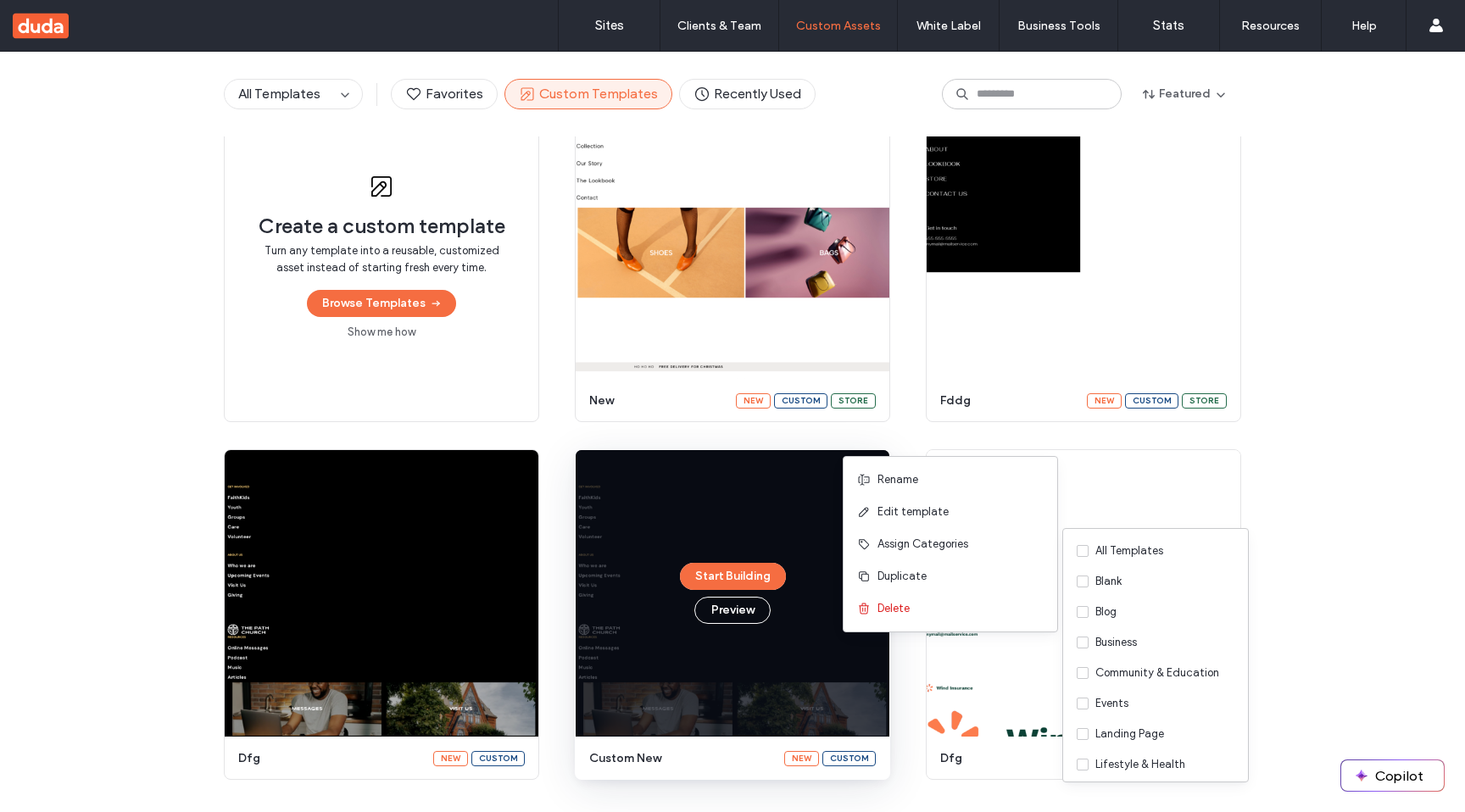
scroll to position [278, 0]
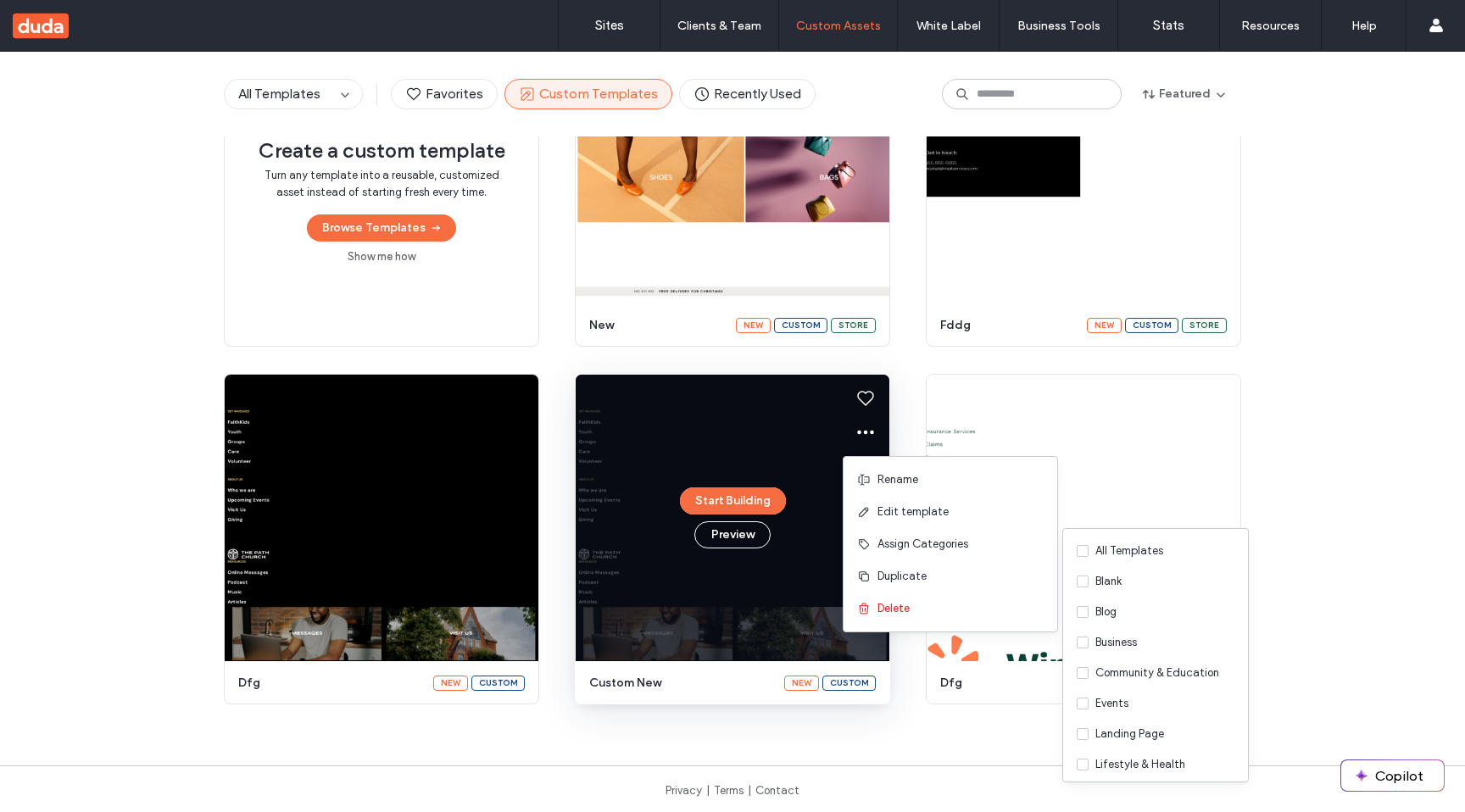
click at [830, 634] on div "Start Building Preview" at bounding box center [732, 518] width 314 height 286
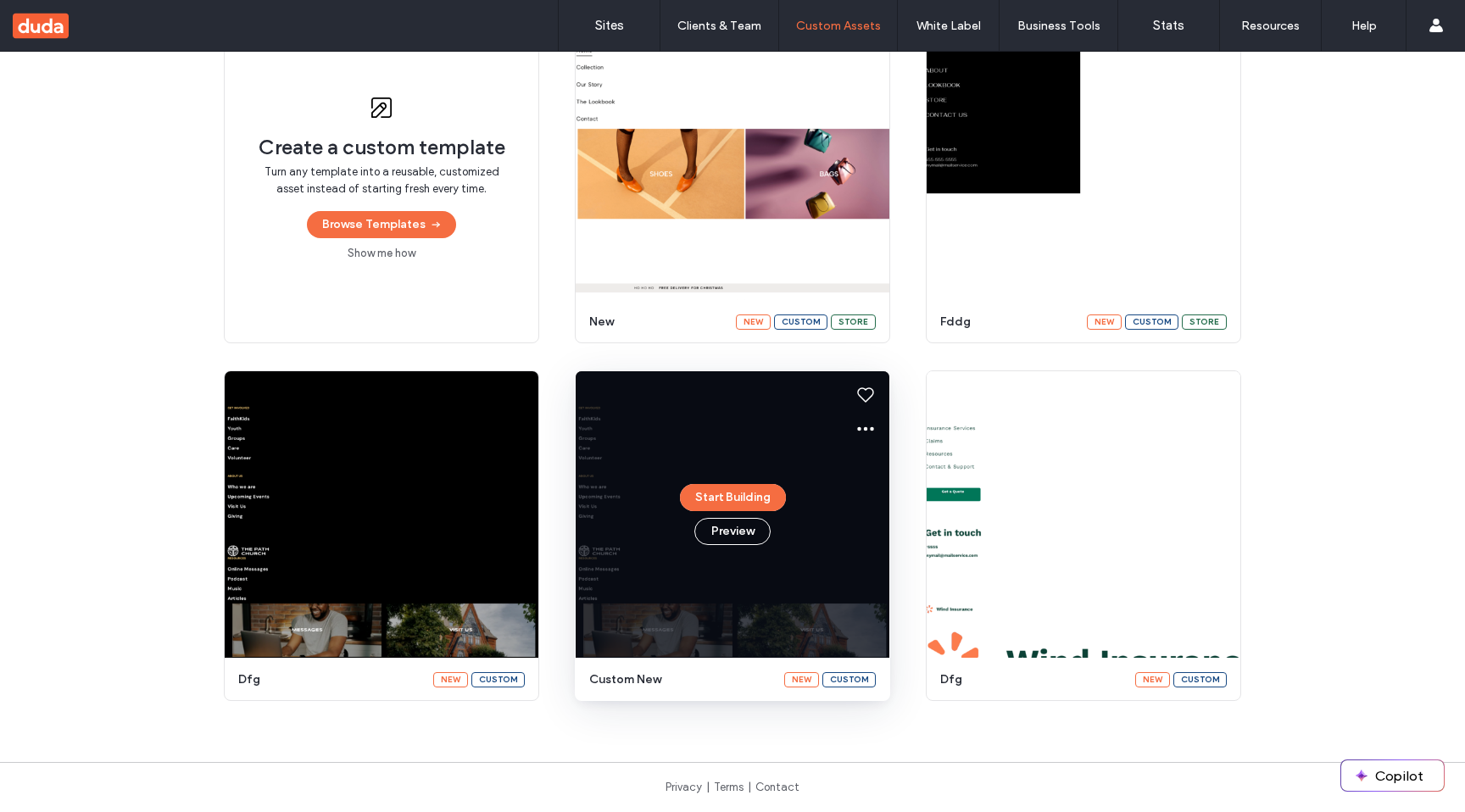
scroll to position [197, 0]
click at [861, 424] on icon at bounding box center [866, 429] width 20 height 20
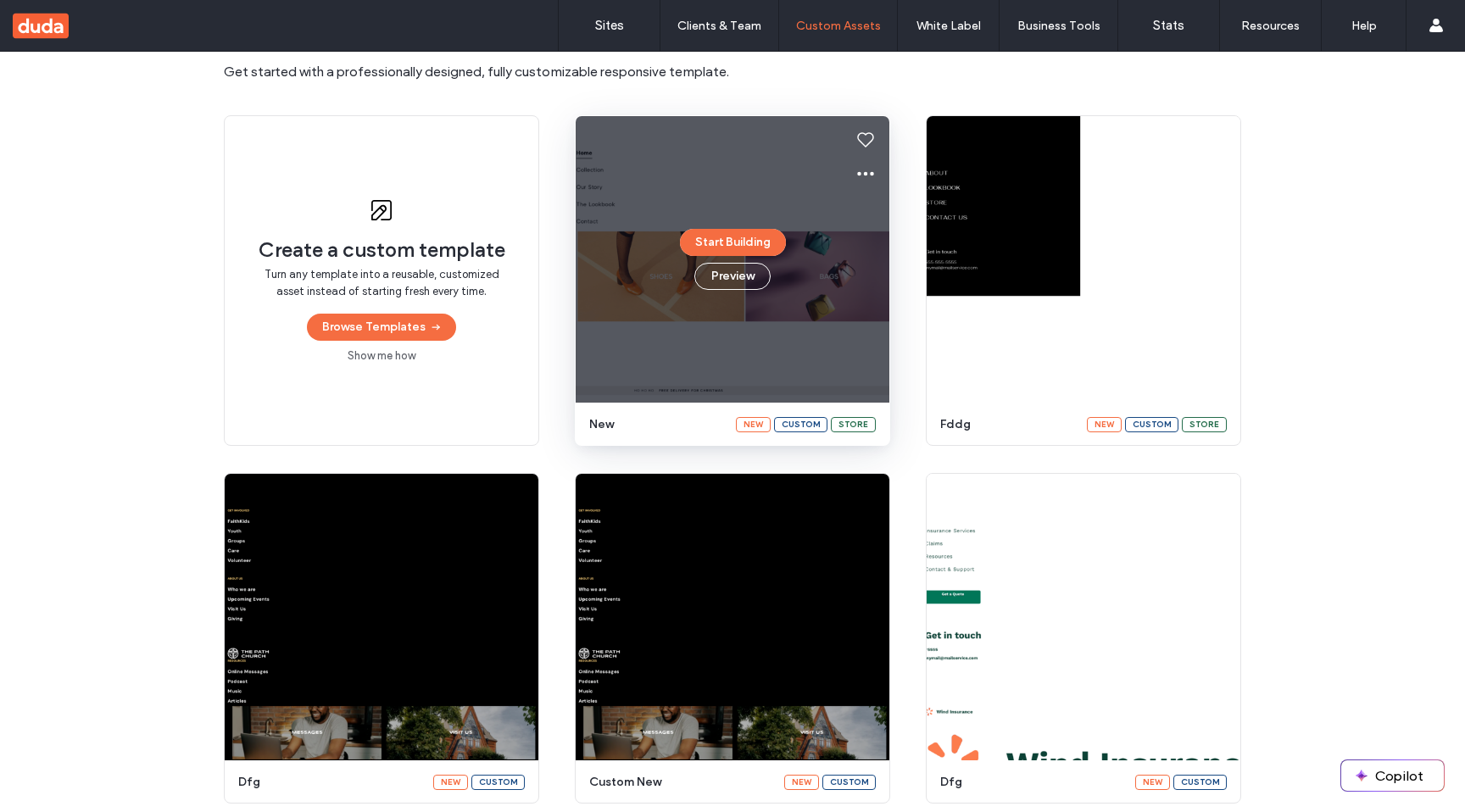
scroll to position [91, 0]
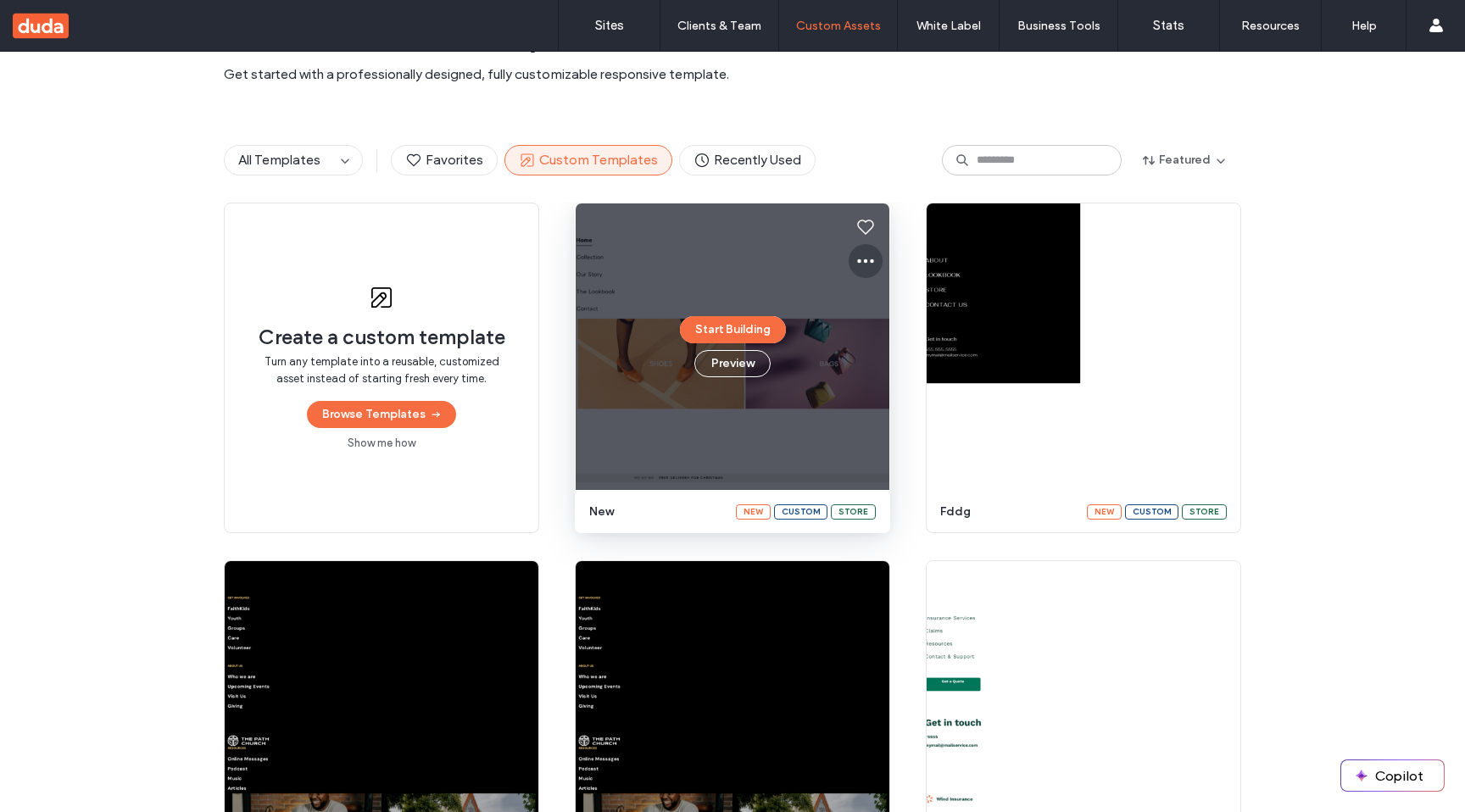
click at [857, 261] on use at bounding box center [866, 261] width 17 height 4
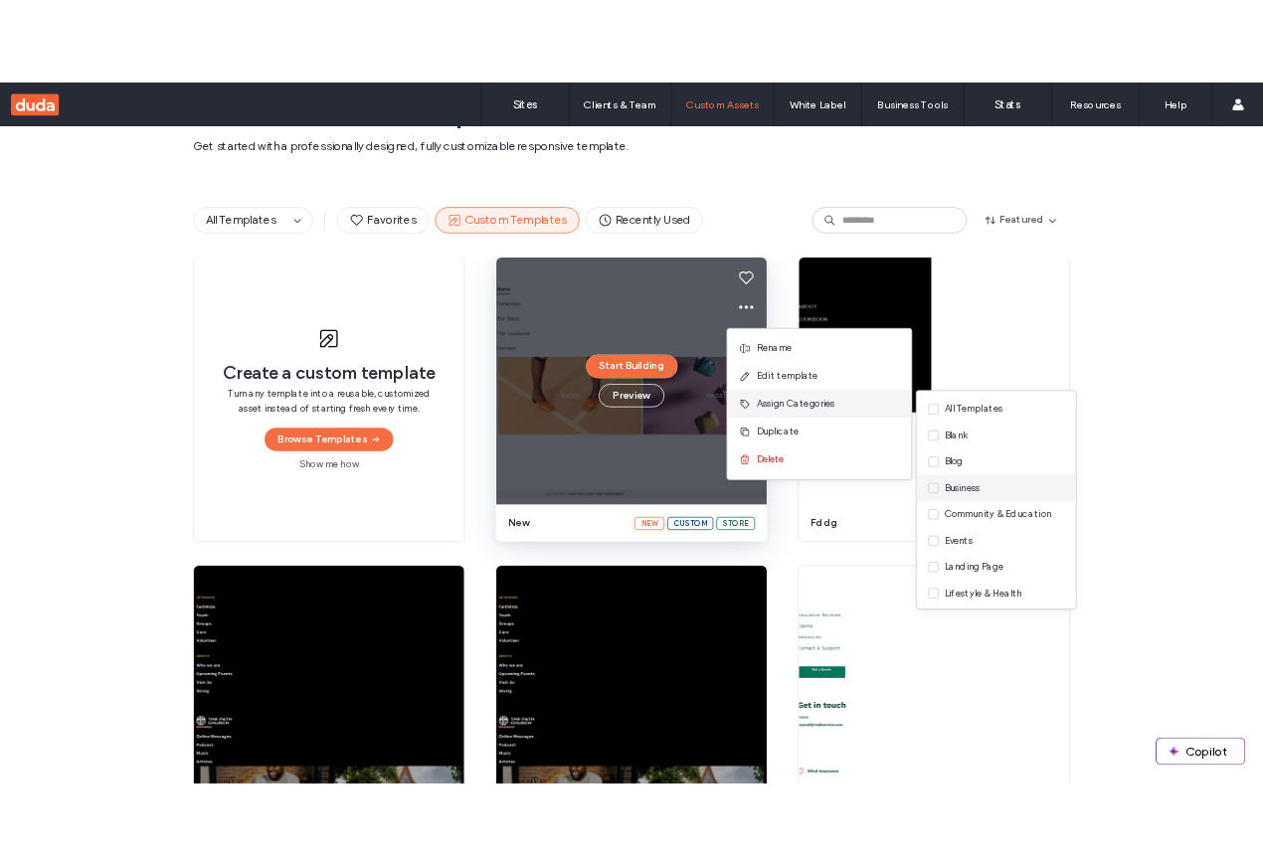
scroll to position [0, 0]
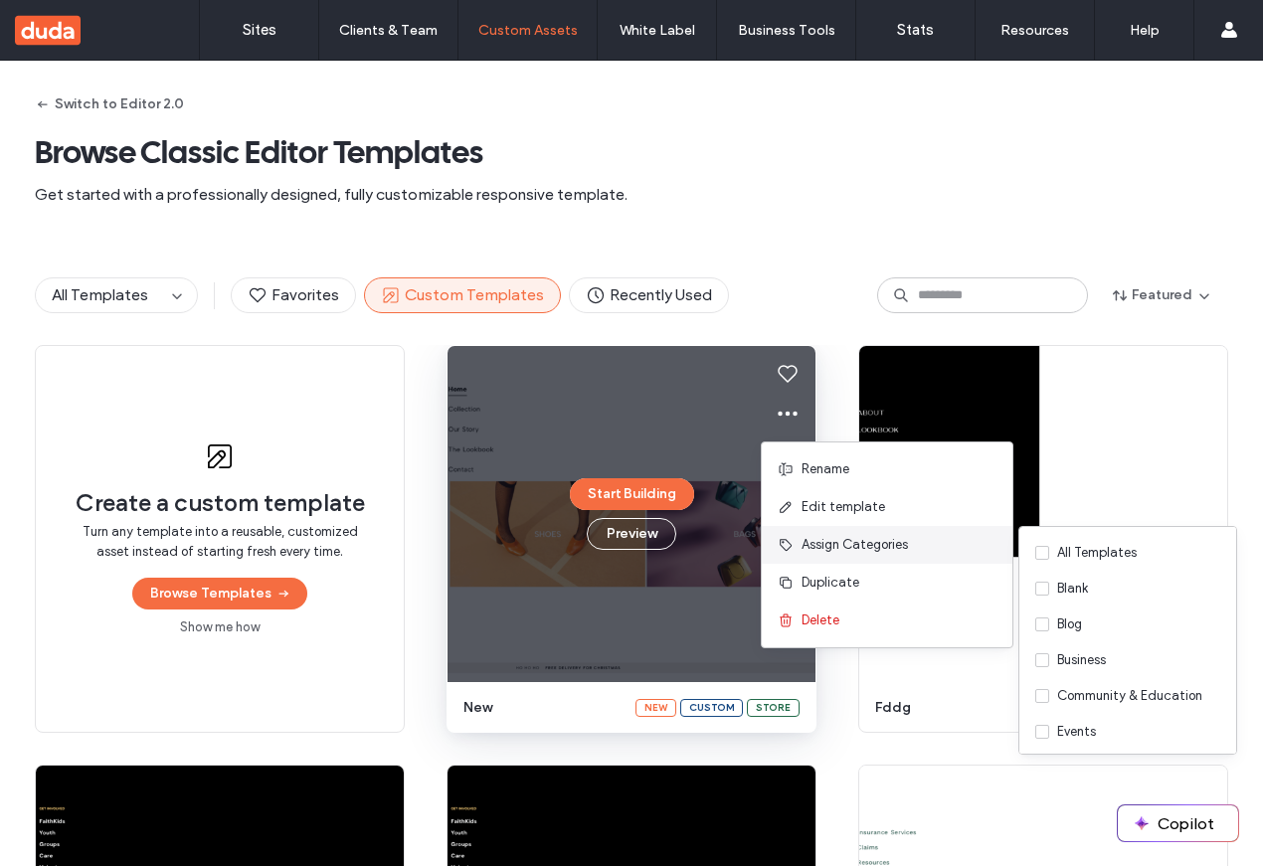
scroll to position [32, 0]
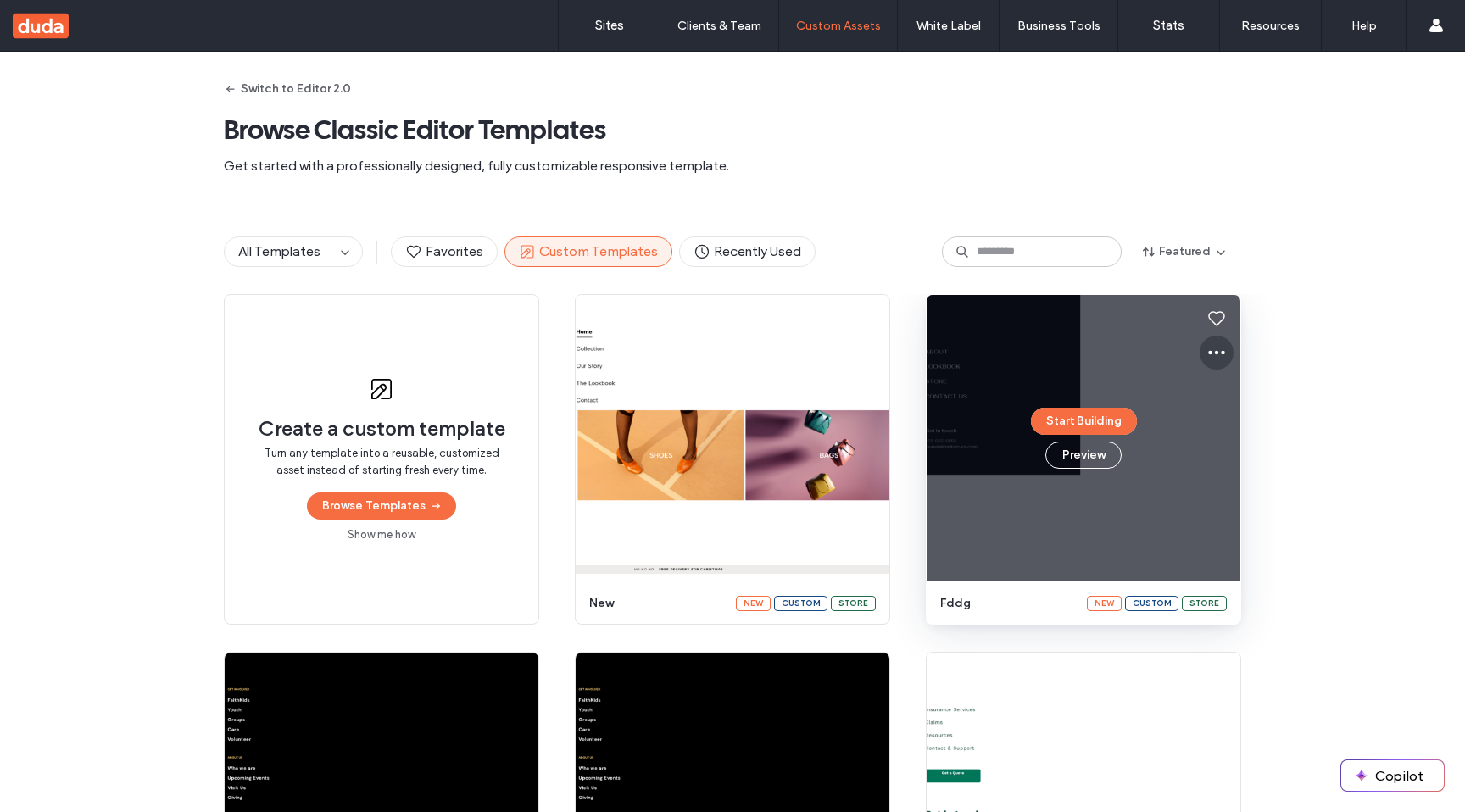
click at [1209, 350] on icon at bounding box center [1217, 353] width 20 height 20
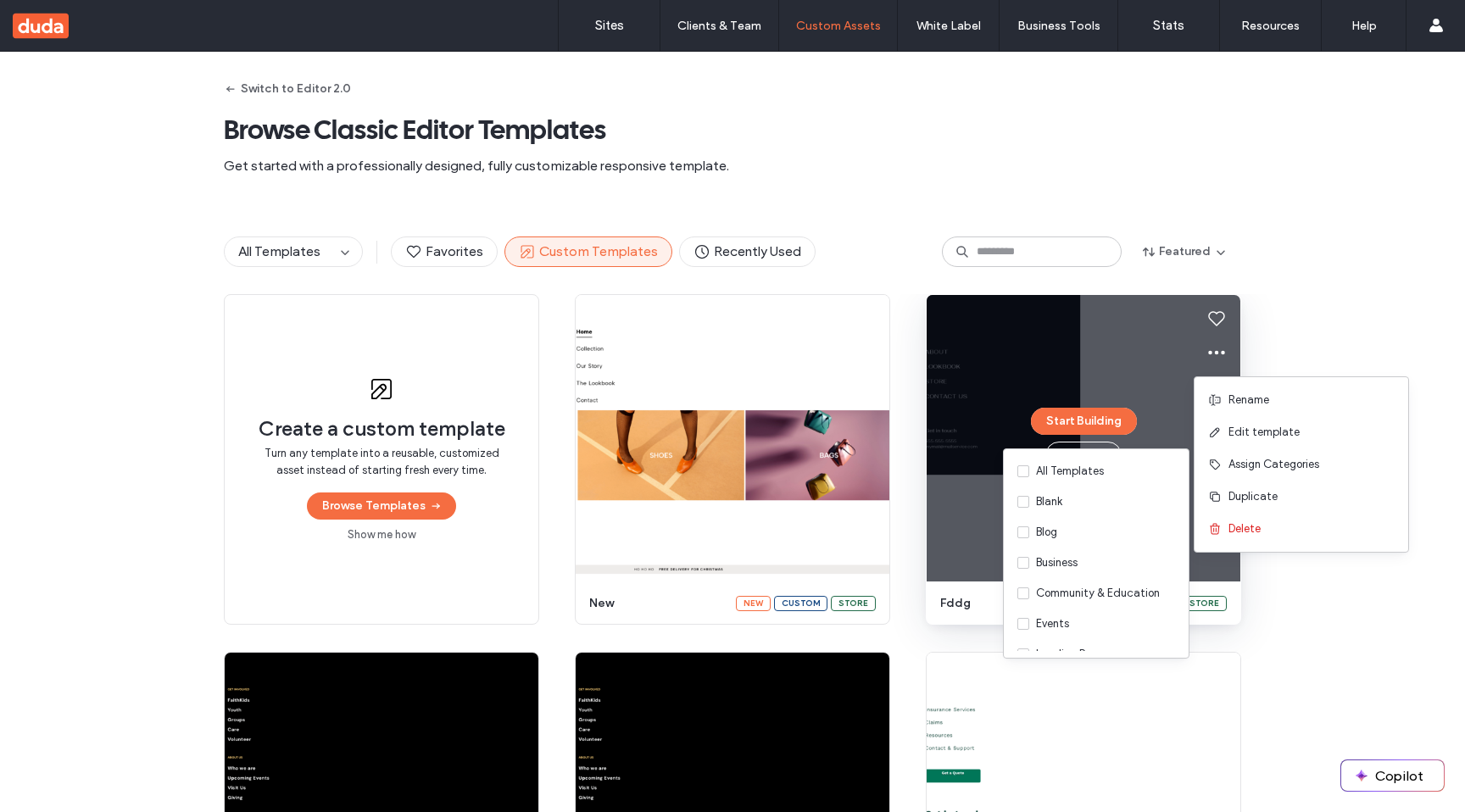
click at [1283, 331] on div "Create a custom template Turn any template into a reusable, customized asset in…" at bounding box center [732, 638] width 1465 height 688
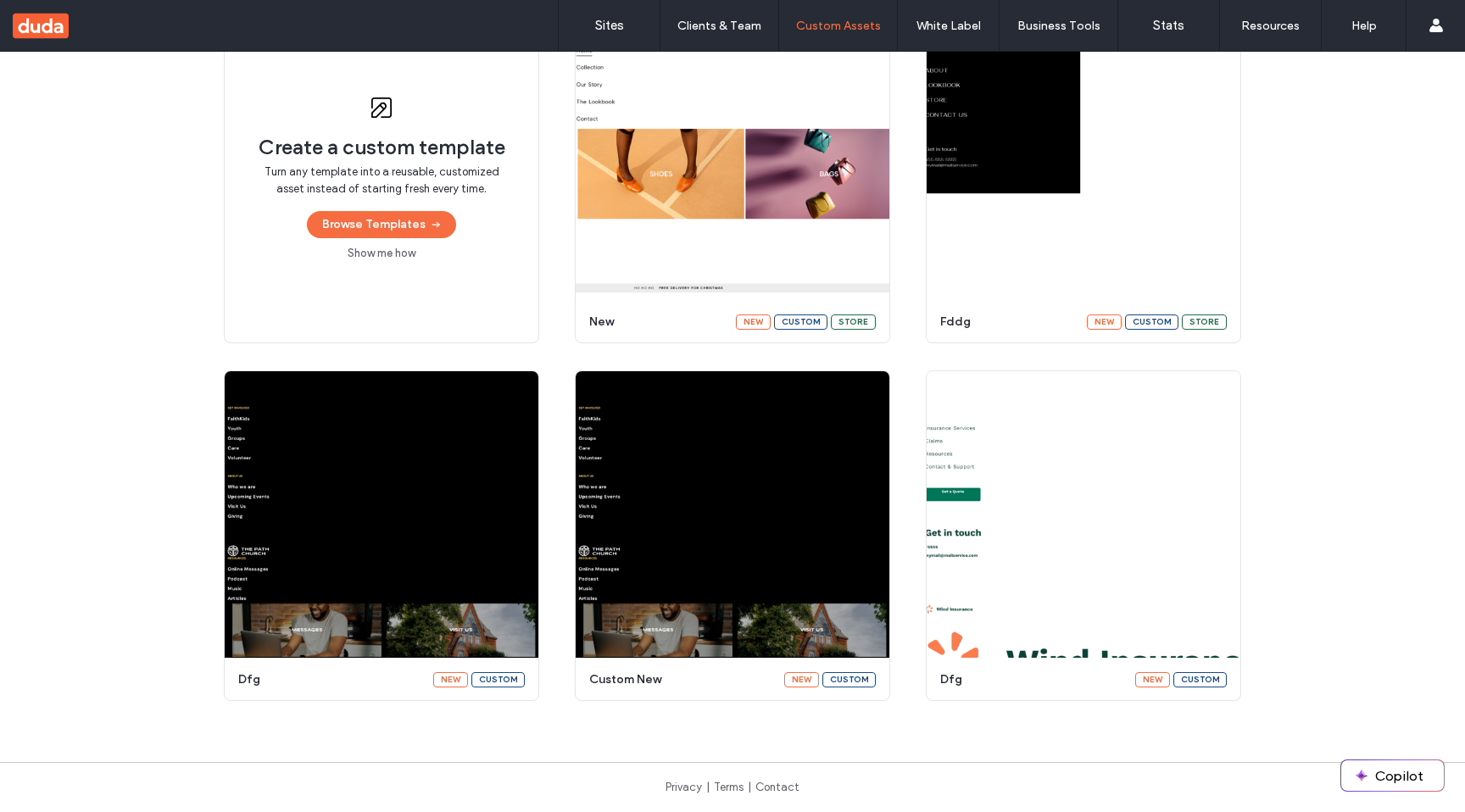
scroll to position [197, 0]
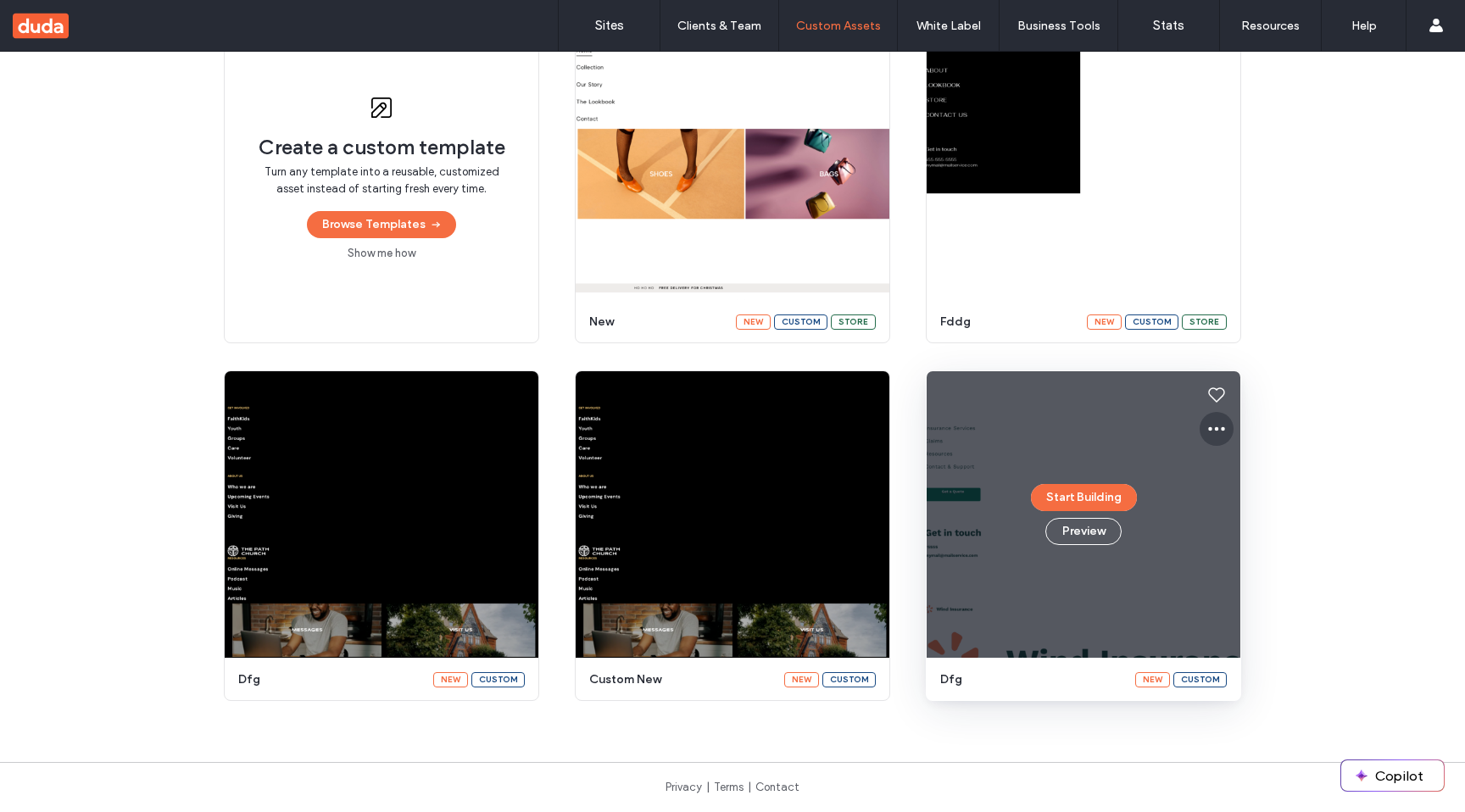
click at [1207, 435] on icon at bounding box center [1217, 429] width 20 height 20
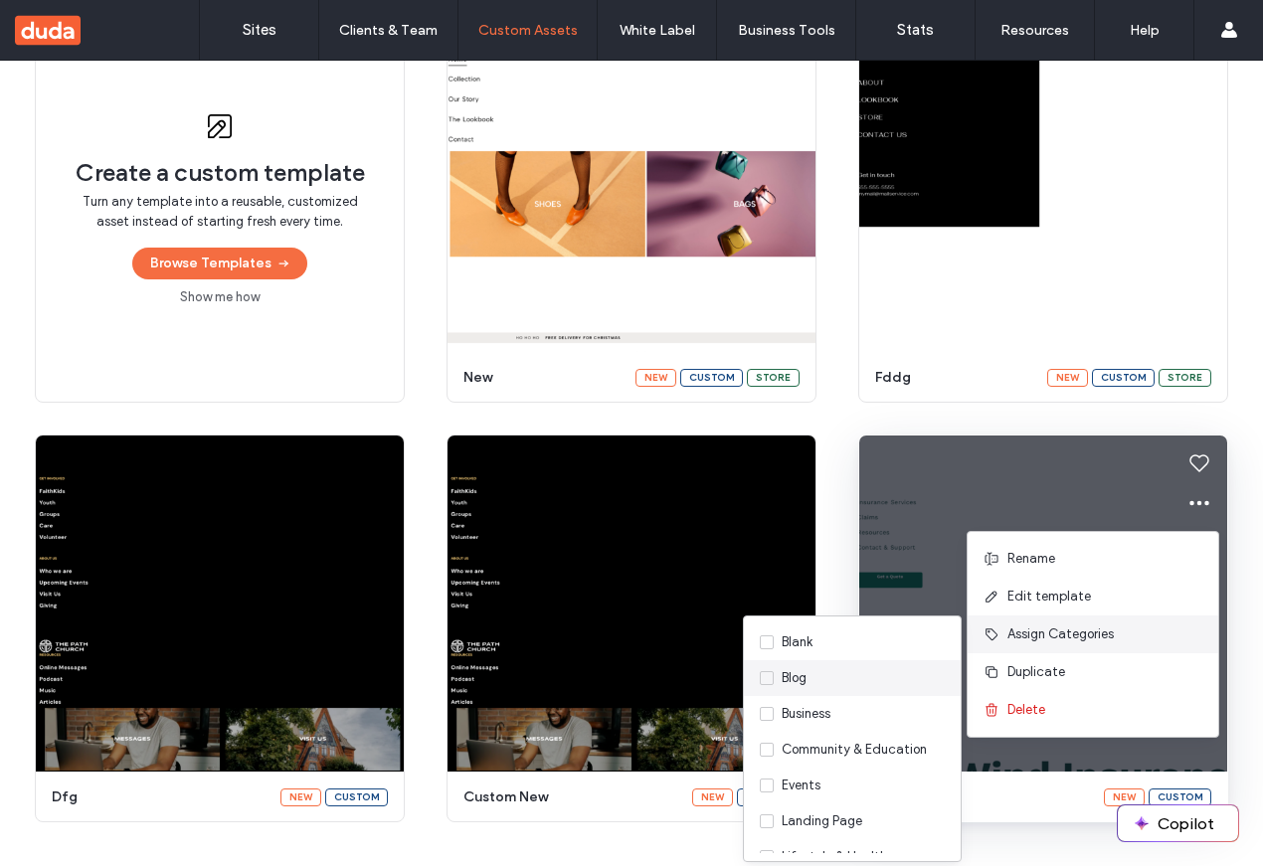
scroll to position [17, 0]
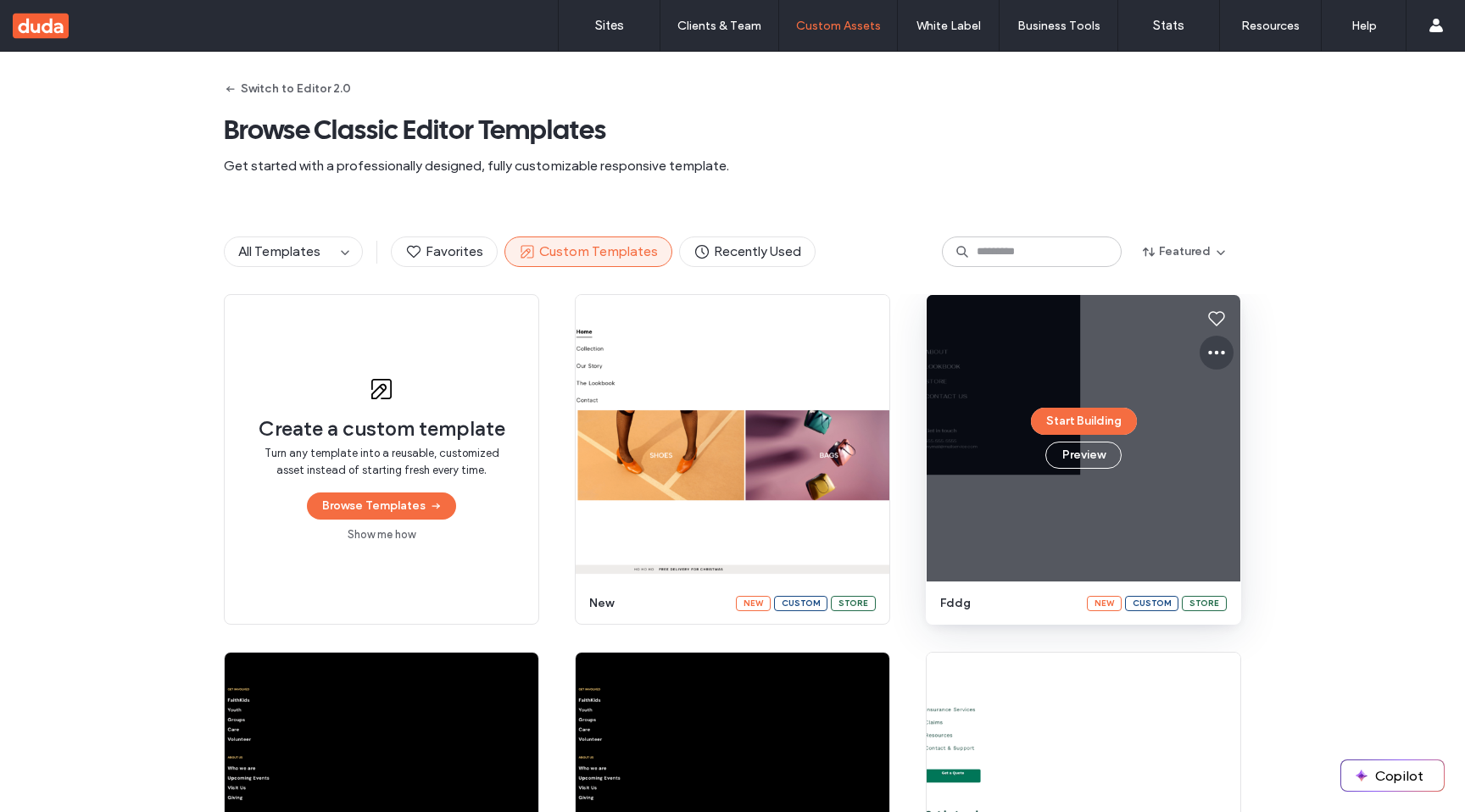
click at [1218, 361] on icon at bounding box center [1217, 353] width 20 height 20
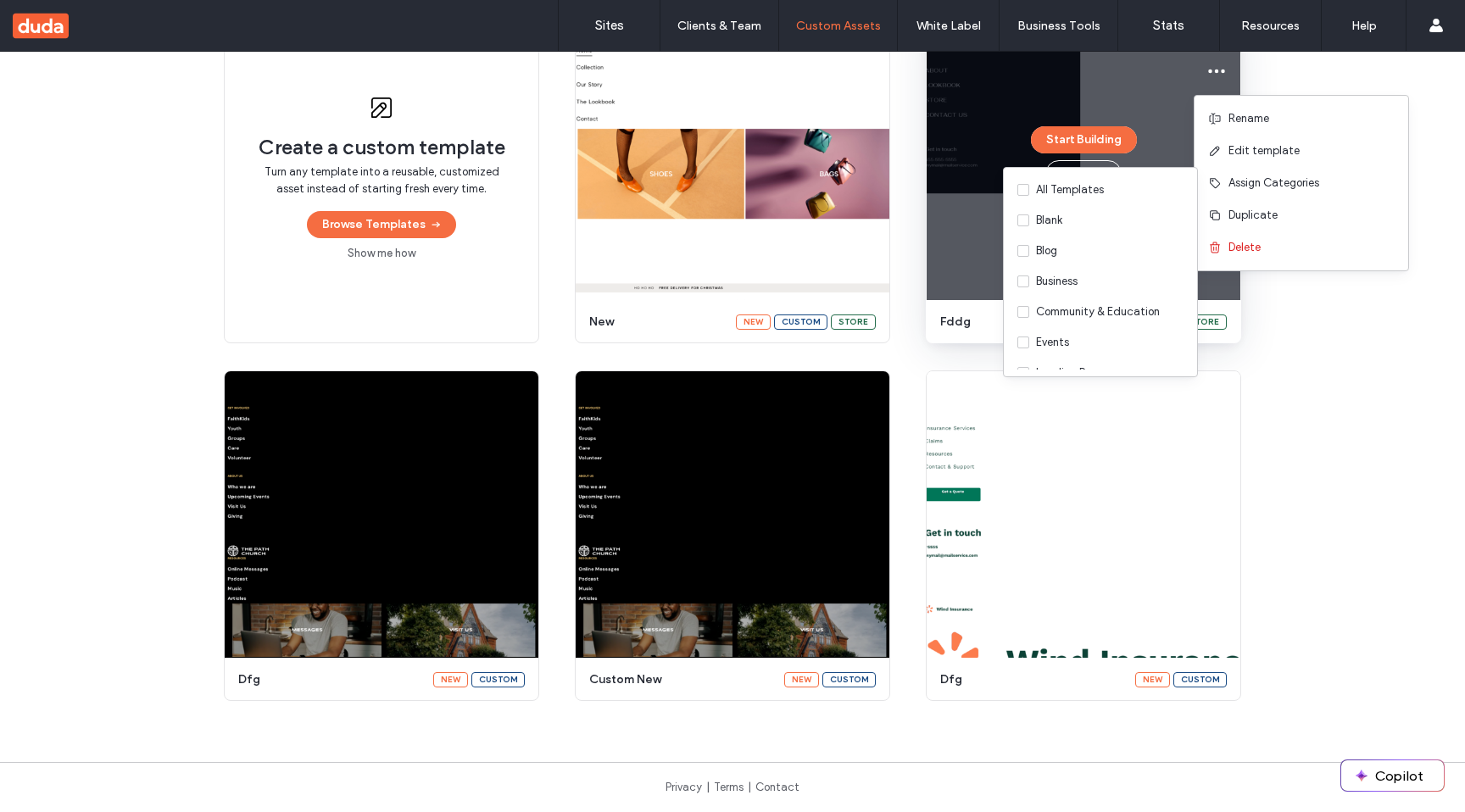
scroll to position [197, 0]
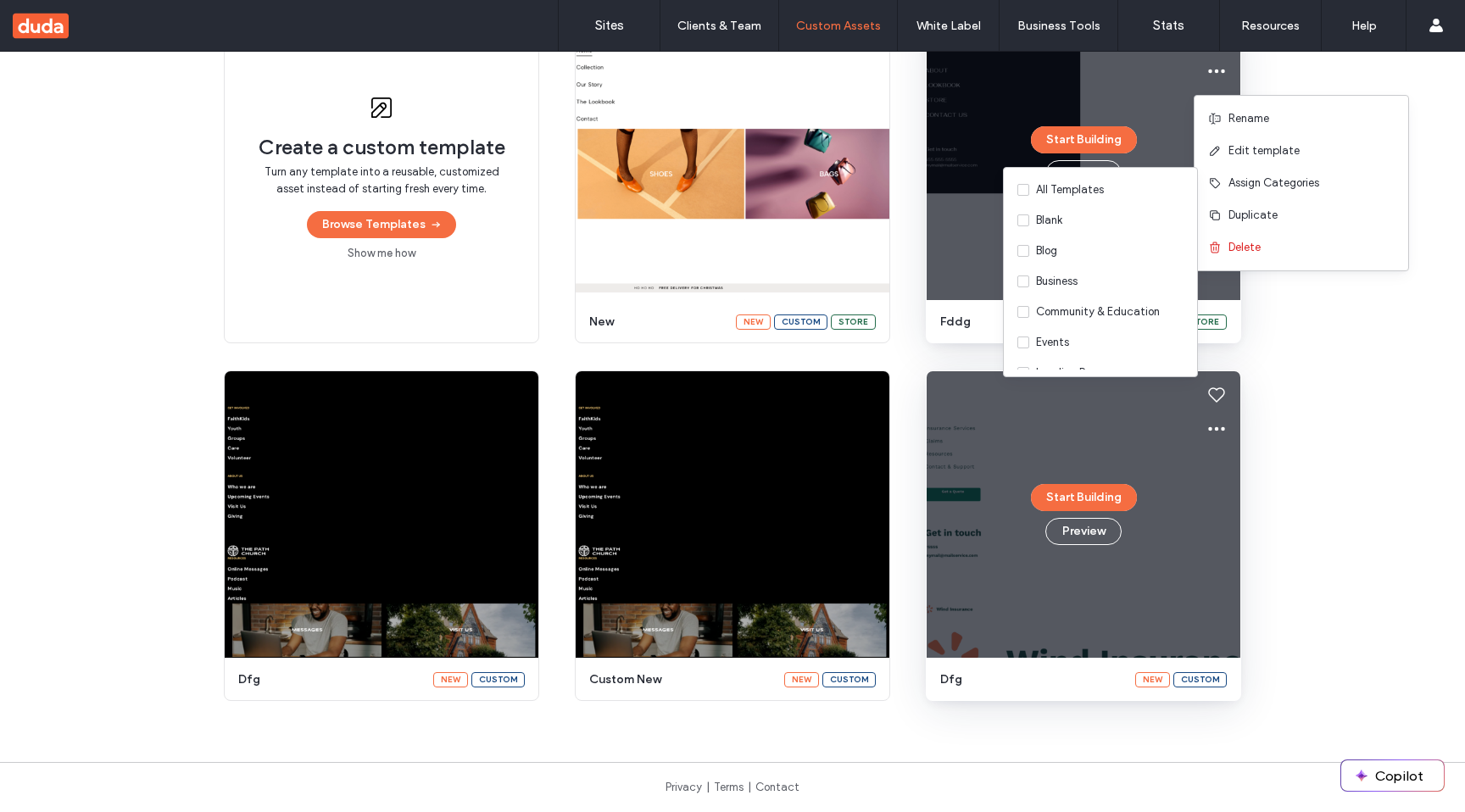
click at [1220, 558] on div "Start Building Preview" at bounding box center [1083, 515] width 314 height 286
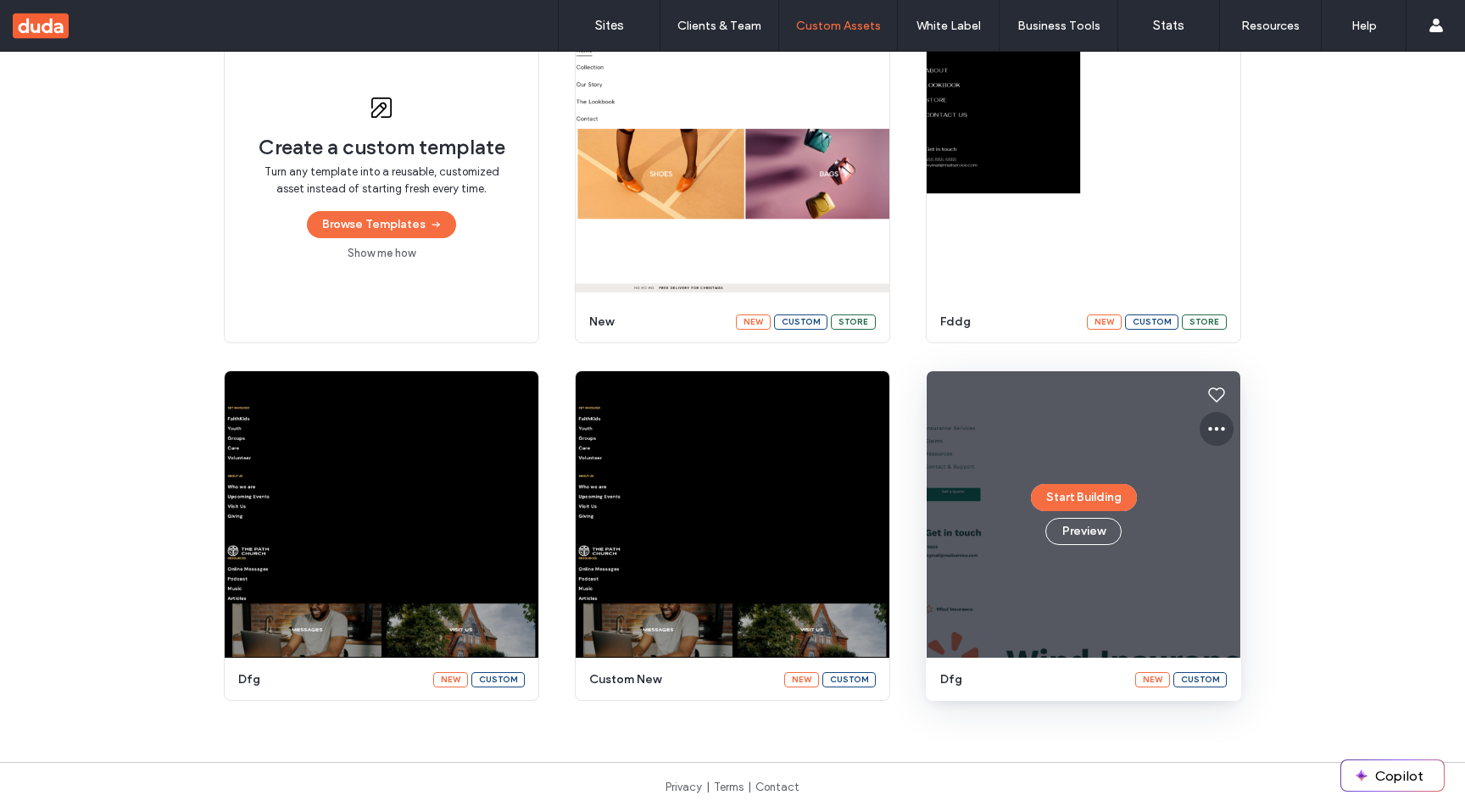
click at [1211, 436] on icon at bounding box center [1217, 429] width 20 height 20
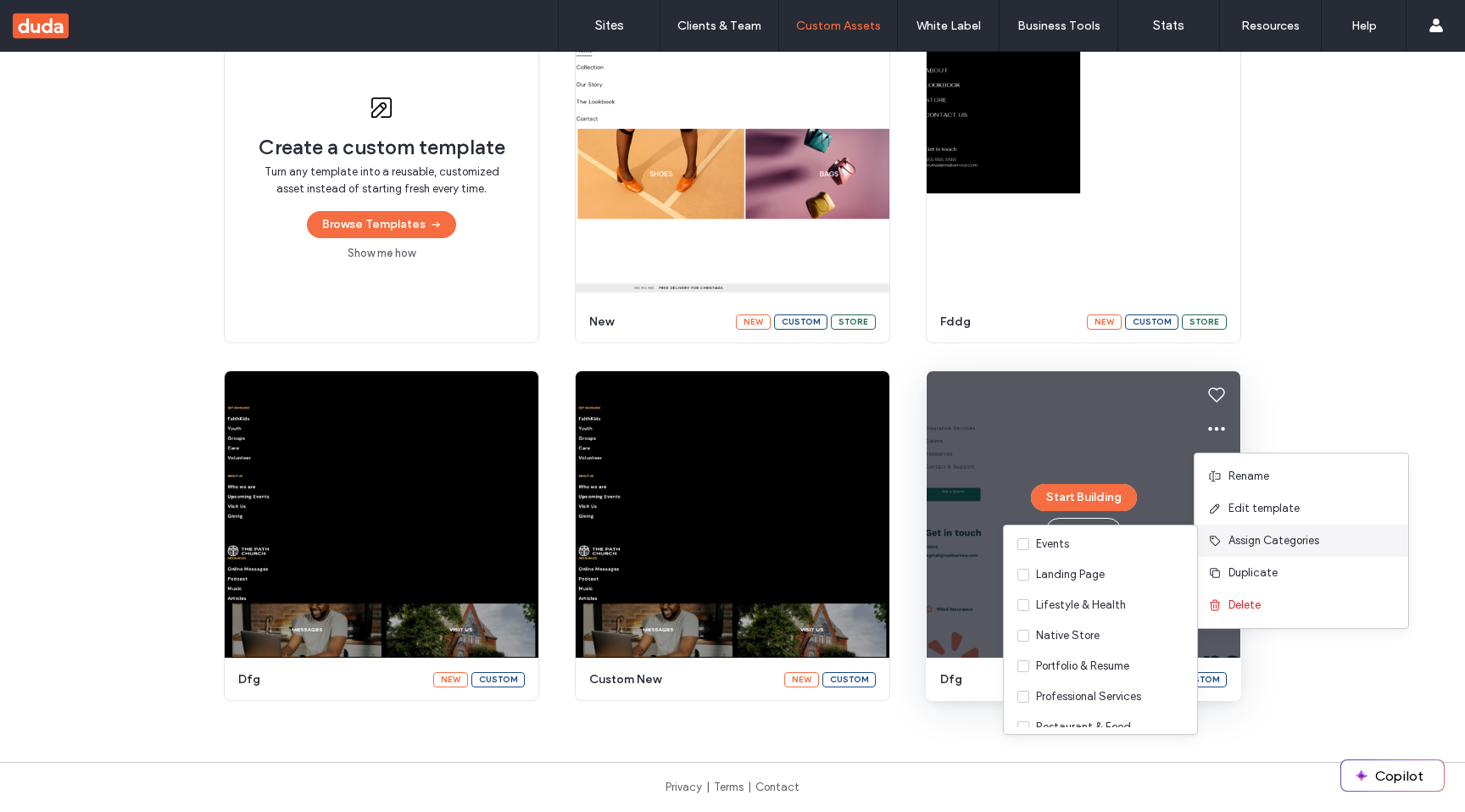
scroll to position [0, 0]
click at [1318, 740] on div "Create a custom template Turn any template into a reusable, customized asset in…" at bounding box center [732, 387] width 1465 height 749
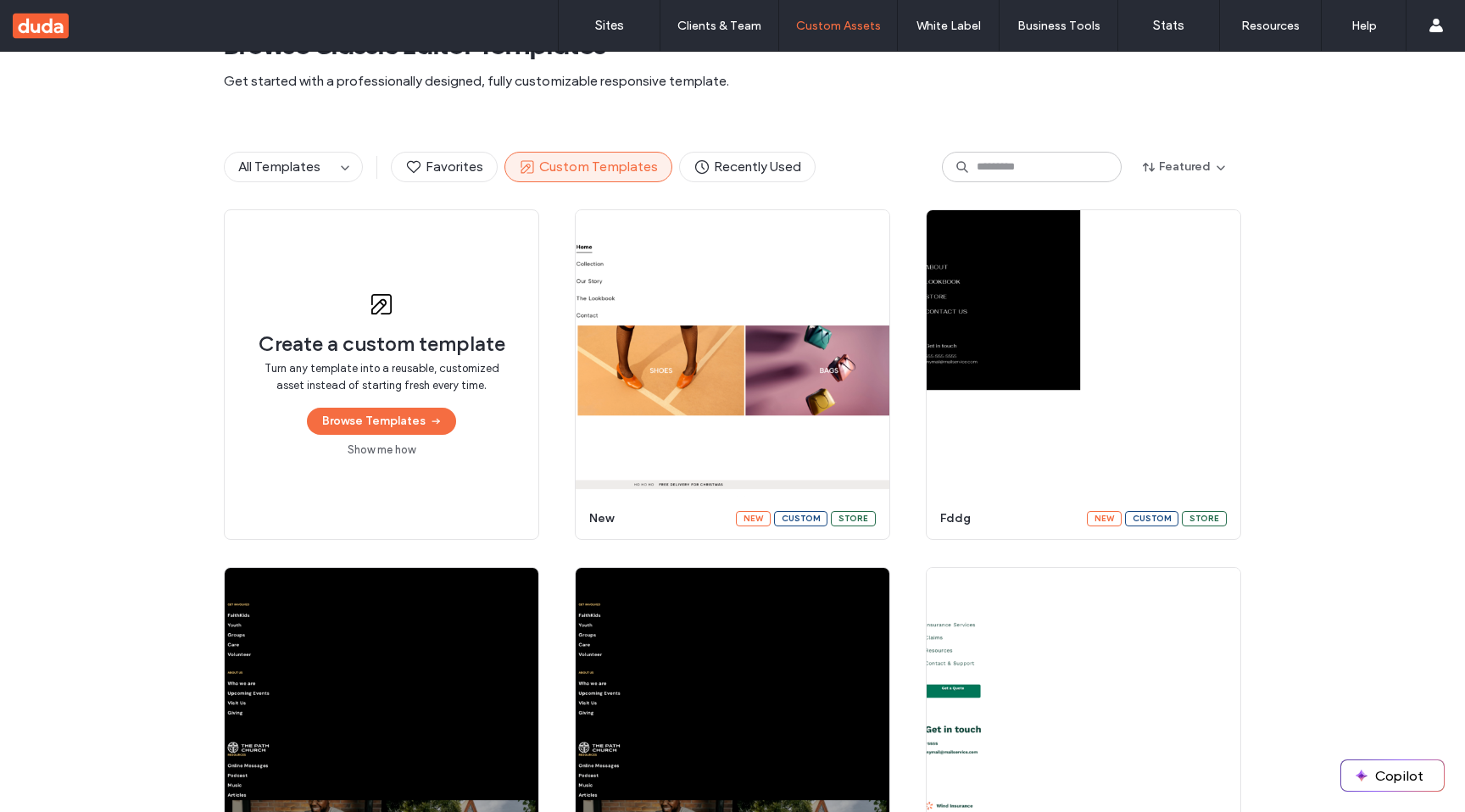
scroll to position [57, 0]
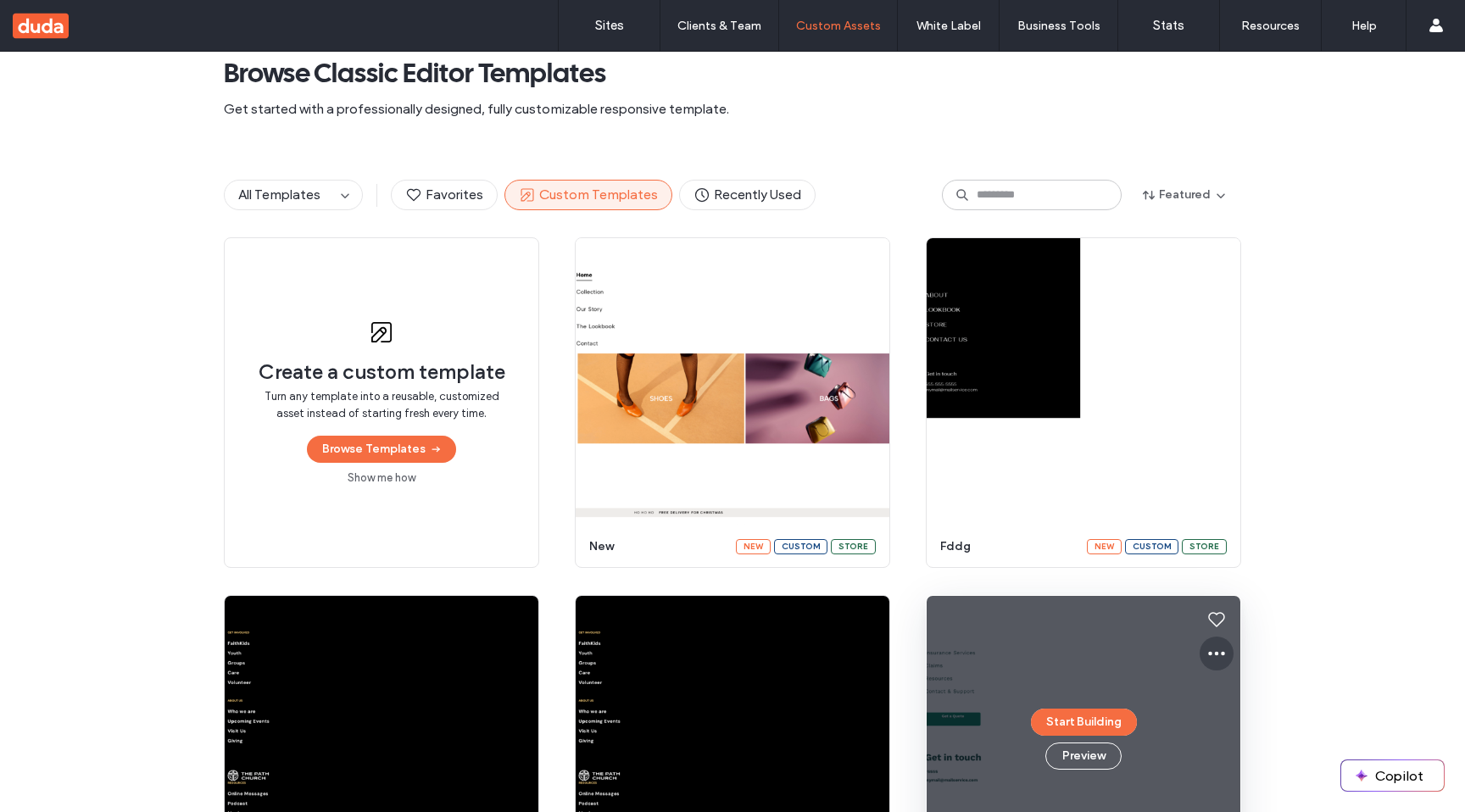
click at [1207, 656] on icon at bounding box center [1217, 654] width 20 height 20
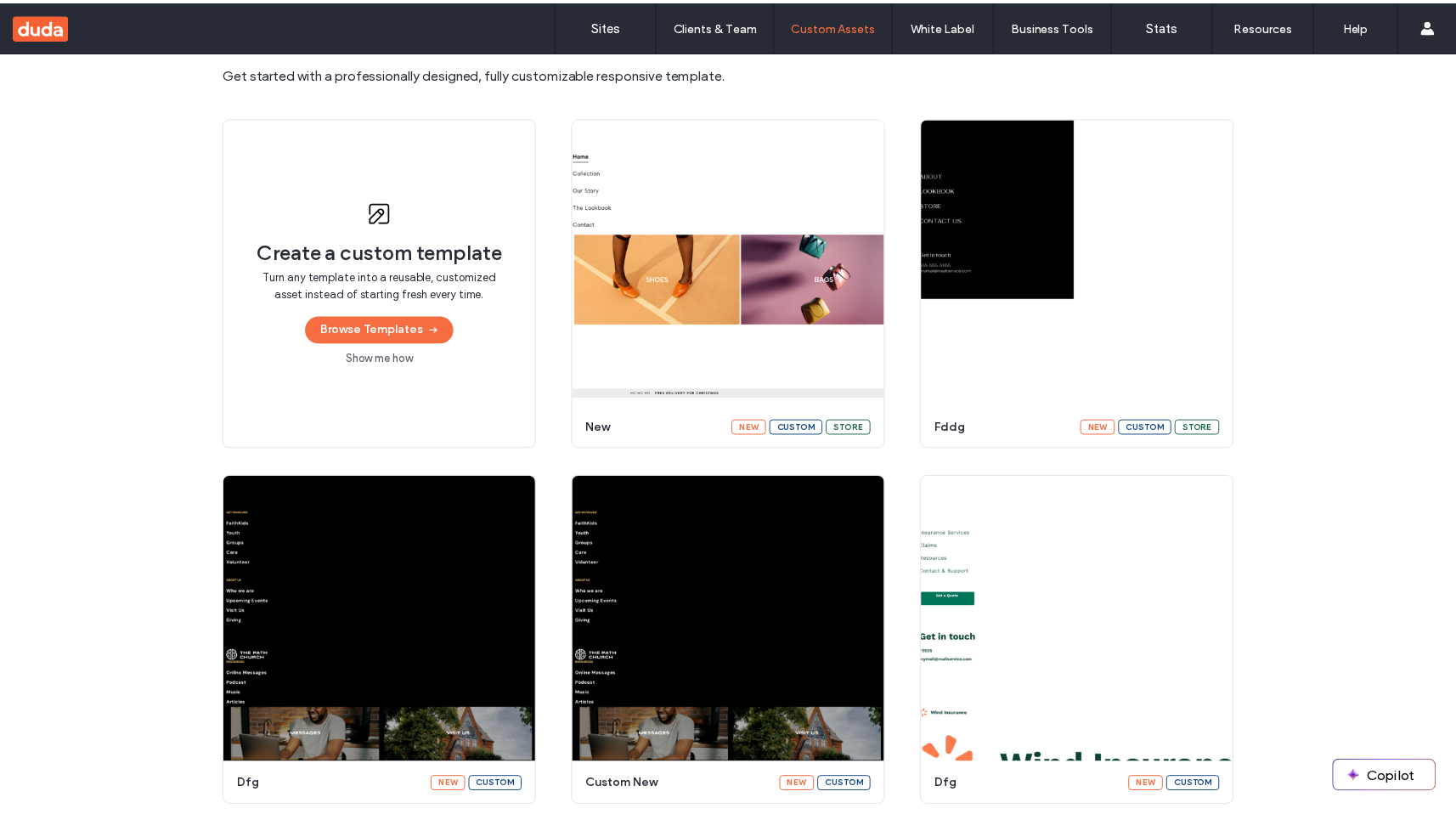
scroll to position [117, 0]
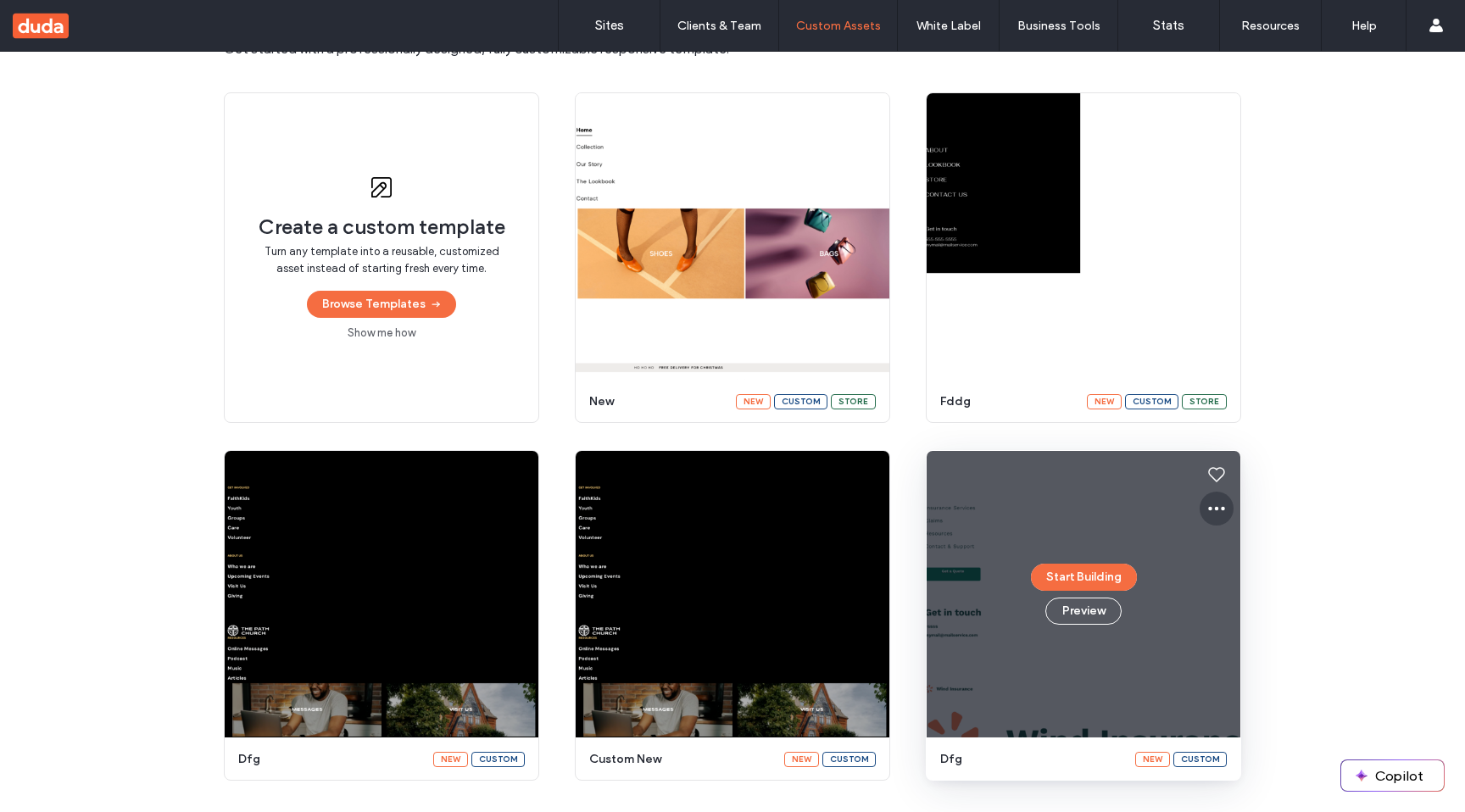
click at [1214, 502] on icon at bounding box center [1217, 509] width 20 height 20
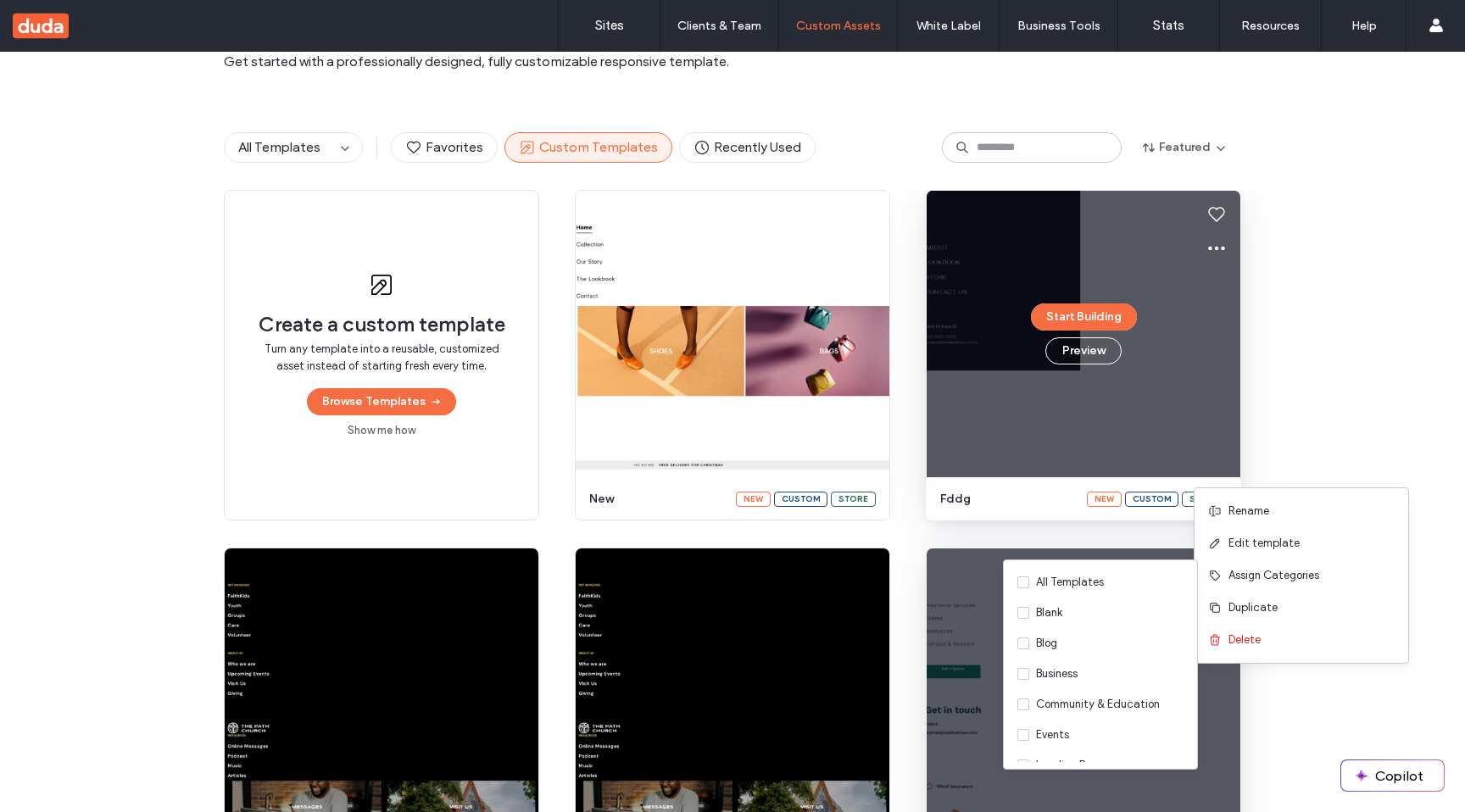
scroll to position [0, 0]
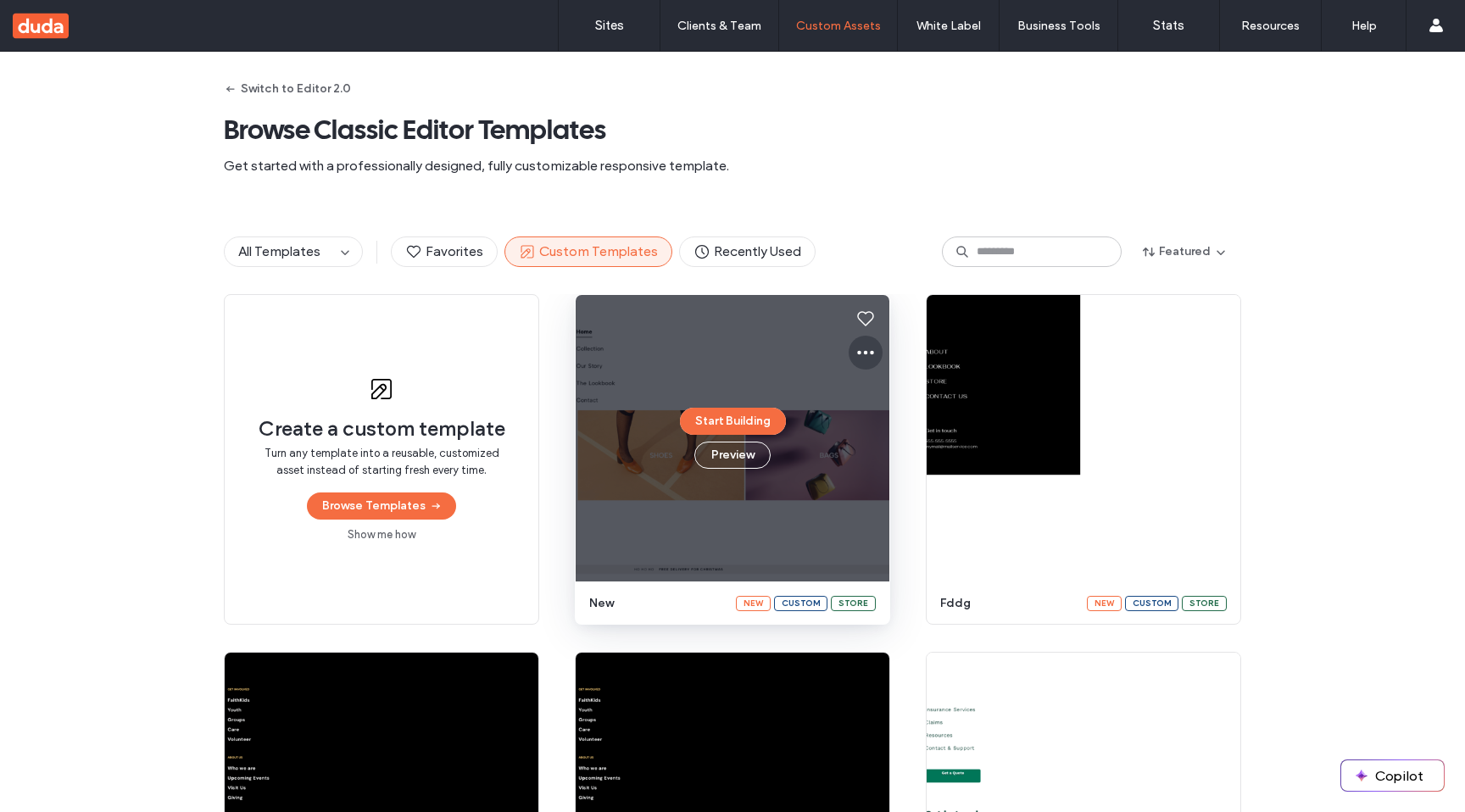
click at [856, 343] on icon at bounding box center [866, 353] width 20 height 20
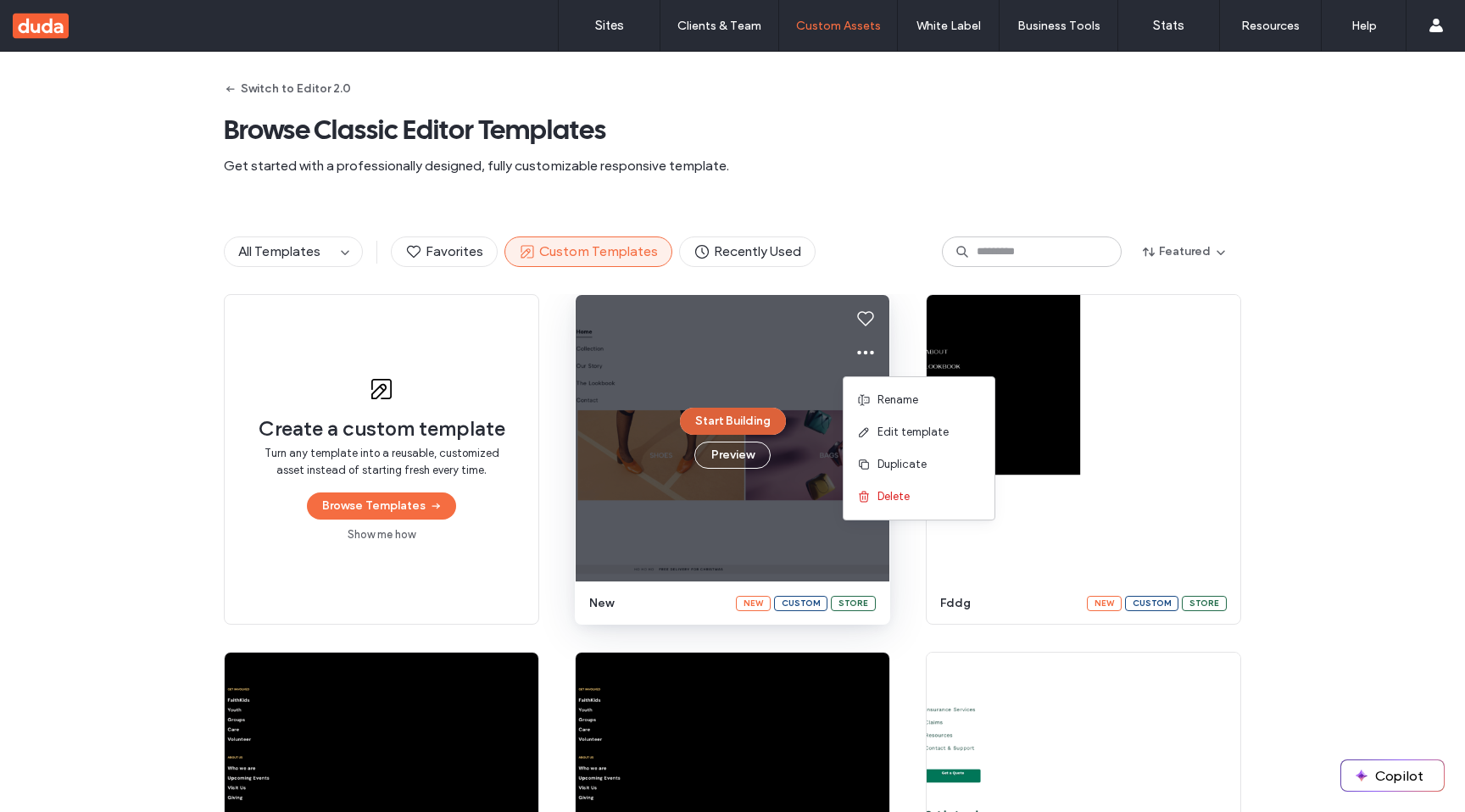
click at [723, 433] on button "Start Building" at bounding box center [733, 421] width 106 height 27
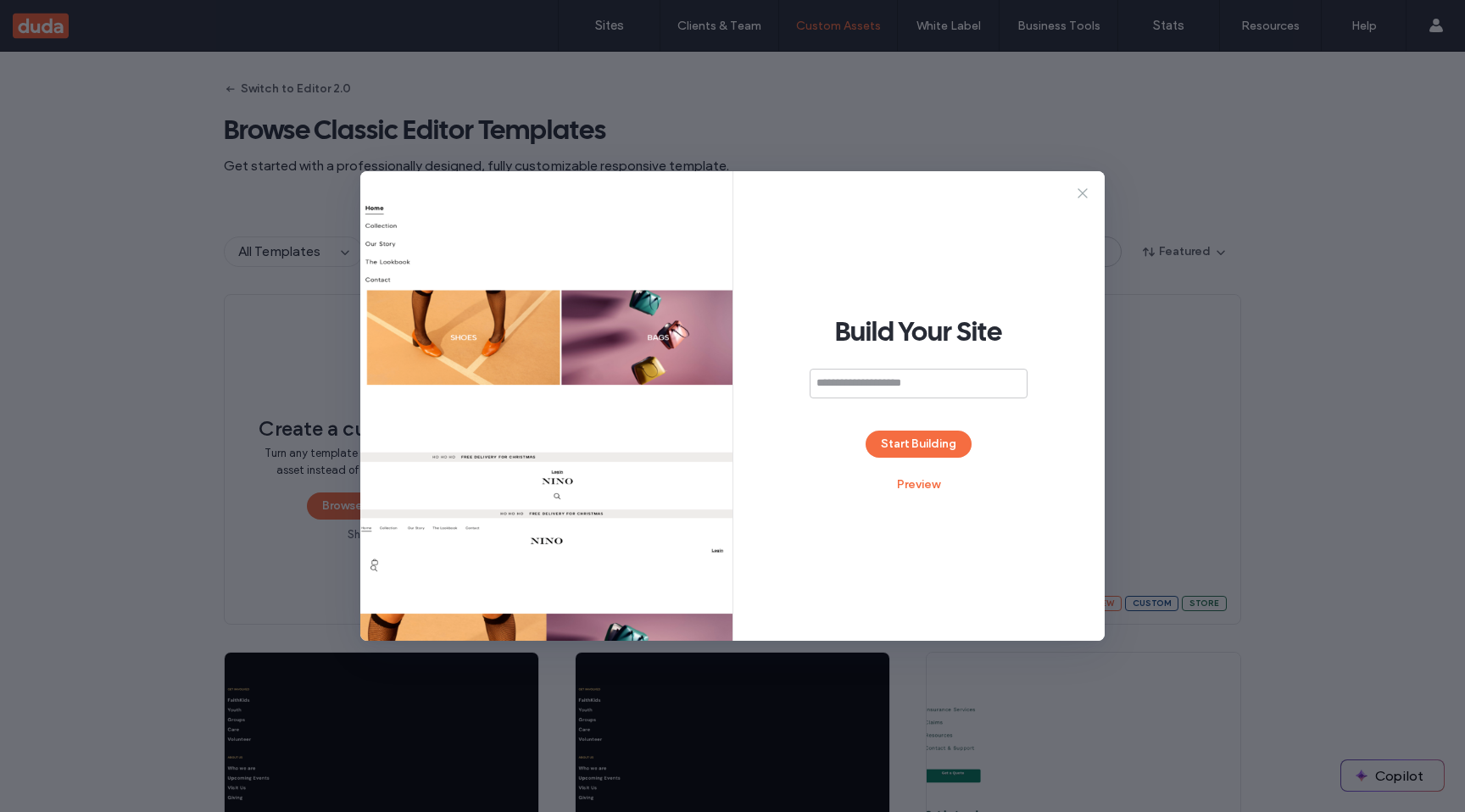
click at [1085, 199] on icon at bounding box center [1082, 193] width 17 height 17
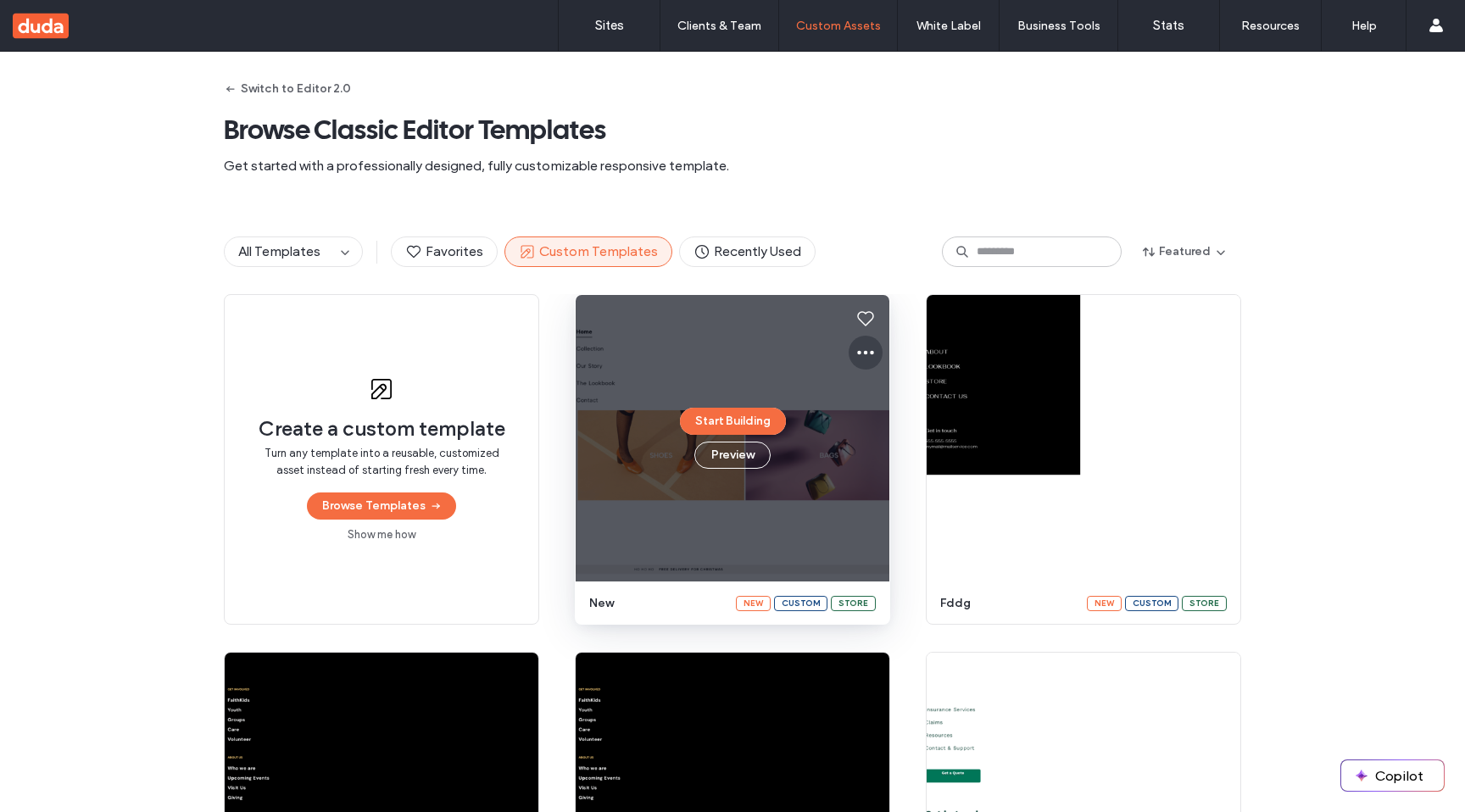
click at [858, 354] on icon at bounding box center [866, 353] width 20 height 20
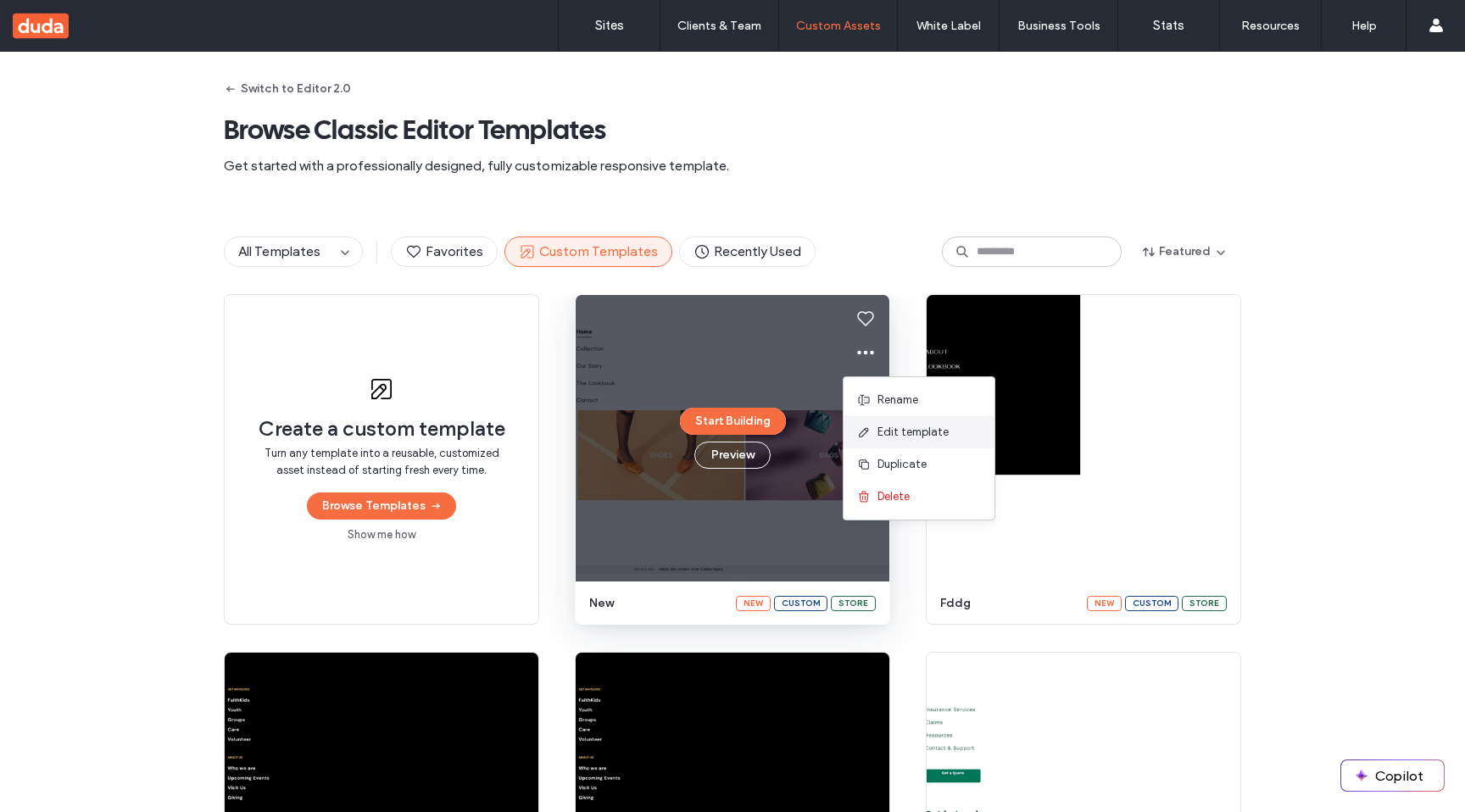
click at [891, 431] on span "Edit template" at bounding box center [914, 432] width 72 height 17
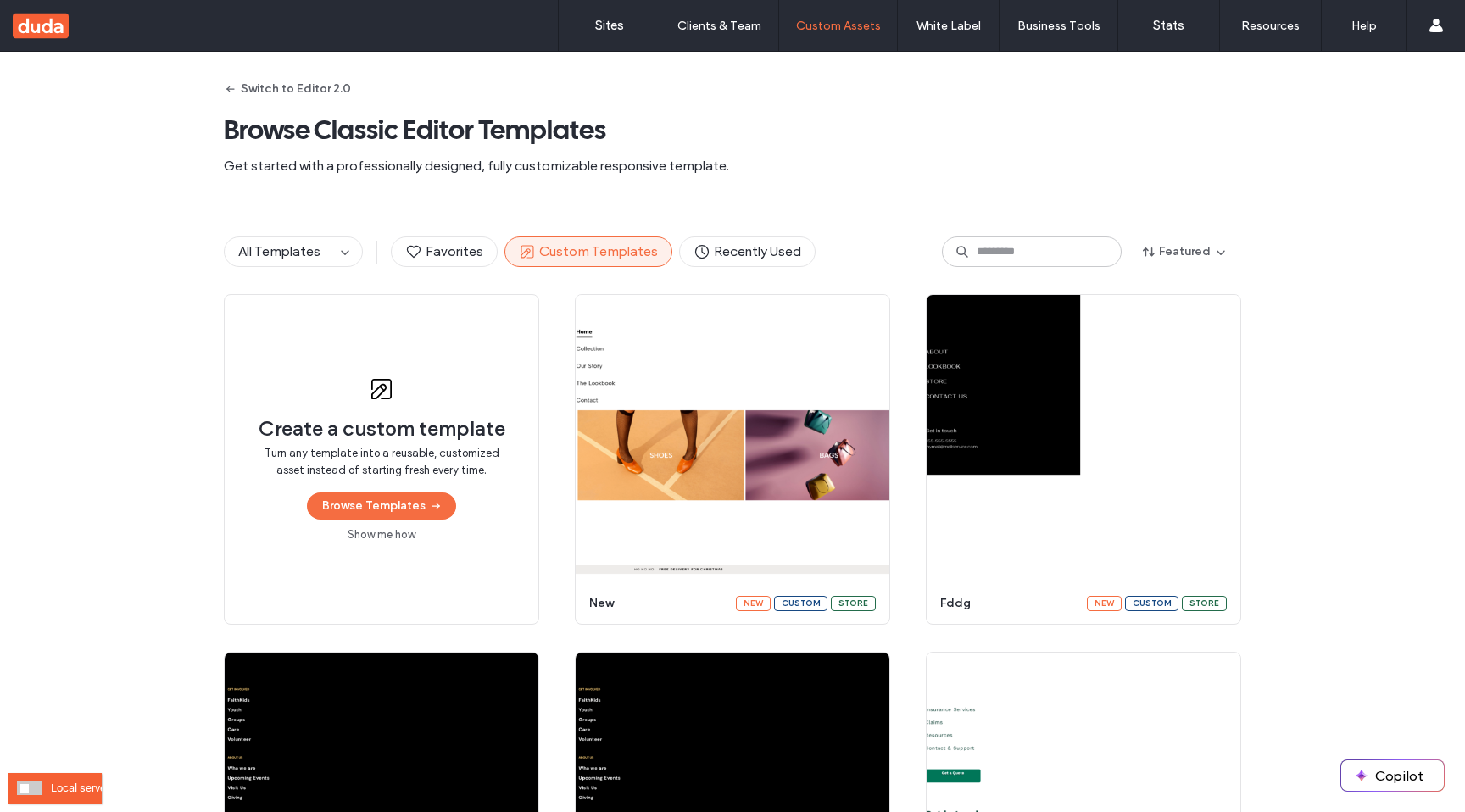
click at [15, 786] on div "Local server" at bounding box center [55, 788] width 93 height 31
click at [20, 790] on span at bounding box center [29, 788] width 25 height 14
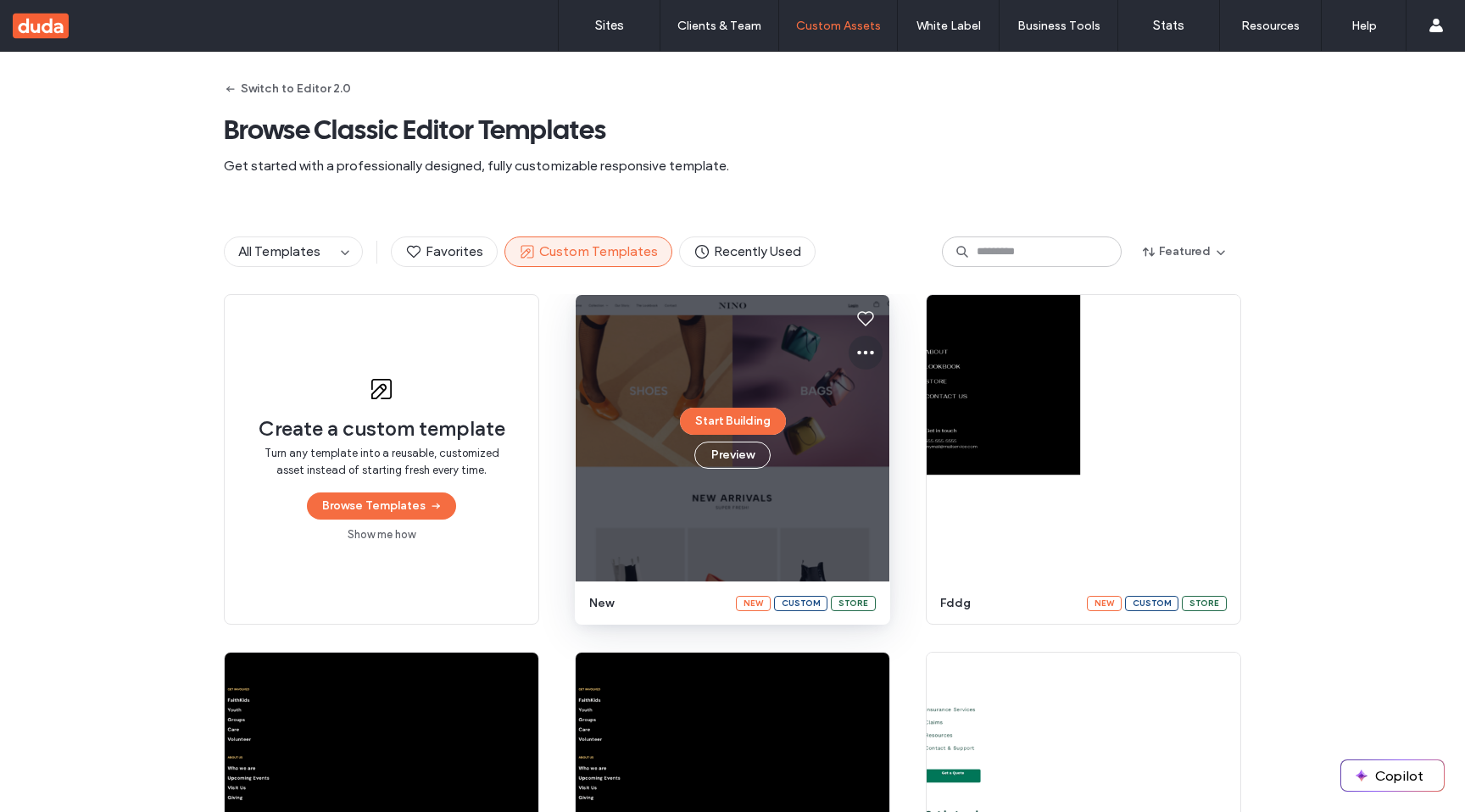
click at [871, 339] on button at bounding box center [866, 353] width 34 height 34
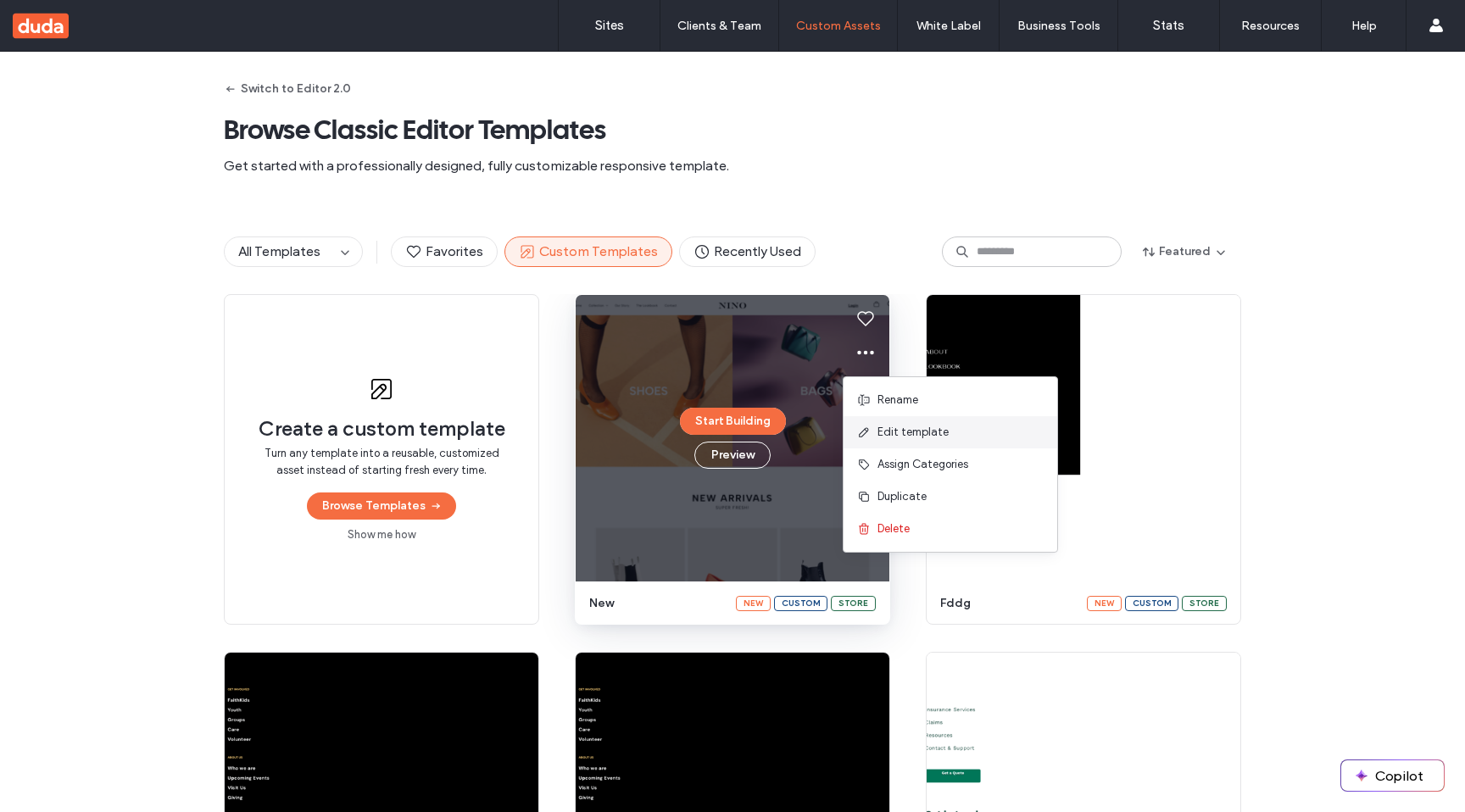
click at [914, 422] on div "Edit template" at bounding box center [950, 432] width 214 height 32
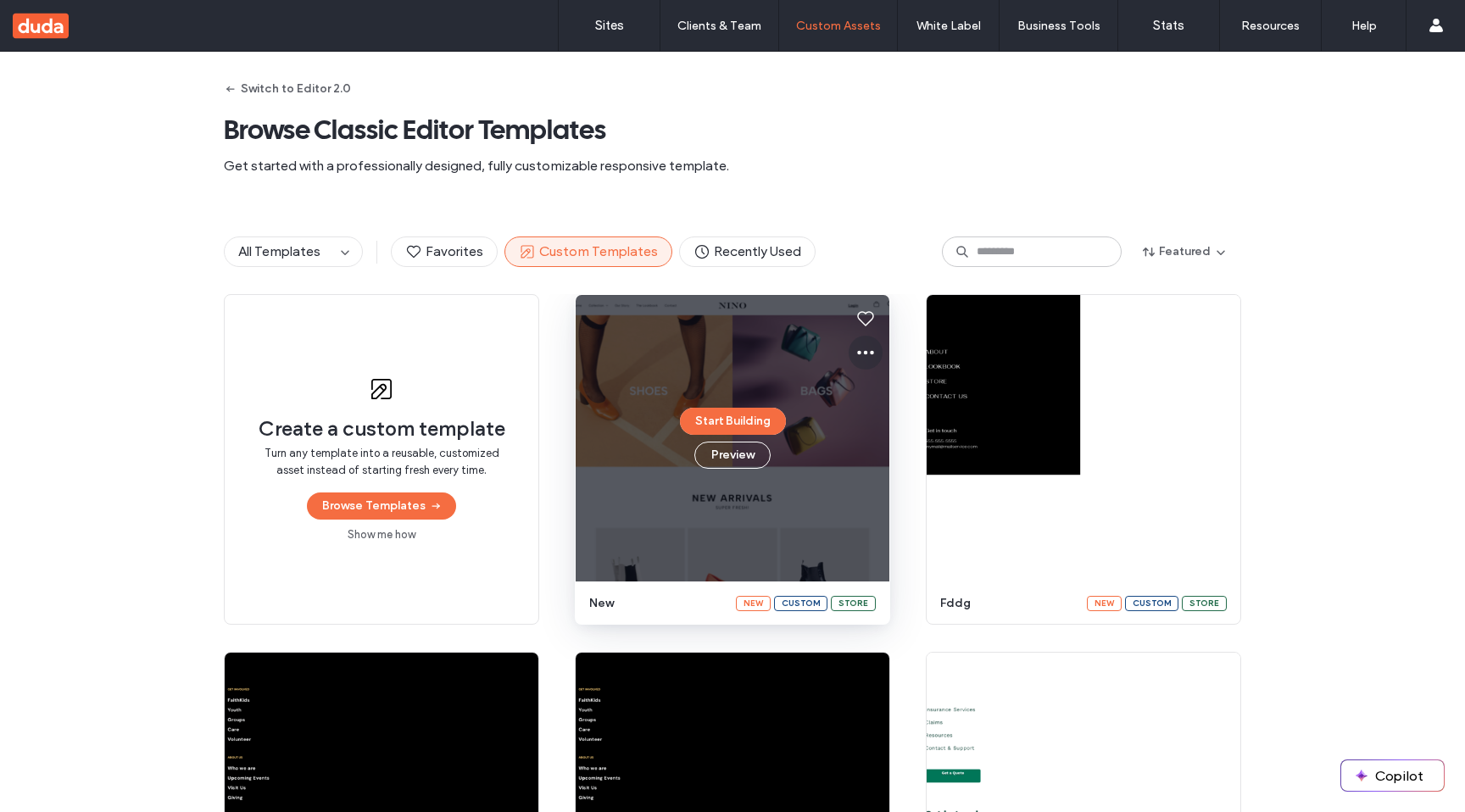
click at [868, 342] on span at bounding box center [866, 353] width 20 height 34
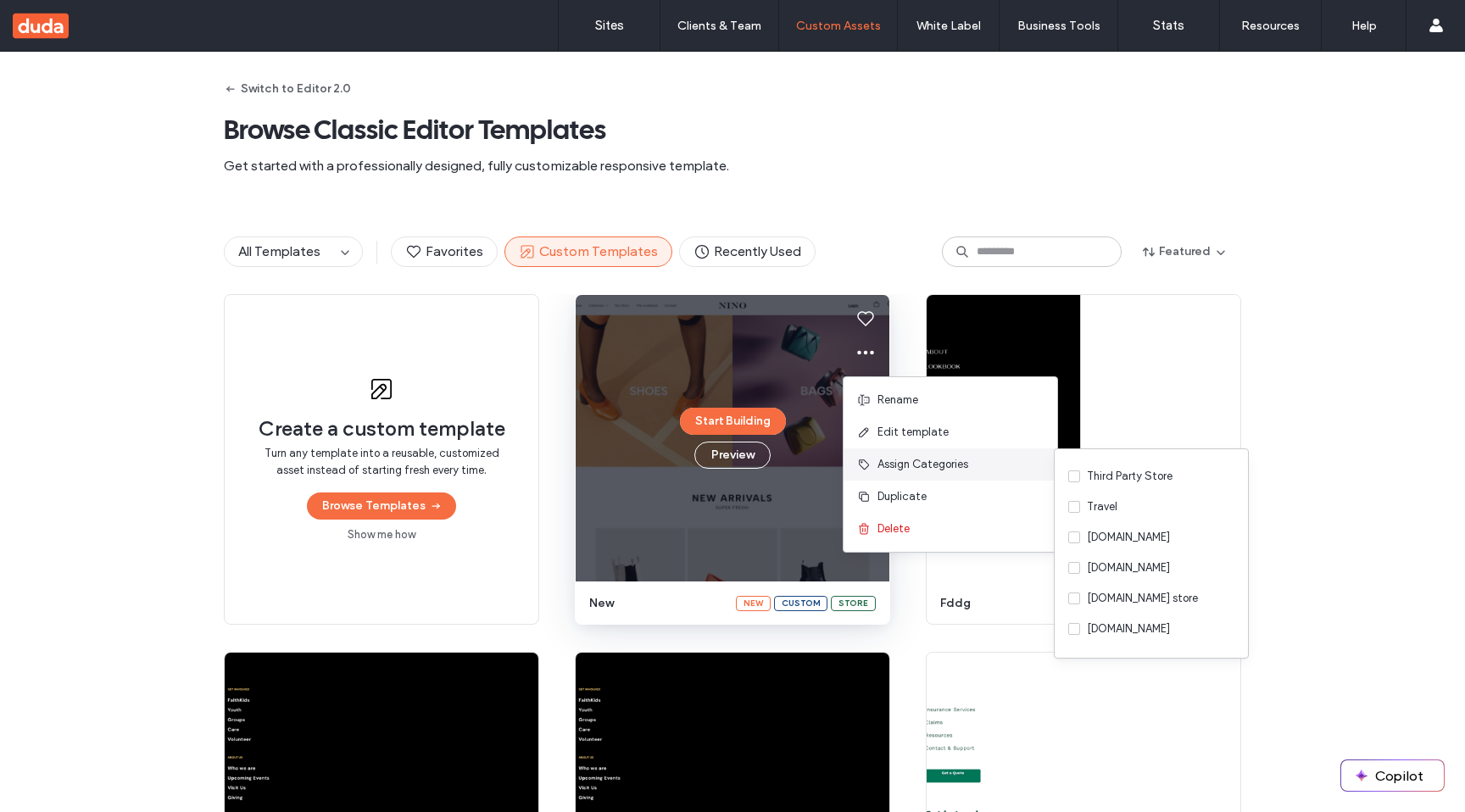
scroll to position [452, 0]
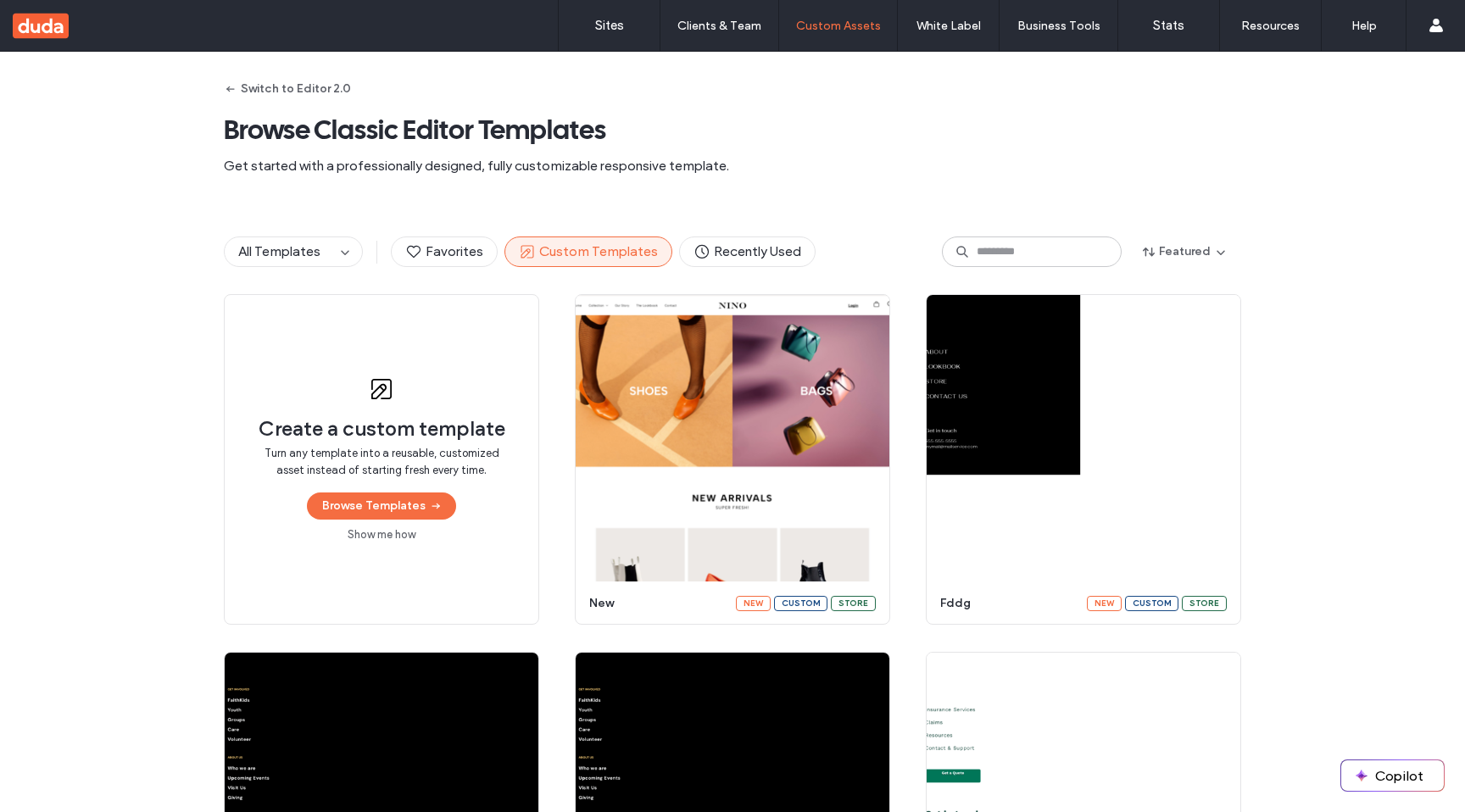
click at [1207, 349] on icon at bounding box center [1217, 353] width 20 height 20
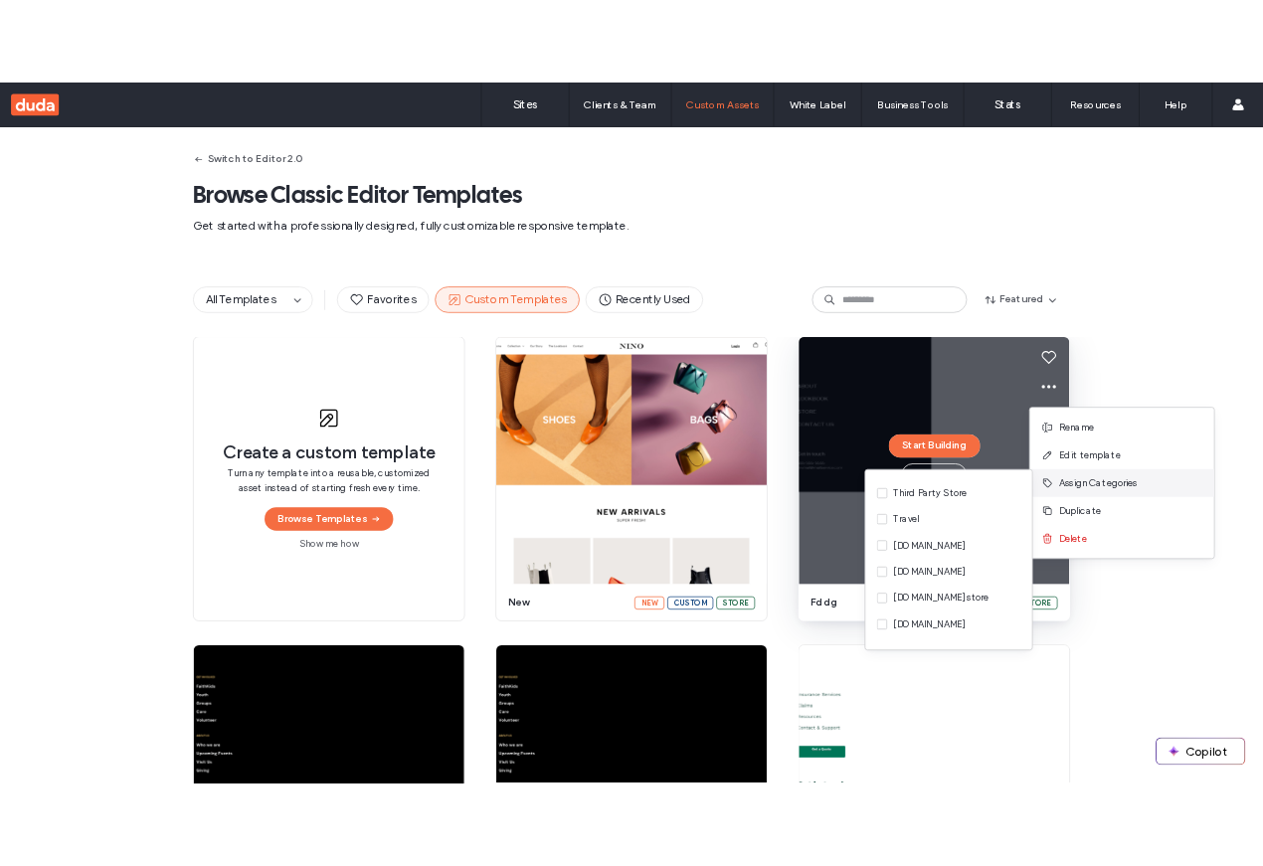
scroll to position [533, 0]
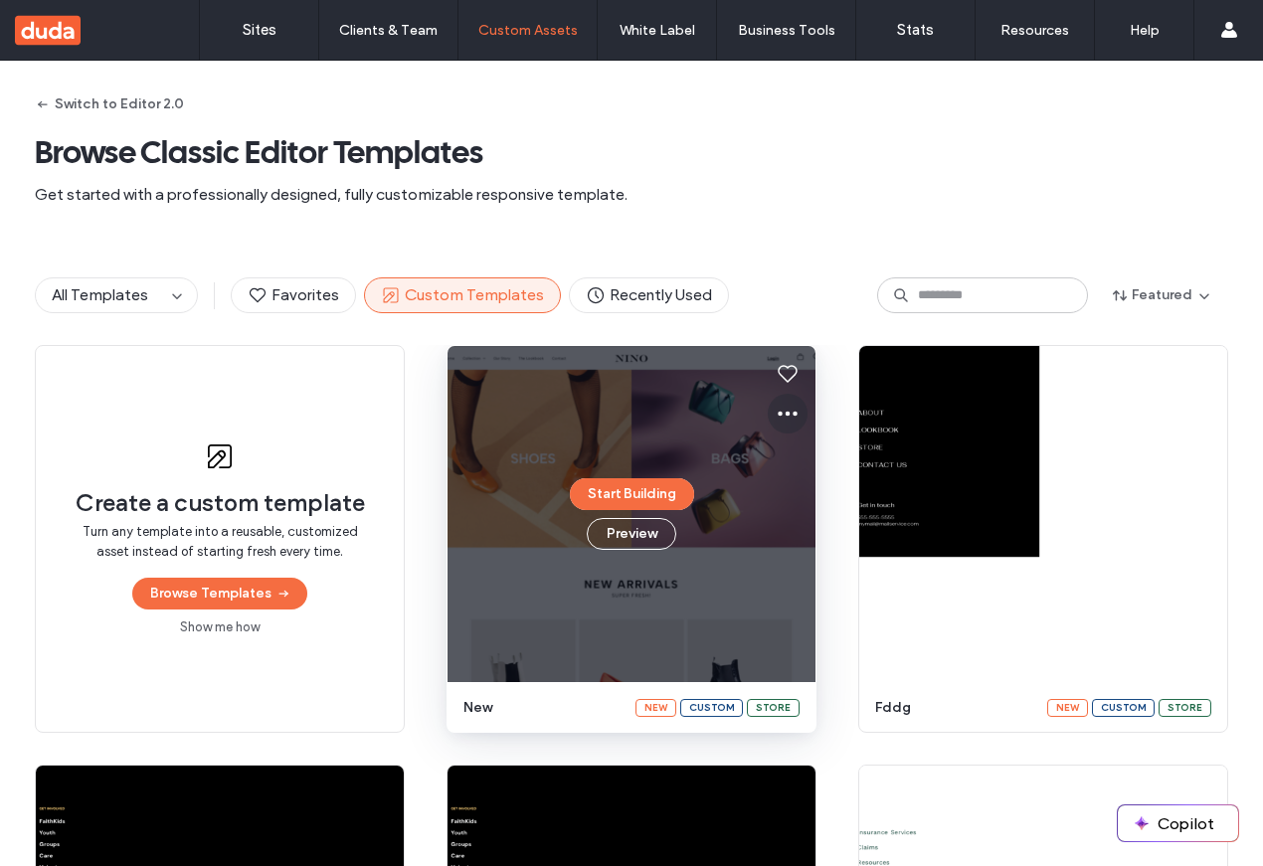
click at [778, 412] on use at bounding box center [788, 414] width 20 height 5
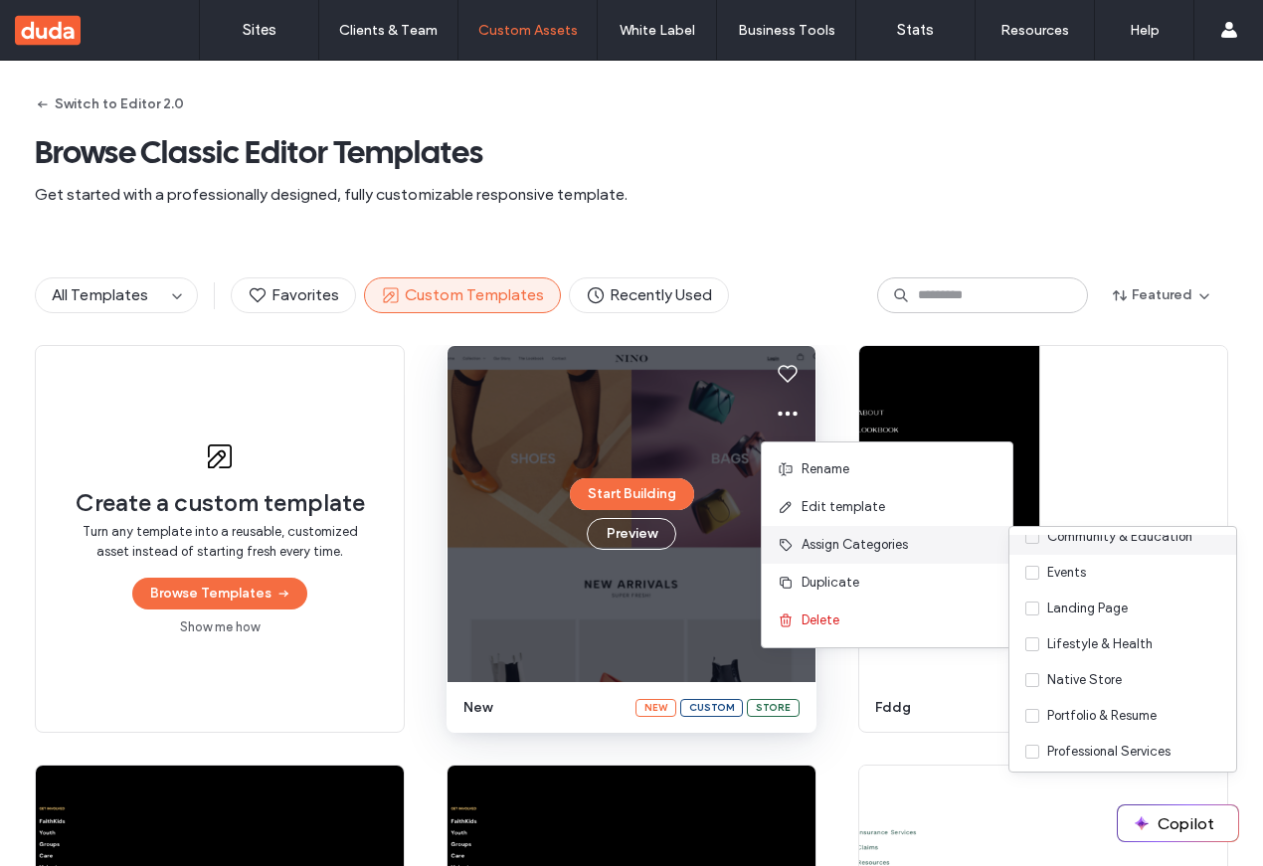
scroll to position [533, 0]
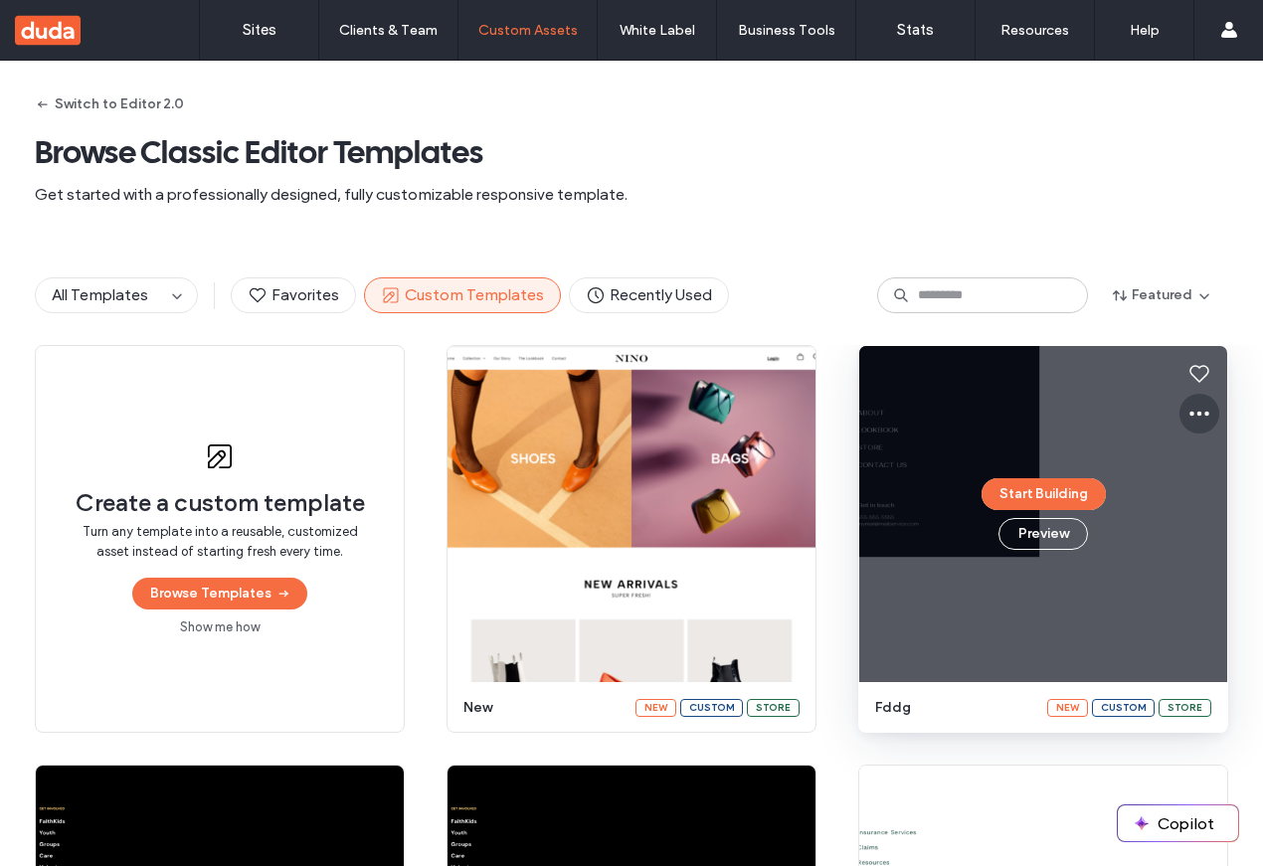
click at [1188, 402] on icon at bounding box center [1200, 414] width 24 height 24
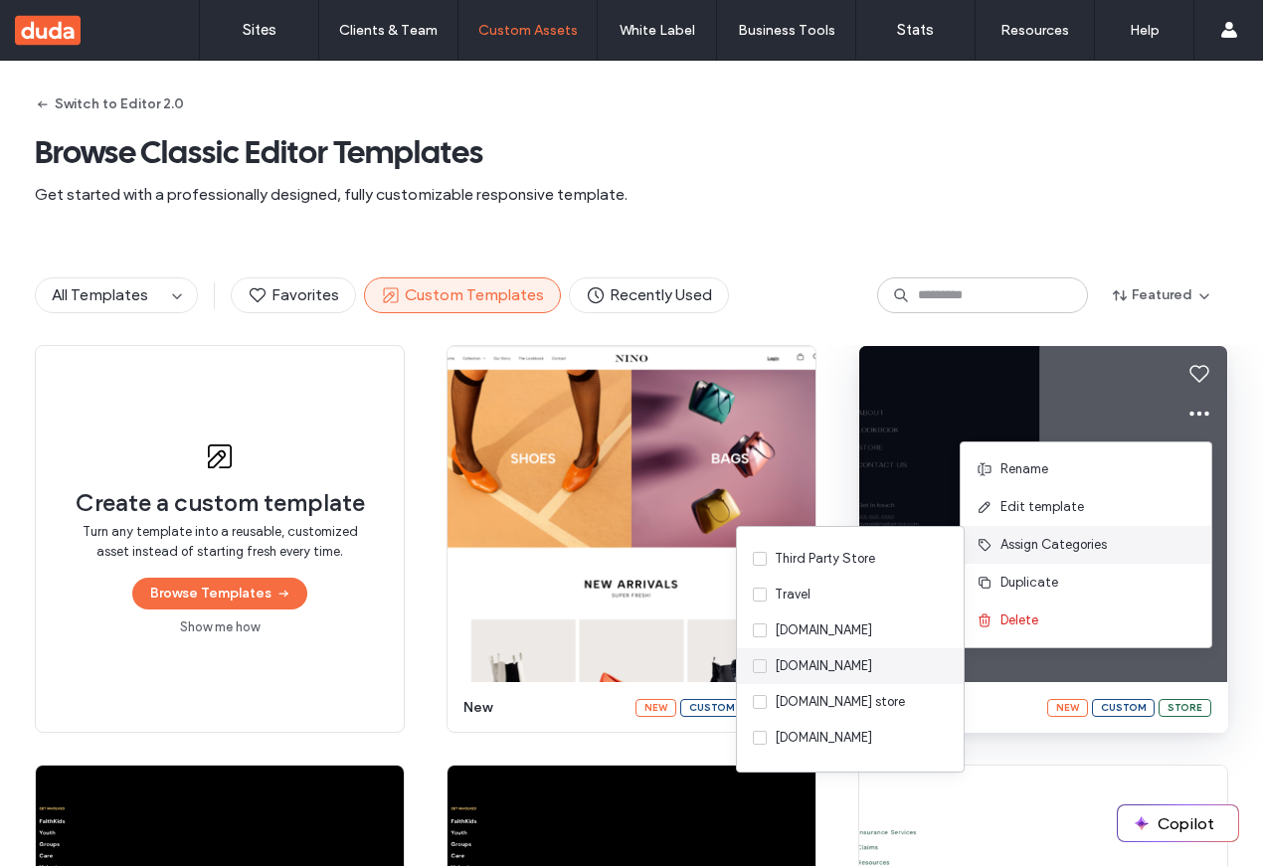
scroll to position [513, 0]
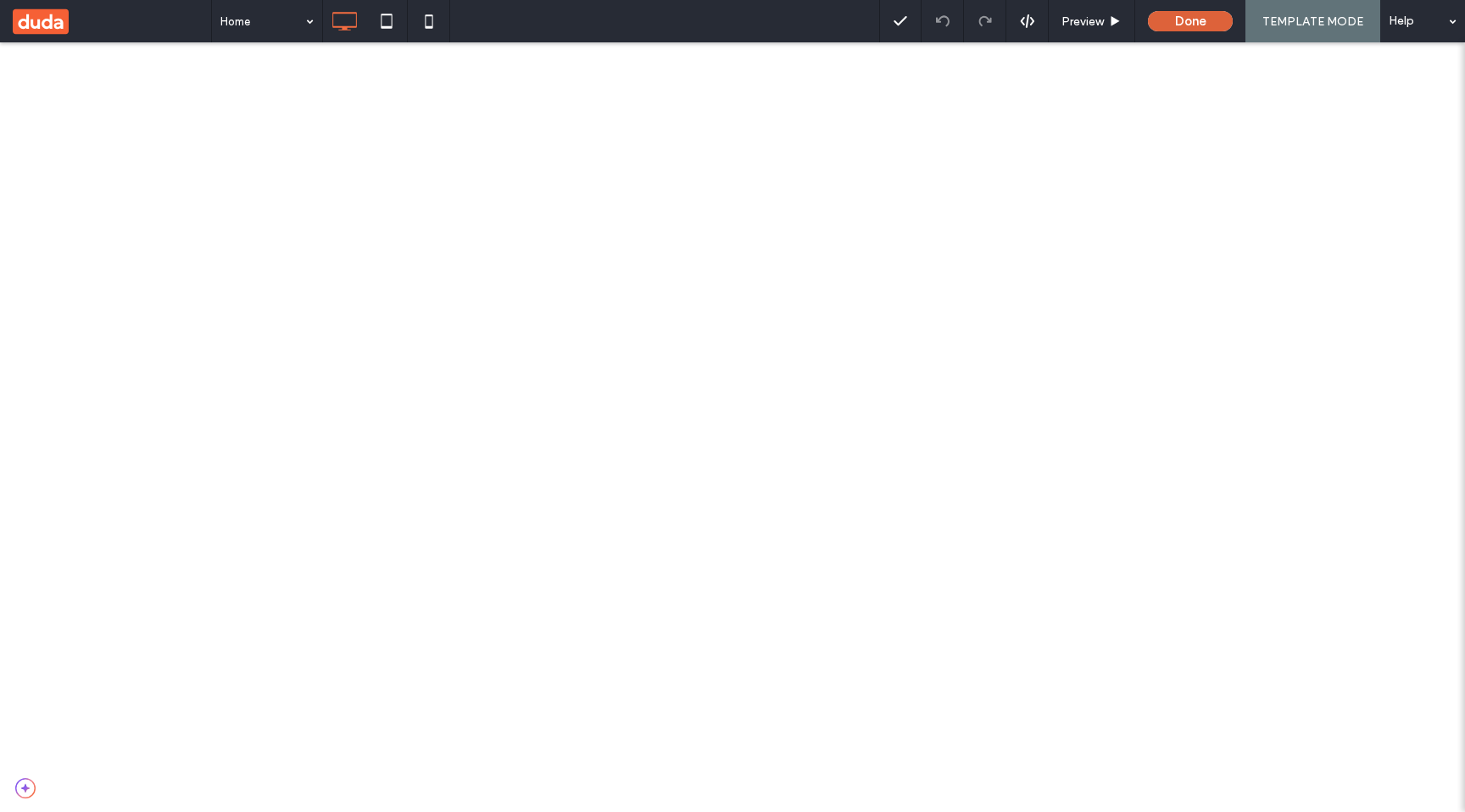
click at [1217, 19] on button "Done" at bounding box center [1190, 21] width 84 height 20
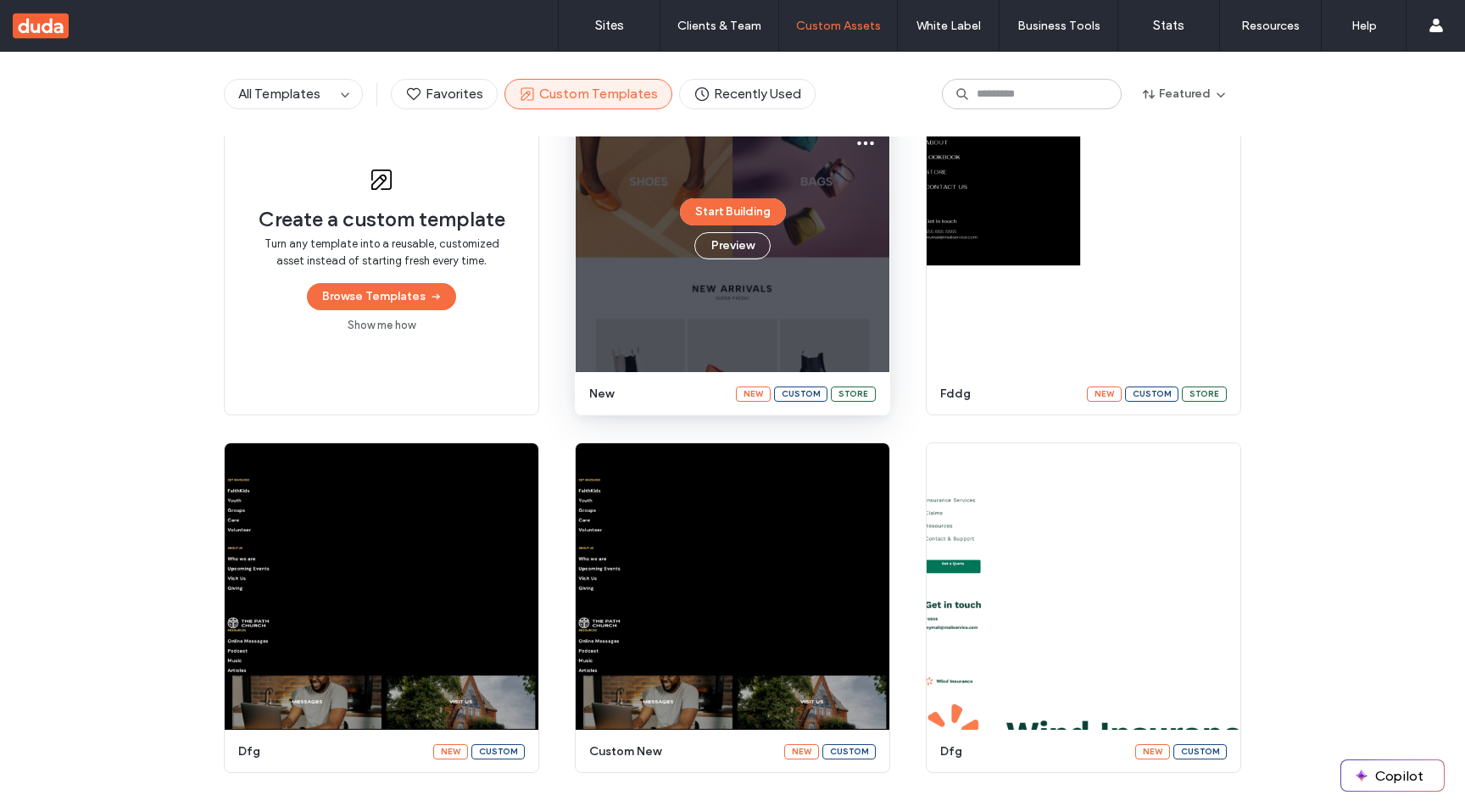
scroll to position [210, 0]
click at [856, 147] on icon at bounding box center [866, 142] width 20 height 20
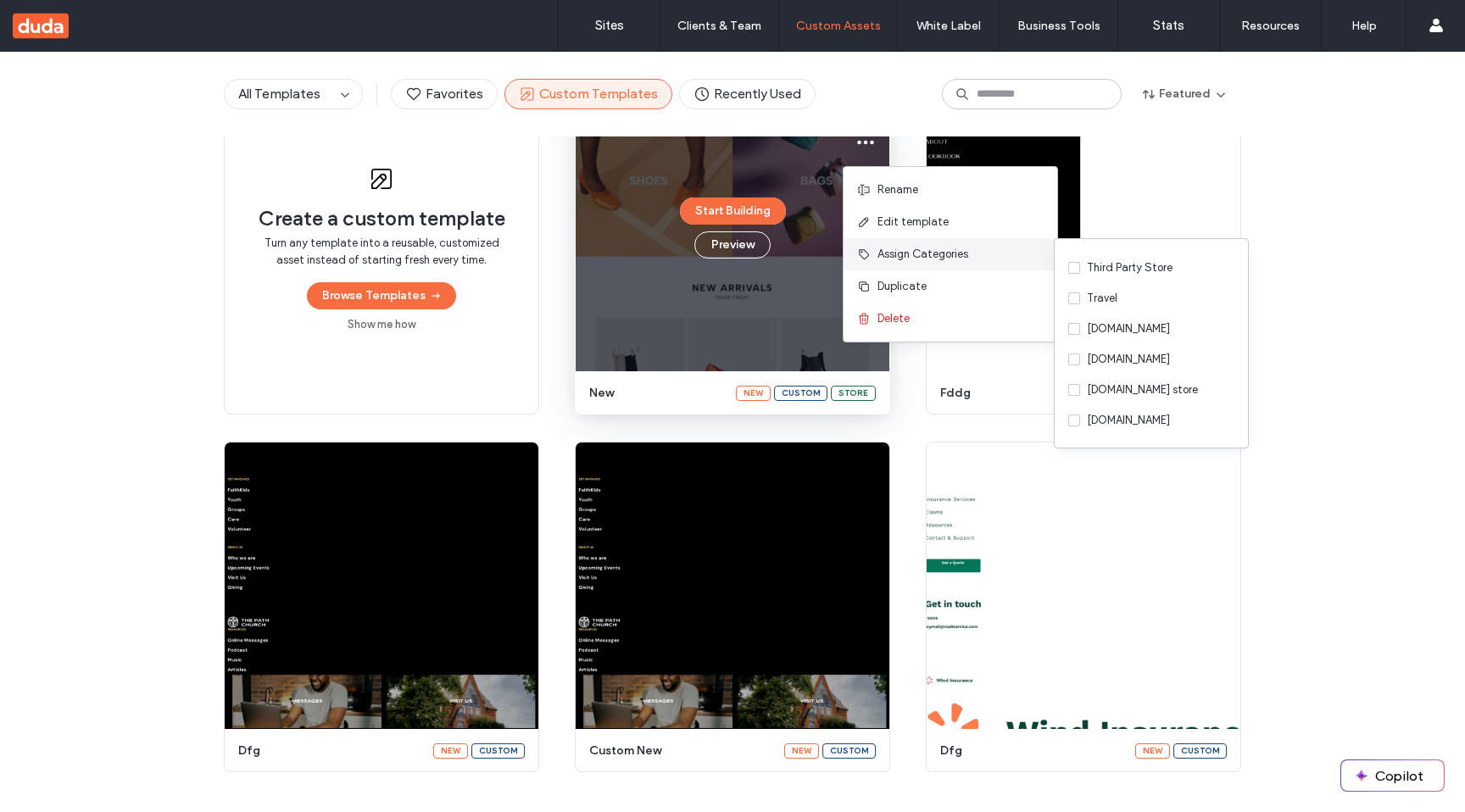
scroll to position [420, 0]
click at [349, 92] on div "All Templates" at bounding box center [293, 95] width 139 height 31
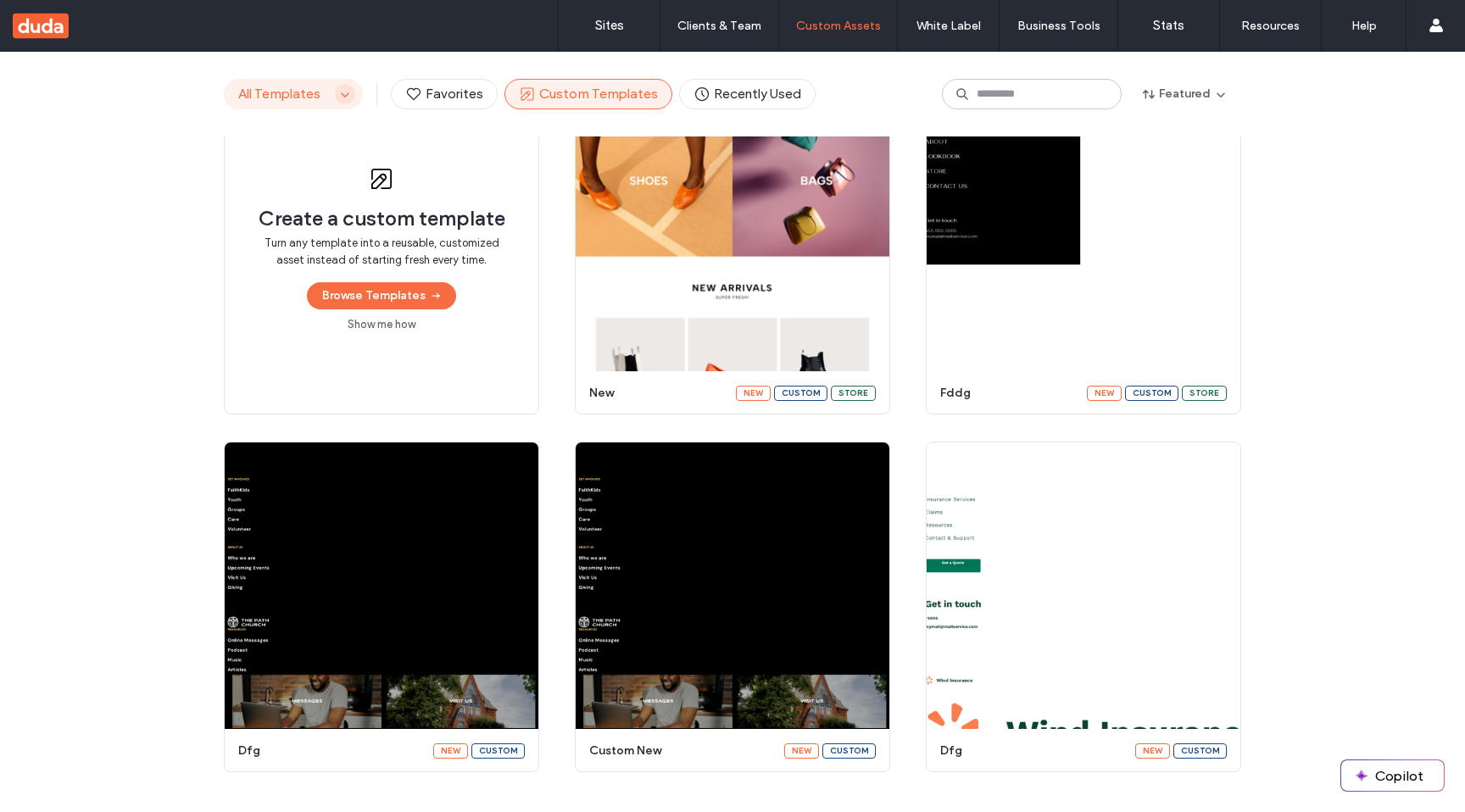
click at [346, 92] on span "button" at bounding box center [345, 94] width 20 height 20
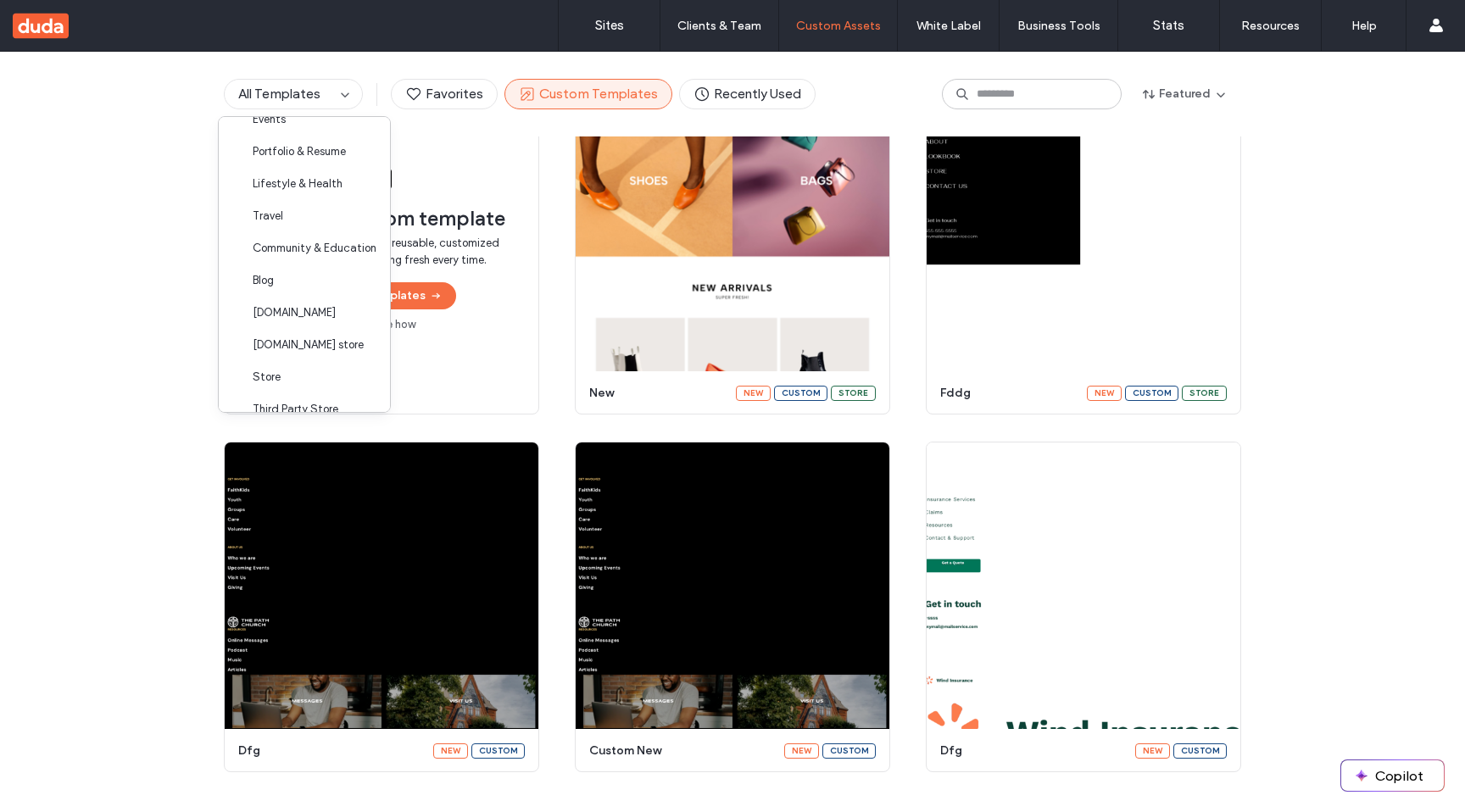
scroll to position [0, 0]
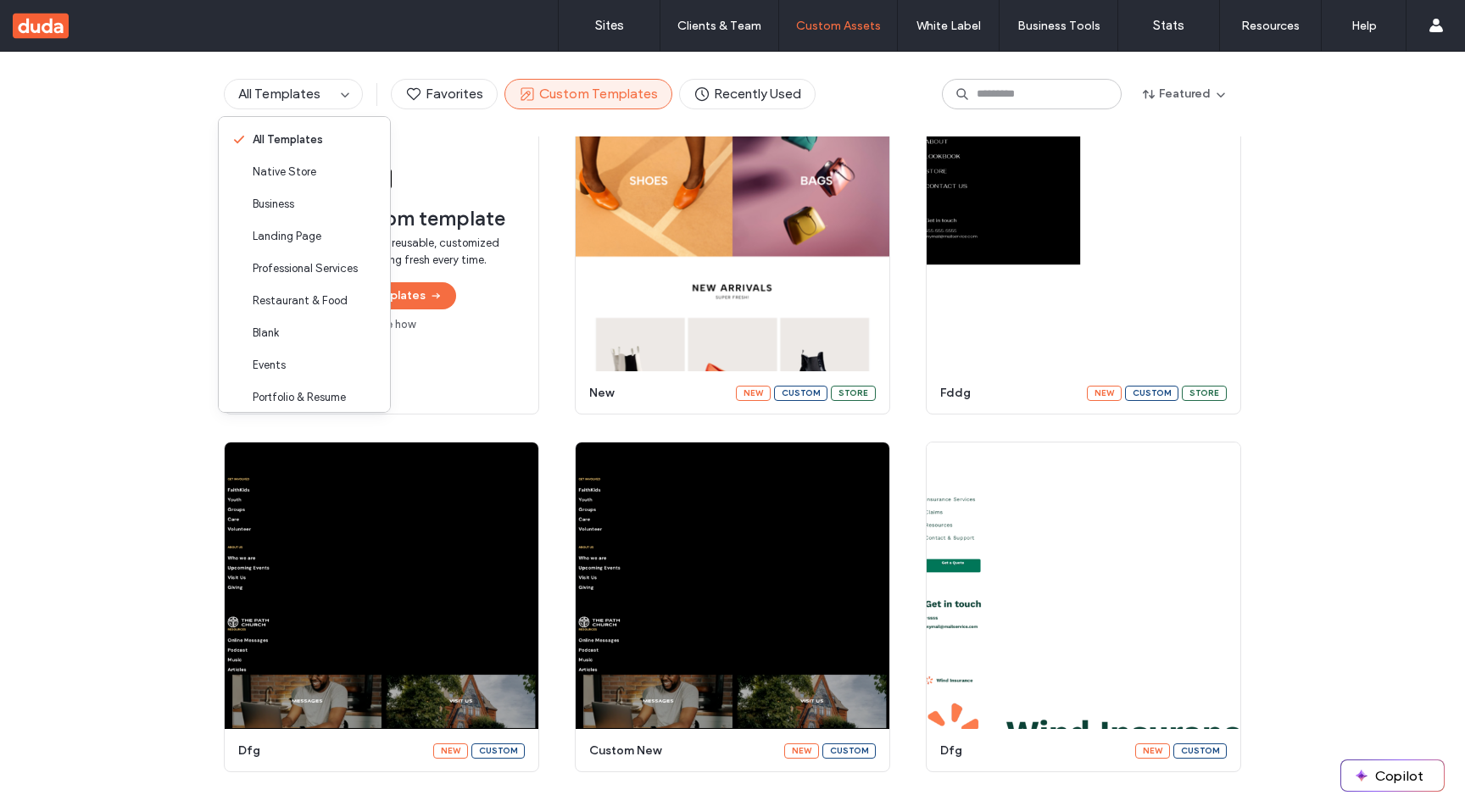
click at [1452, 412] on div "Create a custom template Turn any template into a reusable, customized asset in…" at bounding box center [732, 428] width 1465 height 688
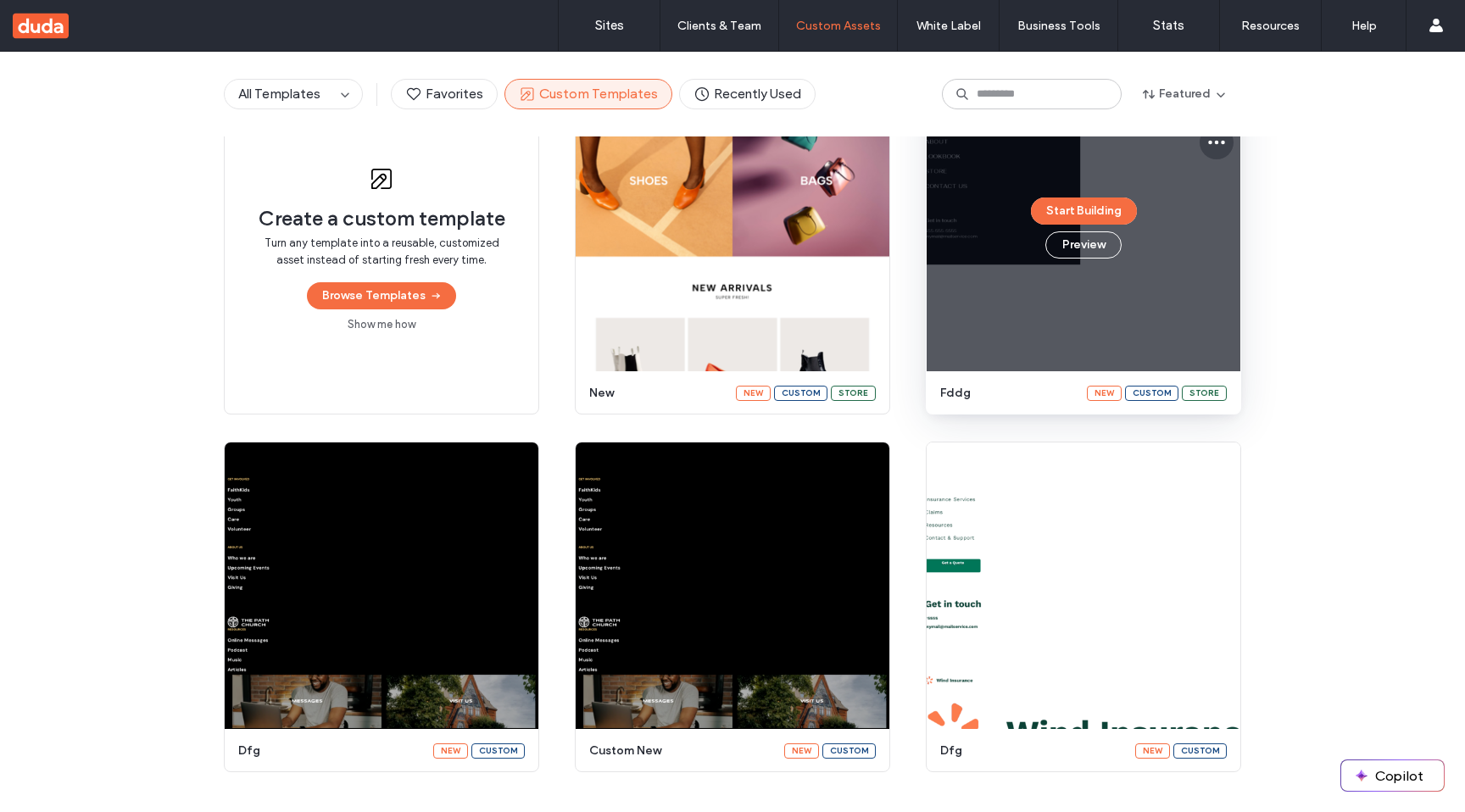
click at [1217, 141] on use at bounding box center [1217, 142] width 17 height 4
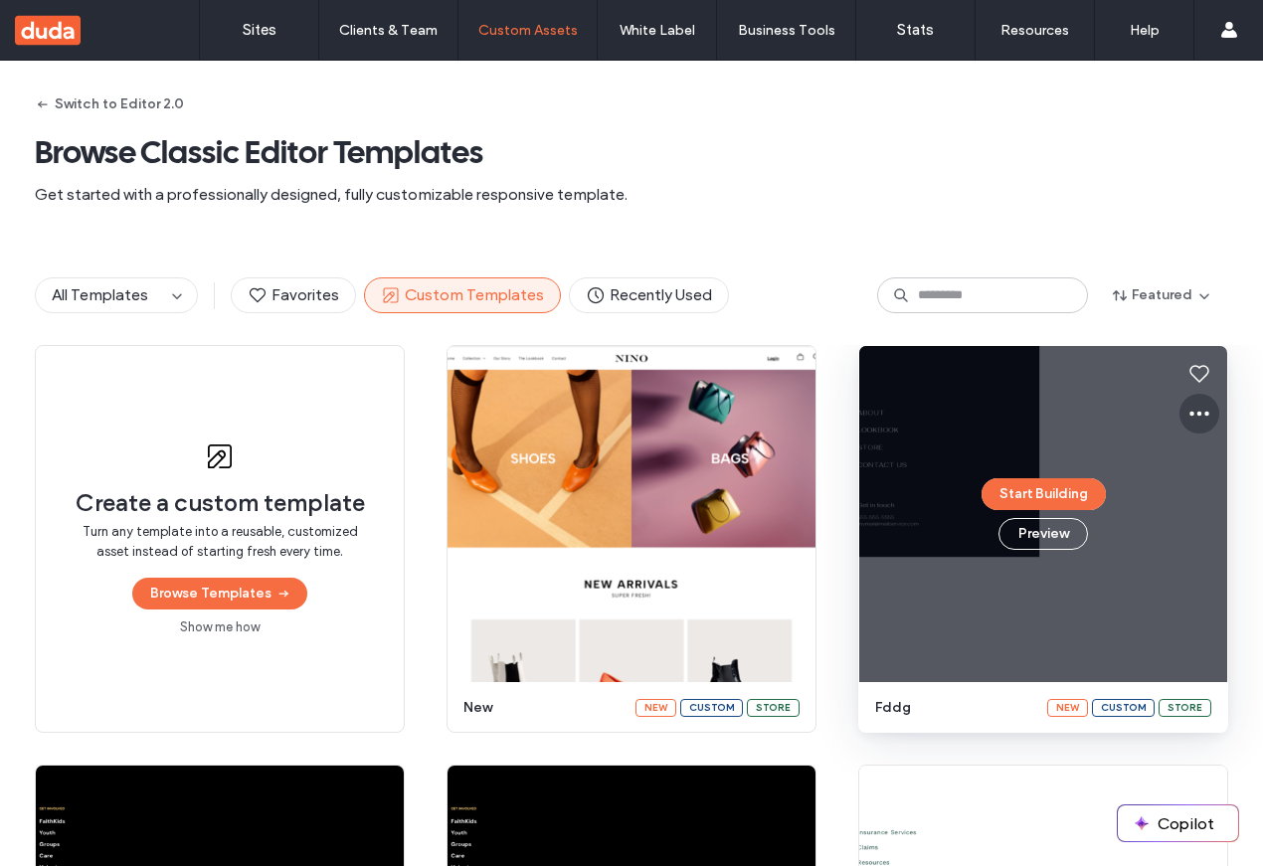
click at [1192, 409] on icon at bounding box center [1200, 414] width 24 height 24
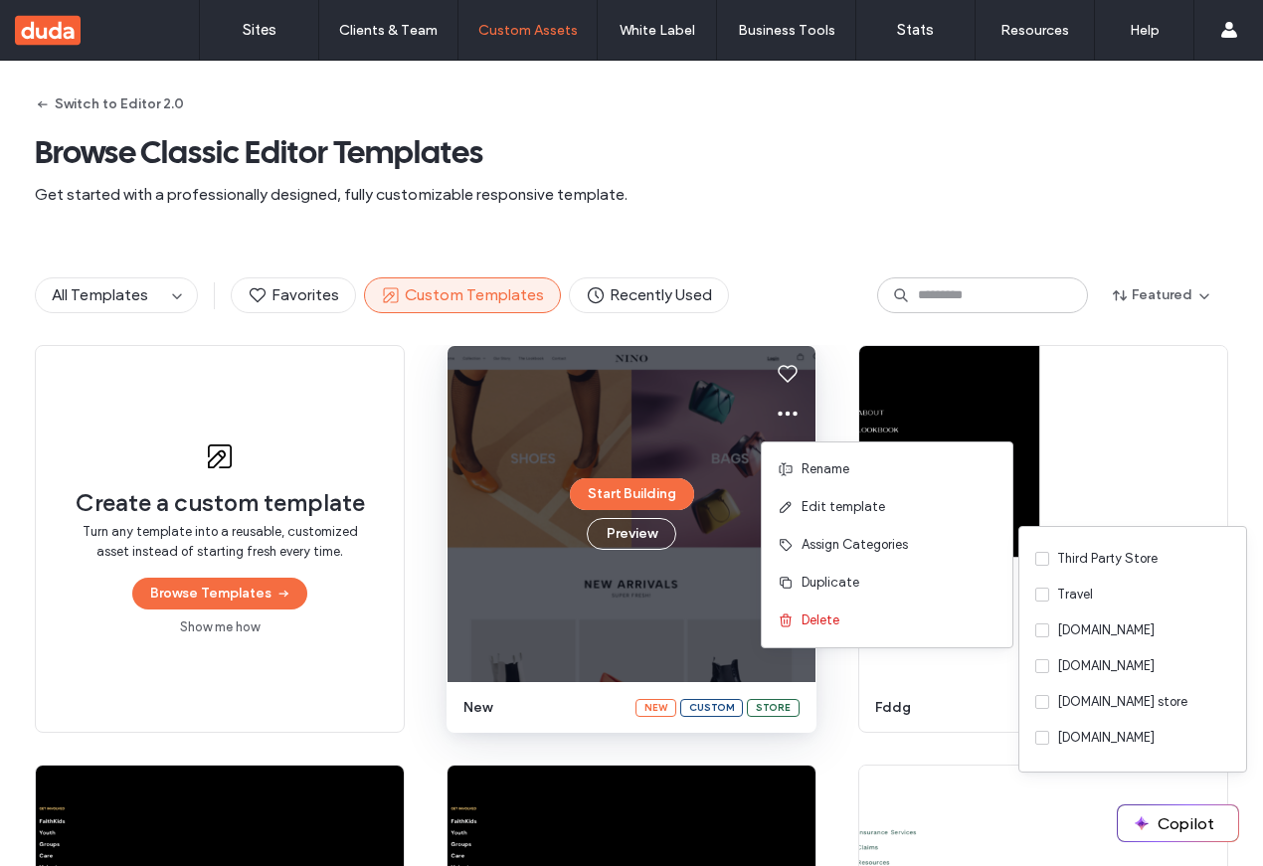
scroll to position [495, 0]
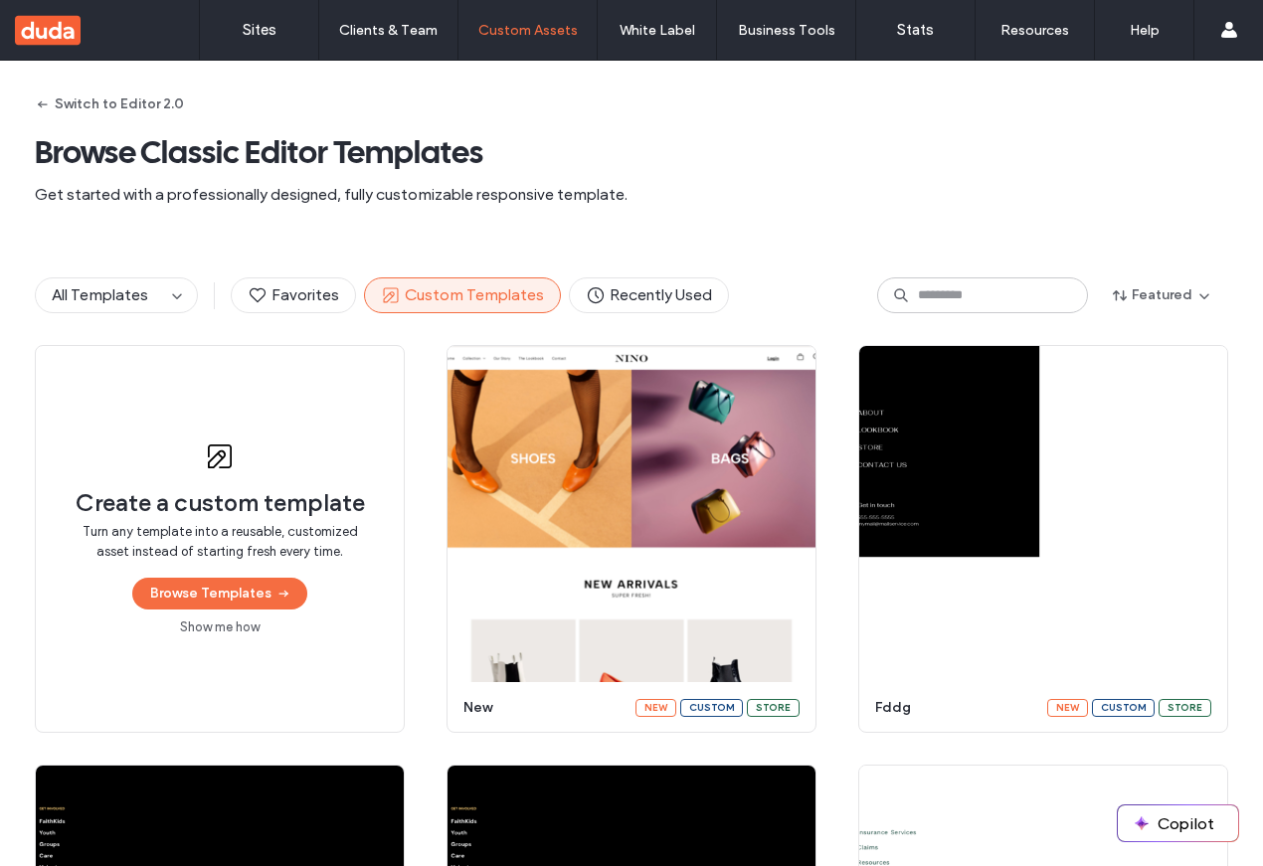
click at [790, 427] on span at bounding box center [788, 414] width 24 height 40
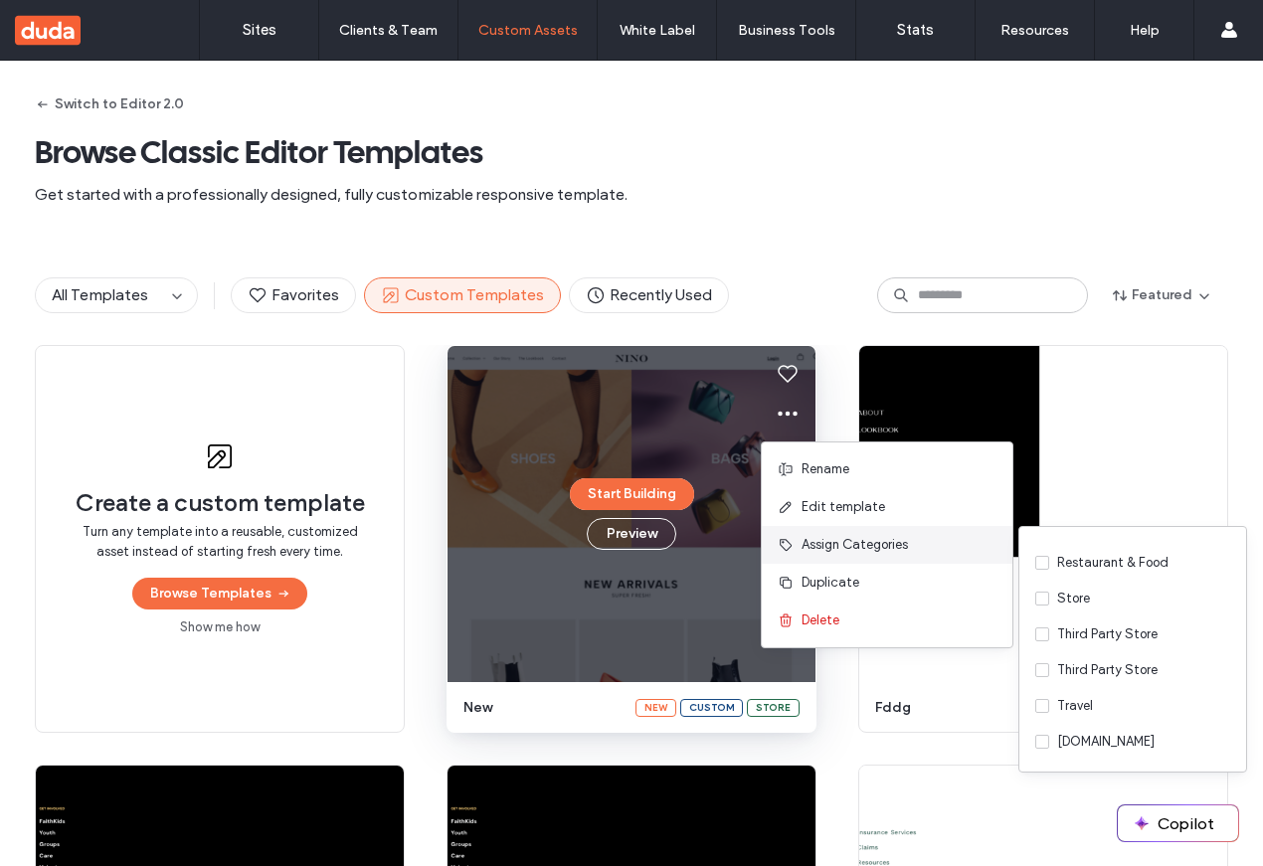
scroll to position [495, 0]
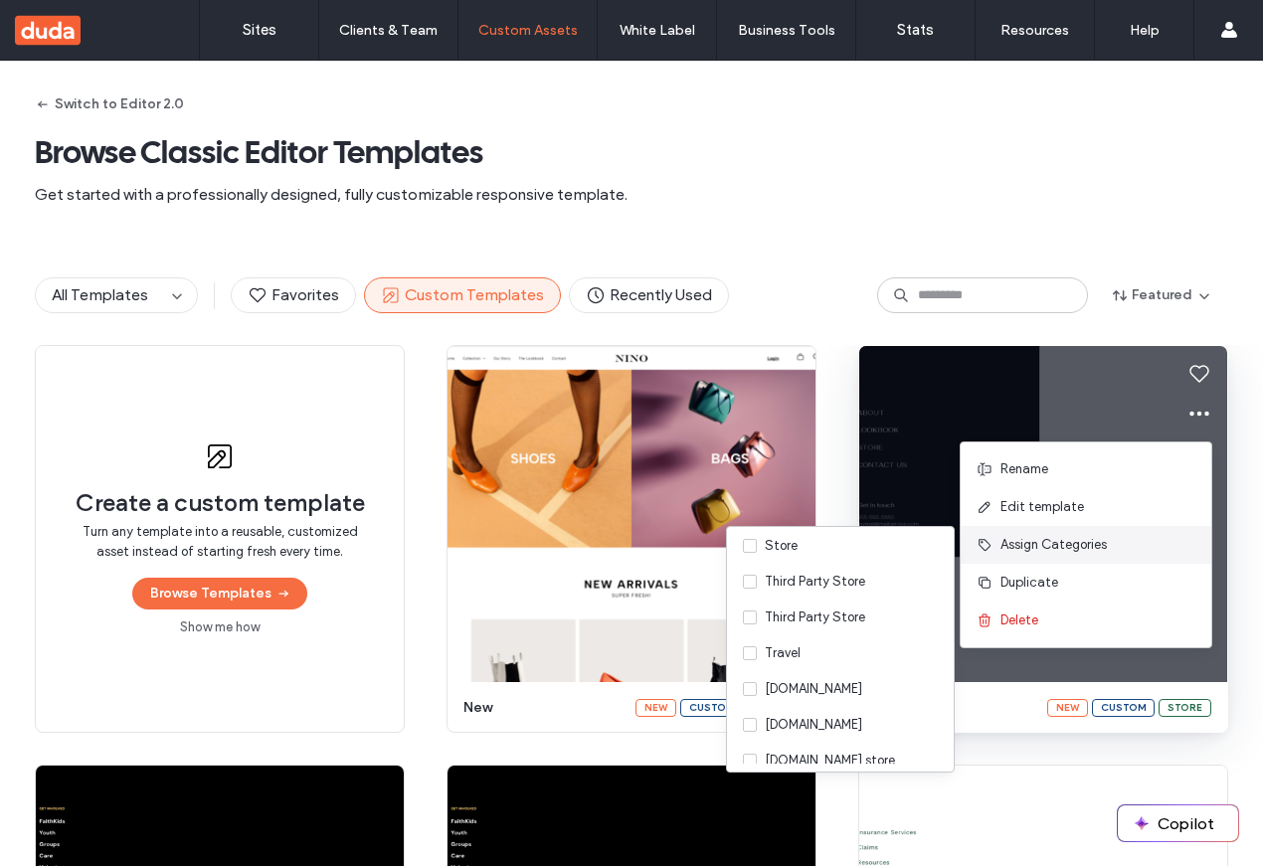
scroll to position [495, 0]
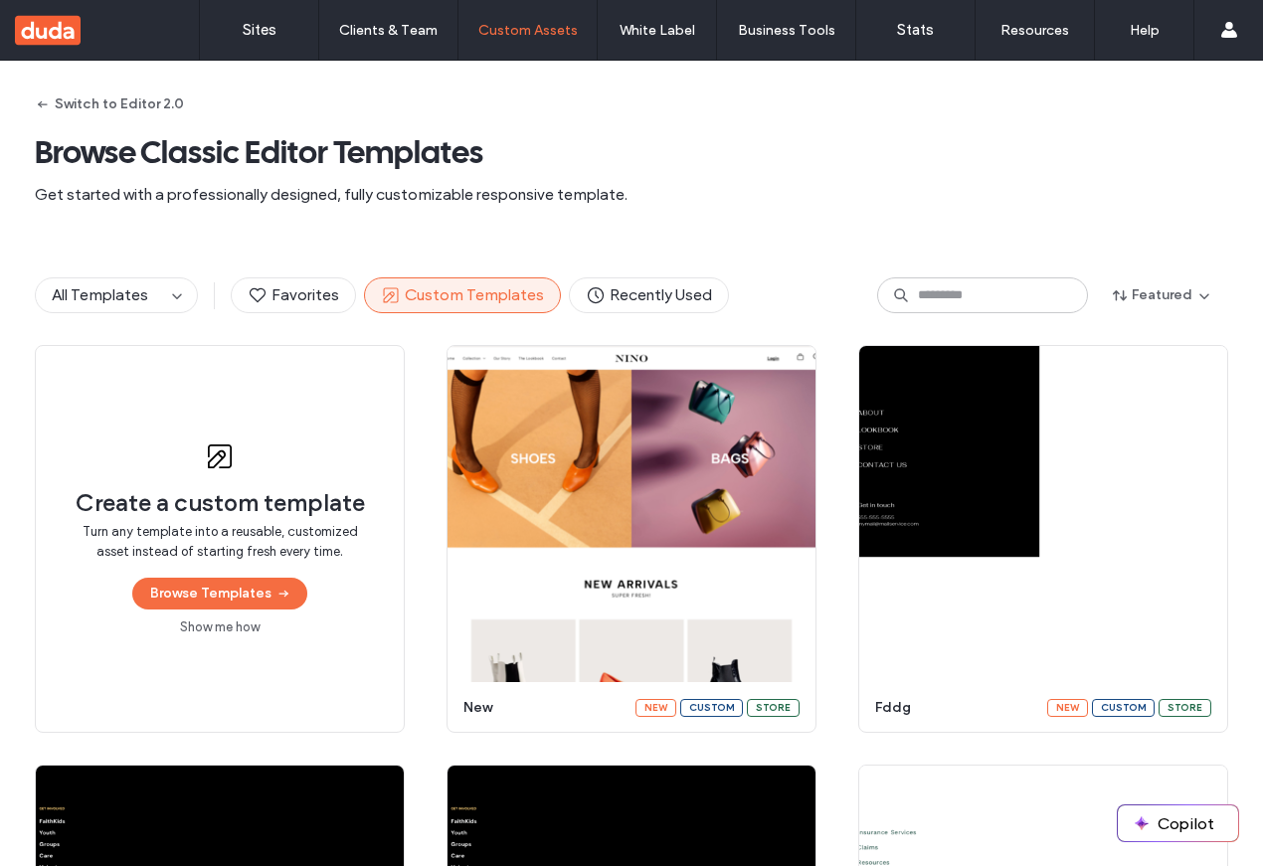
click at [1194, 410] on icon at bounding box center [1200, 414] width 24 height 24
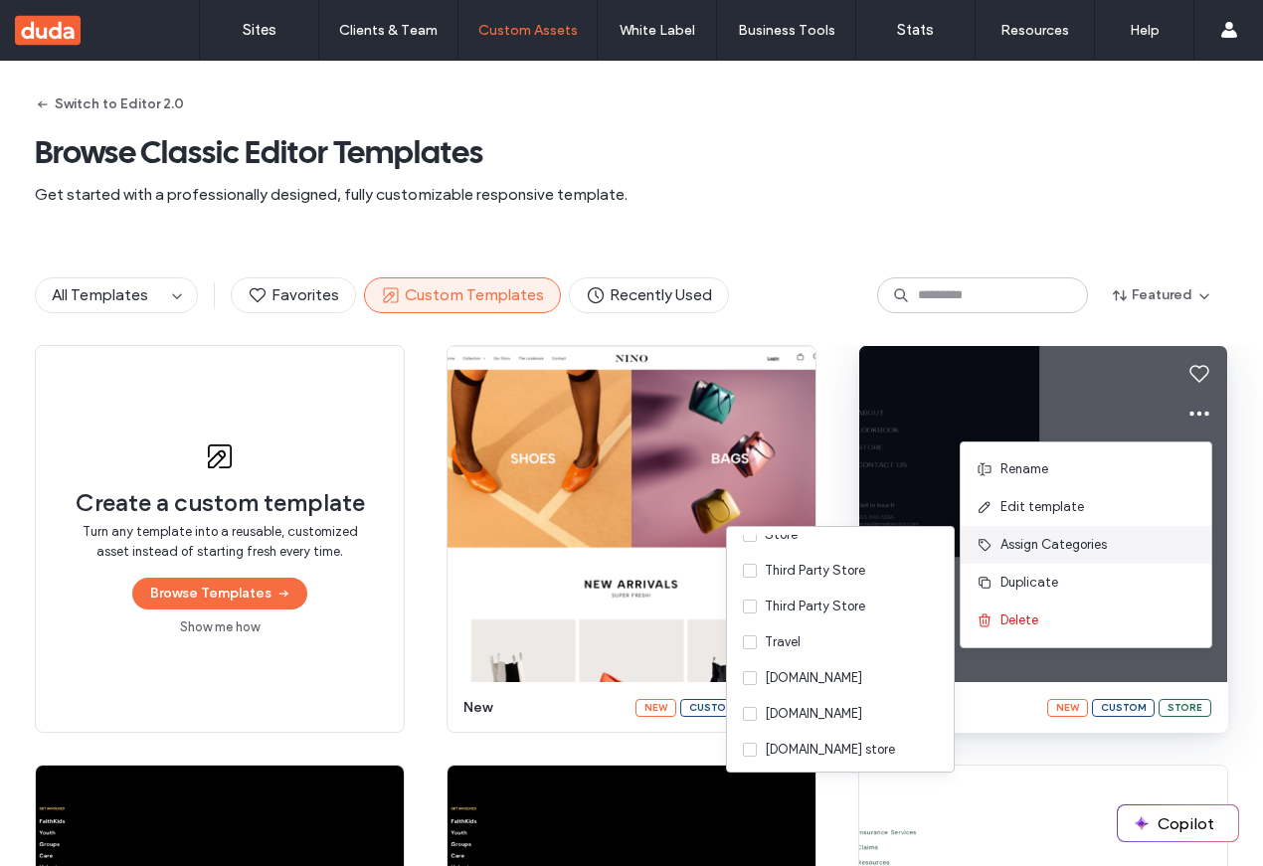
scroll to position [432, 0]
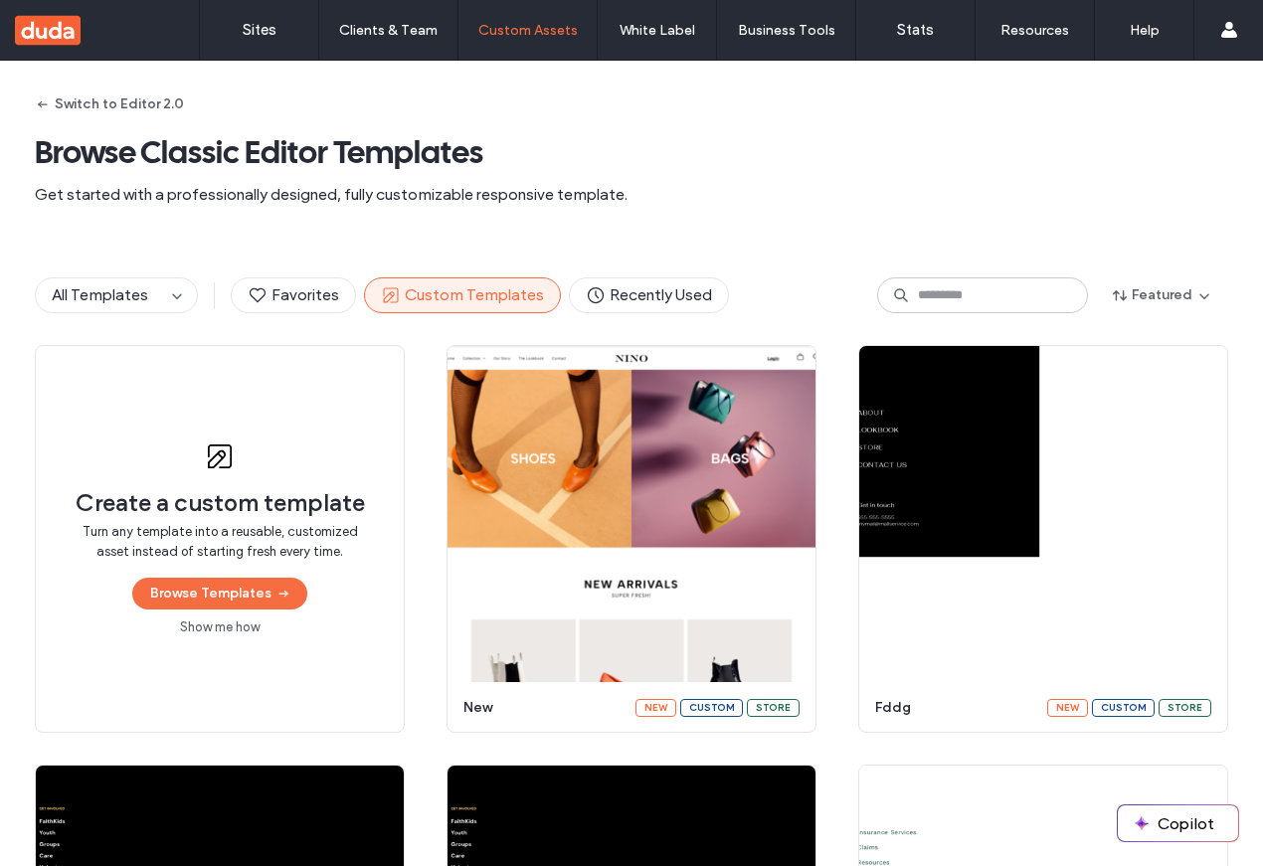
click at [778, 414] on icon at bounding box center [788, 414] width 24 height 24
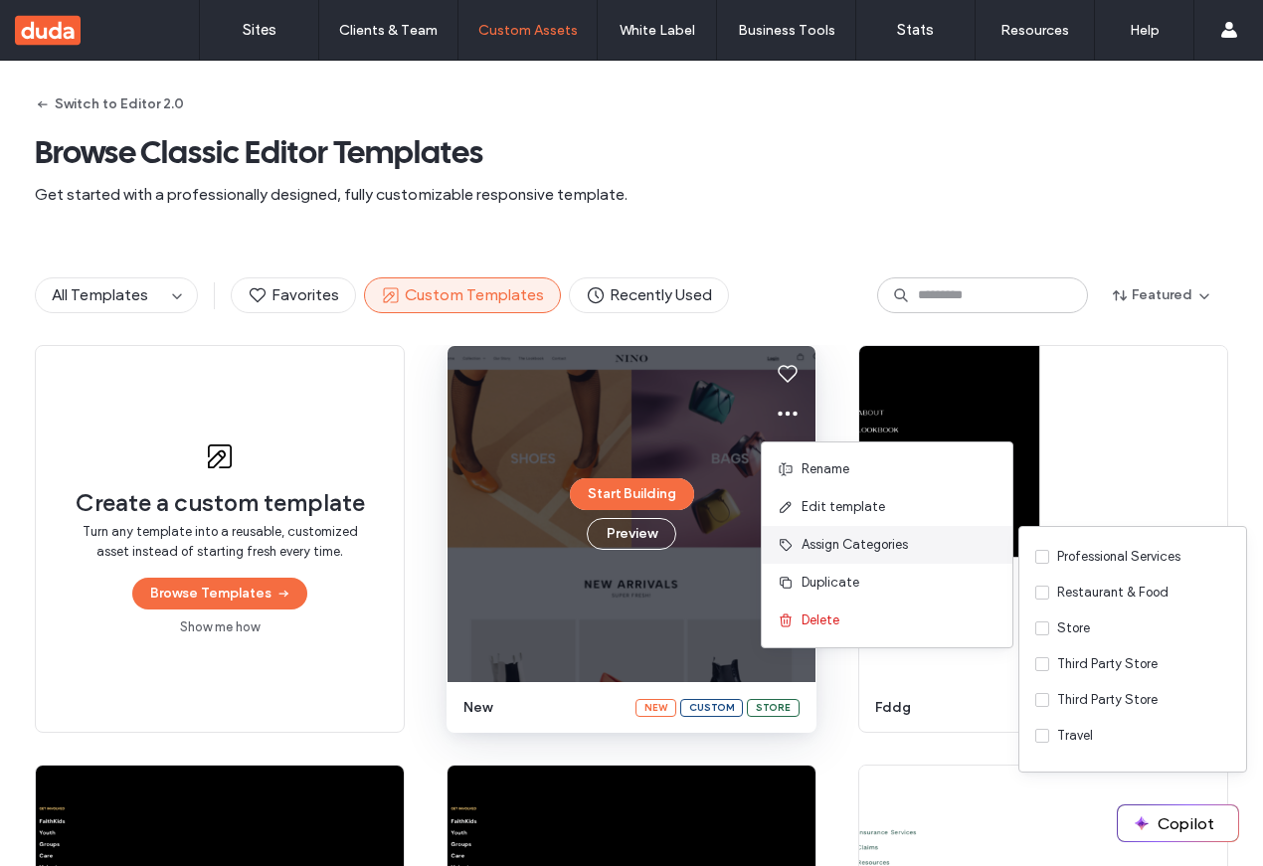
scroll to position [495, 0]
click at [1058, 547] on div "All Templates" at bounding box center [1097, 553] width 80 height 20
click at [1072, 663] on div "Business" at bounding box center [1081, 661] width 49 height 20
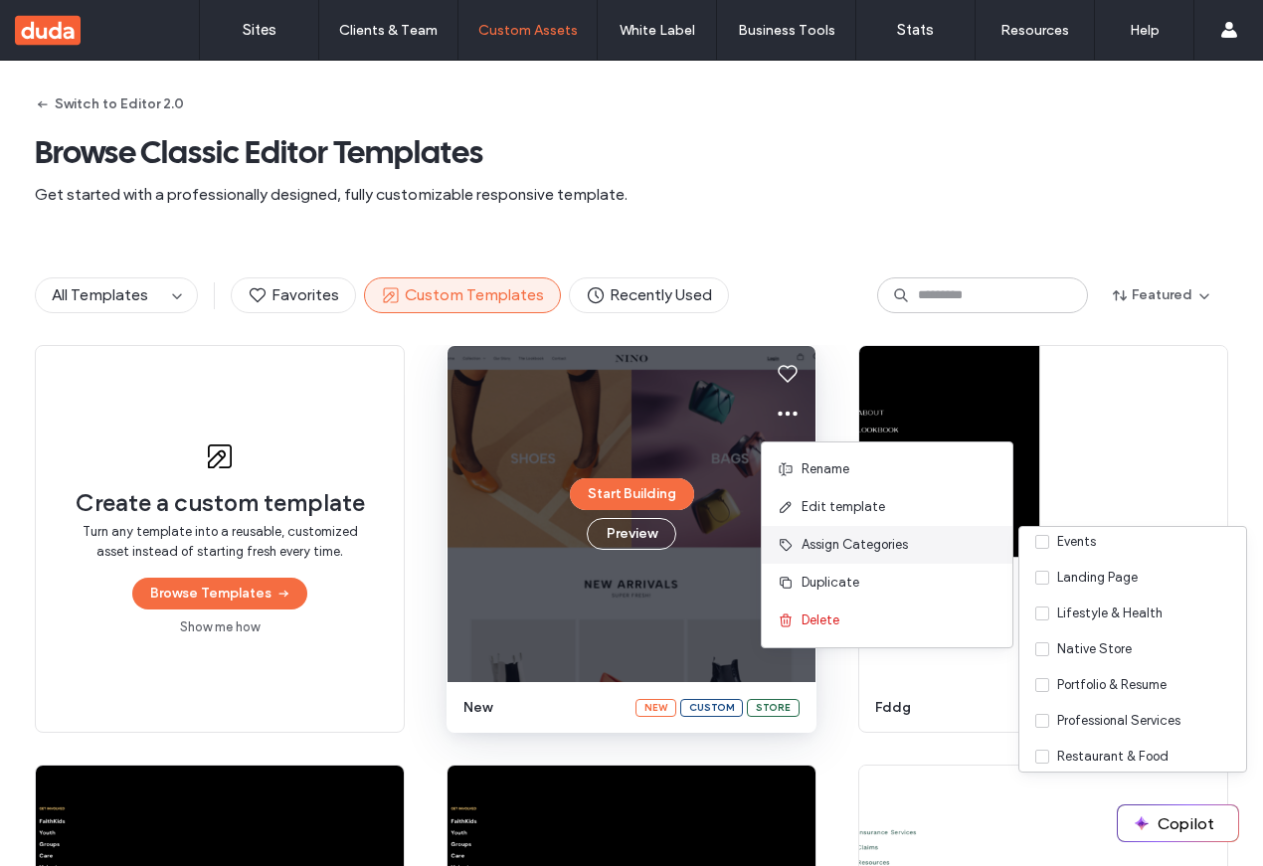
scroll to position [495, 0]
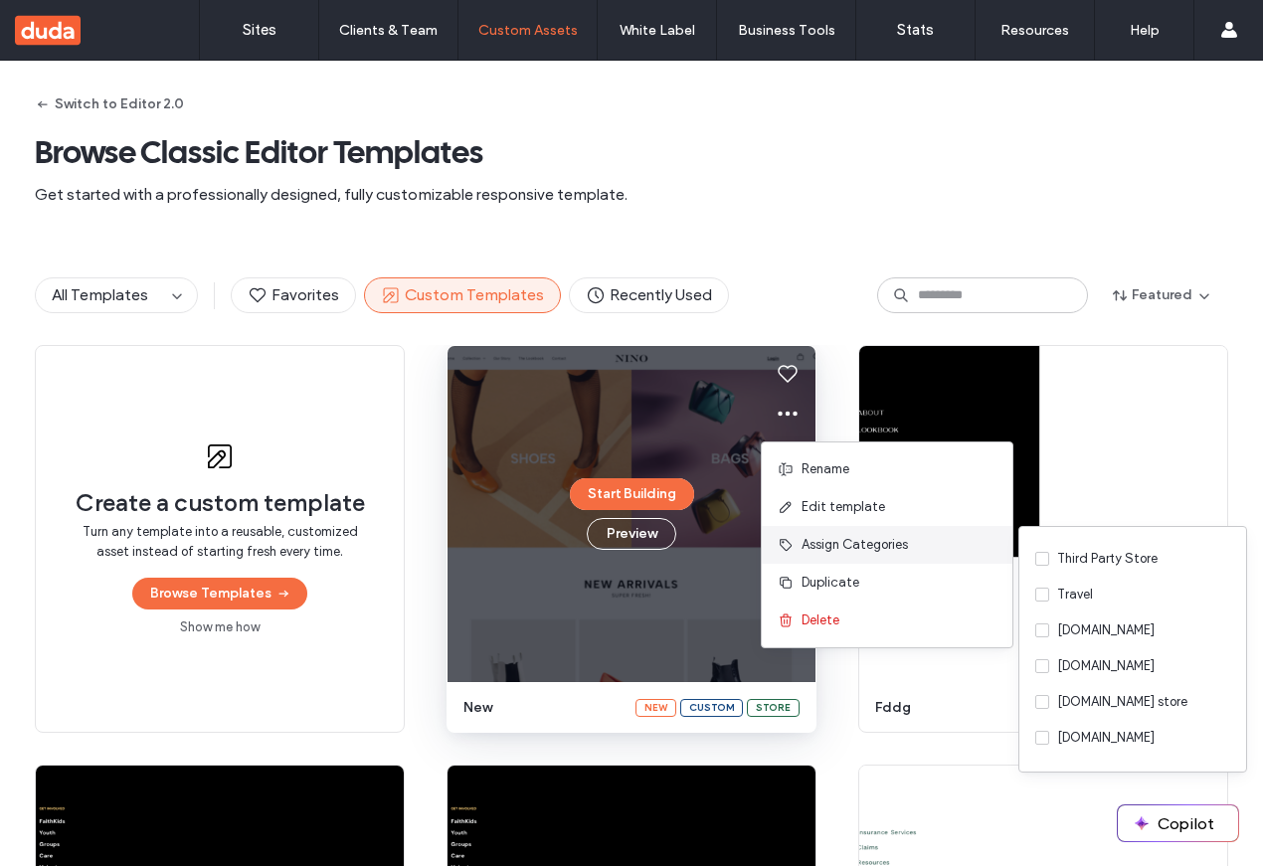
click at [1072, 663] on div "[DOMAIN_NAME]" at bounding box center [1105, 667] width 97 height 20
click at [1076, 605] on div "Travel" at bounding box center [1133, 595] width 227 height 36
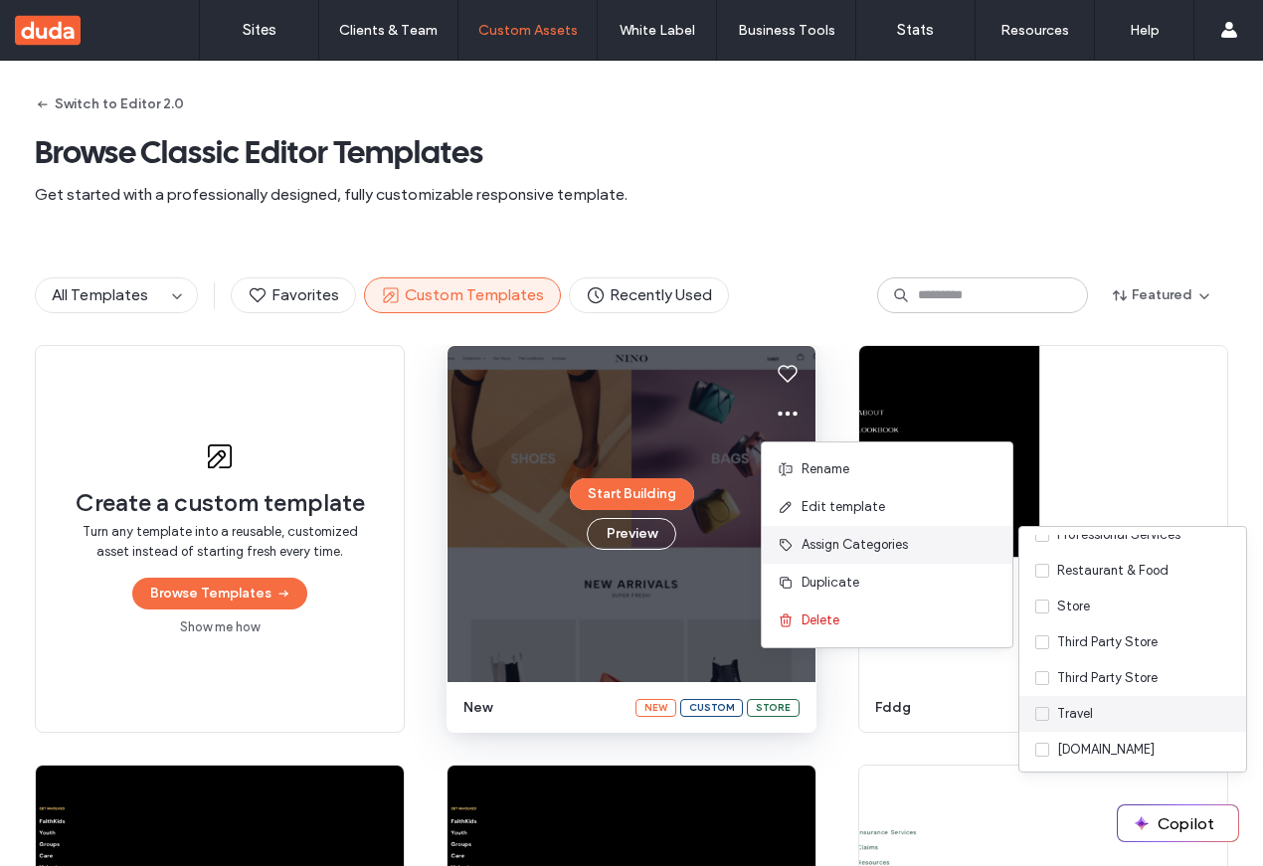
scroll to position [370, 0]
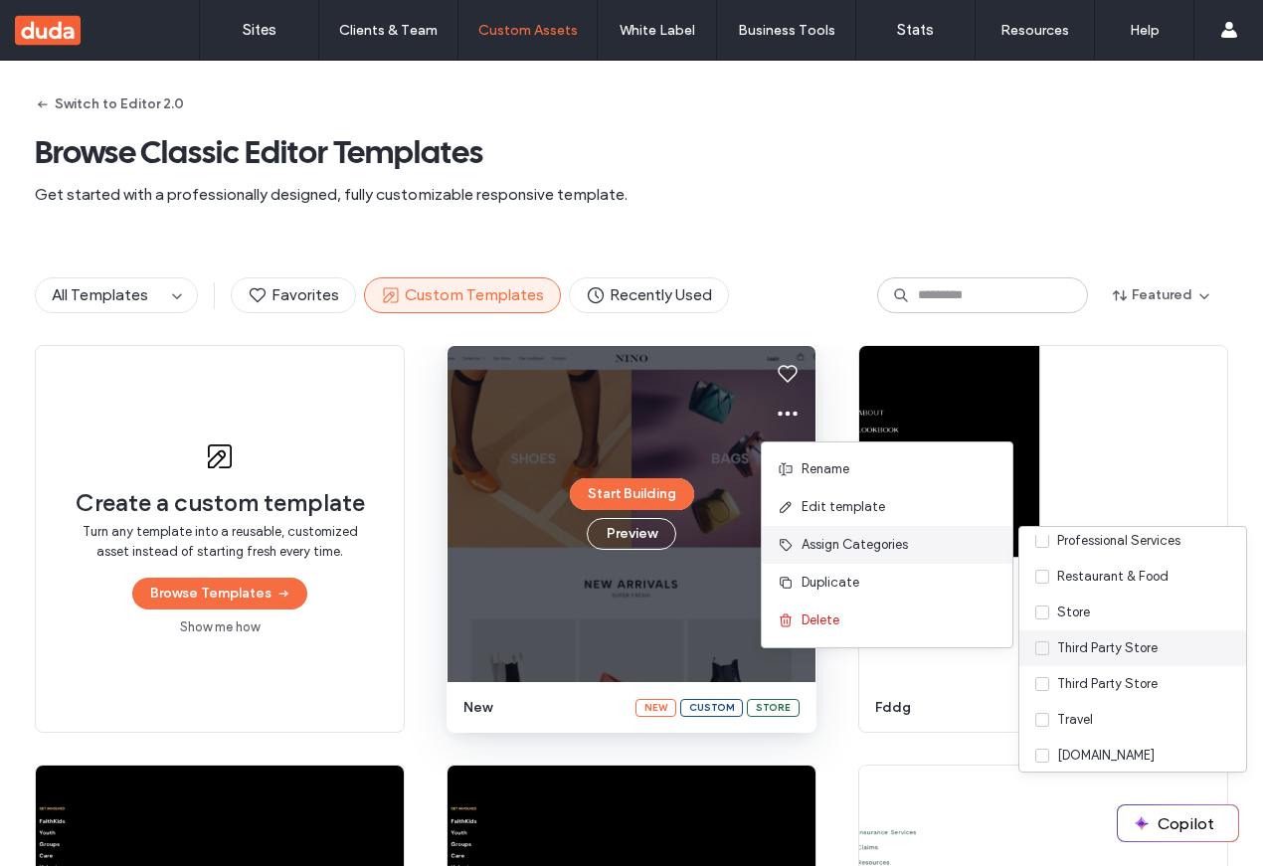
click at [1075, 639] on div "Third Party Store" at bounding box center [1107, 649] width 100 height 20
click at [1073, 613] on div "Store" at bounding box center [1073, 613] width 33 height 20
